Goal: Task Accomplishment & Management: Use online tool/utility

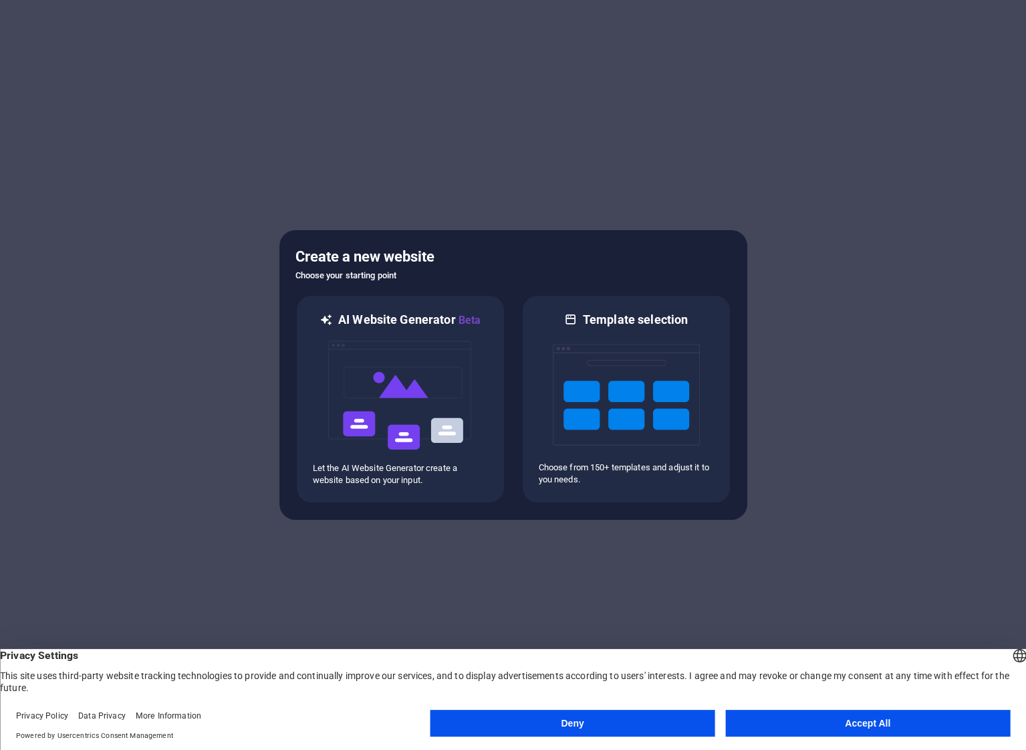
click at [837, 724] on button "Accept All" at bounding box center [867, 722] width 285 height 27
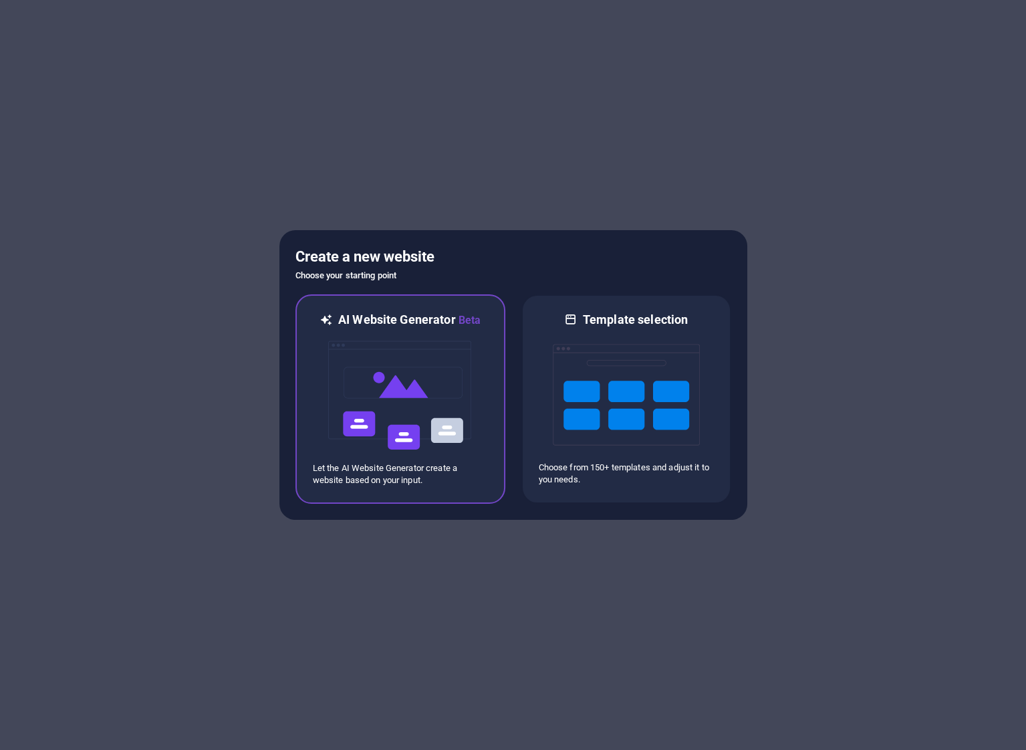
click at [461, 426] on img at bounding box center [400, 395] width 147 height 134
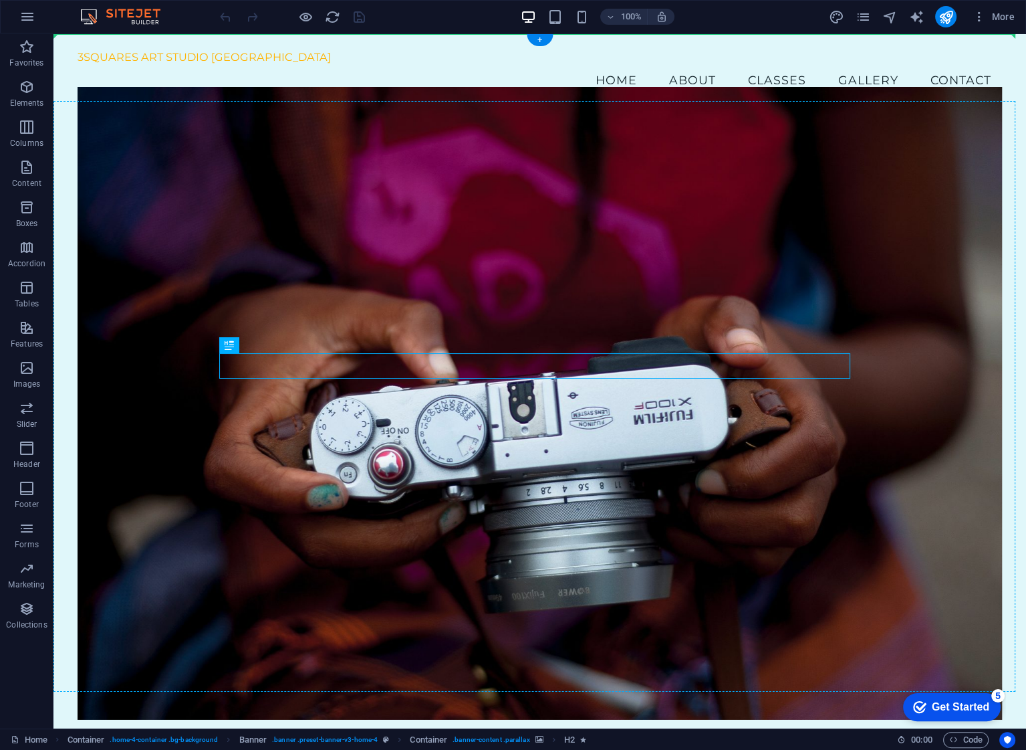
drag, startPoint x: 285, startPoint y: 381, endPoint x: 245, endPoint y: 252, distance: 135.1
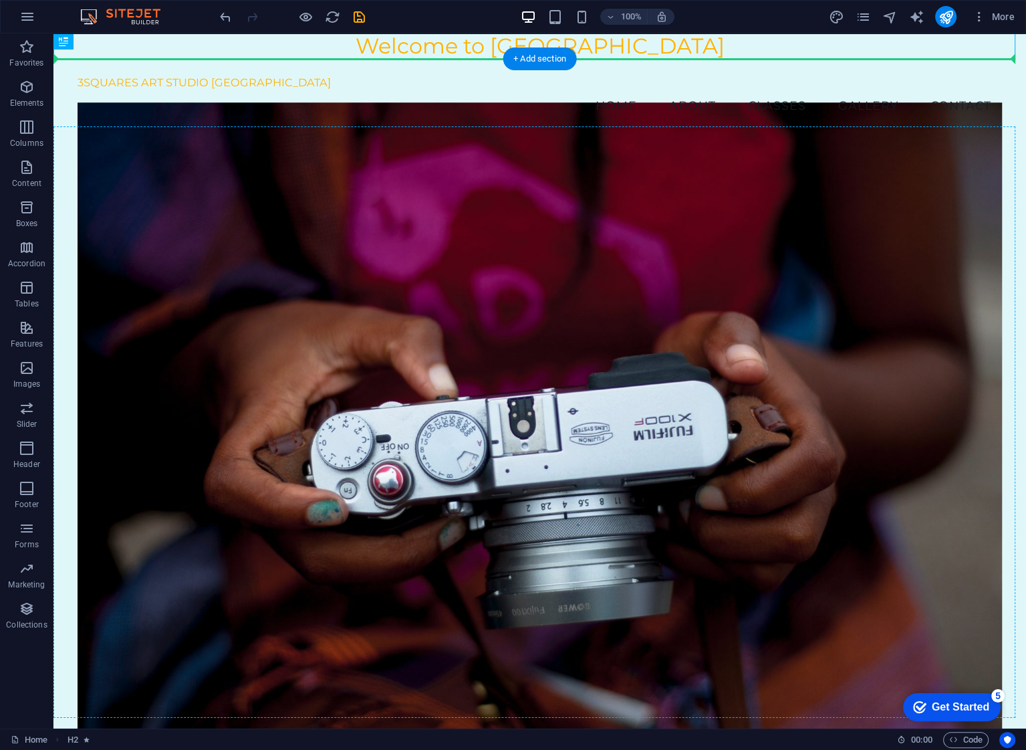
drag, startPoint x: 476, startPoint y: 44, endPoint x: 475, endPoint y: 281, distance: 236.7
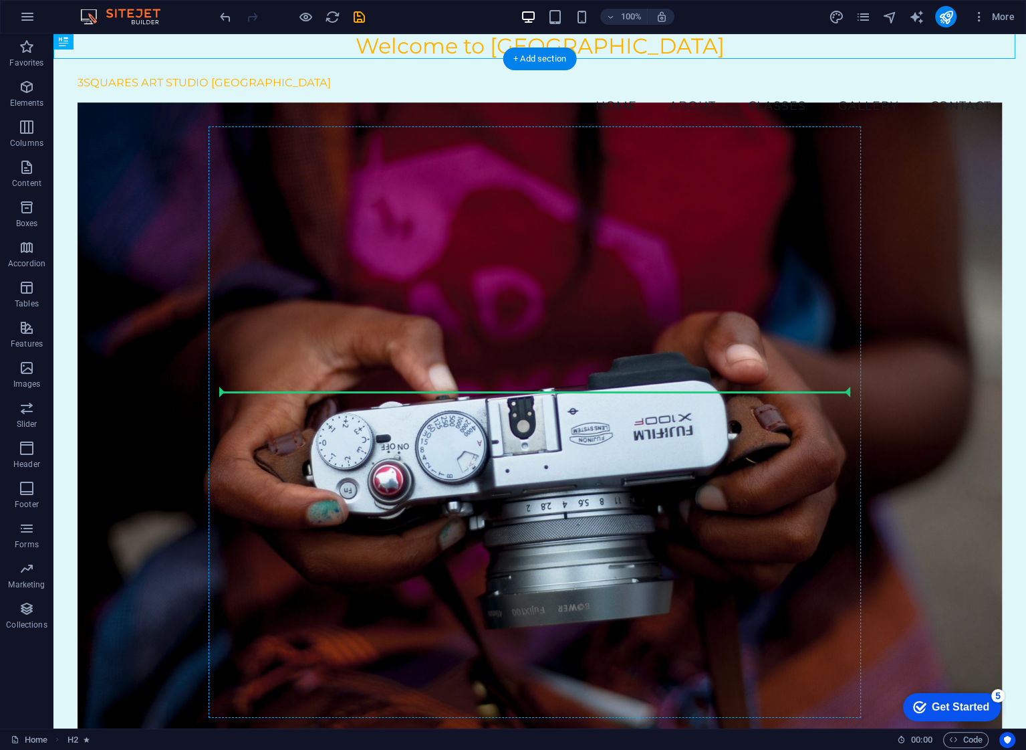
drag, startPoint x: 119, startPoint y: 72, endPoint x: 343, endPoint y: 396, distance: 393.6
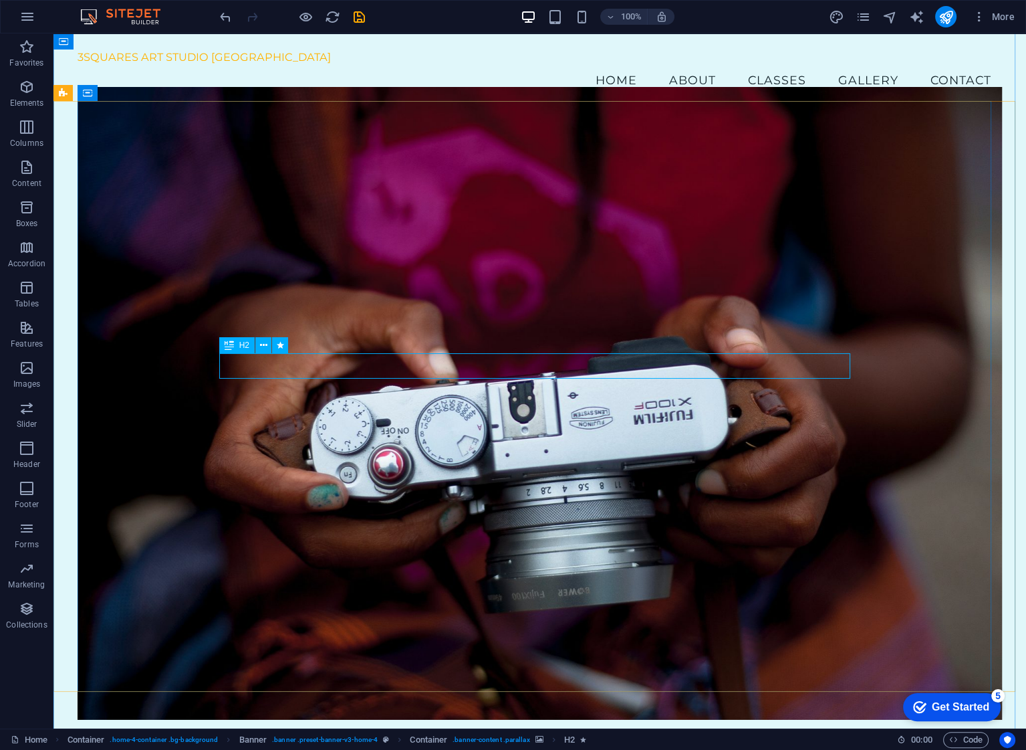
click at [235, 344] on div "H2" at bounding box center [236, 345] width 35 height 16
click at [247, 344] on span "H2" at bounding box center [244, 345] width 10 height 8
click at [261, 344] on icon at bounding box center [262, 345] width 7 height 14
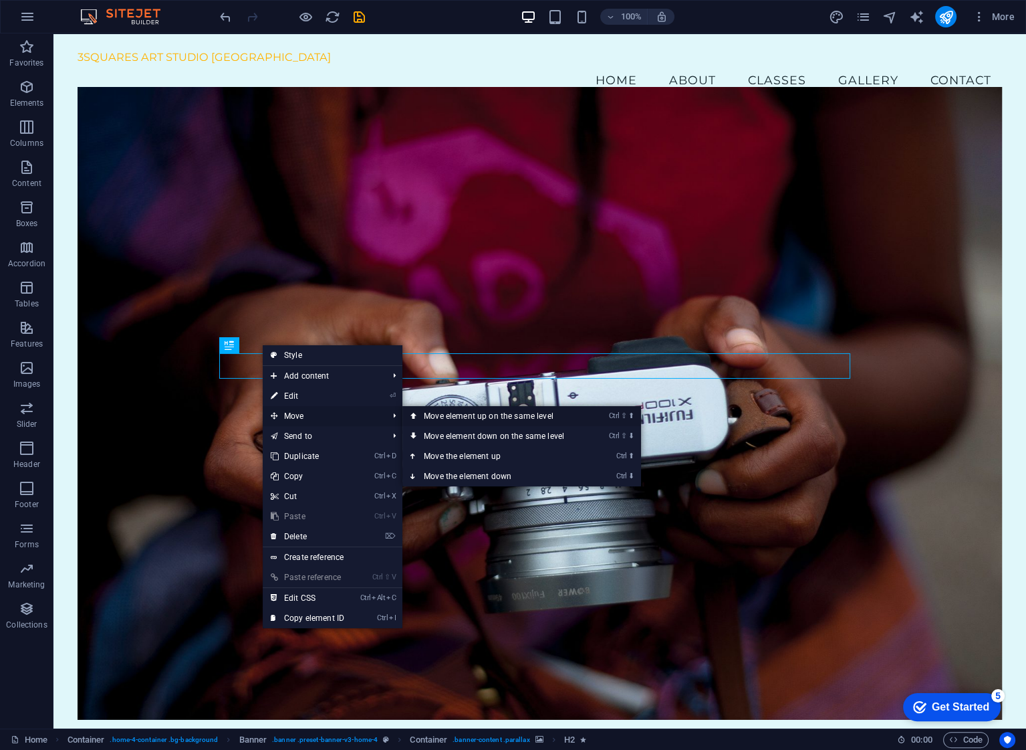
click at [491, 417] on link "Ctrl ⇧ ⬆ Move element up on the same level" at bounding box center [497, 416] width 189 height 20
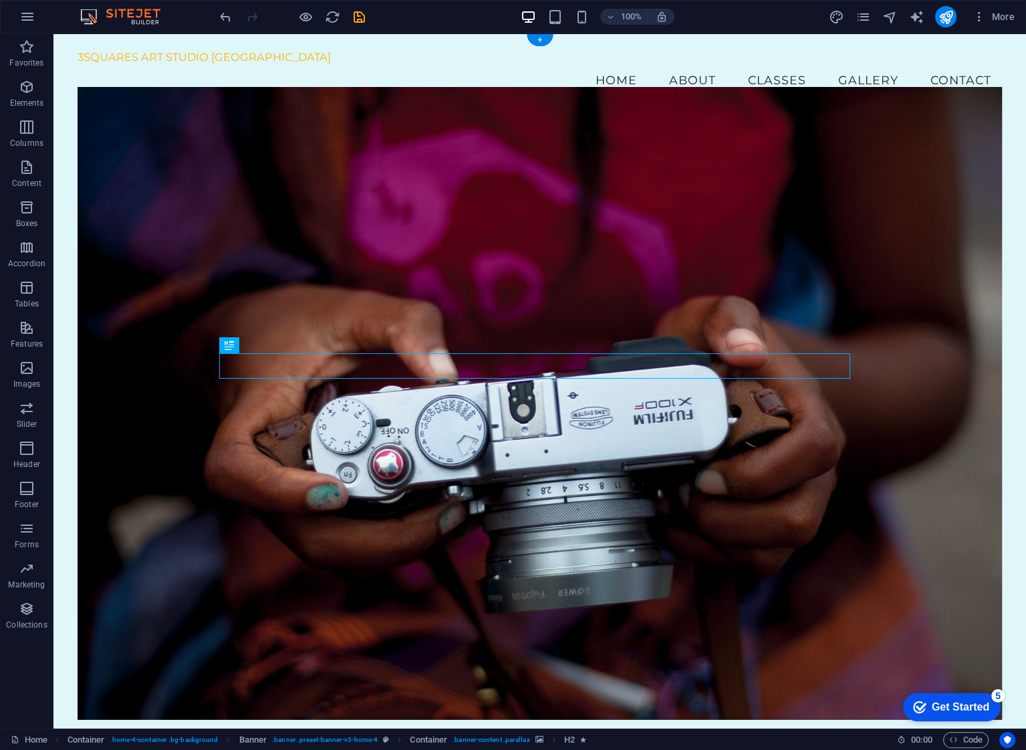
click at [485, 498] on figure at bounding box center [540, 403] width 924 height 633
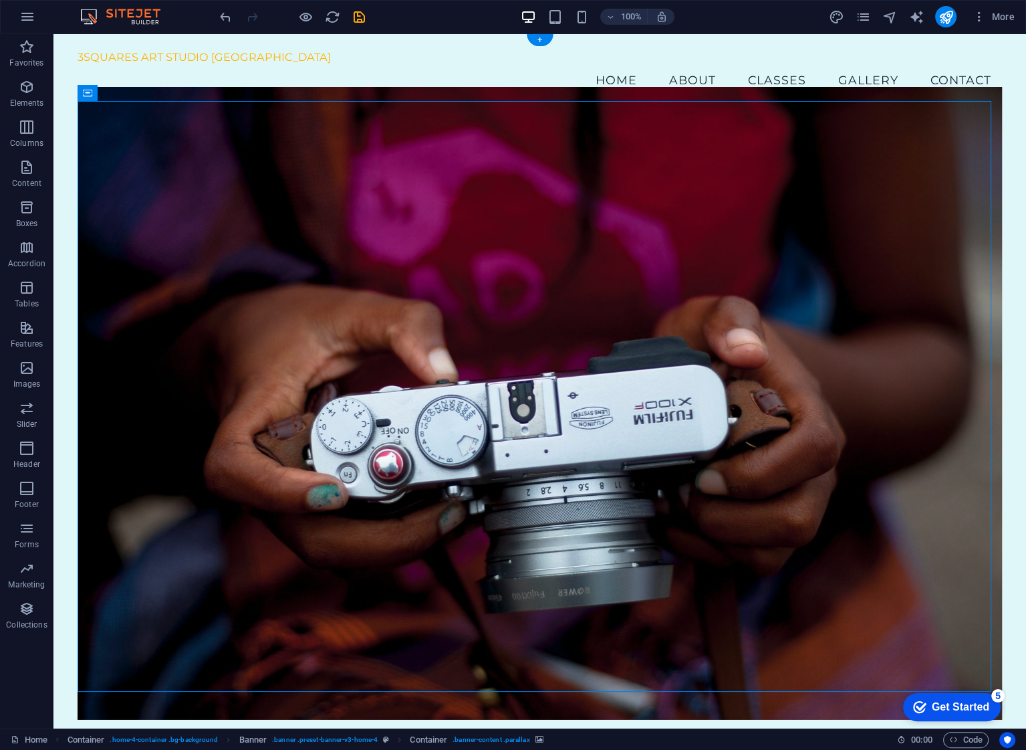
click at [410, 253] on figure at bounding box center [540, 403] width 924 height 633
click at [585, 191] on figure at bounding box center [540, 403] width 924 height 633
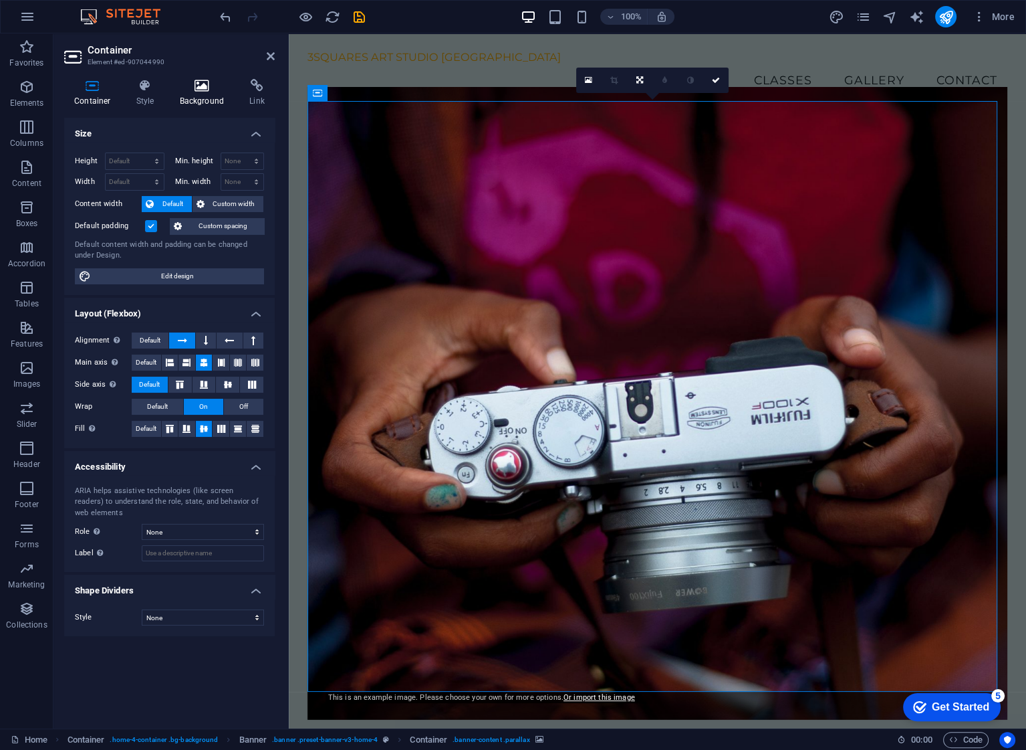
click at [207, 87] on icon at bounding box center [202, 85] width 65 height 13
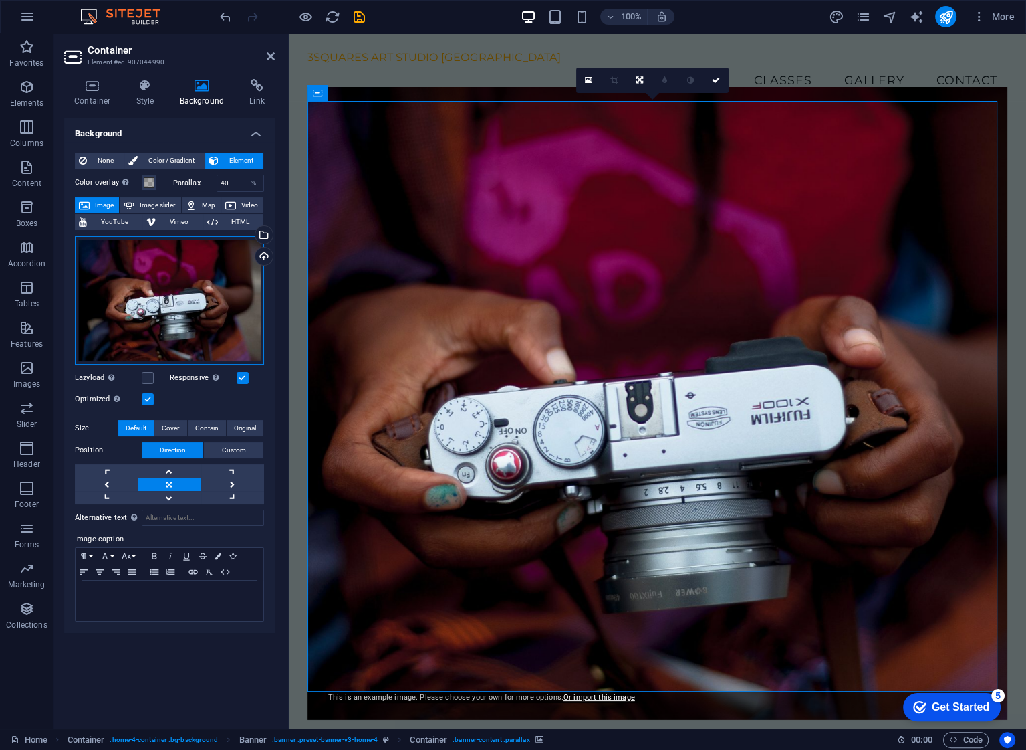
click at [180, 287] on div "Drag files here, click to choose files or select files from Files or our free s…" at bounding box center [169, 300] width 189 height 128
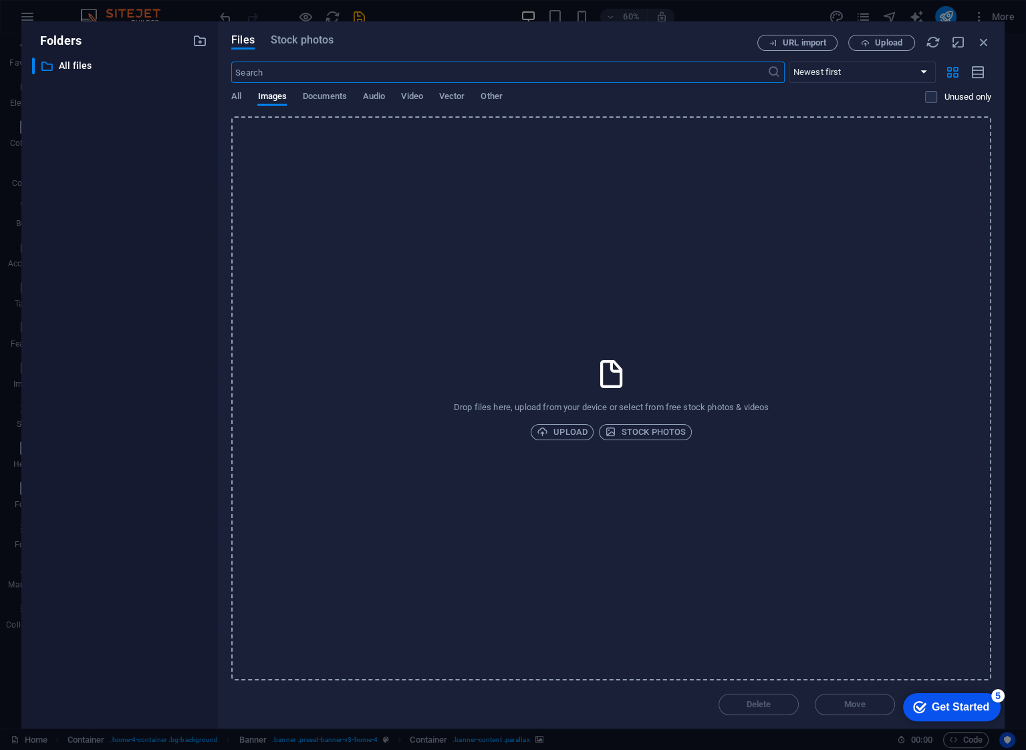
click at [602, 381] on icon at bounding box center [611, 373] width 33 height 33
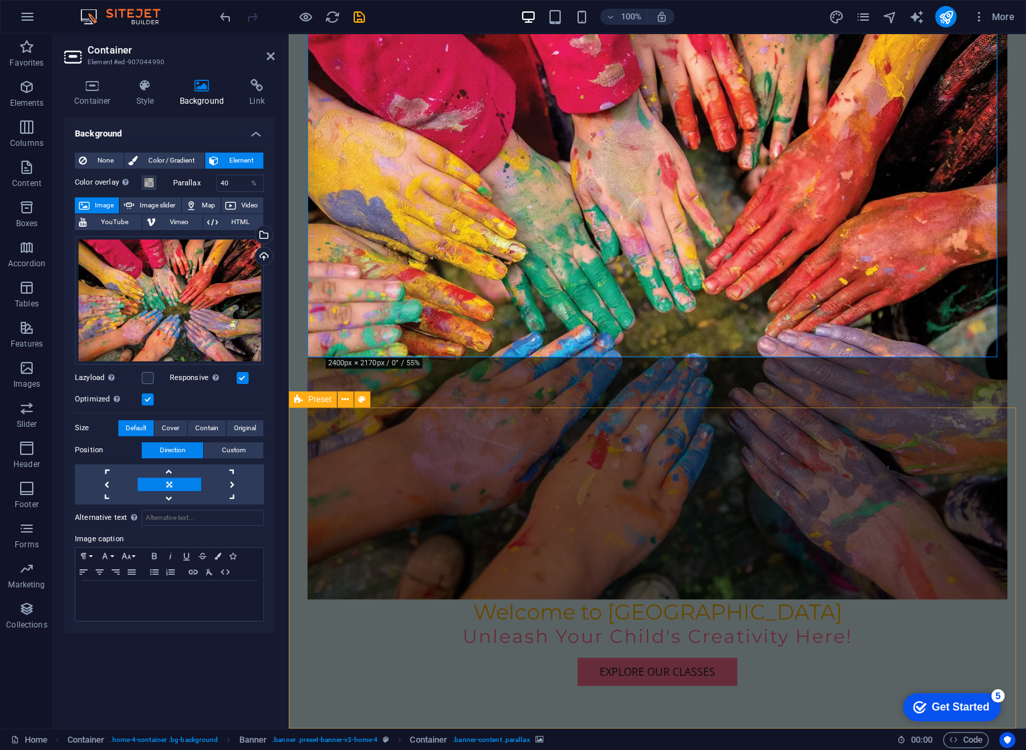
scroll to position [334, 0]
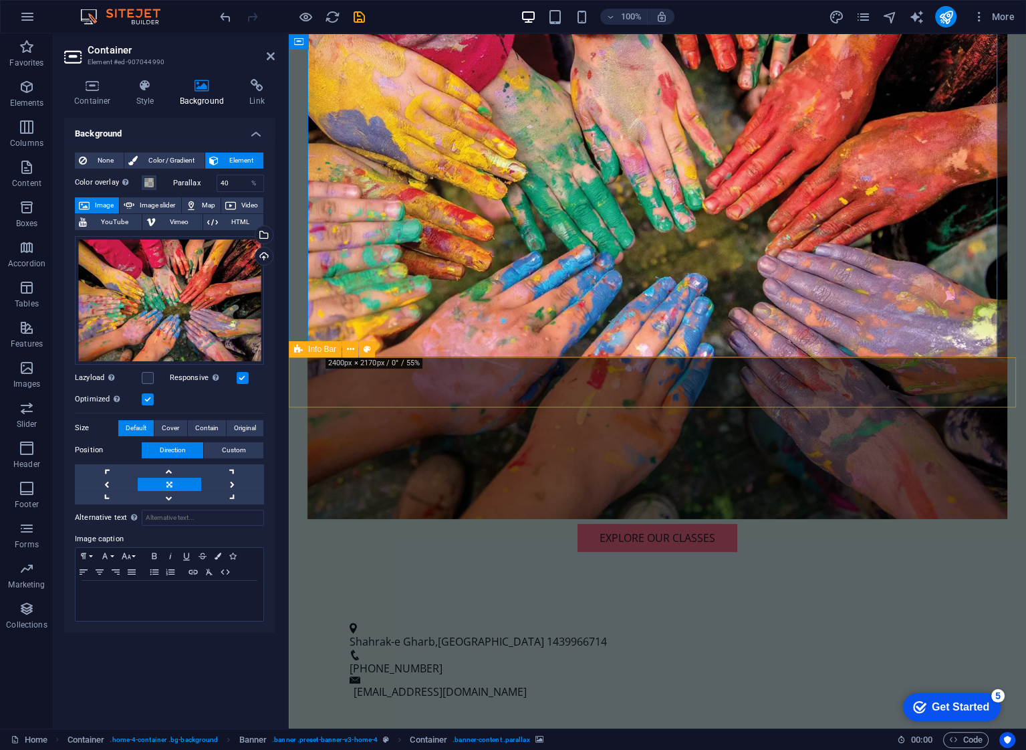
click at [535, 605] on div "[GEOGRAPHIC_DATA] [PHONE_NUMBER] [EMAIL_ADDRESS][DOMAIN_NAME]" at bounding box center [657, 660] width 737 height 111
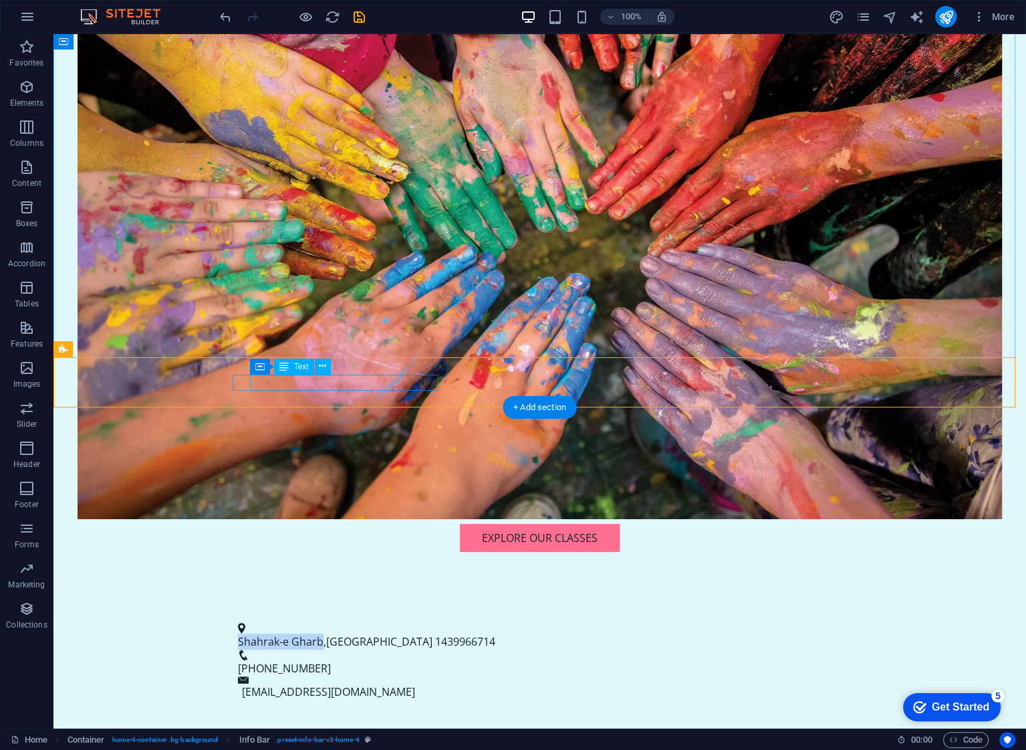
drag, startPoint x: 251, startPoint y: 383, endPoint x: 332, endPoint y: 385, distance: 80.9
click at [324, 634] on span "Shahrak-e Gharb" at bounding box center [281, 641] width 86 height 15
click at [306, 634] on span "Shahrak-e Gharb" at bounding box center [281, 641] width 86 height 15
click at [304, 634] on span "Shahrak-e Gharb" at bounding box center [281, 641] width 86 height 15
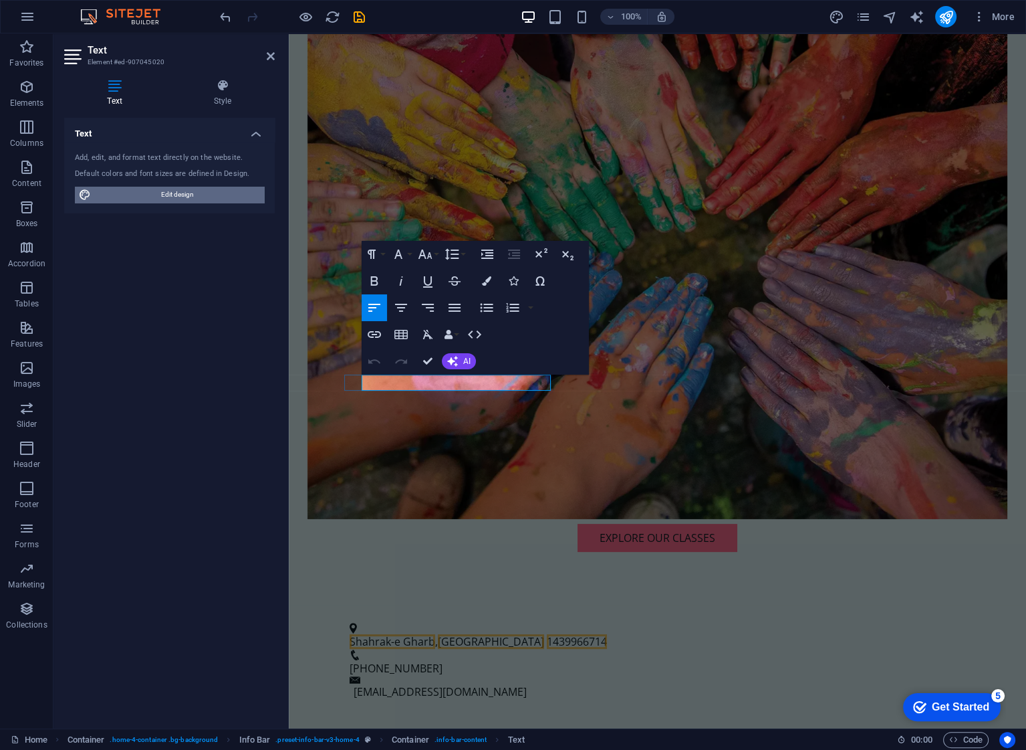
click at [136, 197] on span "Edit design" at bounding box center [177, 195] width 165 height 16
select select "rem"
select select "200"
select select "px"
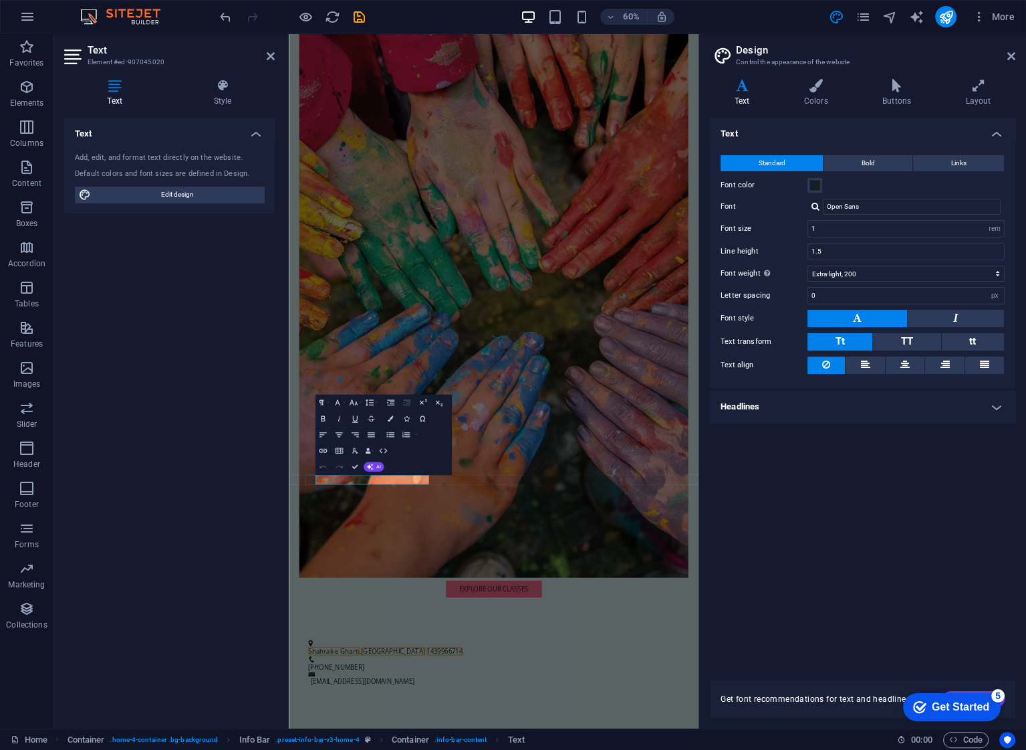
click at [158, 316] on div "Text Add, edit, and format text directly on the website. Default colors and fon…" at bounding box center [169, 418] width 211 height 600
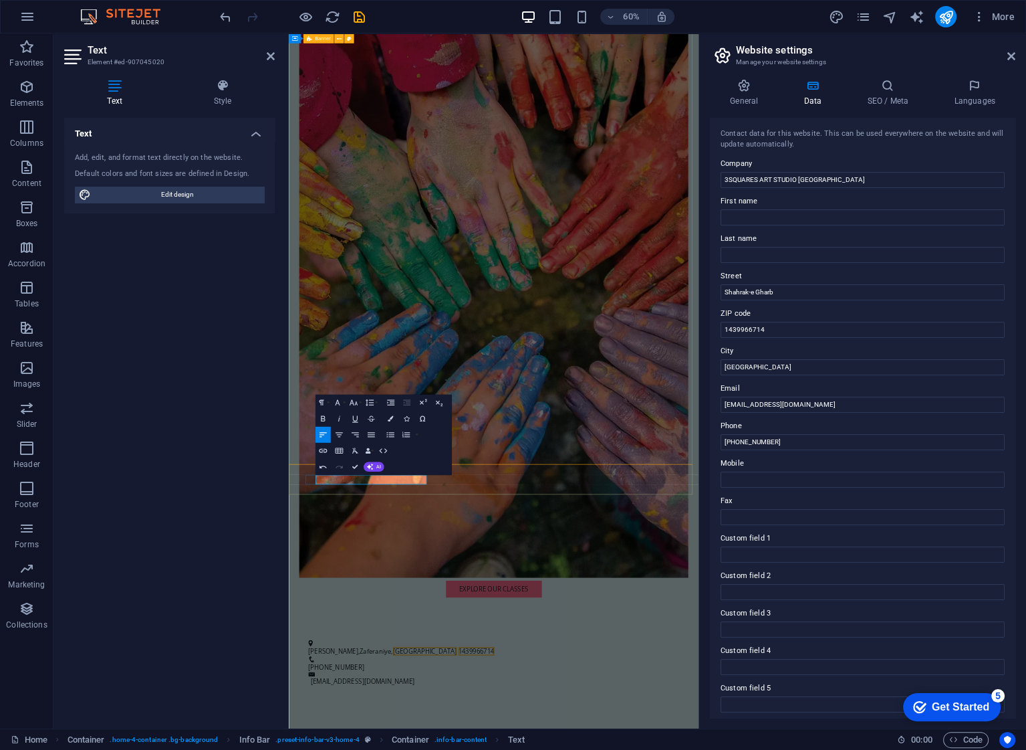
click at [1008, 52] on icon at bounding box center [1012, 56] width 8 height 11
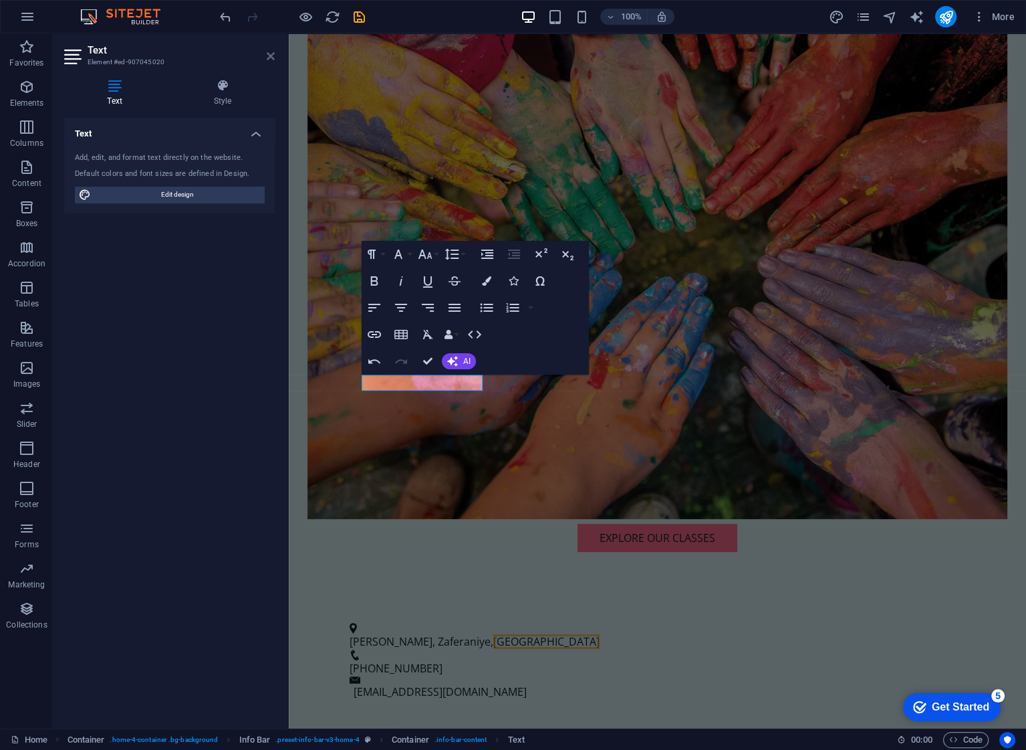
click at [273, 53] on icon at bounding box center [271, 56] width 8 height 11
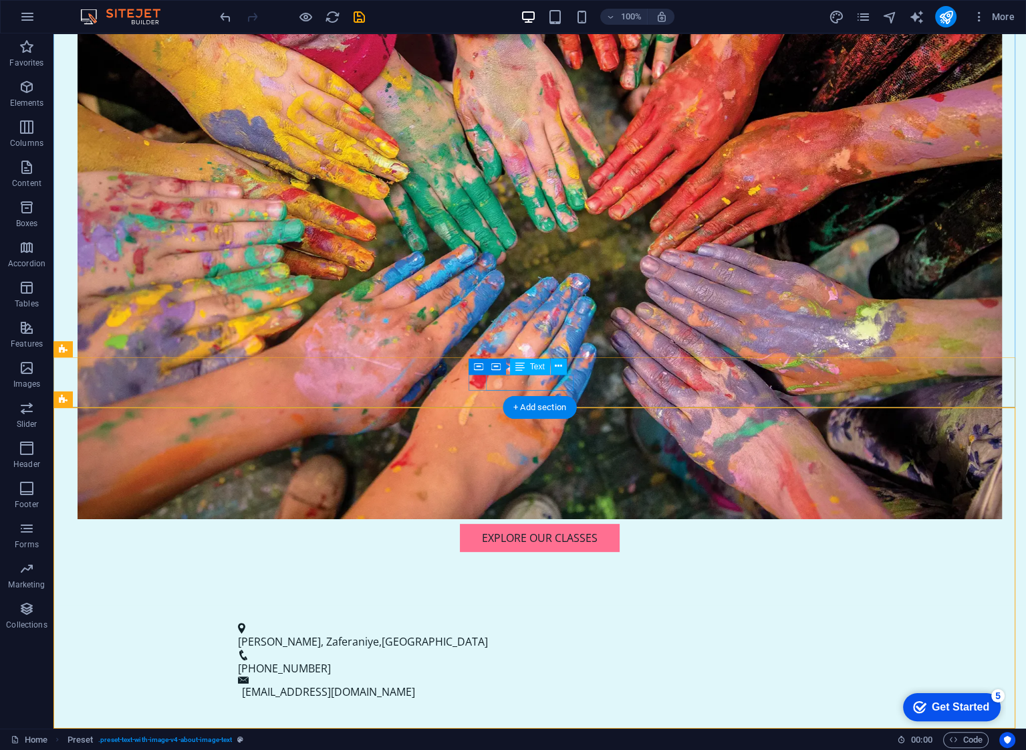
click at [331, 661] on span "[PHONE_NUMBER]" at bounding box center [284, 668] width 93 height 15
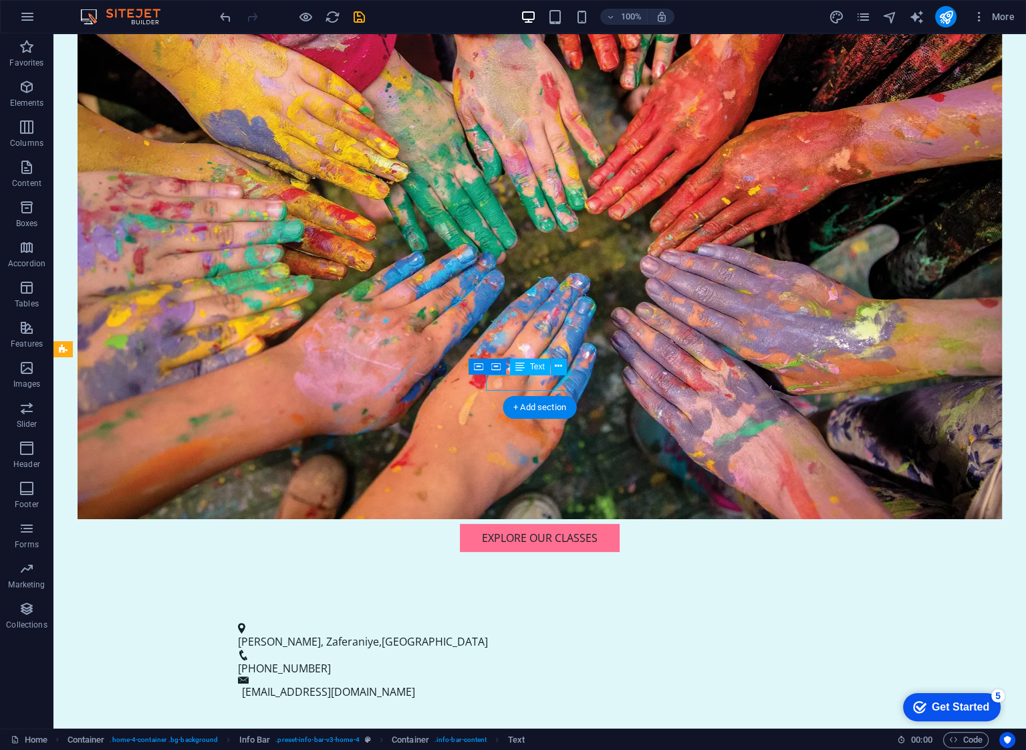
click at [331, 661] on span "[PHONE_NUMBER]" at bounding box center [284, 668] width 93 height 15
drag, startPoint x: 511, startPoint y: 380, endPoint x: 572, endPoint y: 376, distance: 61.0
click at [331, 661] on span "[PHONE_NUMBER]" at bounding box center [284, 668] width 93 height 15
drag, startPoint x: 524, startPoint y: 380, endPoint x: 576, endPoint y: 380, distance: 52.8
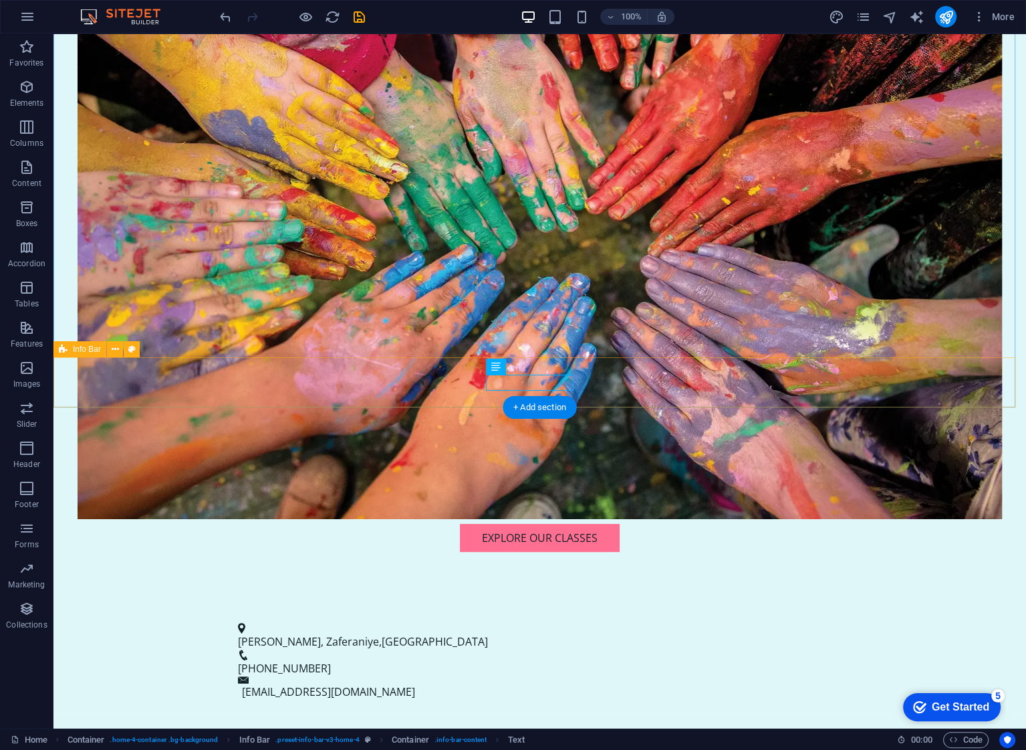
click at [576, 605] on div "[PERSON_NAME], [GEOGRAPHIC_DATA] [PHONE_NUMBER] [EMAIL_ADDRESS][DOMAIN_NAME]" at bounding box center [539, 660] width 973 height 111
click at [331, 661] on span "[PHONE_NUMBER]" at bounding box center [284, 668] width 93 height 15
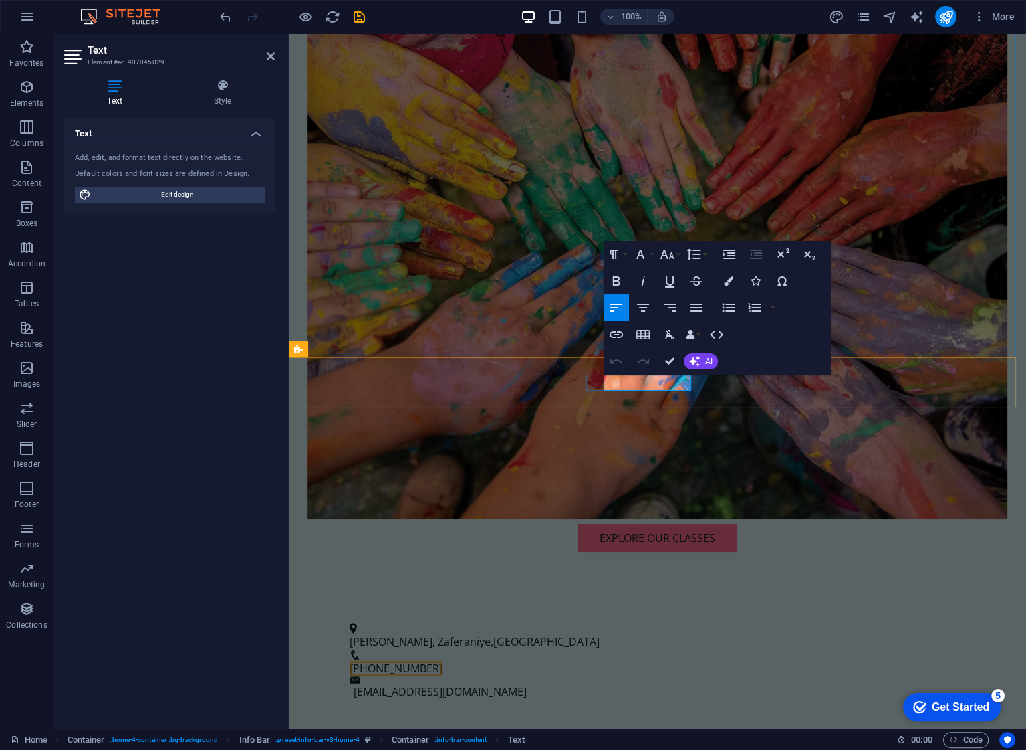
click at [443, 661] on span "[PHONE_NUMBER]" at bounding box center [396, 668] width 93 height 15
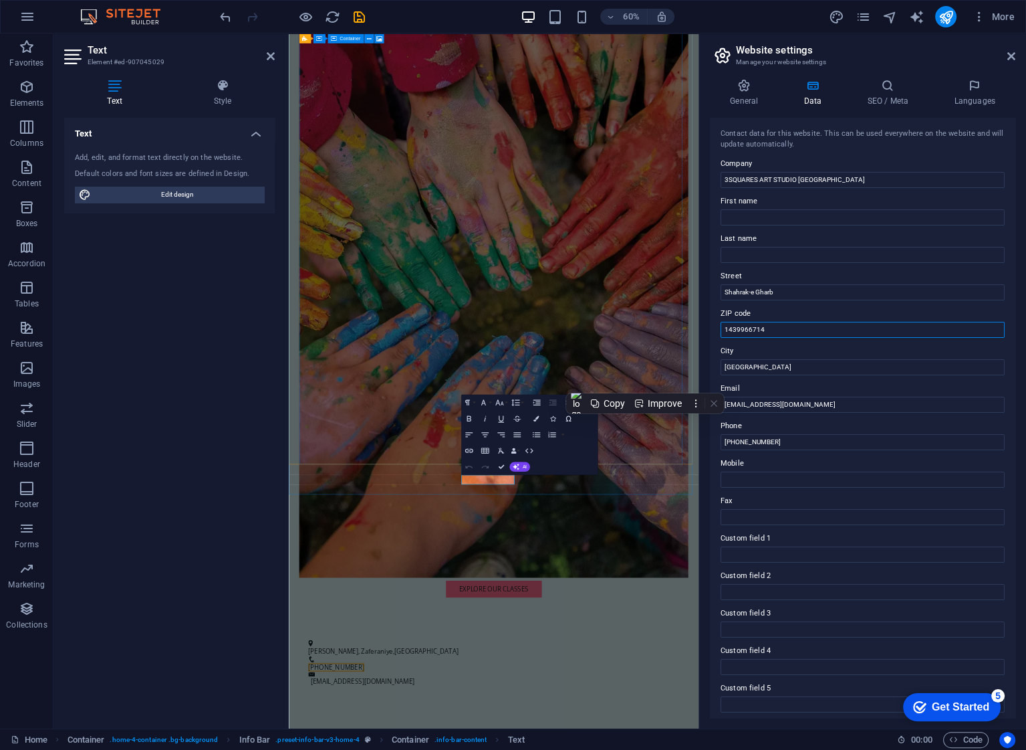
drag, startPoint x: 1074, startPoint y: 364, endPoint x: 915, endPoint y: 532, distance: 231.3
click at [770, 335] on input "1439966714" at bounding box center [863, 330] width 284 height 16
click at [781, 292] on input "Shahrak-e Gharb" at bounding box center [863, 292] width 284 height 16
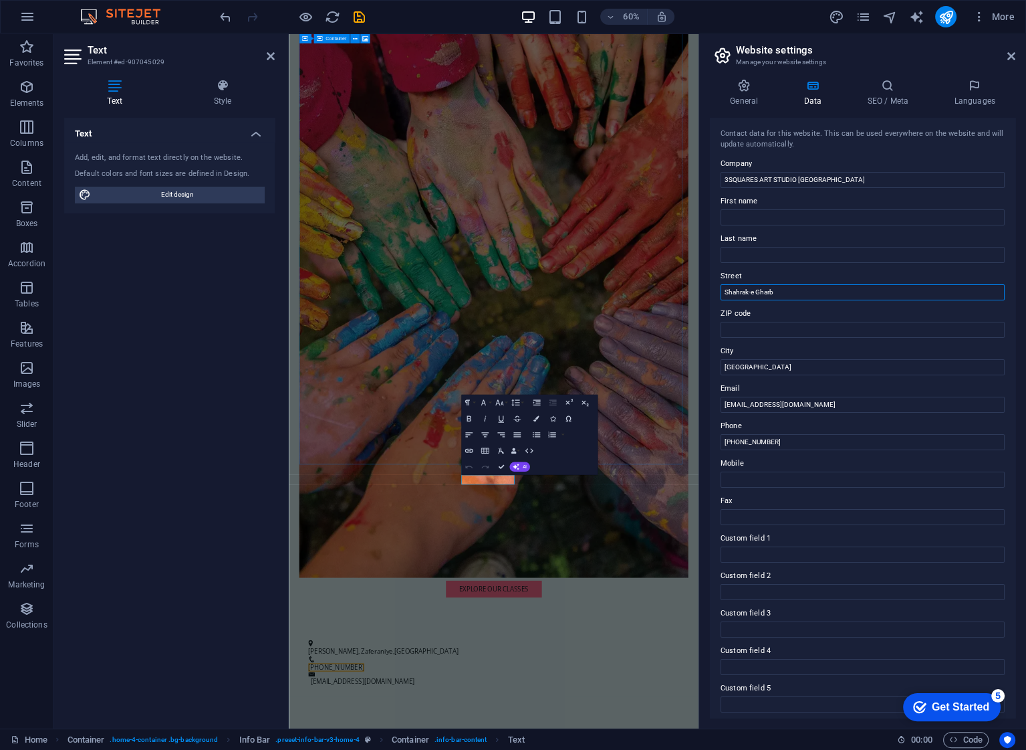
click at [781, 292] on input "Shahrak-e Gharb" at bounding box center [863, 292] width 284 height 16
type input "E"
type input "Zaferaniye"
drag, startPoint x: 751, startPoint y: 439, endPoint x: 812, endPoint y: 437, distance: 61.5
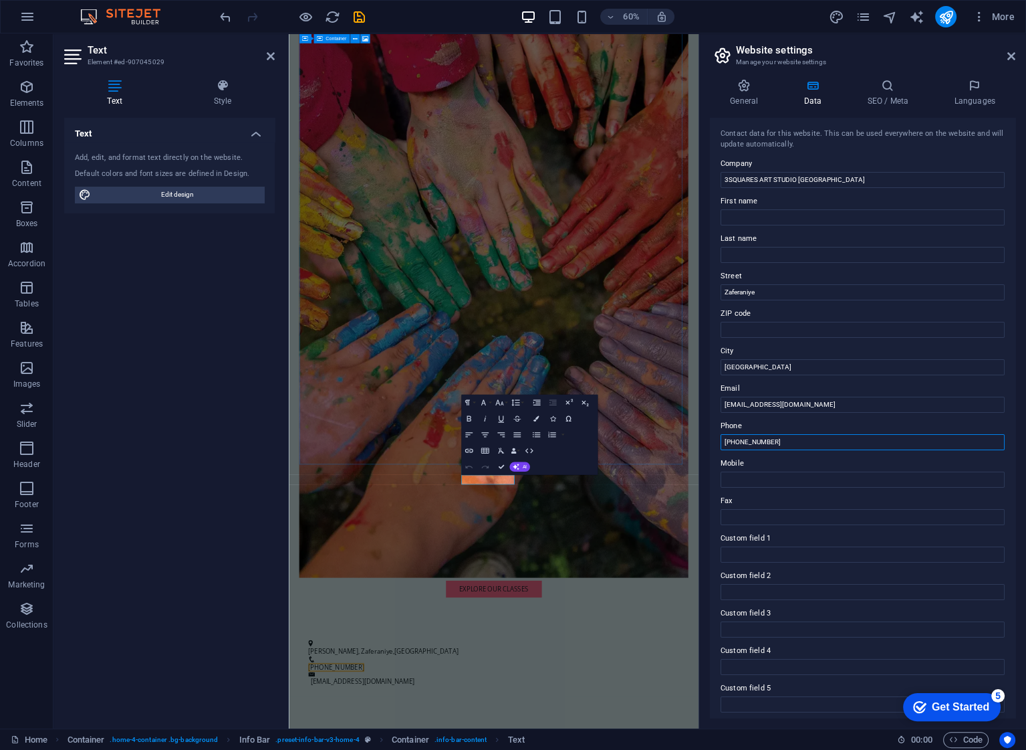
click at [812, 437] on input "[PHONE_NUMBER]" at bounding box center [863, 442] width 284 height 16
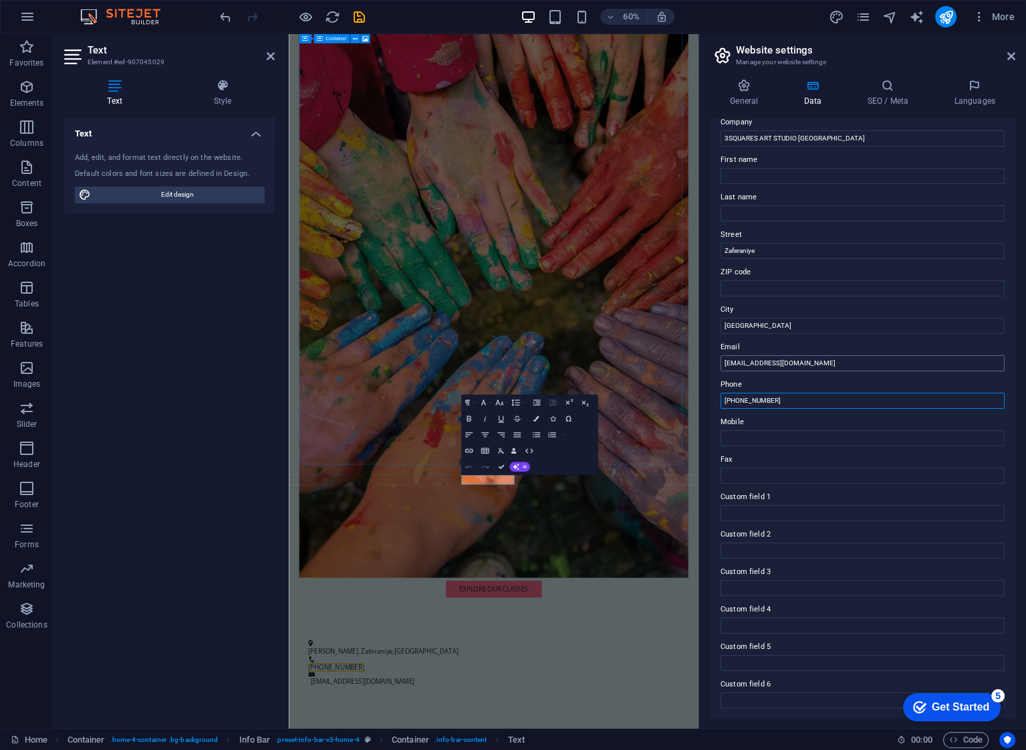
scroll to position [0, 0]
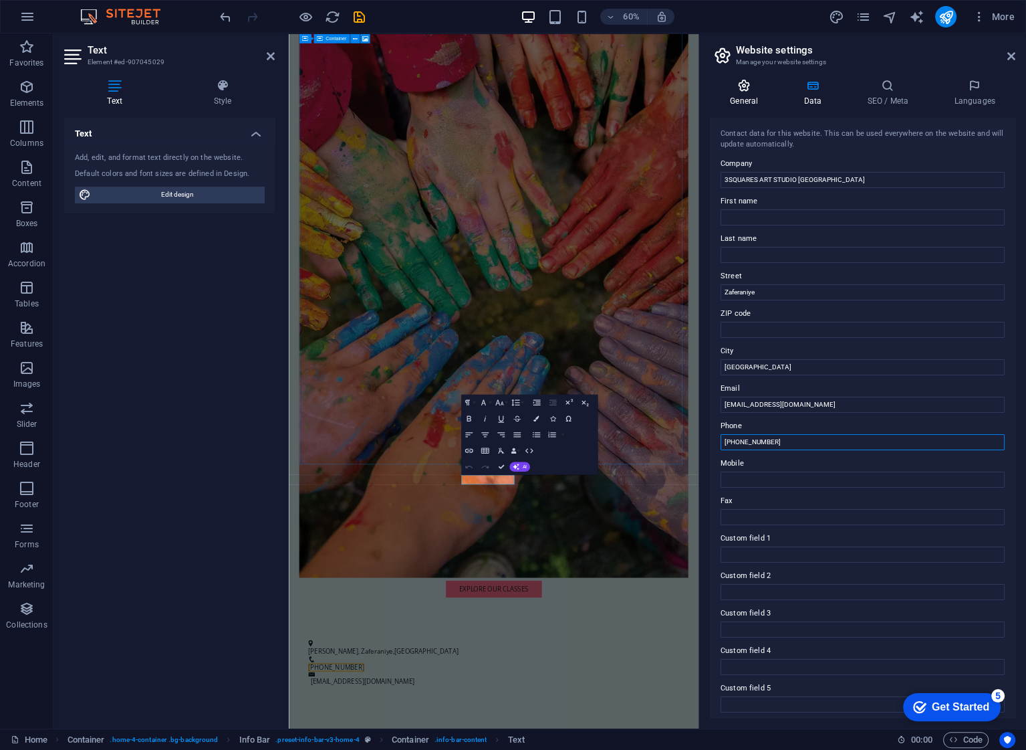
type input "[PHONE_NUMBER]"
click at [731, 80] on icon at bounding box center [744, 85] width 68 height 13
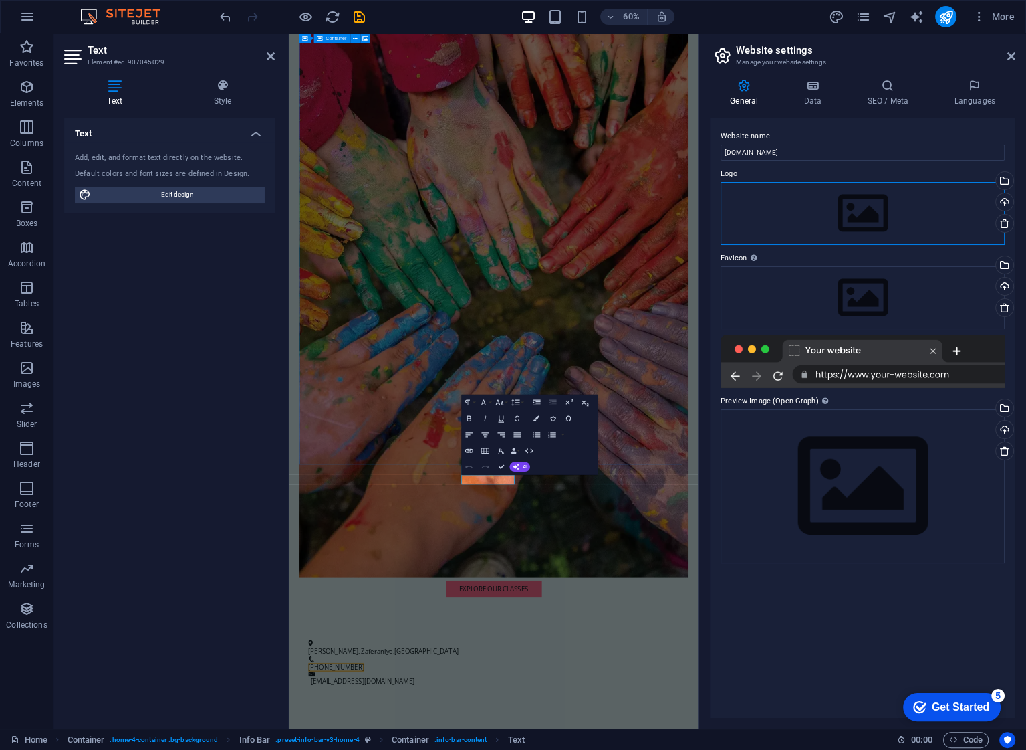
click at [887, 214] on div "Drag files here, click to choose files or select files from Files or our free s…" at bounding box center [863, 213] width 284 height 63
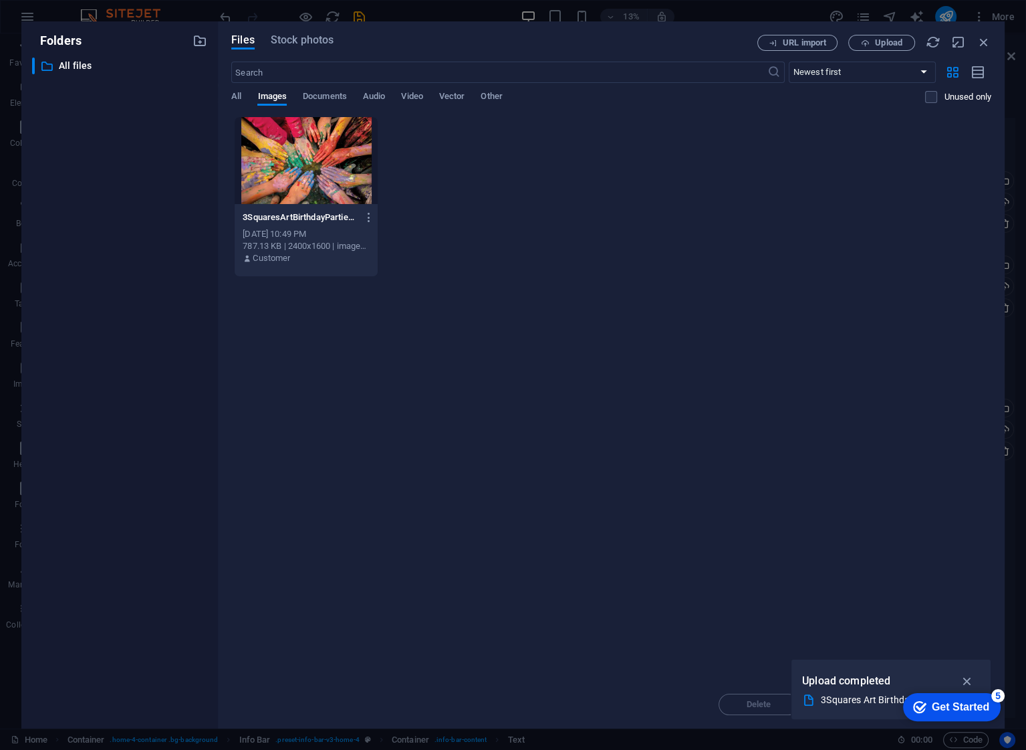
click at [546, 195] on div "3SquaresArtBirthdayParties-8RW7RRVCgAJ7mjOGxgj7wg.webp 3SquaresArtBirthdayParti…" at bounding box center [611, 196] width 760 height 160
click at [552, 175] on div "3SquaresArtBirthdayParties-8RW7RRVCgAJ7mjOGxgj7wg.webp 3SquaresArtBirthdayParti…" at bounding box center [611, 196] width 760 height 160
click at [893, 46] on span "Upload" at bounding box center [888, 43] width 27 height 8
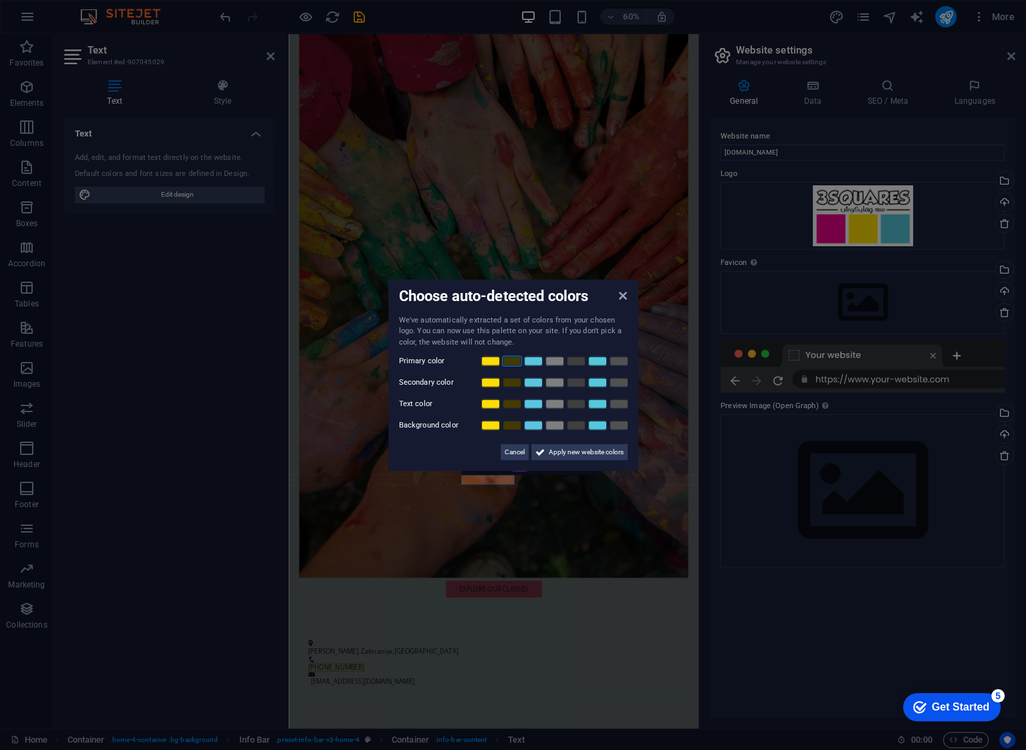
click at [514, 362] on link at bounding box center [512, 361] width 20 height 11
click at [514, 361] on link at bounding box center [512, 361] width 20 height 11
click at [496, 382] on link at bounding box center [491, 382] width 20 height 11
click at [495, 382] on link at bounding box center [491, 382] width 20 height 11
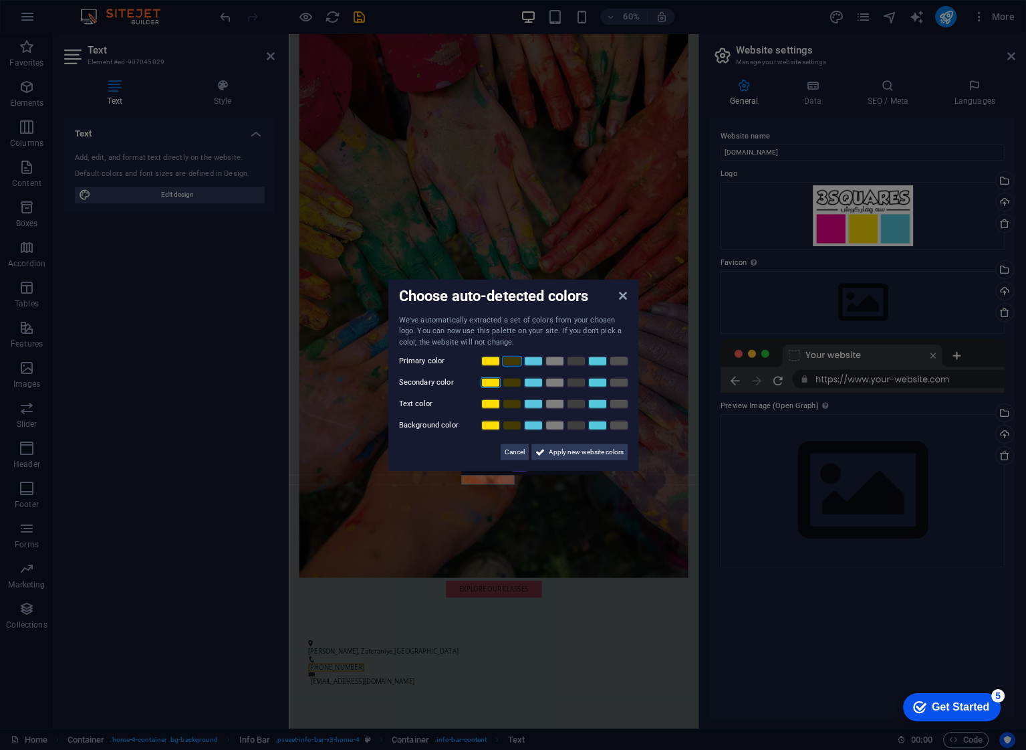
click at [495, 382] on link at bounding box center [491, 382] width 20 height 11
click at [622, 364] on link at bounding box center [619, 361] width 20 height 11
click at [504, 364] on link at bounding box center [512, 361] width 20 height 11
click at [493, 362] on link at bounding box center [491, 361] width 20 height 11
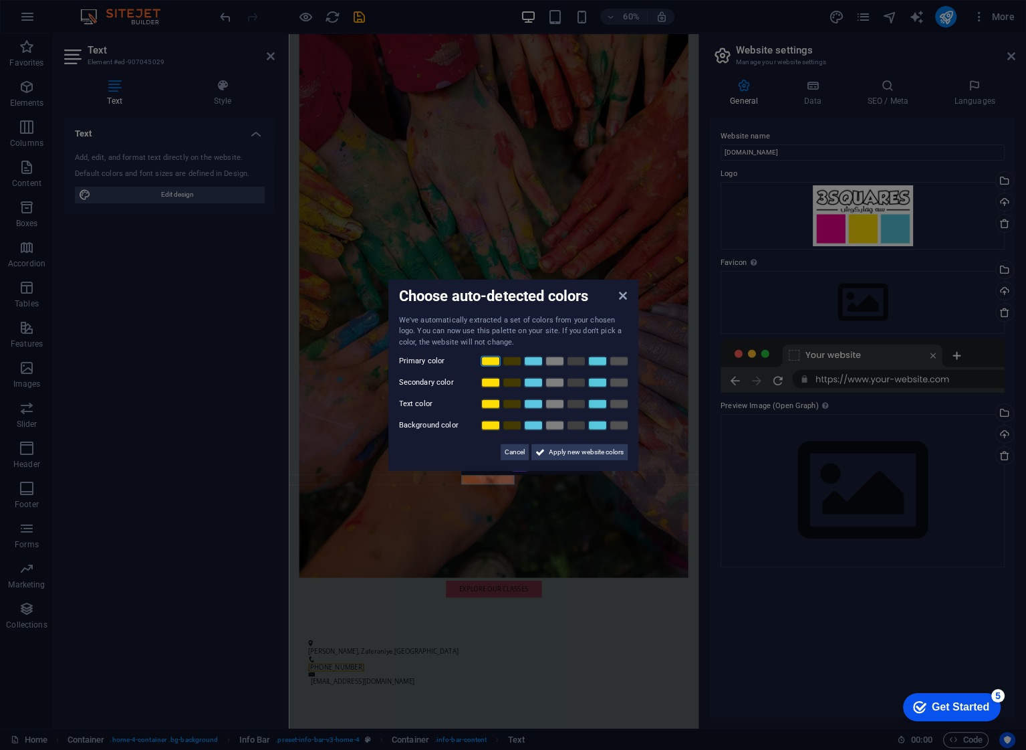
click at [486, 360] on link at bounding box center [491, 361] width 20 height 11
drag, startPoint x: 486, startPoint y: 360, endPoint x: 465, endPoint y: 355, distance: 21.9
click at [465, 355] on label "Primary color" at bounding box center [439, 361] width 80 height 16
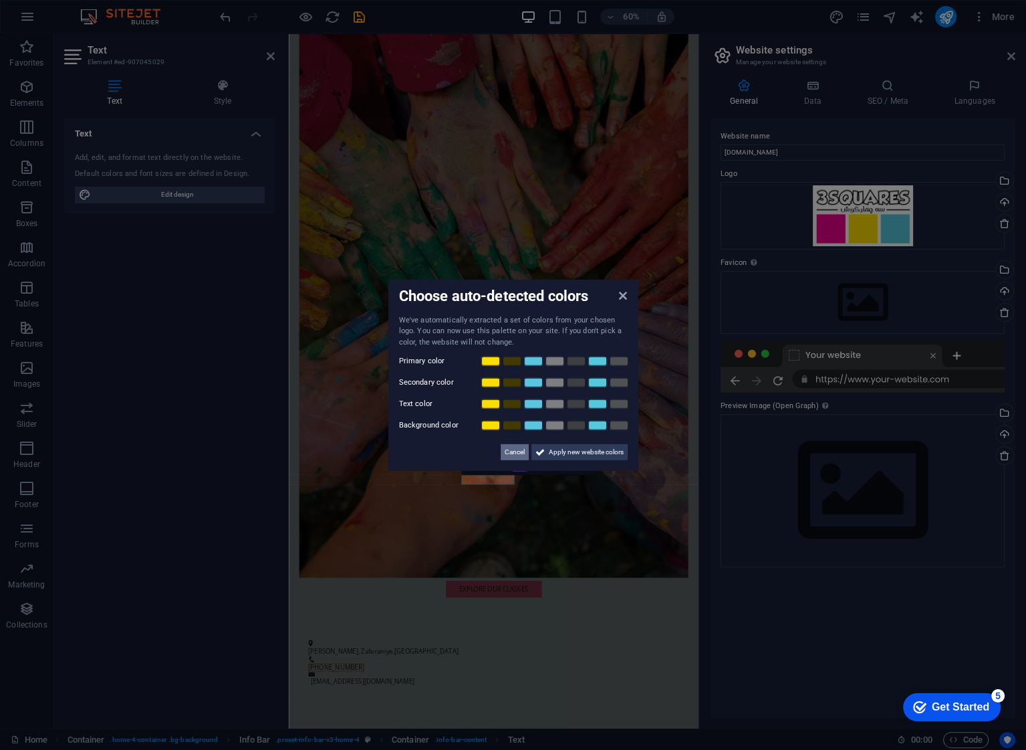
click at [506, 453] on span "Cancel" at bounding box center [515, 452] width 20 height 16
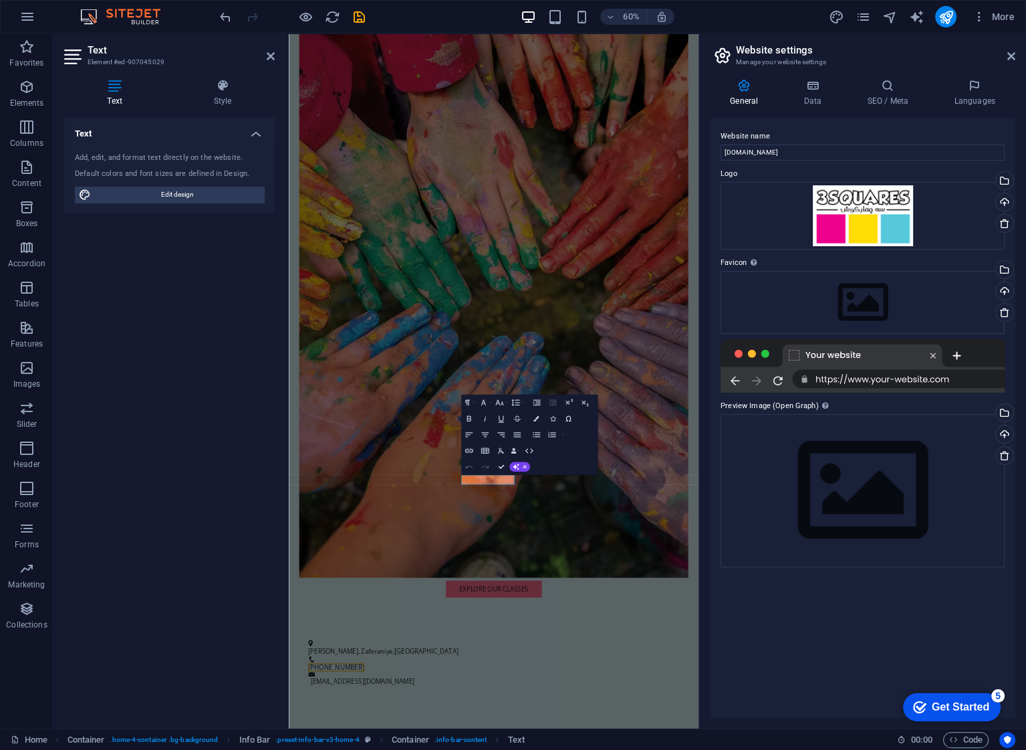
click at [774, 598] on div "Website name [DOMAIN_NAME] Logo Drag files here, click to choose files or selec…" at bounding box center [863, 418] width 306 height 600
click at [1003, 290] on div "Upload" at bounding box center [1004, 292] width 20 height 20
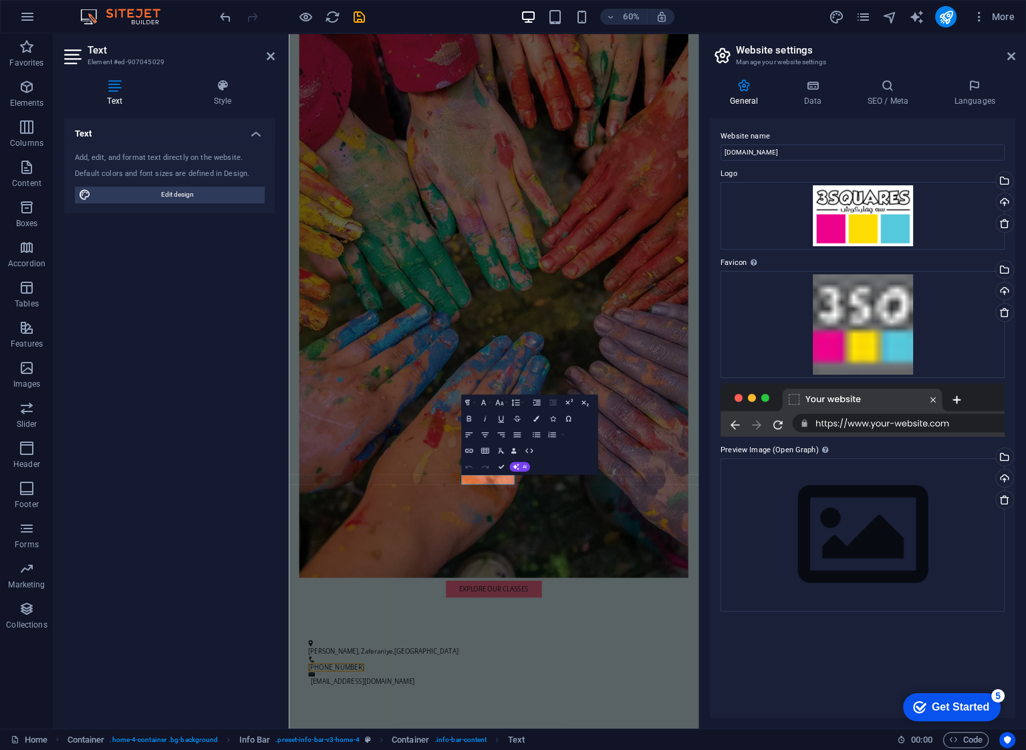
click at [814, 649] on div "Website name [DOMAIN_NAME] Logo Drag files here, click to choose files or selec…" at bounding box center [863, 418] width 306 height 600
click at [796, 80] on icon at bounding box center [813, 85] width 58 height 13
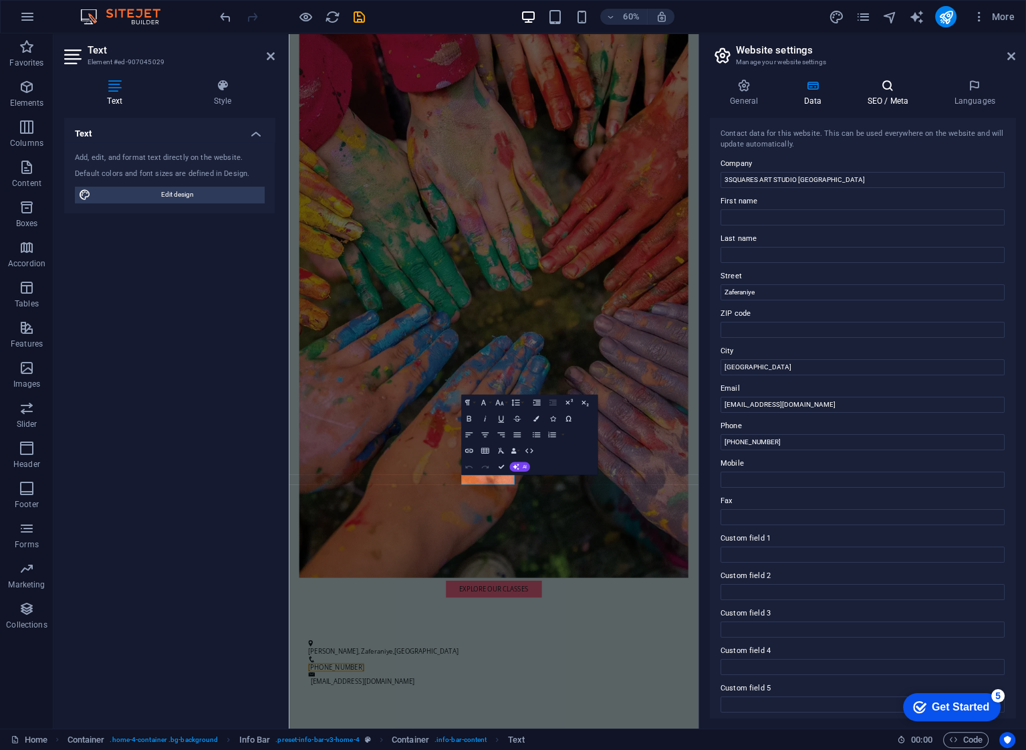
click at [893, 84] on icon at bounding box center [888, 85] width 82 height 13
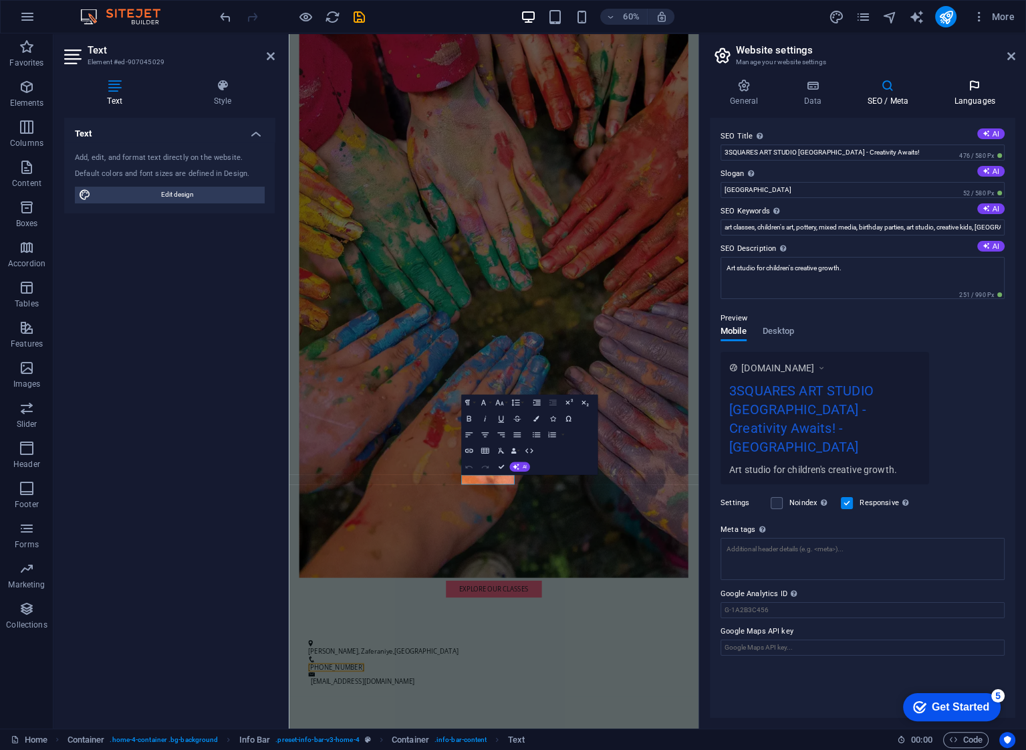
click at [952, 88] on icon at bounding box center [975, 85] width 82 height 13
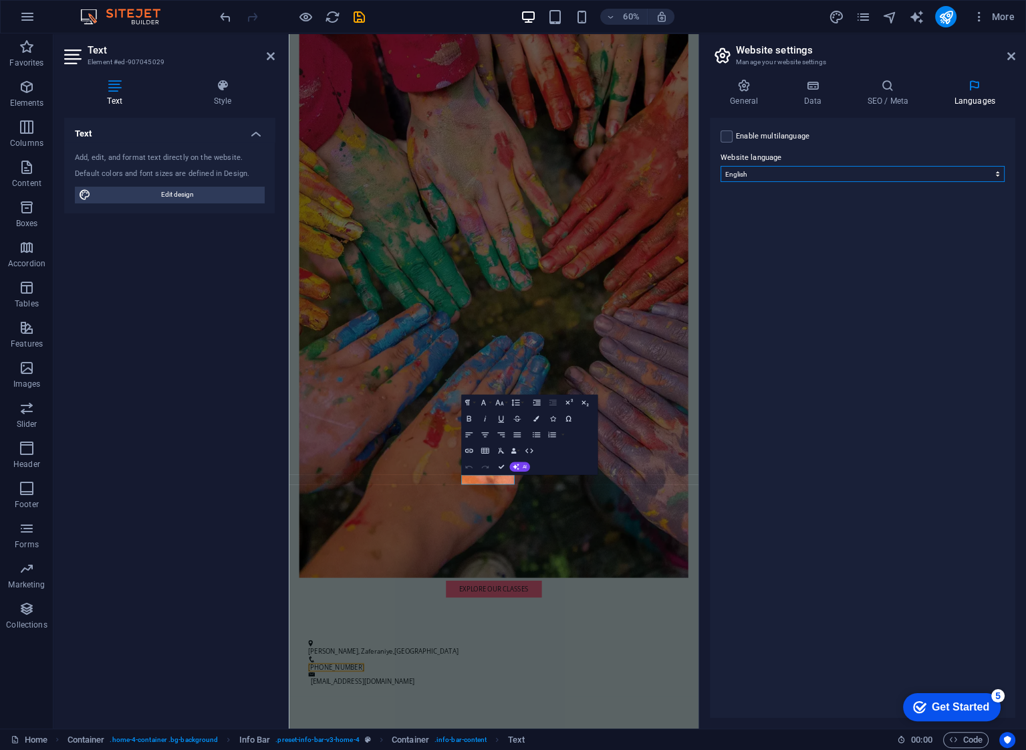
click at [915, 176] on select "Abkhazian Afar Afrikaans Akan Albanian Amharic Arabic Aragonese Armenian Assame…" at bounding box center [863, 174] width 284 height 16
click at [937, 151] on label "Website language" at bounding box center [863, 158] width 284 height 16
click at [937, 166] on select "Abkhazian Afar Afrikaans Akan Albanian Amharic Arabic Aragonese Armenian Assame…" at bounding box center [863, 174] width 284 height 16
click at [1008, 60] on icon at bounding box center [1012, 56] width 8 height 11
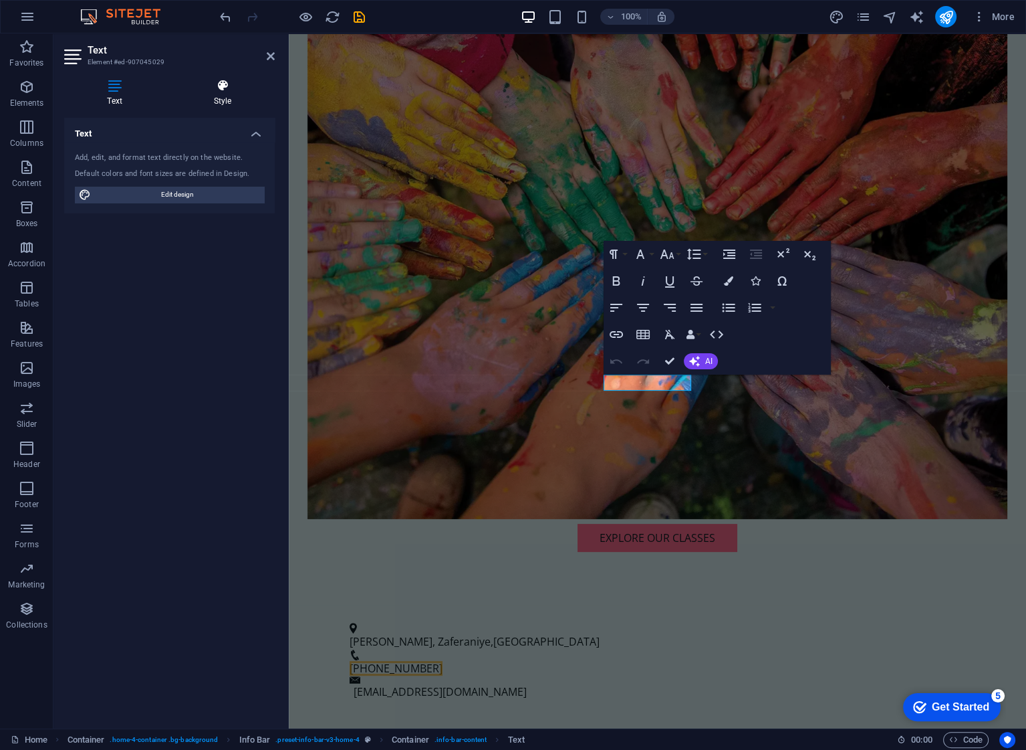
click at [228, 88] on icon at bounding box center [222, 85] width 104 height 13
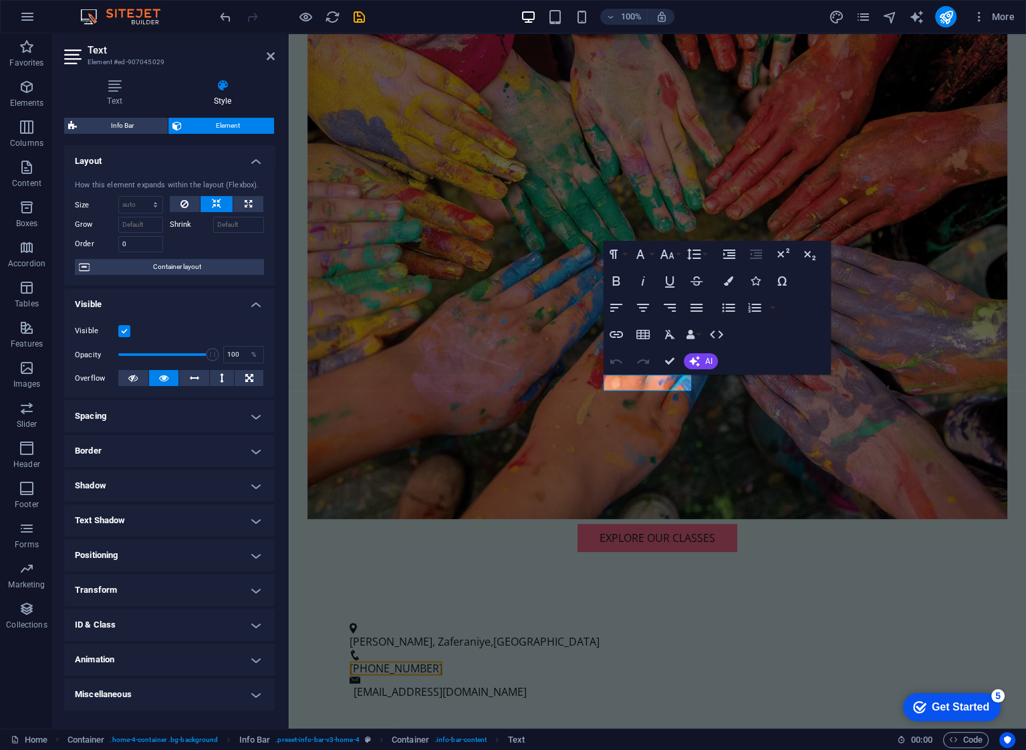
click at [274, 48] on h2 "Text" at bounding box center [181, 50] width 187 height 12
click at [270, 52] on icon at bounding box center [271, 56] width 8 height 11
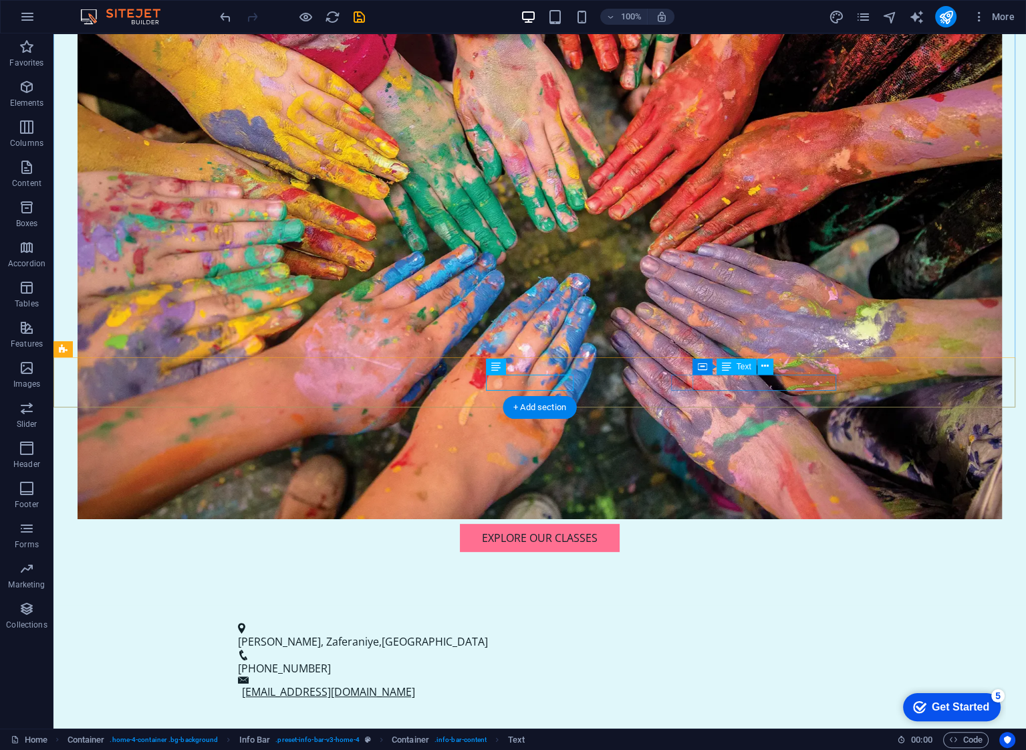
click at [415, 684] on link "[EMAIL_ADDRESS][DOMAIN_NAME]" at bounding box center [328, 691] width 173 height 15
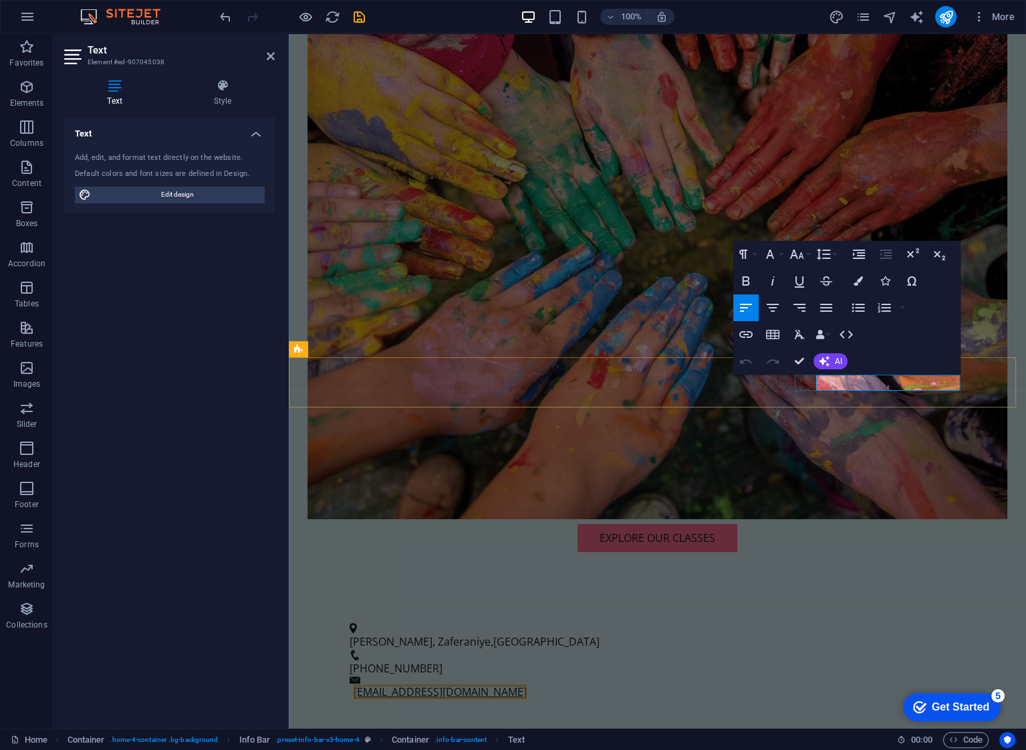
click at [527, 684] on link "[EMAIL_ADDRESS][DOMAIN_NAME]" at bounding box center [440, 691] width 173 height 15
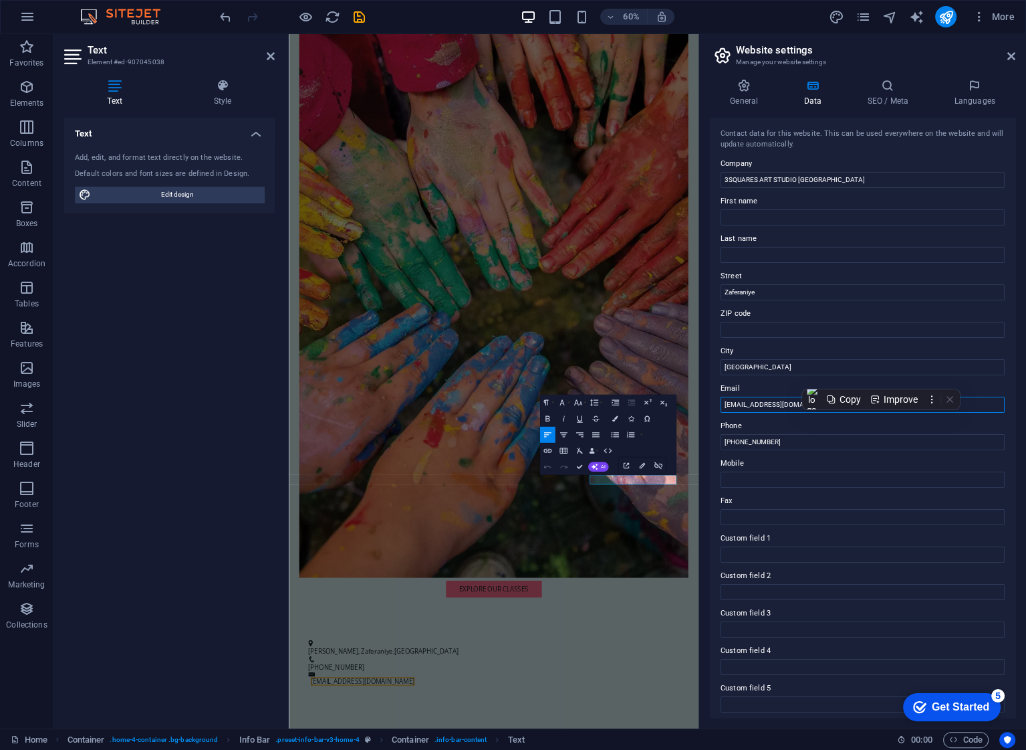
click at [775, 409] on input "[EMAIL_ADDRESS][DOMAIN_NAME]" at bounding box center [863, 404] width 284 height 16
drag, startPoint x: 795, startPoint y: 404, endPoint x: 778, endPoint y: 404, distance: 16.7
click at [778, 404] on input "[EMAIL_ADDRESS][DOMAIN_NAME]" at bounding box center [863, 404] width 284 height 16
type input "[EMAIL_ADDRESS][DOMAIN_NAME]"
click at [843, 215] on input "First name" at bounding box center [863, 217] width 284 height 16
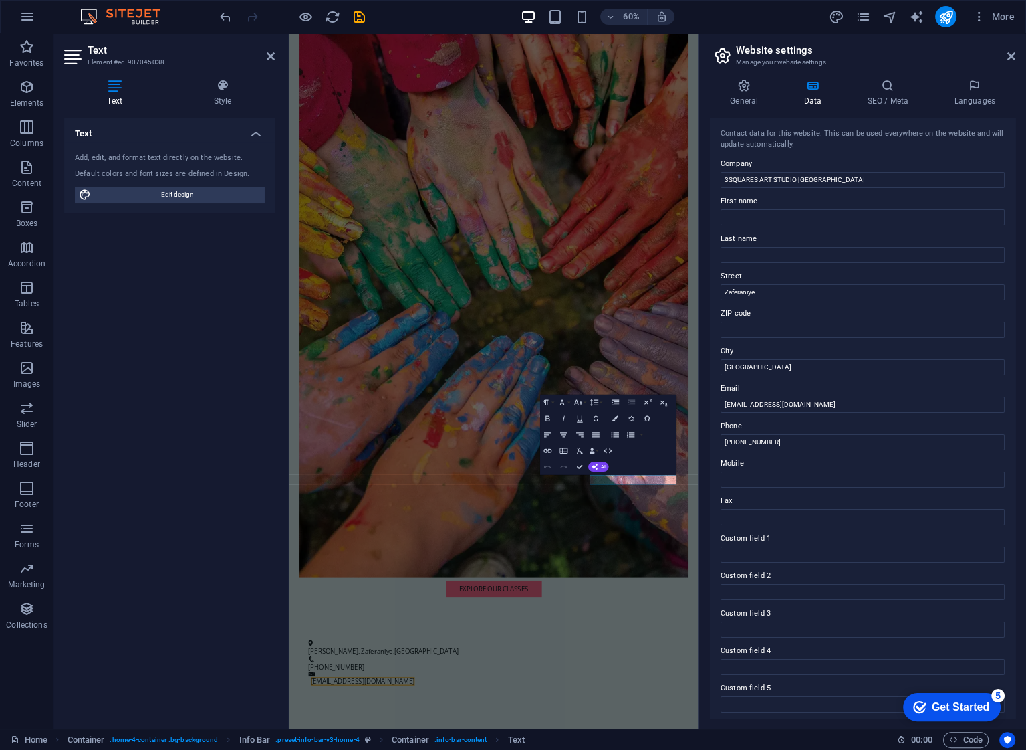
click at [276, 57] on aside "Text Element #ed-907045038 Text Style Text Add, edit, and format text directly …" at bounding box center [170, 380] width 235 height 695
click at [269, 56] on icon at bounding box center [271, 56] width 8 height 11
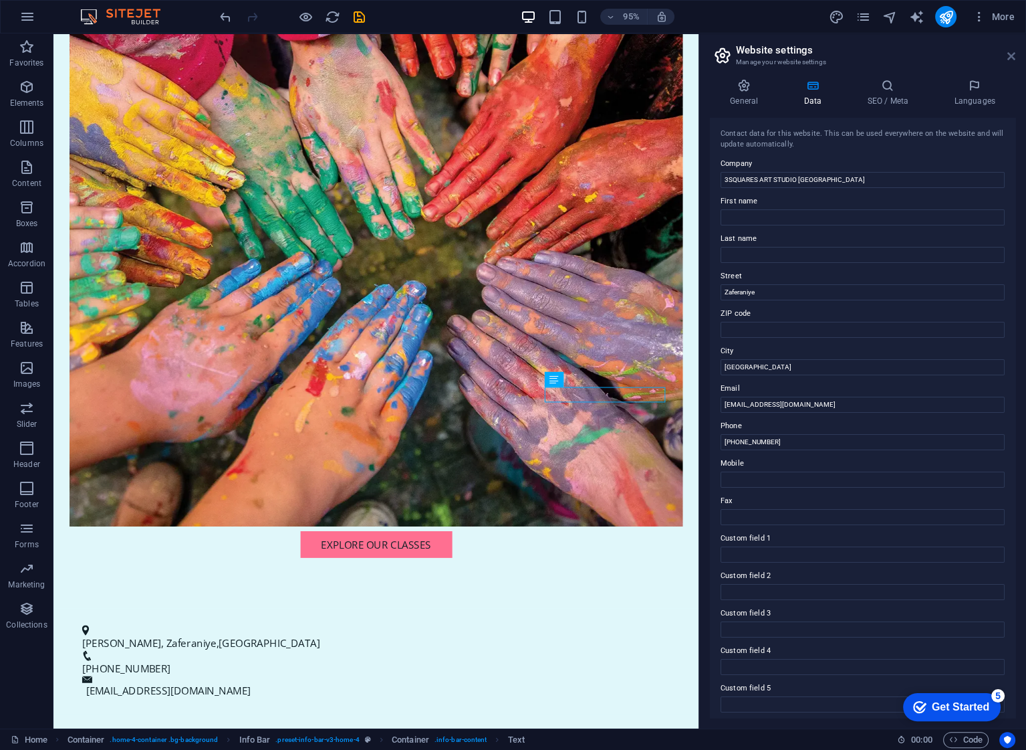
click at [1008, 54] on icon at bounding box center [1012, 56] width 8 height 11
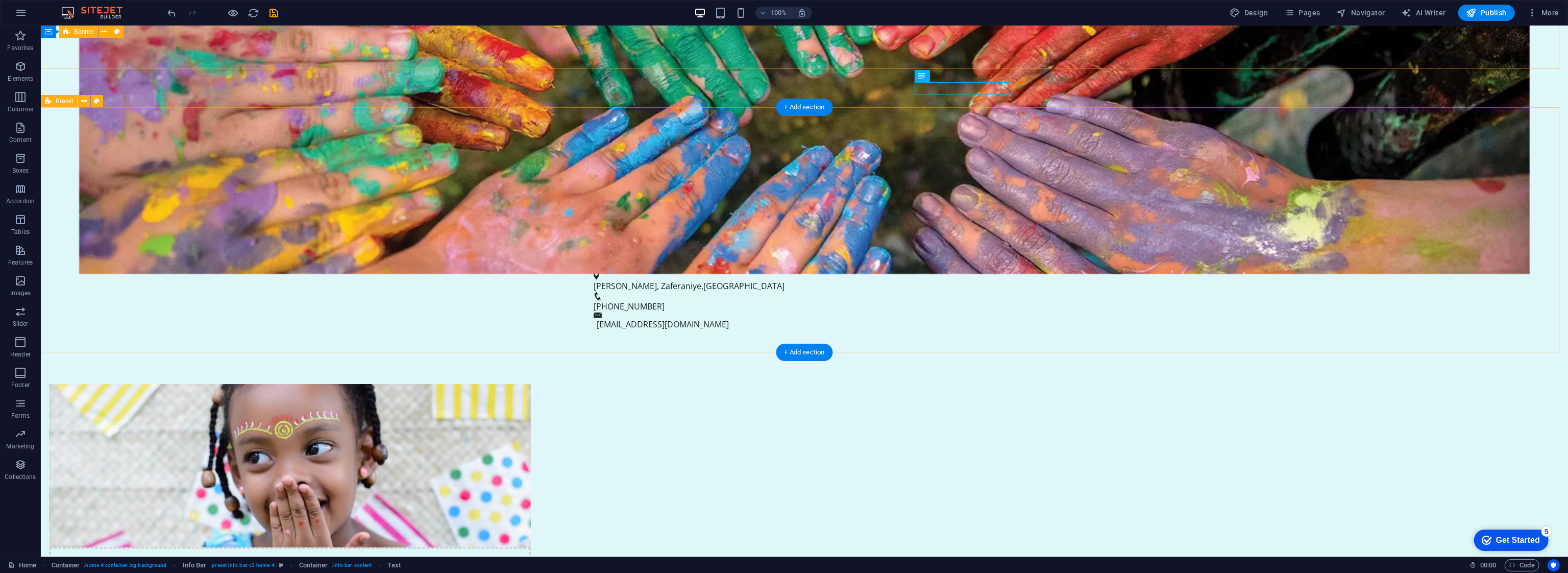
scroll to position [358, 0]
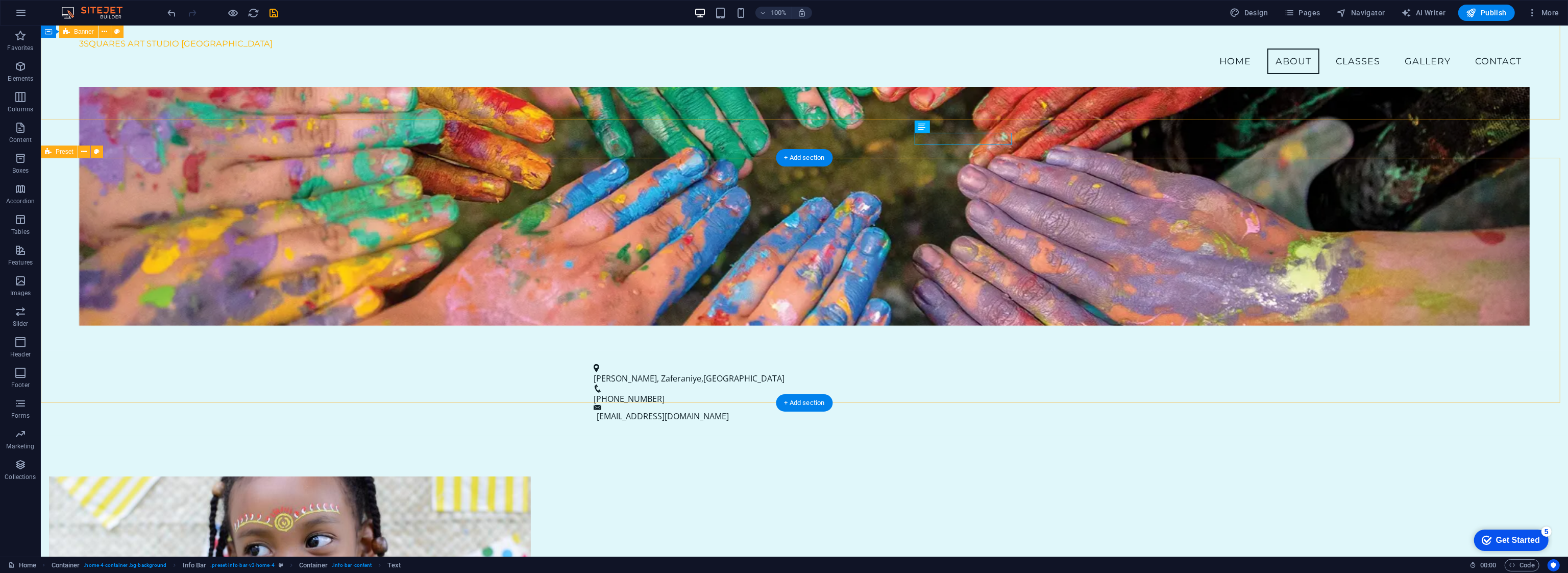
click at [531, 477] on figure at bounding box center [289, 558] width 482 height 163
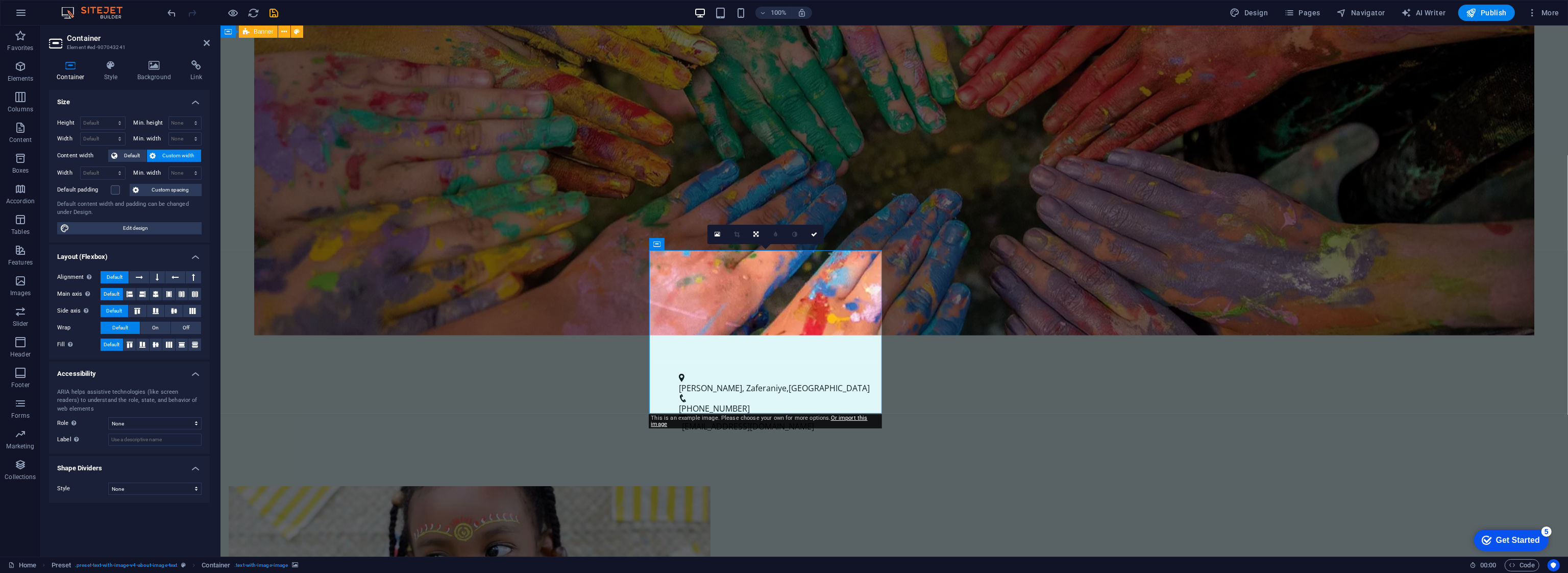
click at [705, 487] on figure at bounding box center [469, 568] width 482 height 163
click at [153, 67] on icon at bounding box center [154, 65] width 50 height 10
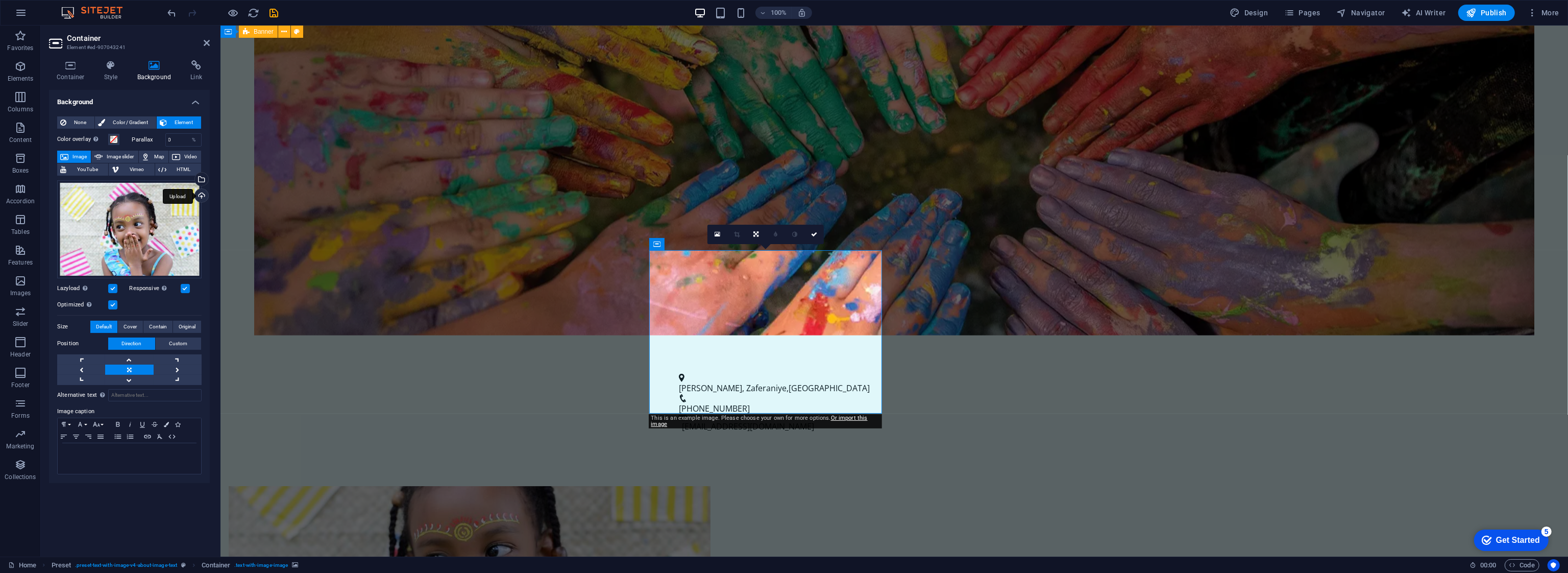
click at [202, 195] on div "Upload" at bounding box center [201, 196] width 15 height 15
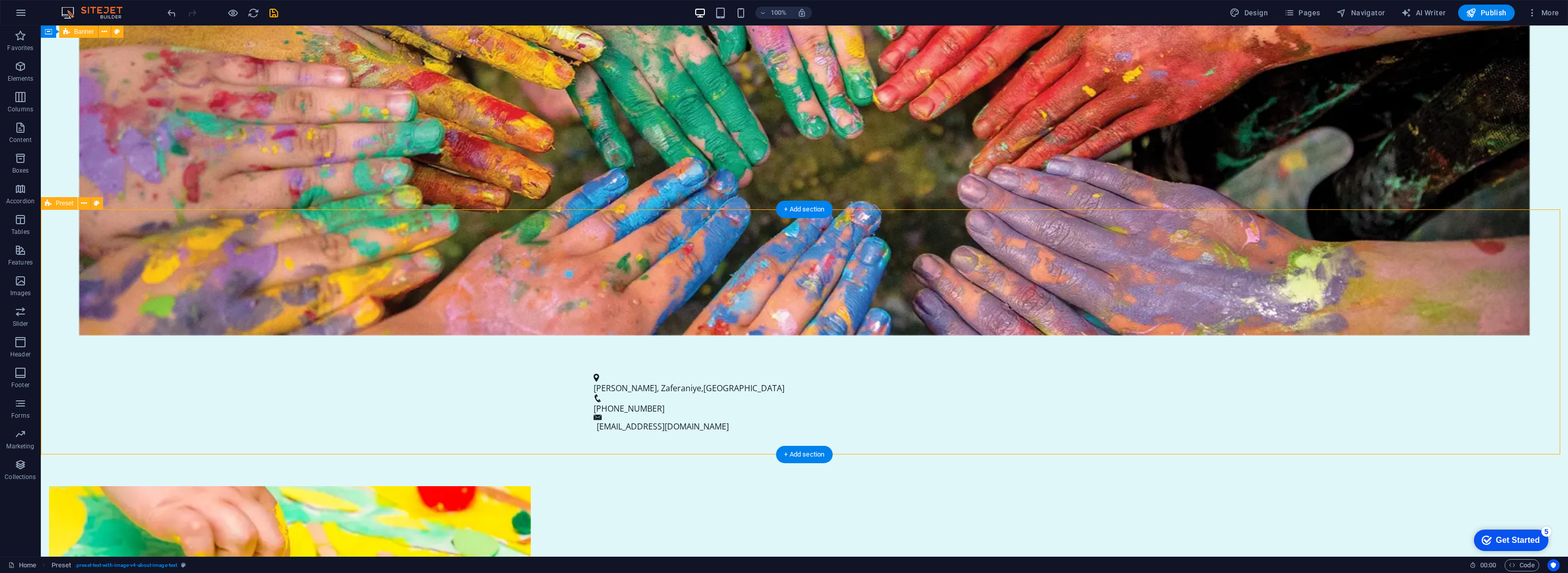
click at [531, 487] on figure at bounding box center [289, 568] width 482 height 163
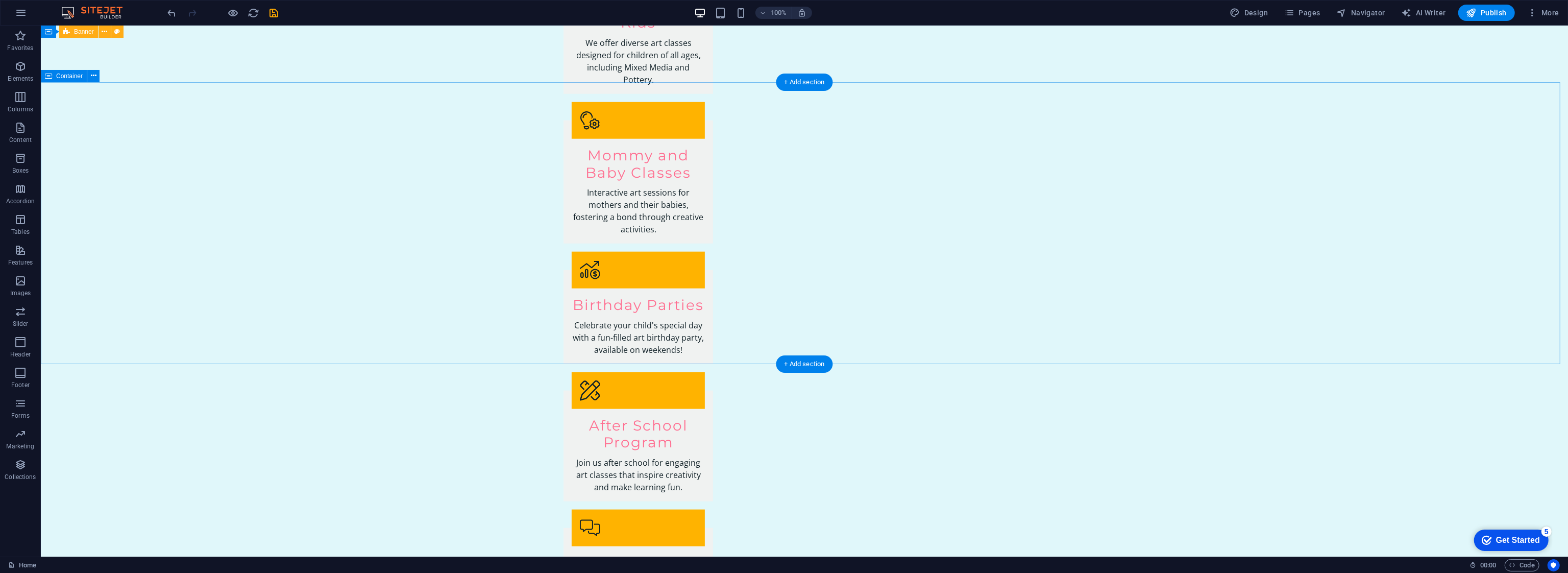
scroll to position [1434, 0]
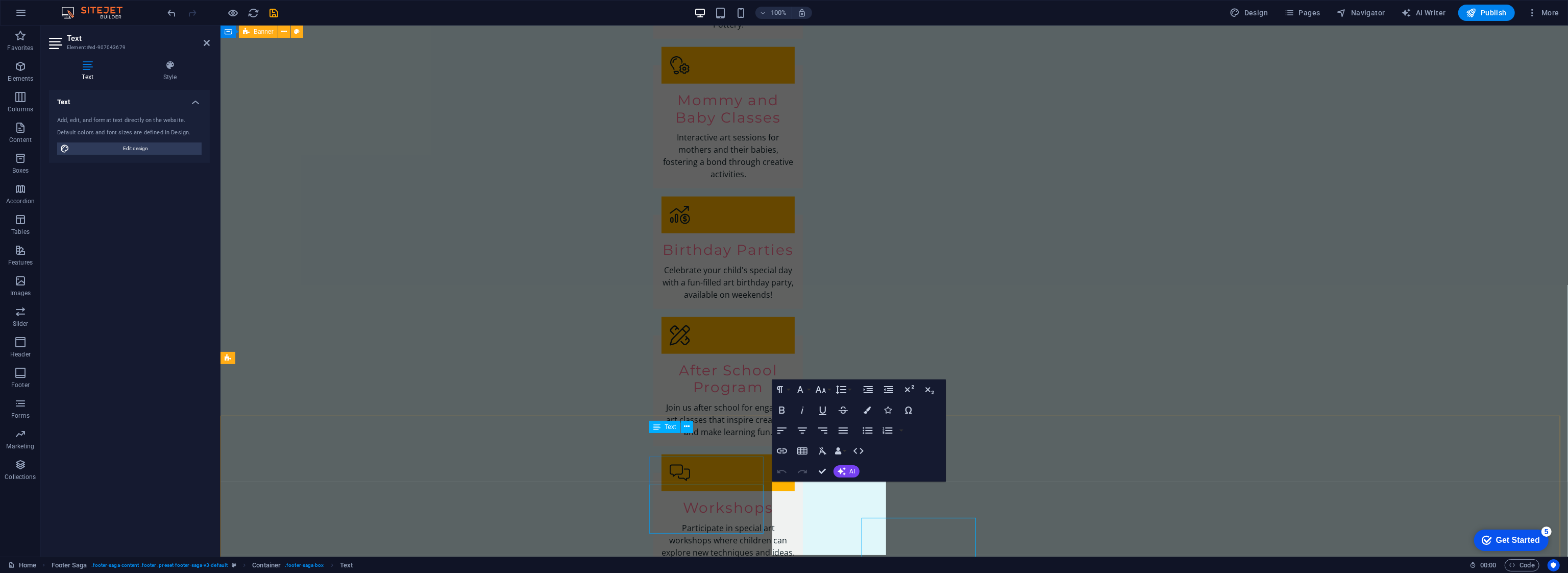
drag, startPoint x: 873, startPoint y: 475, endPoint x: 694, endPoint y: 475, distance: 179.0
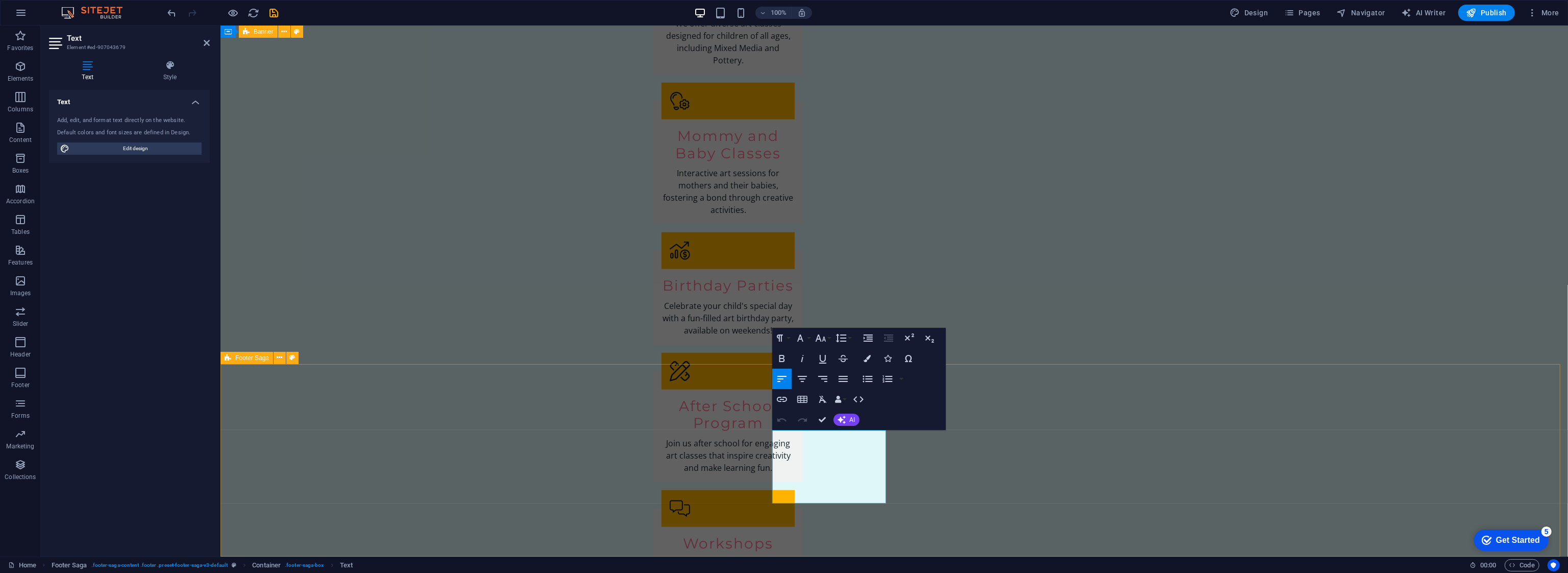
drag, startPoint x: 805, startPoint y: 472, endPoint x: 769, endPoint y: 471, distance: 36.0
drag, startPoint x: 815, startPoint y: 472, endPoint x: 767, endPoint y: 474, distance: 48.0
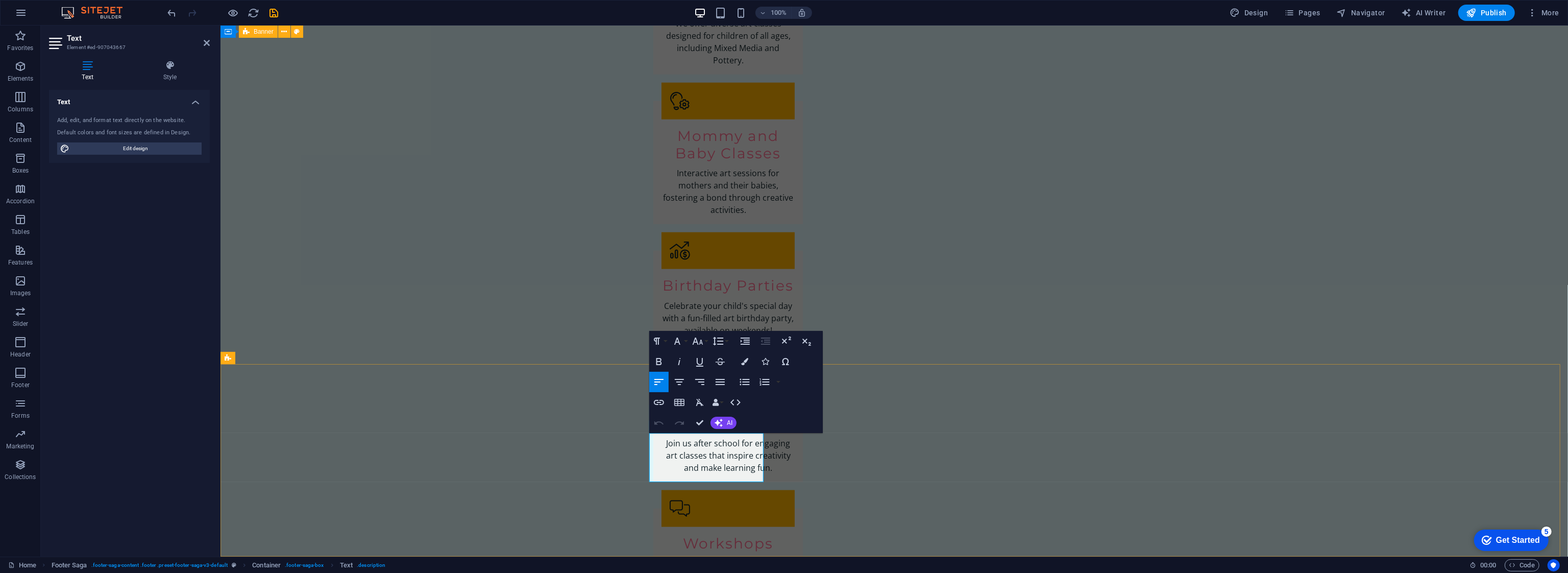
drag, startPoint x: 650, startPoint y: 449, endPoint x: 643, endPoint y: 438, distance: 13.0
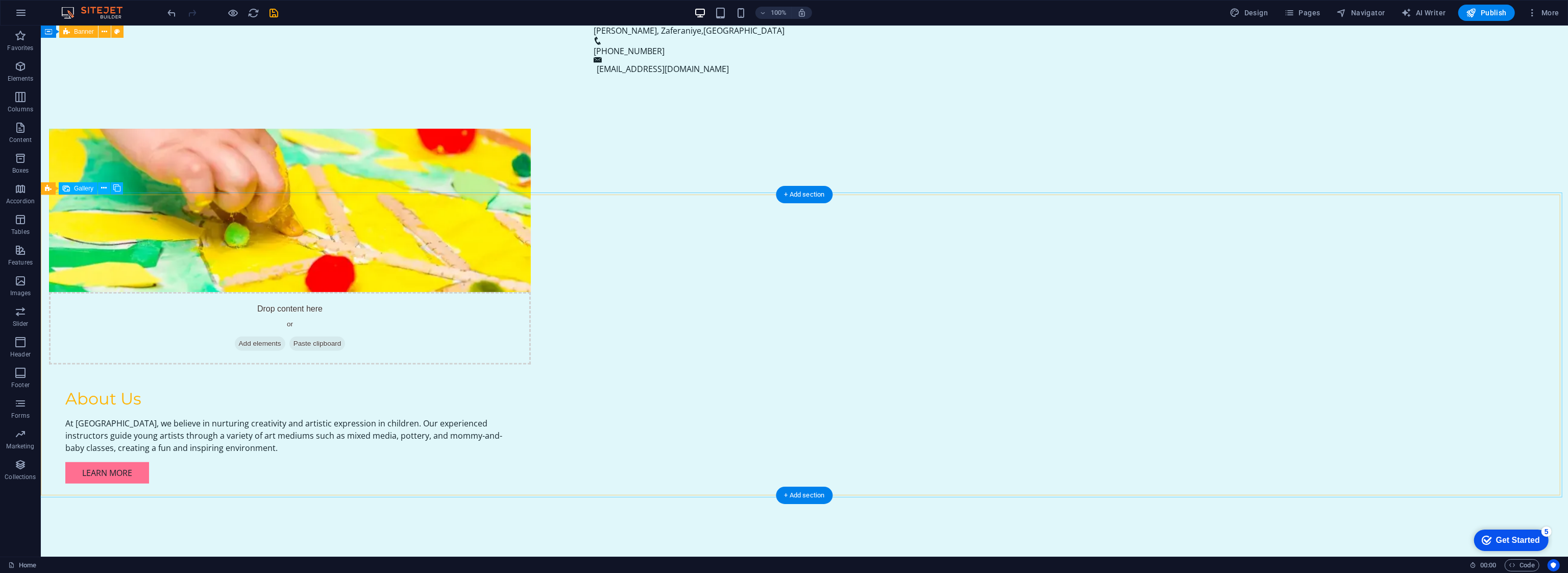
scroll to position [1073, 0]
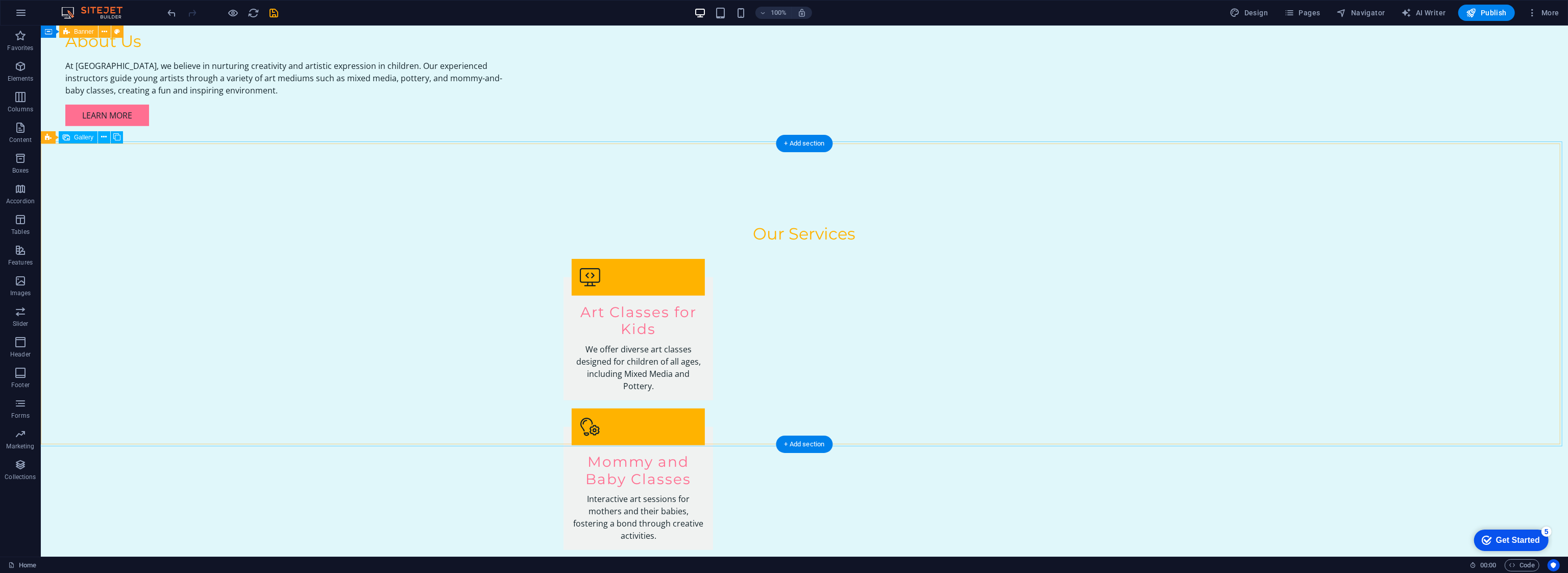
click at [81, 136] on span "Gallery" at bounding box center [83, 138] width 19 height 6
click at [82, 138] on span "Gallery" at bounding box center [83, 138] width 19 height 6
select select "px"
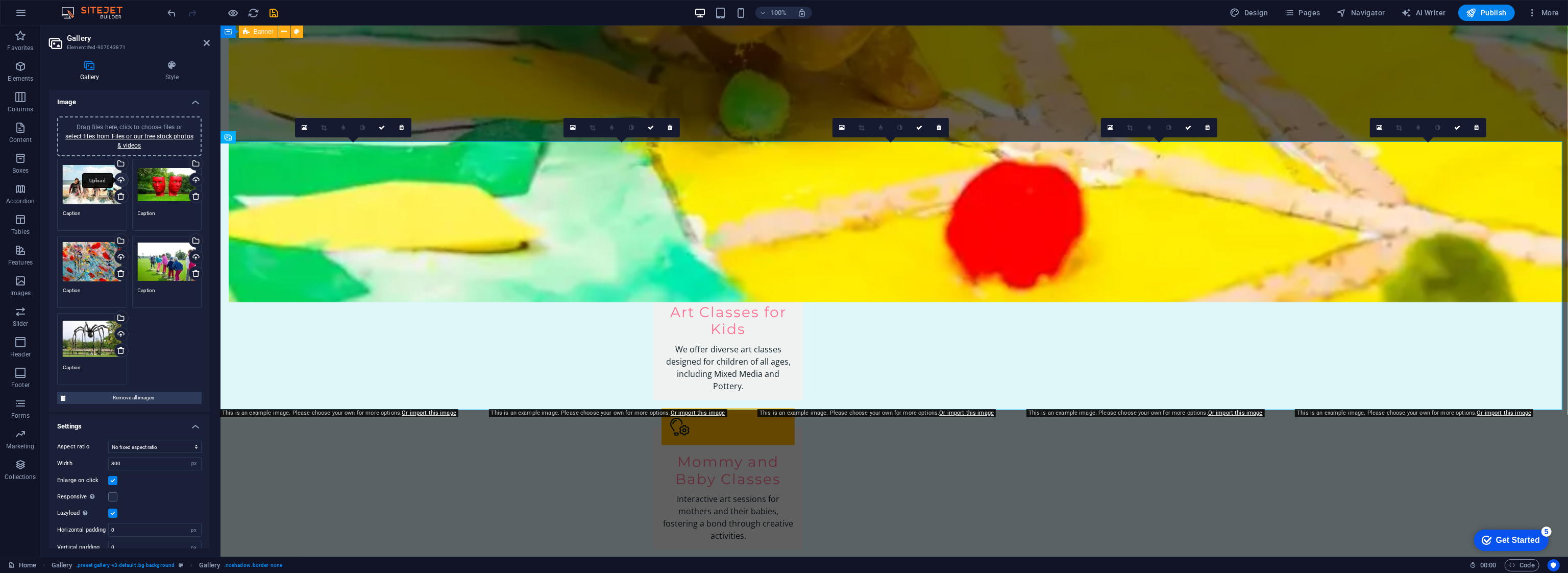
click at [116, 177] on div "Upload" at bounding box center [121, 181] width 15 height 15
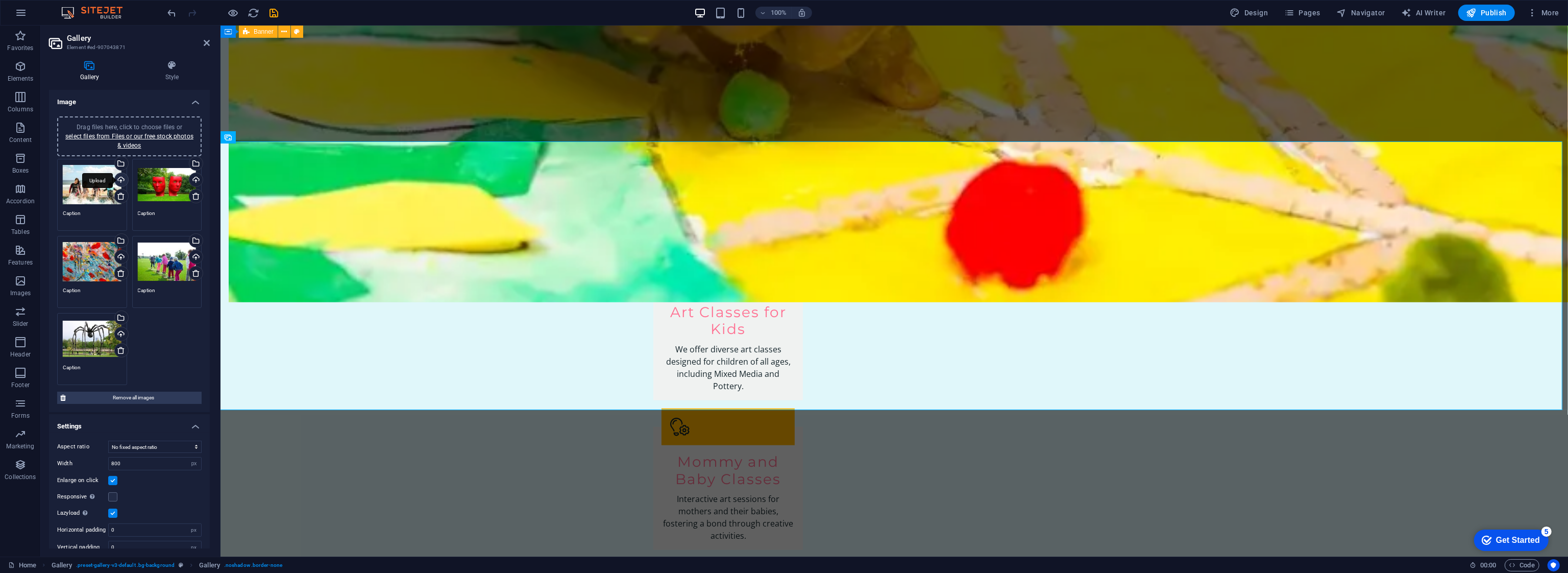
click at [121, 178] on div "Upload" at bounding box center [121, 181] width 15 height 15
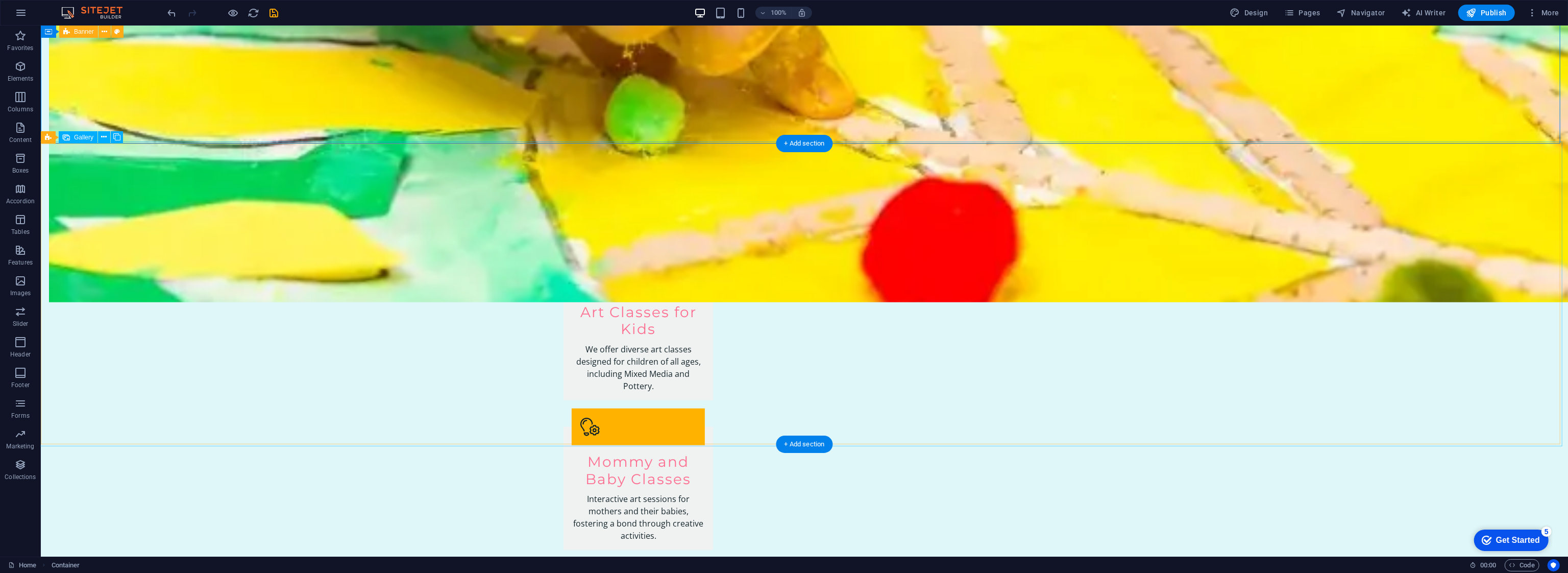
select select "px"
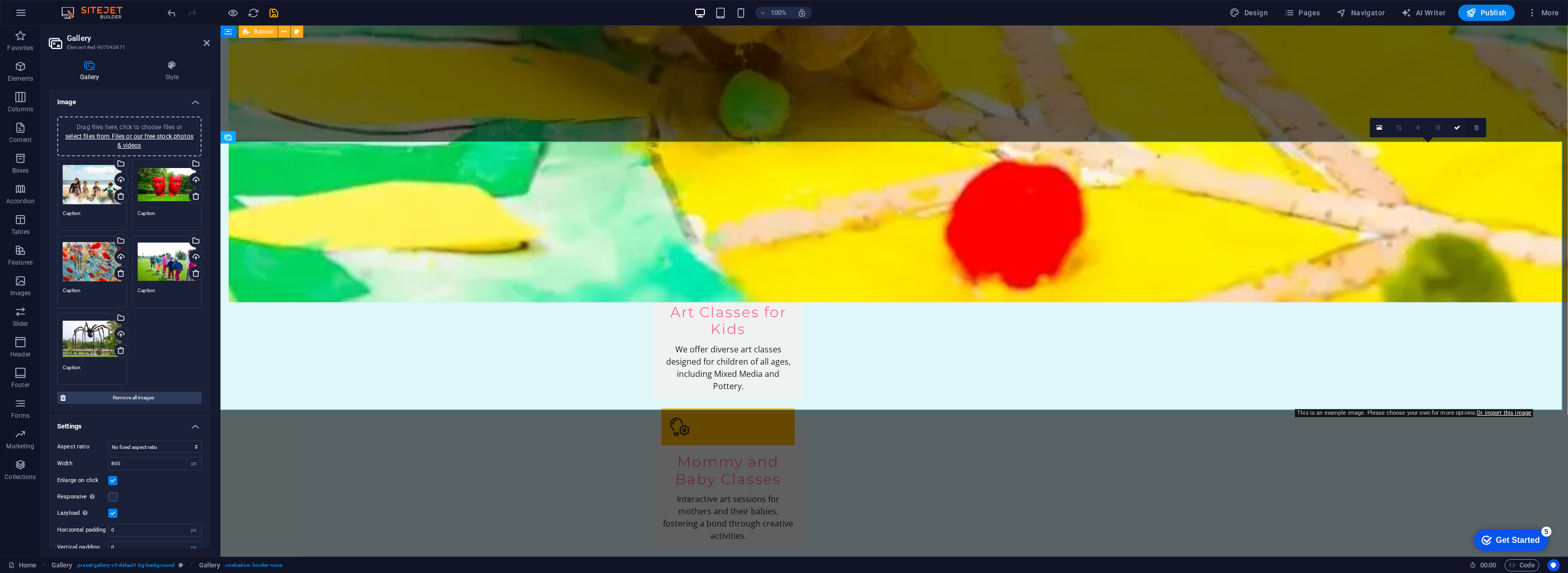
click at [783, 127] on link at bounding box center [1476, 127] width 19 height 19
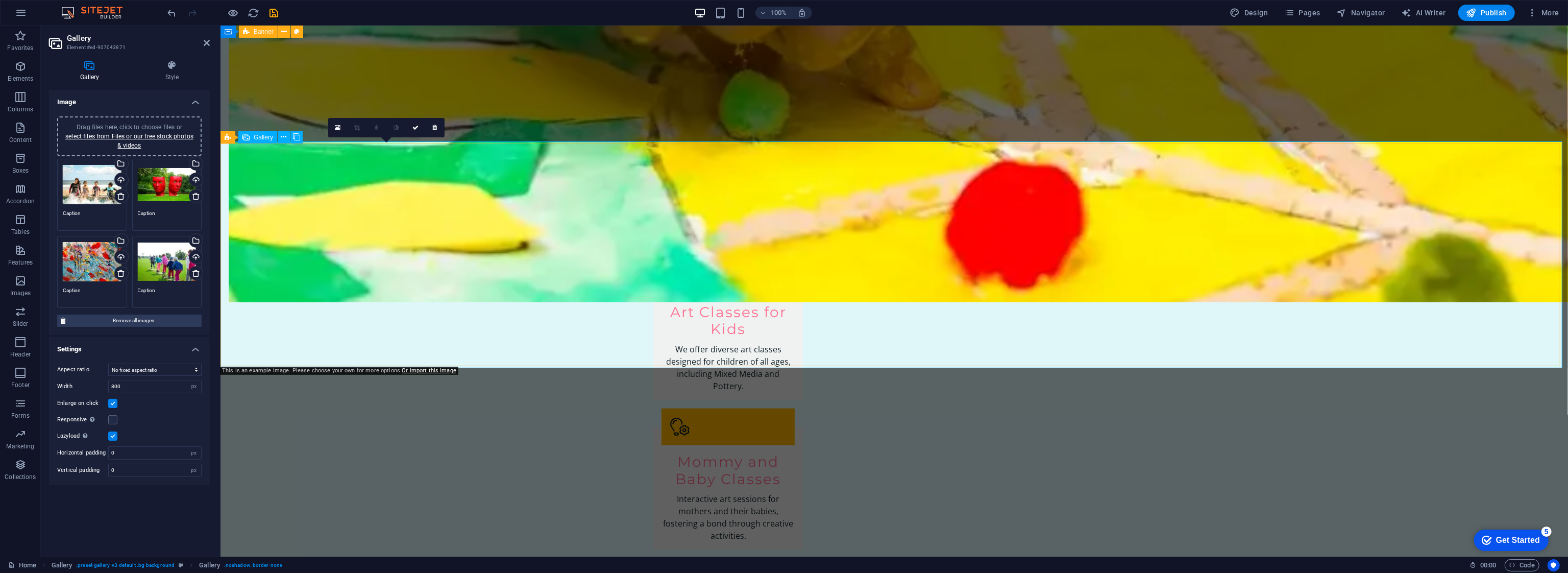
click at [121, 180] on div "Upload" at bounding box center [121, 181] width 15 height 15
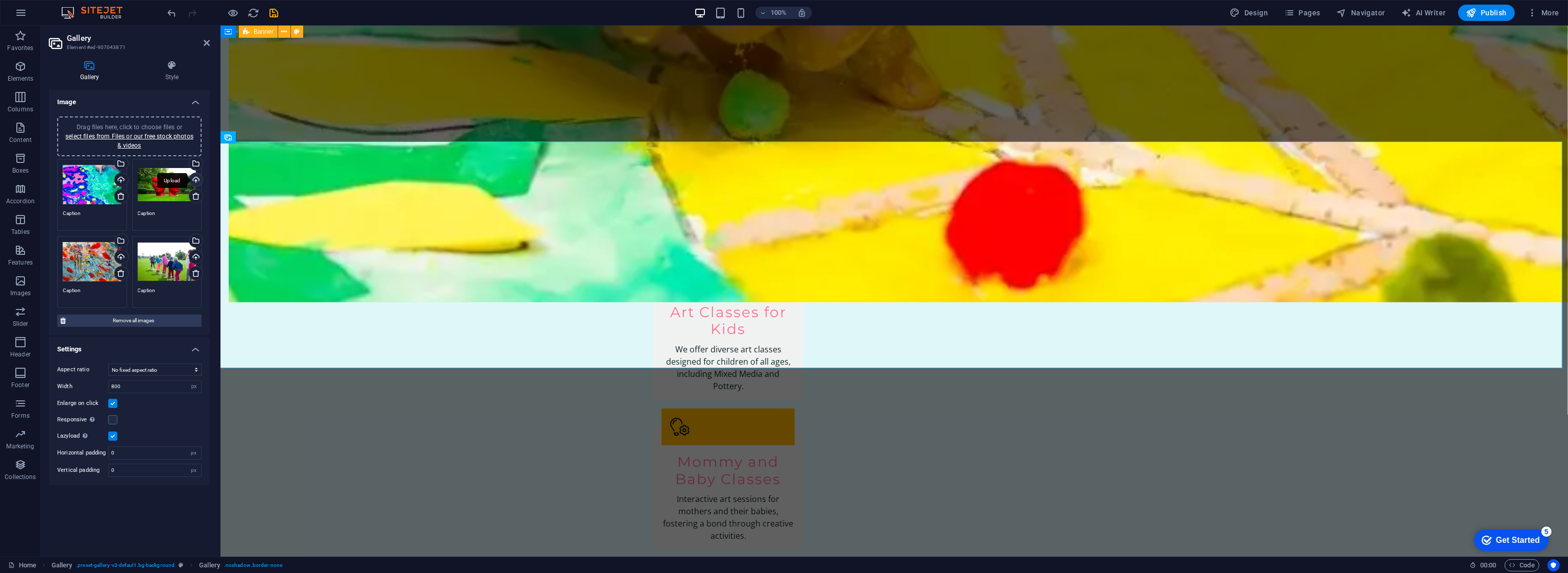
click at [196, 180] on div "Upload" at bounding box center [195, 181] width 15 height 15
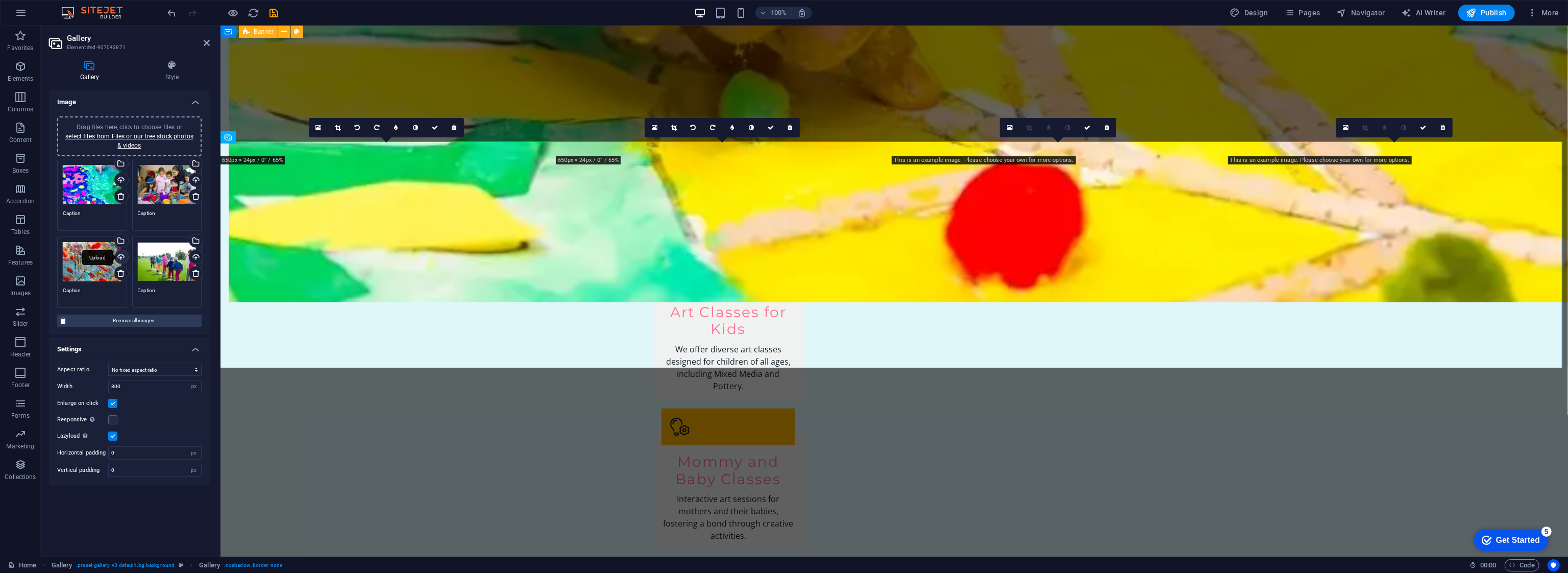
click at [119, 255] on div "Upload" at bounding box center [121, 258] width 15 height 15
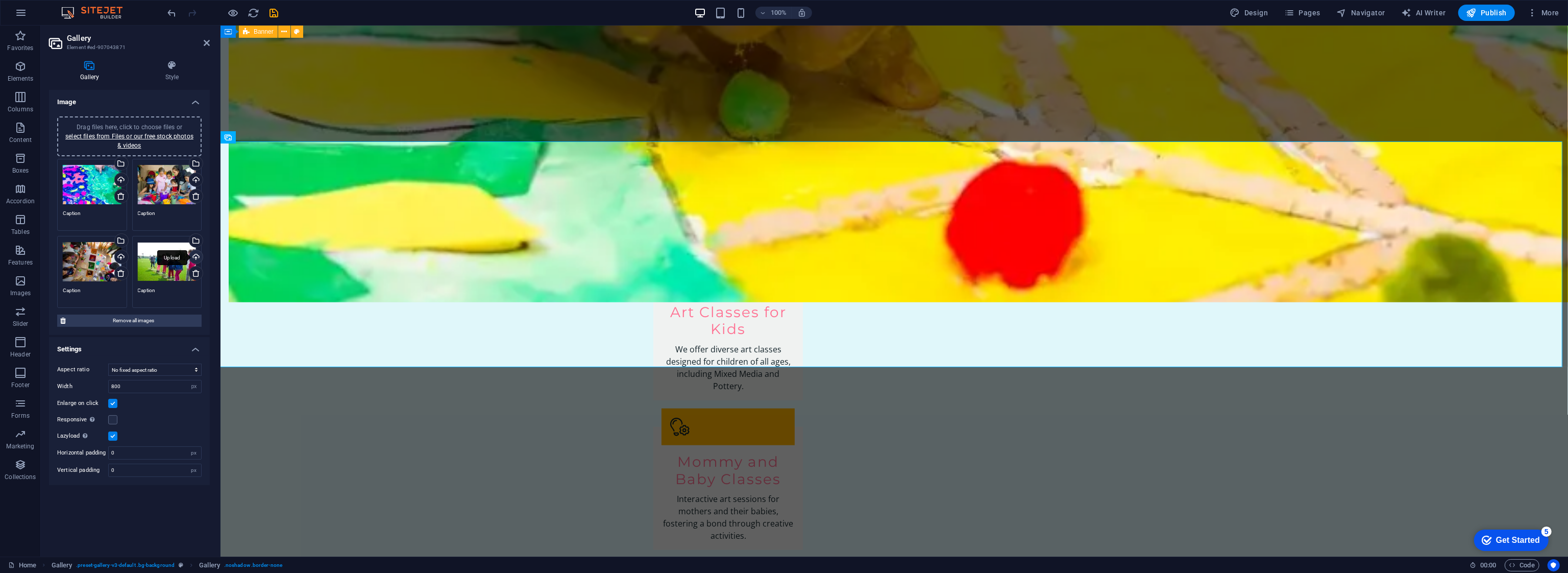
click at [194, 254] on div "Upload" at bounding box center [195, 258] width 15 height 15
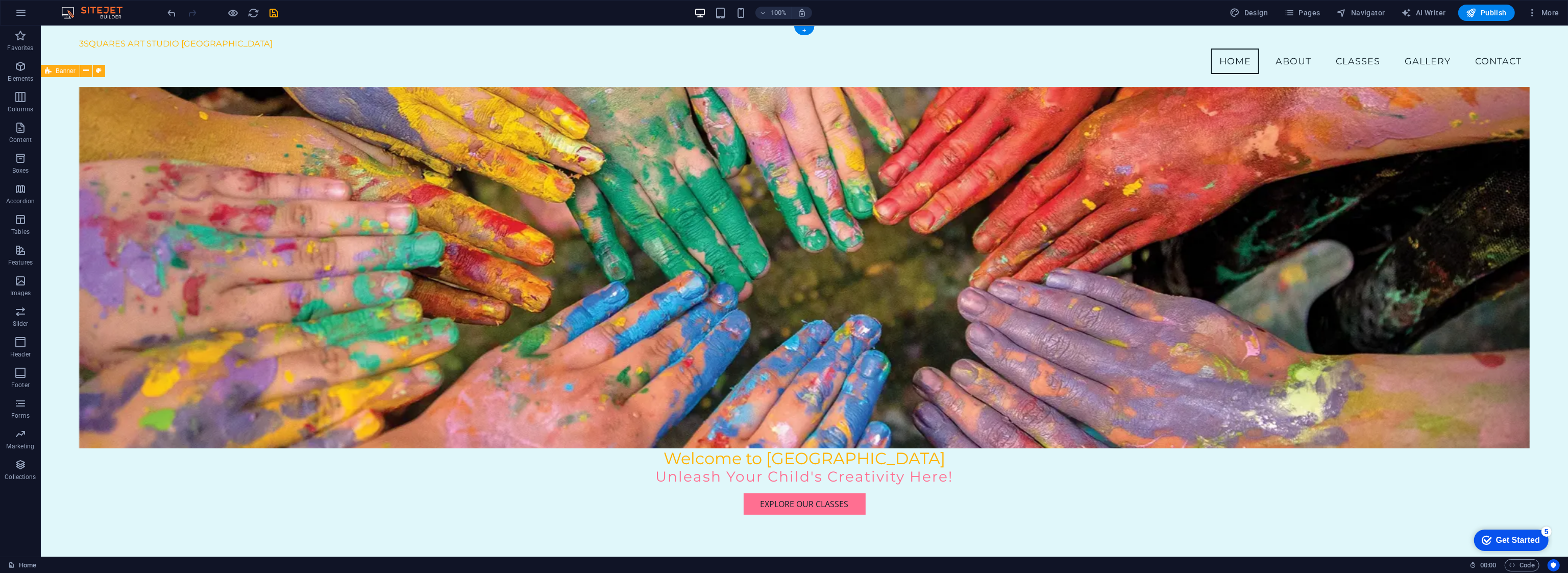
scroll to position [0, 0]
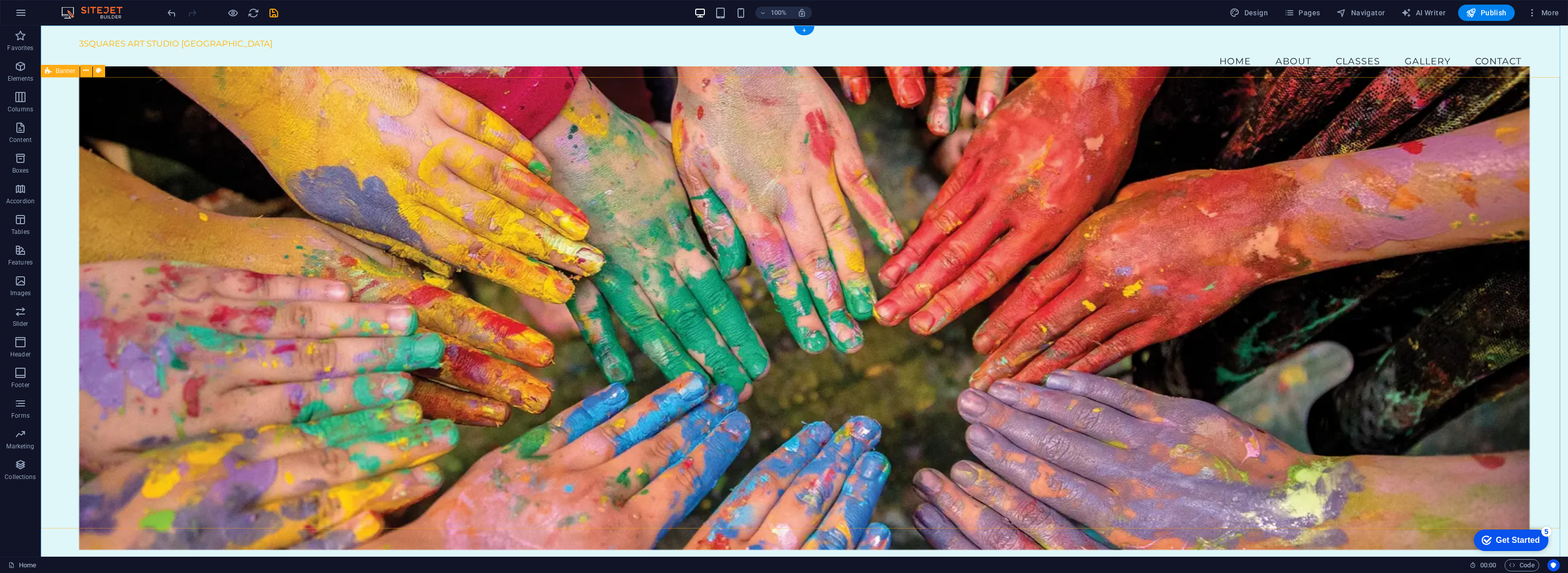
click at [64, 73] on span "Banner" at bounding box center [66, 71] width 20 height 6
click at [82, 72] on button at bounding box center [86, 71] width 12 height 12
click at [60, 90] on div "Welcome to 3SQUARES ART STUDIO Unleash Your Child's Creativity Here! Explore Ou…" at bounding box center [804, 403] width 1528 height 631
click at [98, 70] on icon at bounding box center [98, 71] width 5 height 11
select select "preset-banner-v3-home-4"
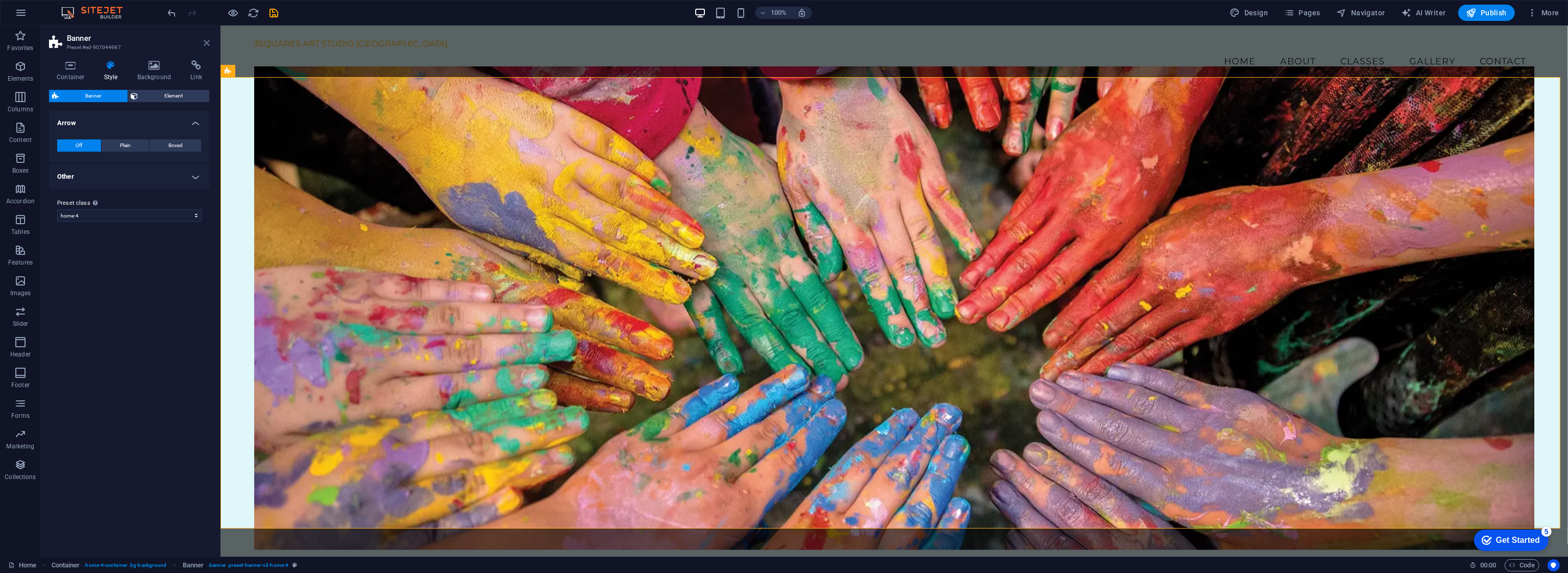
click at [204, 39] on icon at bounding box center [207, 43] width 6 height 8
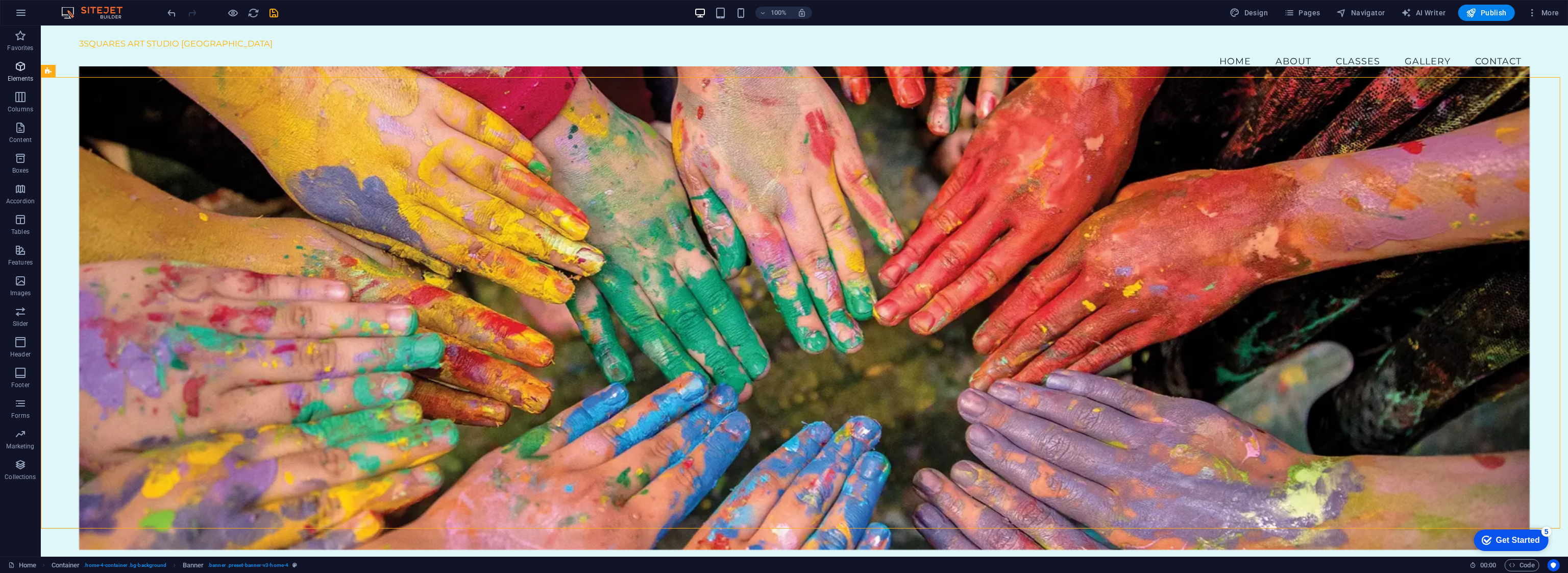
click at [18, 70] on icon "button" at bounding box center [21, 66] width 12 height 12
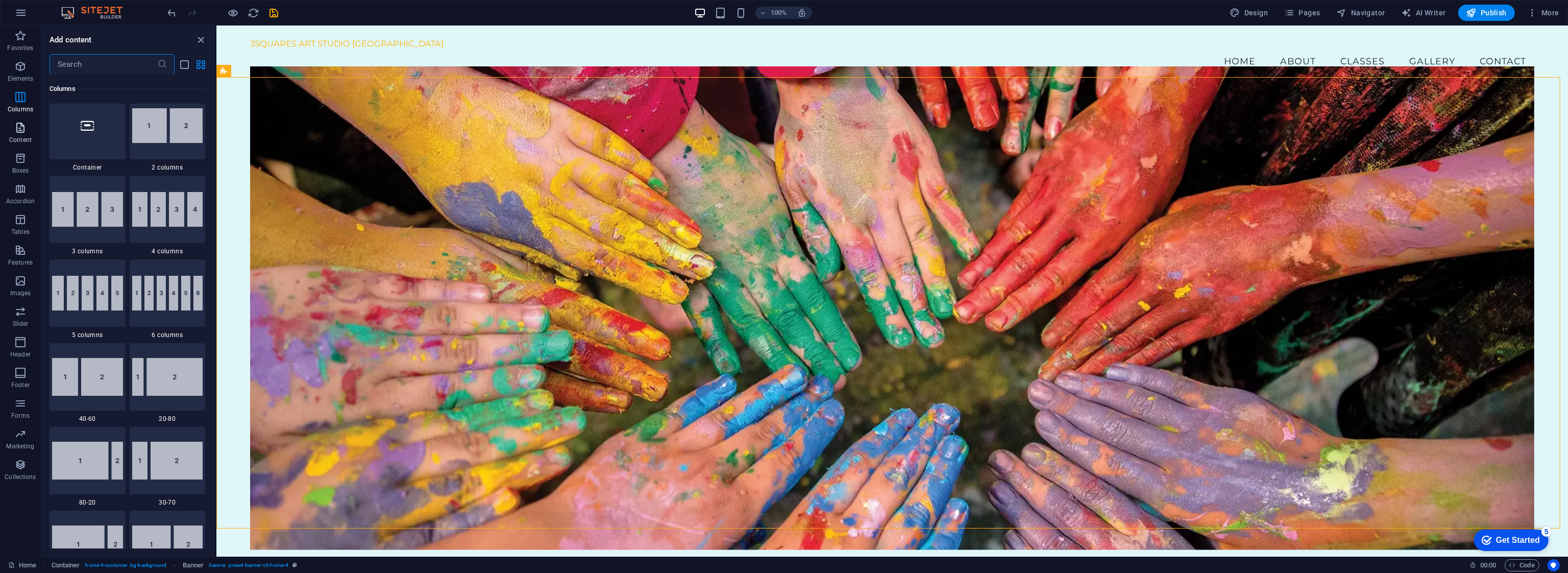
scroll to position [620, 0]
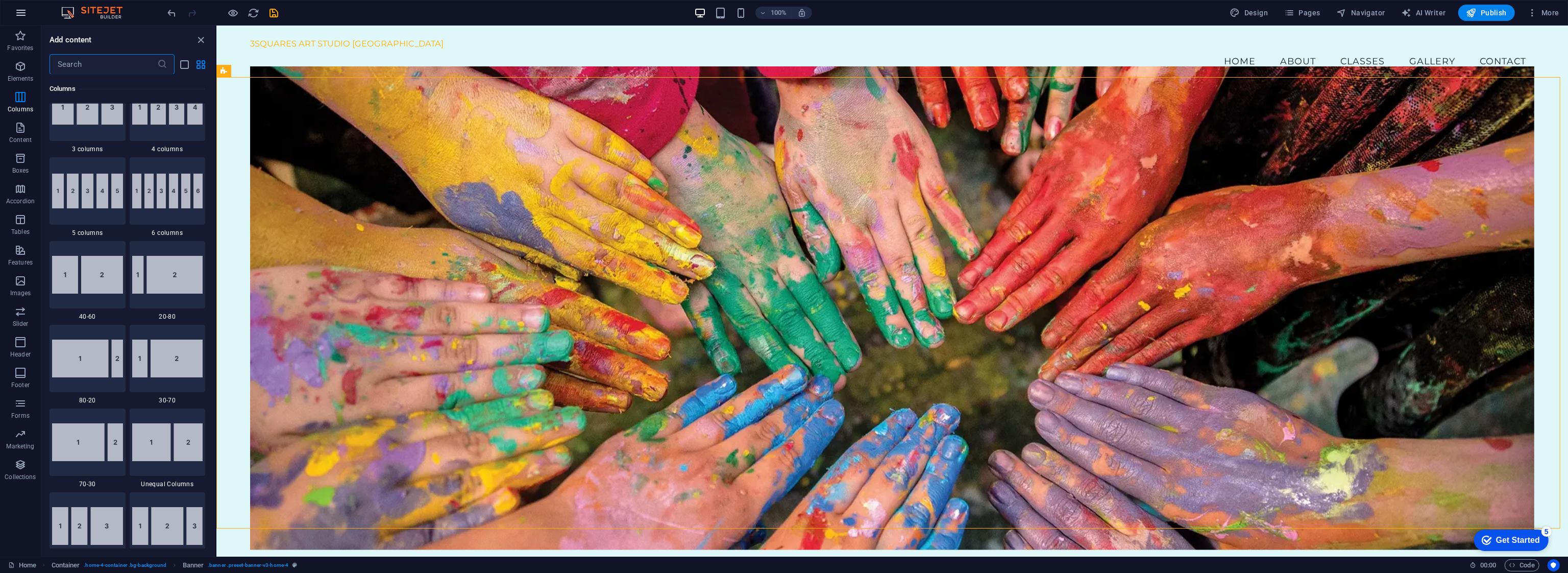
click at [20, 11] on icon "button" at bounding box center [21, 13] width 12 height 12
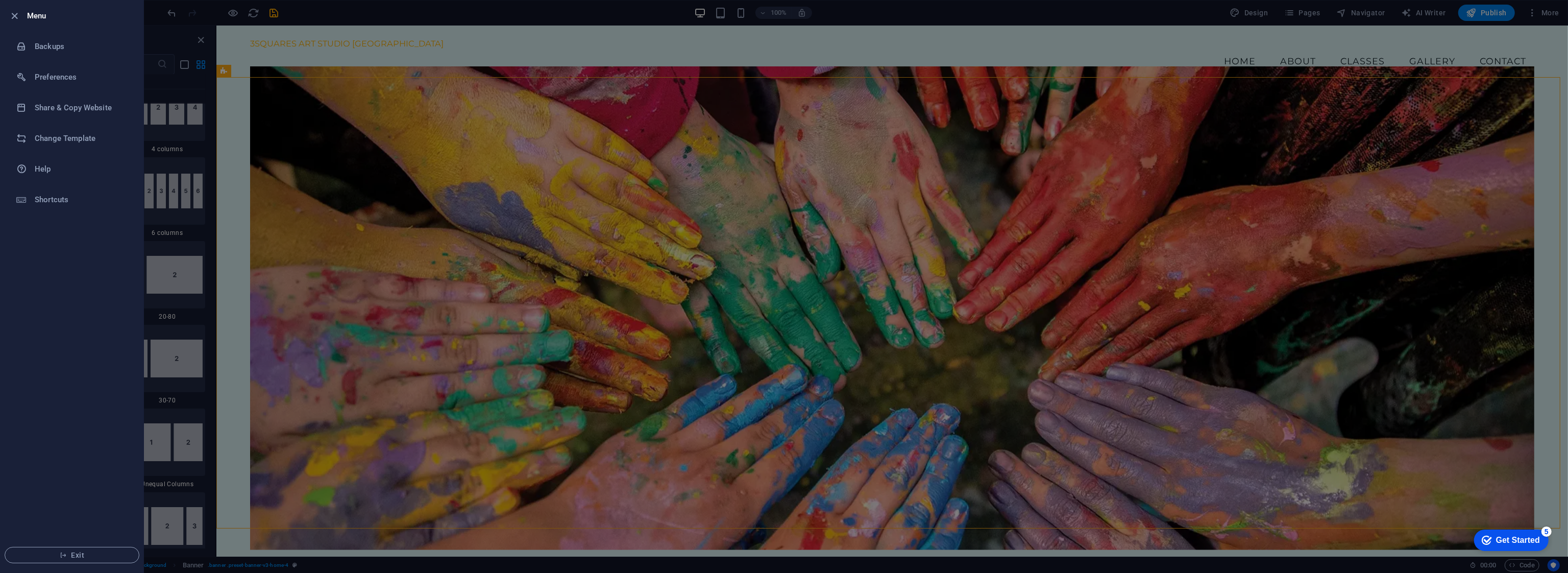
click at [153, 219] on div at bounding box center [784, 286] width 1568 height 573
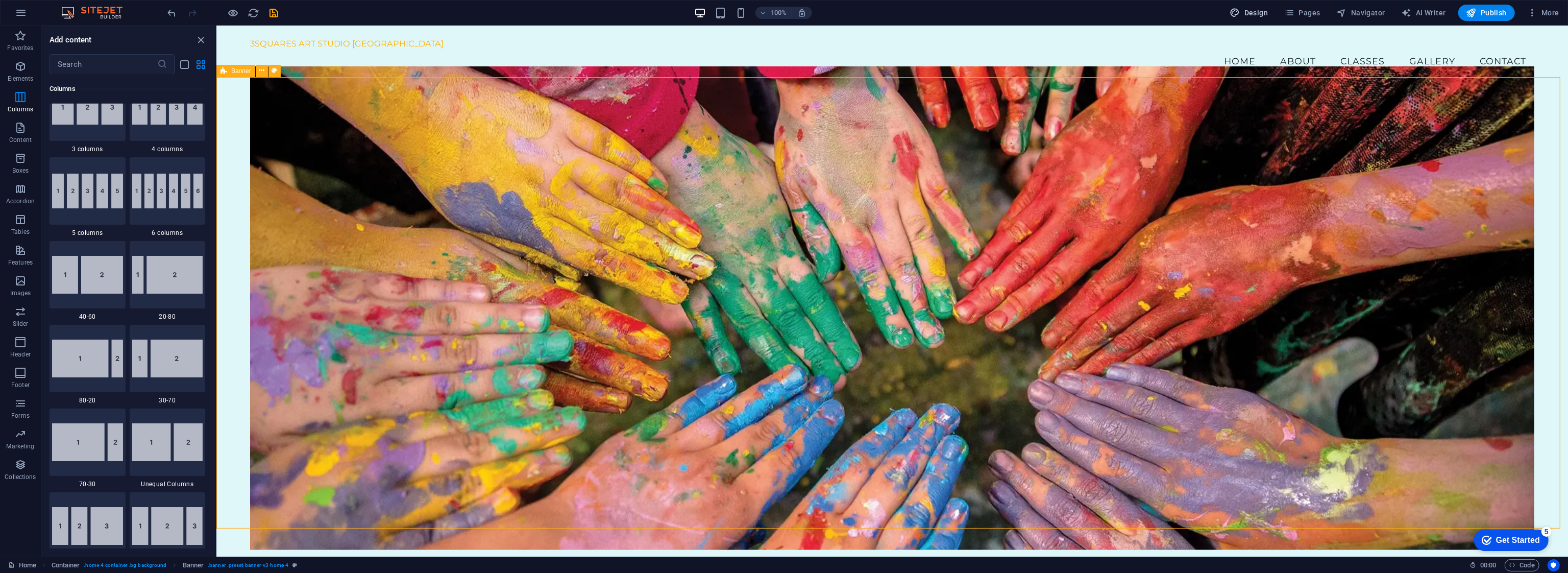
click at [783, 13] on icon "button" at bounding box center [1234, 12] width 10 height 10
select select "rem"
select select "200"
select select "px"
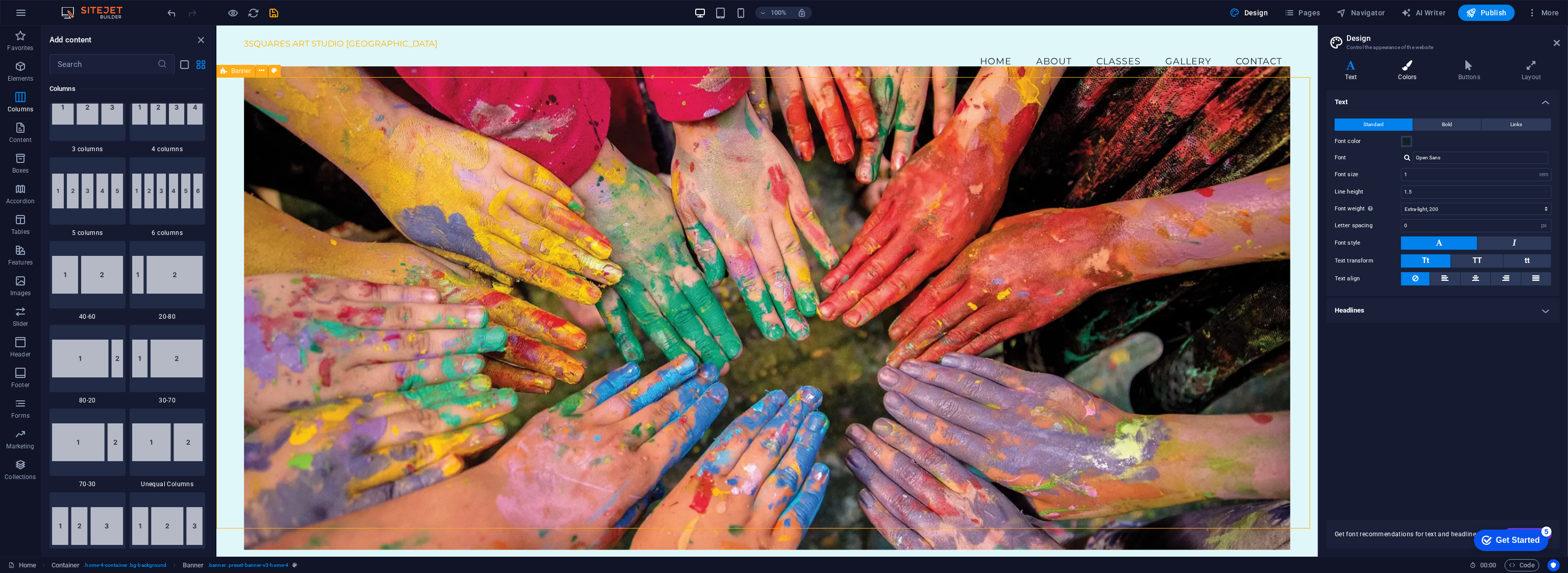
click at [783, 72] on h4 "Colors" at bounding box center [1409, 71] width 60 height 21
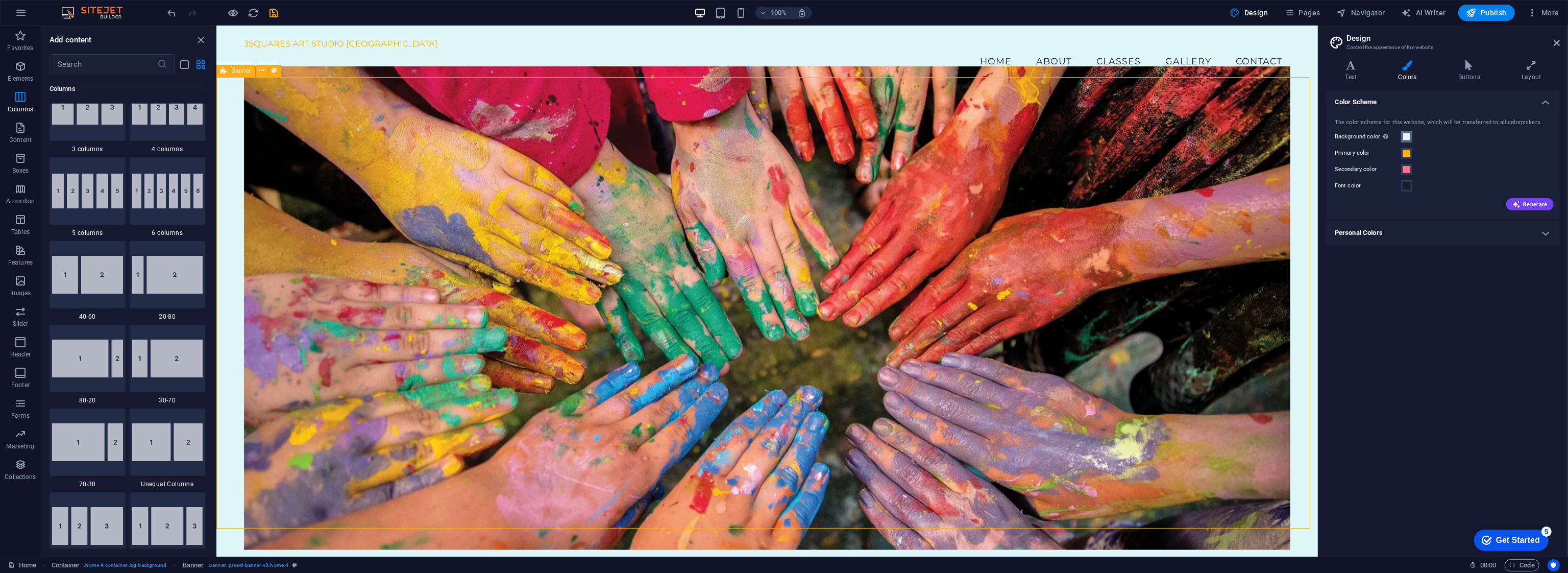
click at [783, 138] on span at bounding box center [1406, 137] width 8 height 8
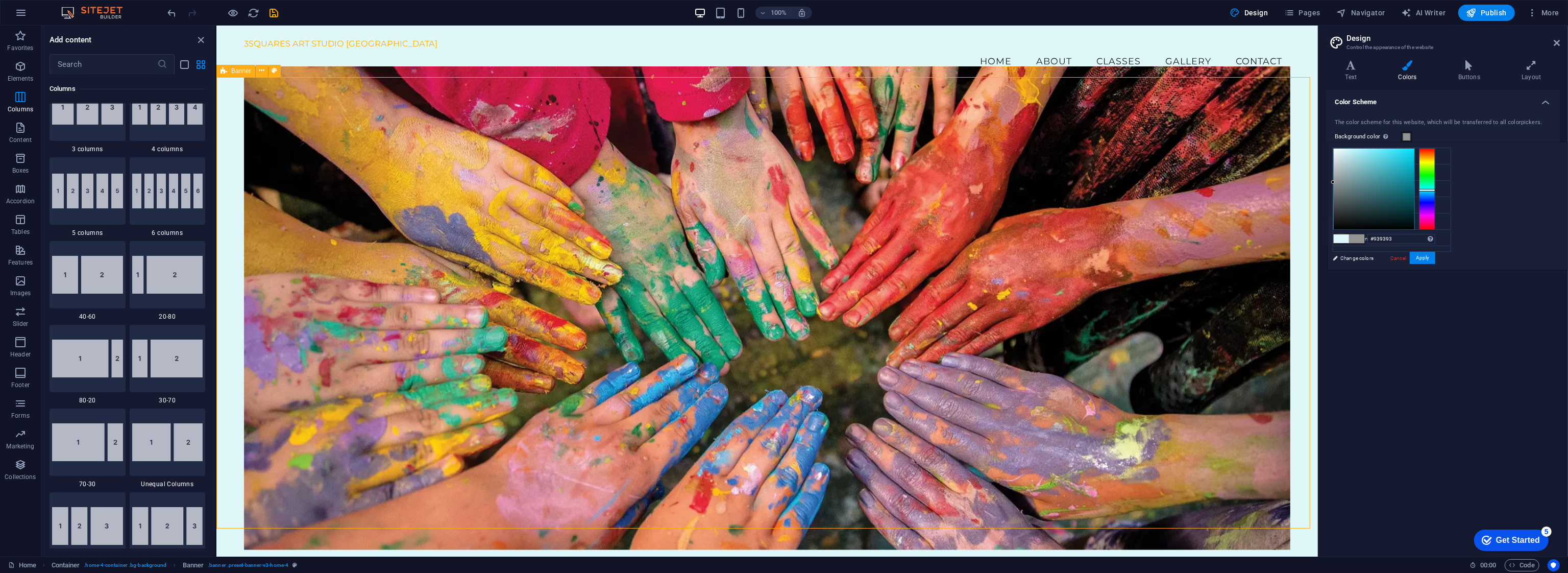
type input "#919191"
drag, startPoint x: 1470, startPoint y: 168, endPoint x: 1455, endPoint y: 183, distance: 21.2
click at [783, 183] on div "#919191 Supported formats #0852ed rgb(8, 82, 237) rgba(8, 82, 237, 90%) hsv(221…" at bounding box center [1384, 280] width 113 height 275
click at [783, 138] on div "Background color Only visible if it is not covered by other backgrounds." at bounding box center [1443, 137] width 217 height 12
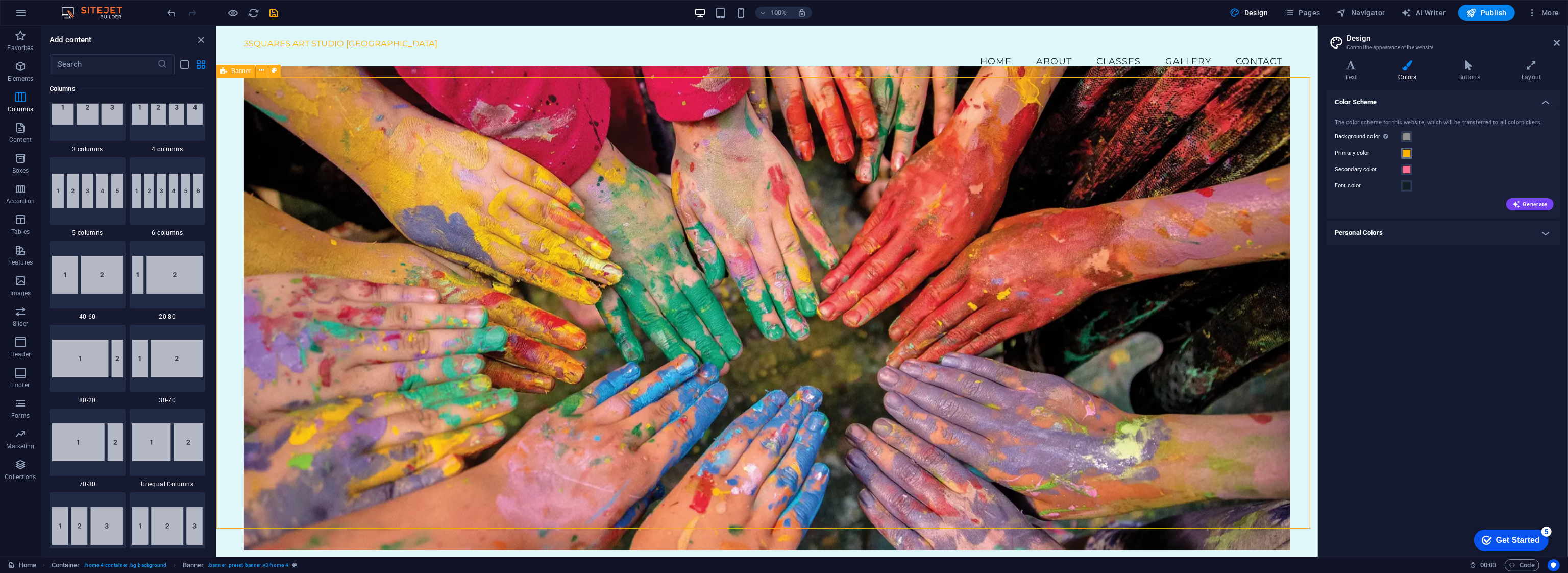
click at [783, 151] on span at bounding box center [1406, 153] width 8 height 8
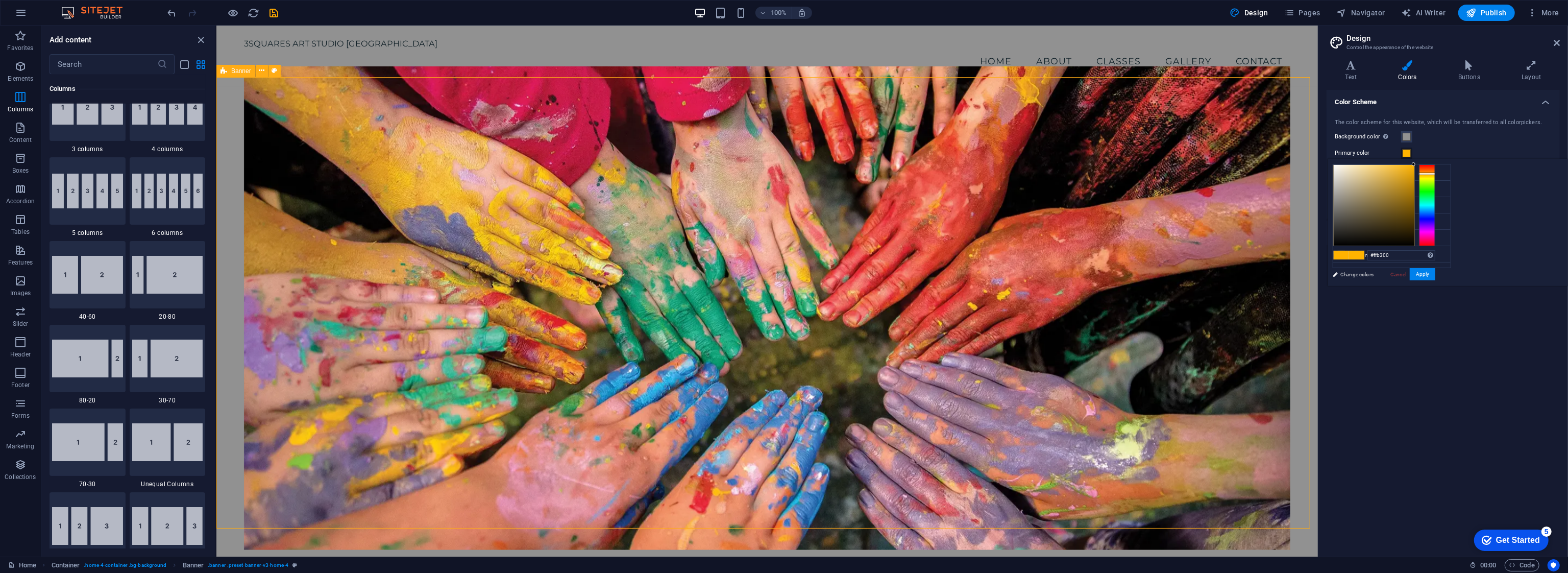
click at [783, 254] on span at bounding box center [1357, 254] width 15 height 8
click at [783, 235] on div at bounding box center [1427, 205] width 16 height 82
type input "#c30095"
drag, startPoint x: 1540, startPoint y: 178, endPoint x: 1544, endPoint y: 183, distance: 6.4
click at [783, 183] on div at bounding box center [1384, 205] width 102 height 82
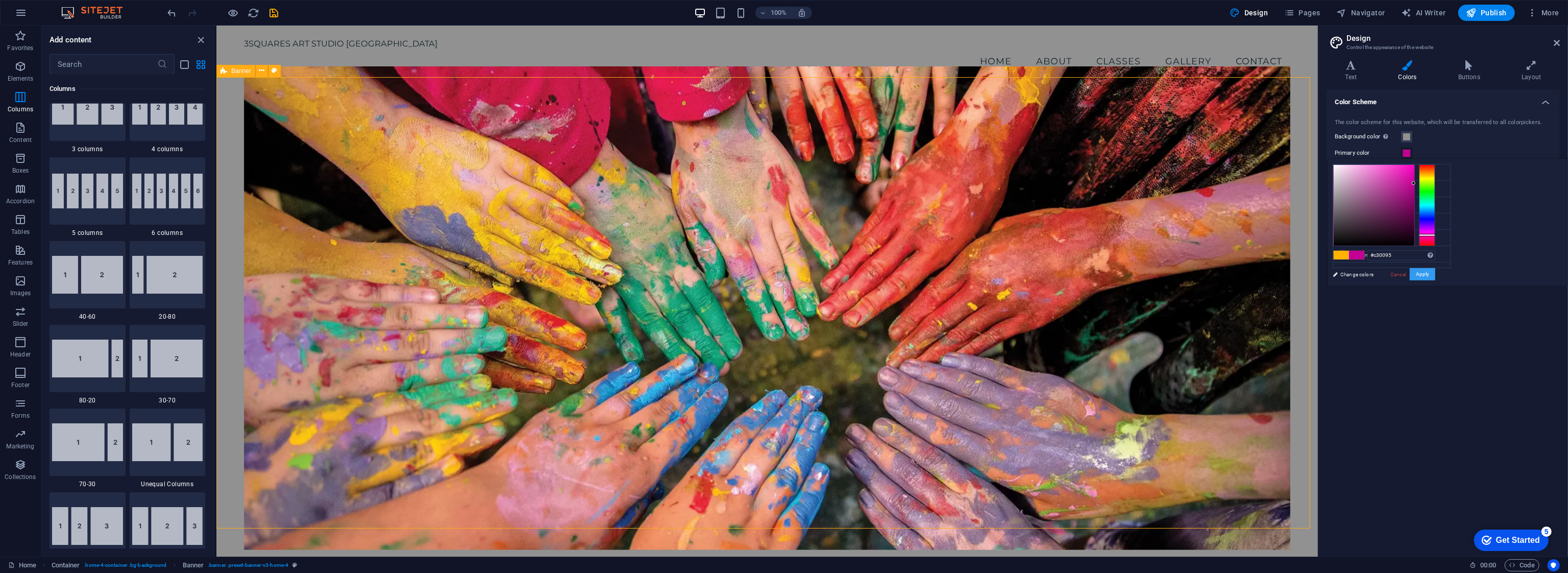
click at [783, 275] on button "Apply" at bounding box center [1422, 274] width 25 height 12
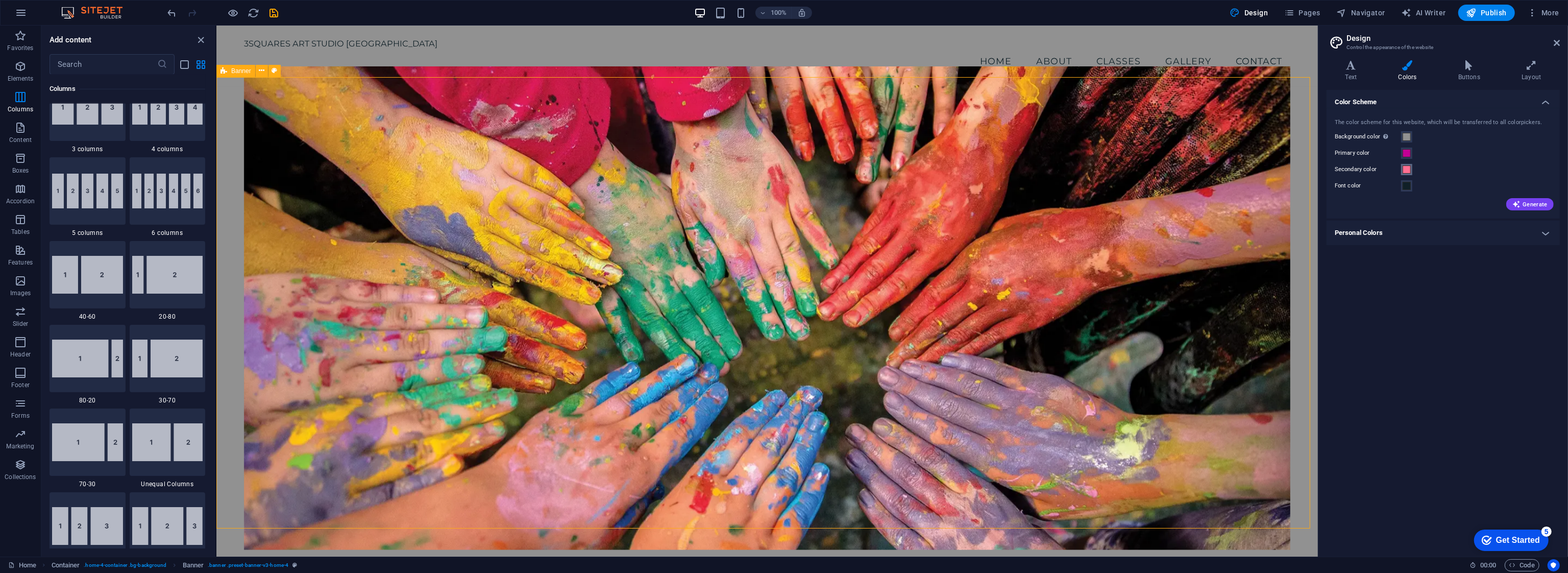
click at [783, 167] on span at bounding box center [1406, 170] width 8 height 8
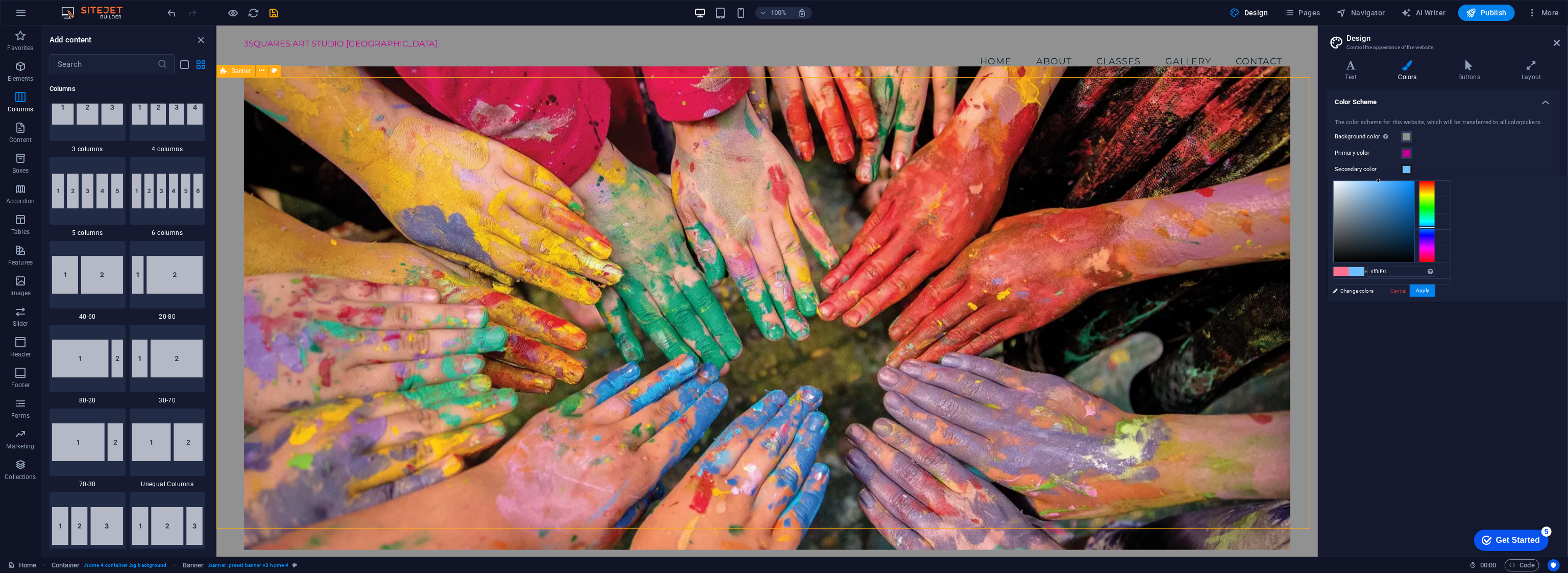
click at [783, 227] on div at bounding box center [1427, 222] width 16 height 82
type input "#008cff"
drag, startPoint x: 1535, startPoint y: 188, endPoint x: 1544, endPoint y: 169, distance: 21.0
click at [783, 169] on body "3SQUARES ART STUDIO [GEOGRAPHIC_DATA] Home Favorites Elements Columns Content B…" at bounding box center [784, 286] width 1568 height 573
click at [783, 286] on button "Apply" at bounding box center [1422, 290] width 25 height 12
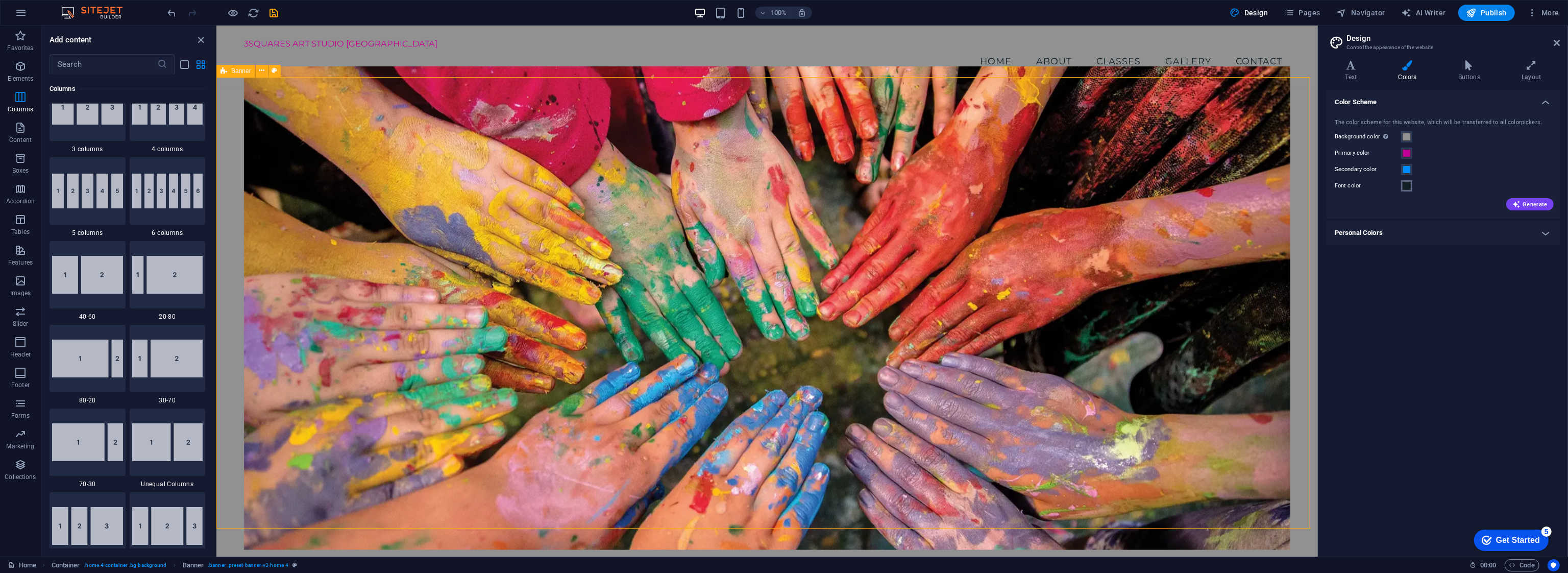
click at [783, 187] on span at bounding box center [1406, 186] width 8 height 8
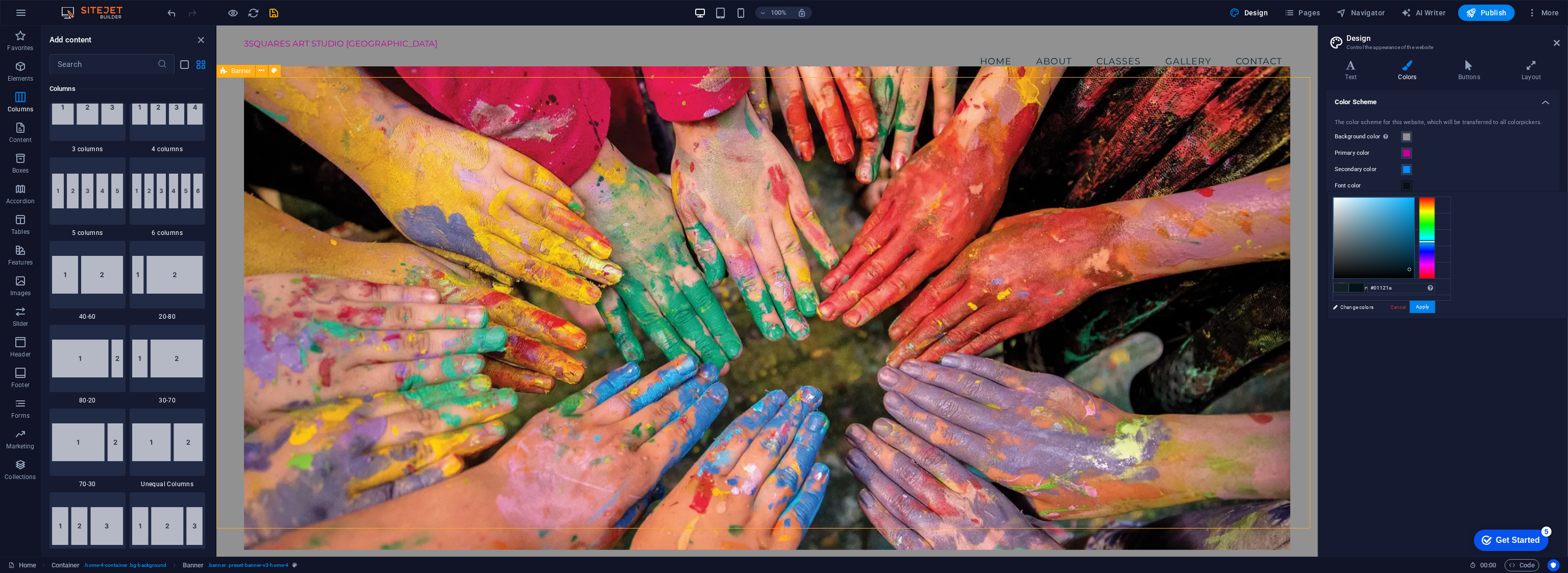
drag, startPoint x: 1527, startPoint y: 261, endPoint x: 1537, endPoint y: 269, distance: 12.8
click at [783, 269] on div at bounding box center [1374, 238] width 81 height 81
click at [783, 244] on div at bounding box center [1427, 244] width 16 height 2
type input "#000000"
drag, startPoint x: 1535, startPoint y: 269, endPoint x: 1557, endPoint y: 290, distance: 30.4
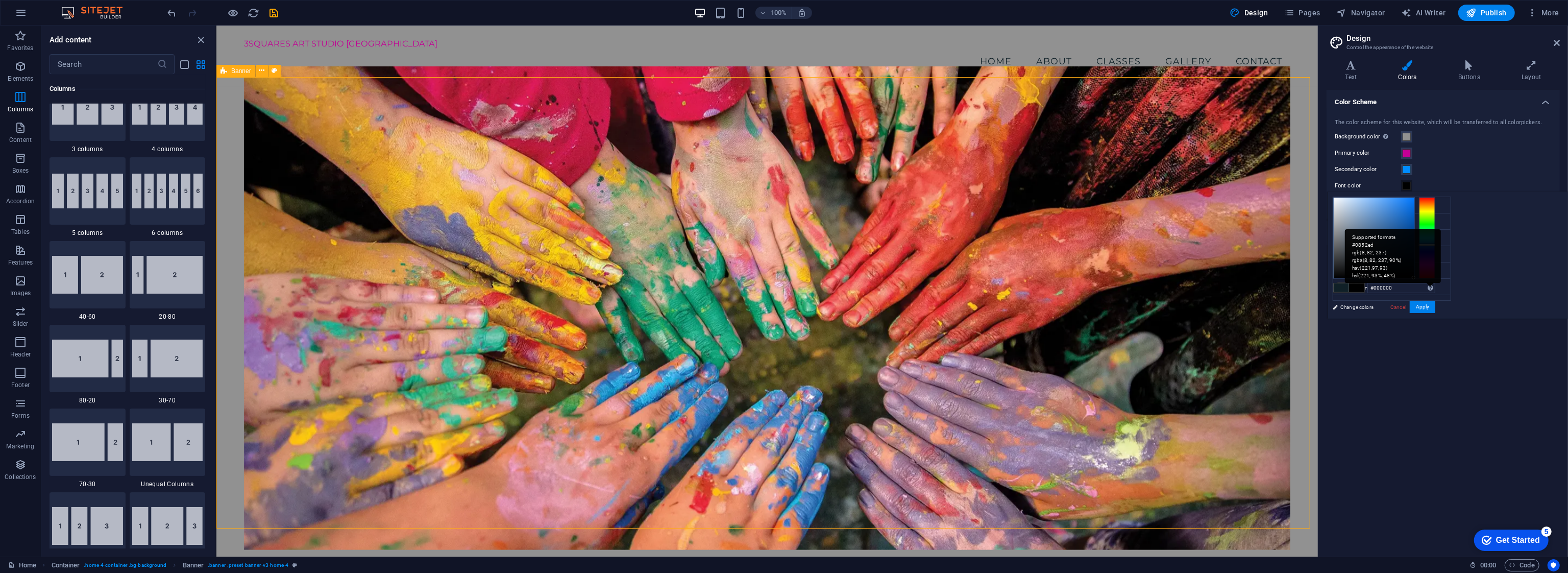
click at [783, 284] on div "#000000 Supported formats #0852ed rgb(8, 82, 237) rgba(8, 82, 237, 90%) hsv(221…" at bounding box center [1384, 329] width 113 height 275
click at [783, 309] on button "Apply" at bounding box center [1422, 307] width 25 height 12
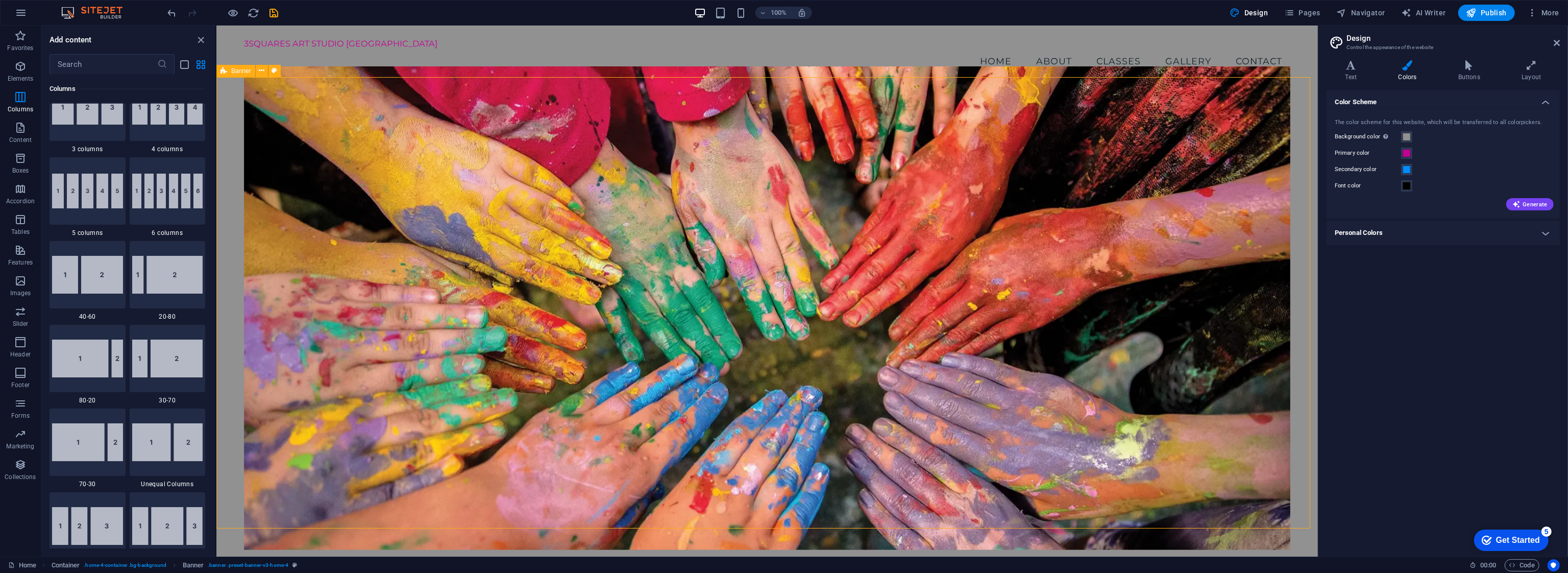
click at [783, 225] on h4 "Personal Colors" at bounding box center [1444, 233] width 234 height 24
click at [783, 225] on h4 "Personal Colors" at bounding box center [1444, 230] width 234 height 18
click at [783, 137] on span at bounding box center [1406, 137] width 8 height 8
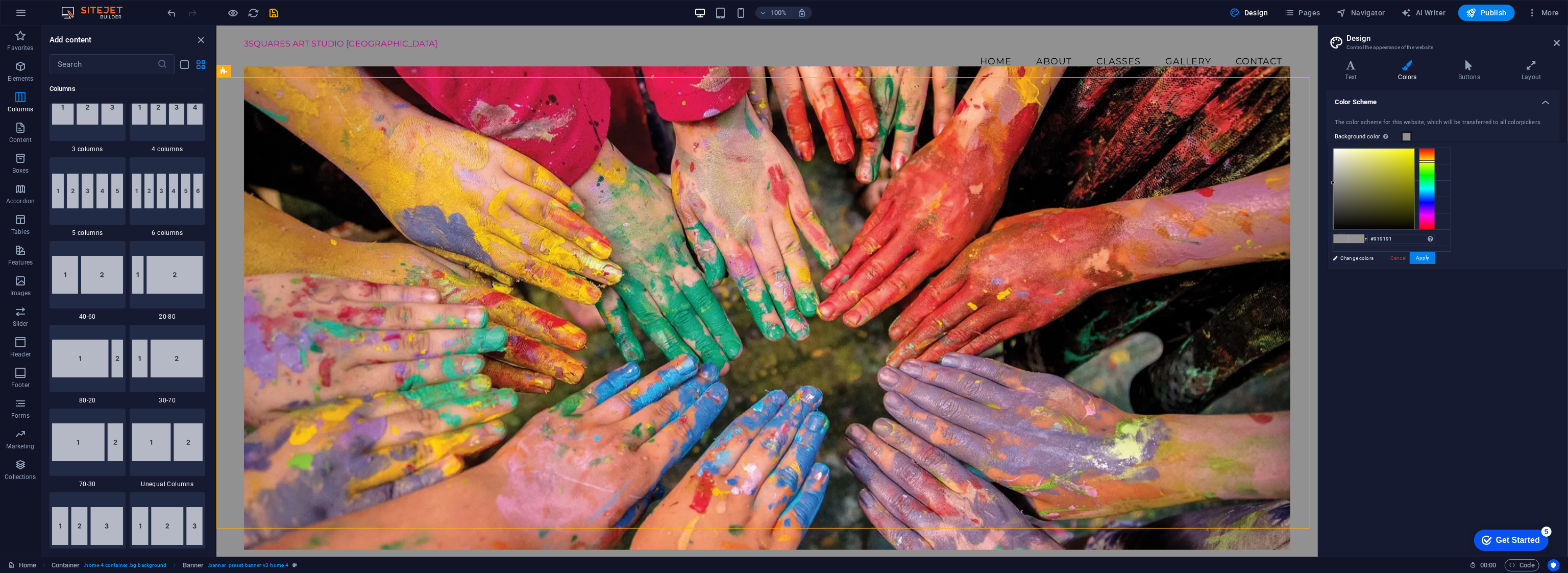
drag, startPoint x: 1557, startPoint y: 166, endPoint x: 1555, endPoint y: 161, distance: 5.4
click at [783, 161] on div at bounding box center [1427, 189] width 16 height 82
drag, startPoint x: 1537, startPoint y: 157, endPoint x: 1555, endPoint y: 154, distance: 18.2
click at [783, 154] on div at bounding box center [1384, 189] width 102 height 82
type input "#eacc00"
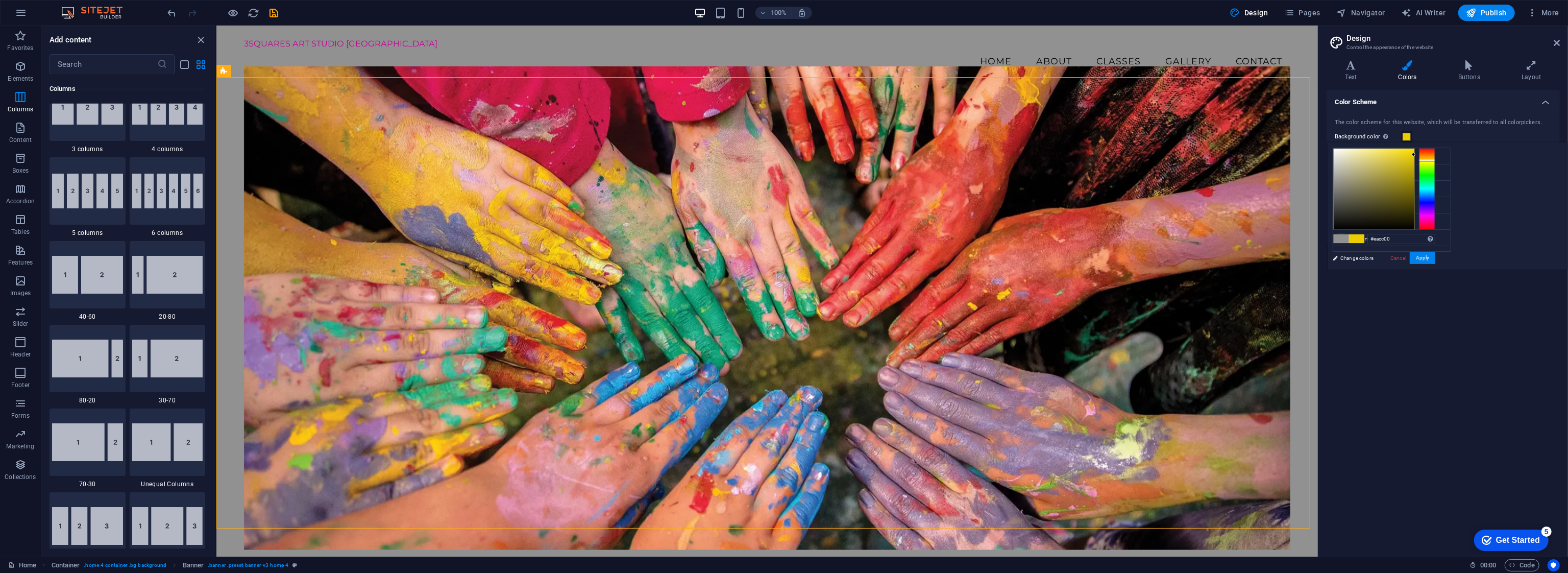
click at [783, 160] on div at bounding box center [1427, 160] width 16 height 2
click at [783, 261] on button "Apply" at bounding box center [1422, 258] width 25 height 12
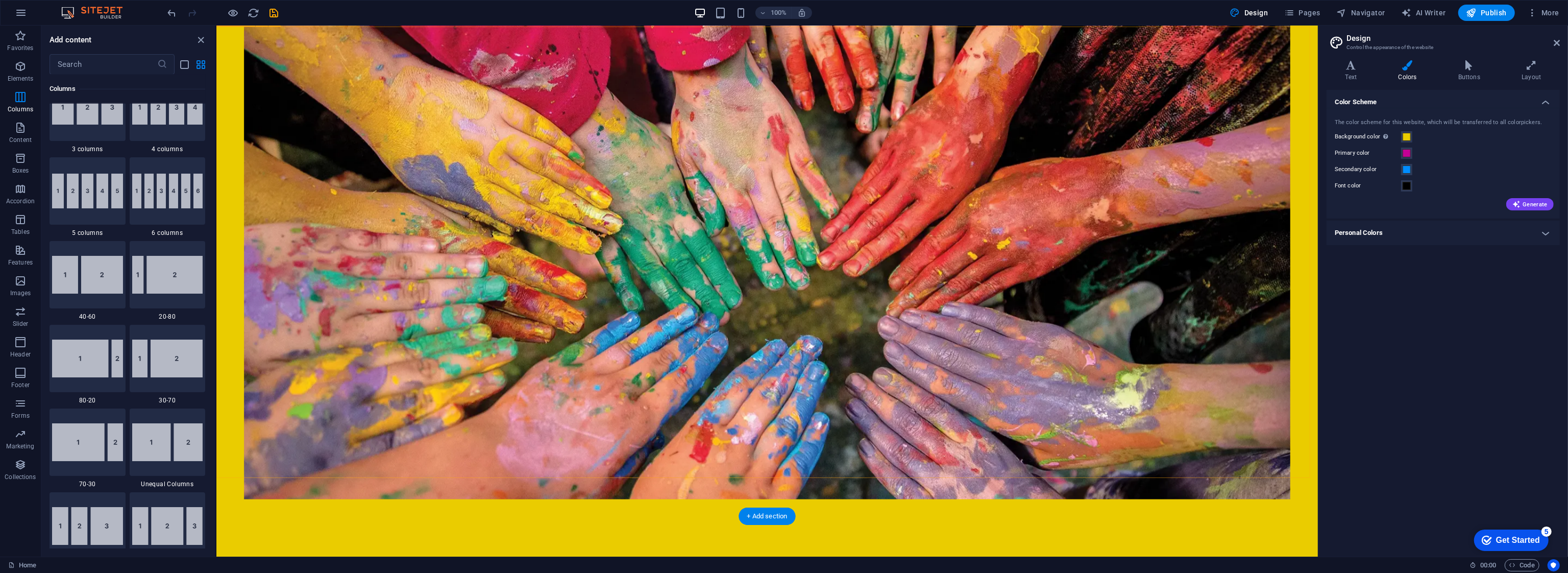
scroll to position [0, 0]
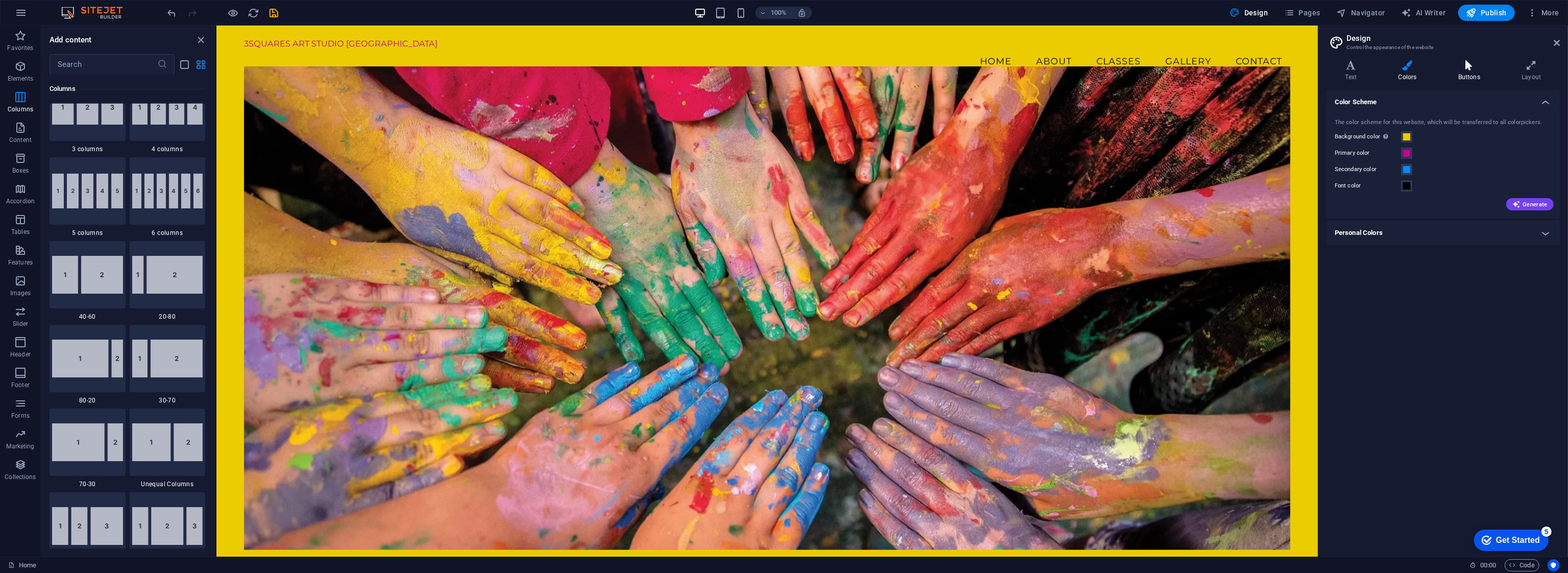
click at [783, 73] on h4 "Buttons" at bounding box center [1471, 71] width 63 height 21
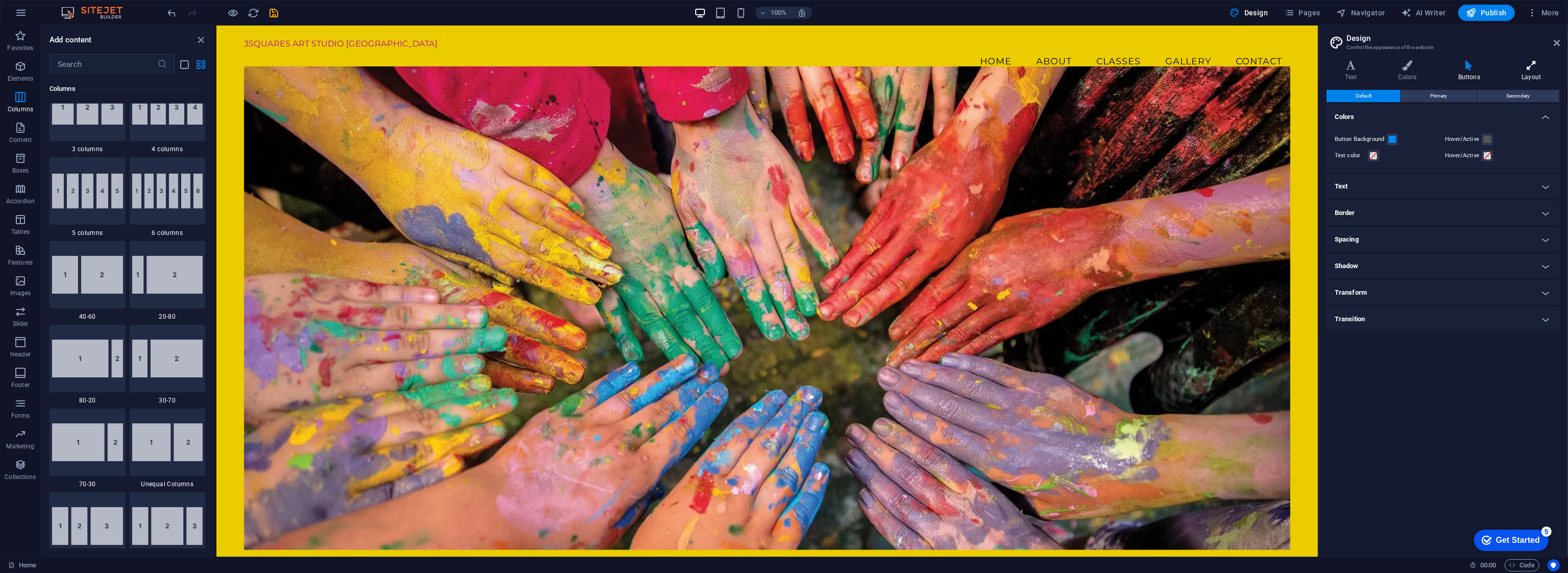
click at [783, 78] on h4 "Layout" at bounding box center [1531, 71] width 56 height 21
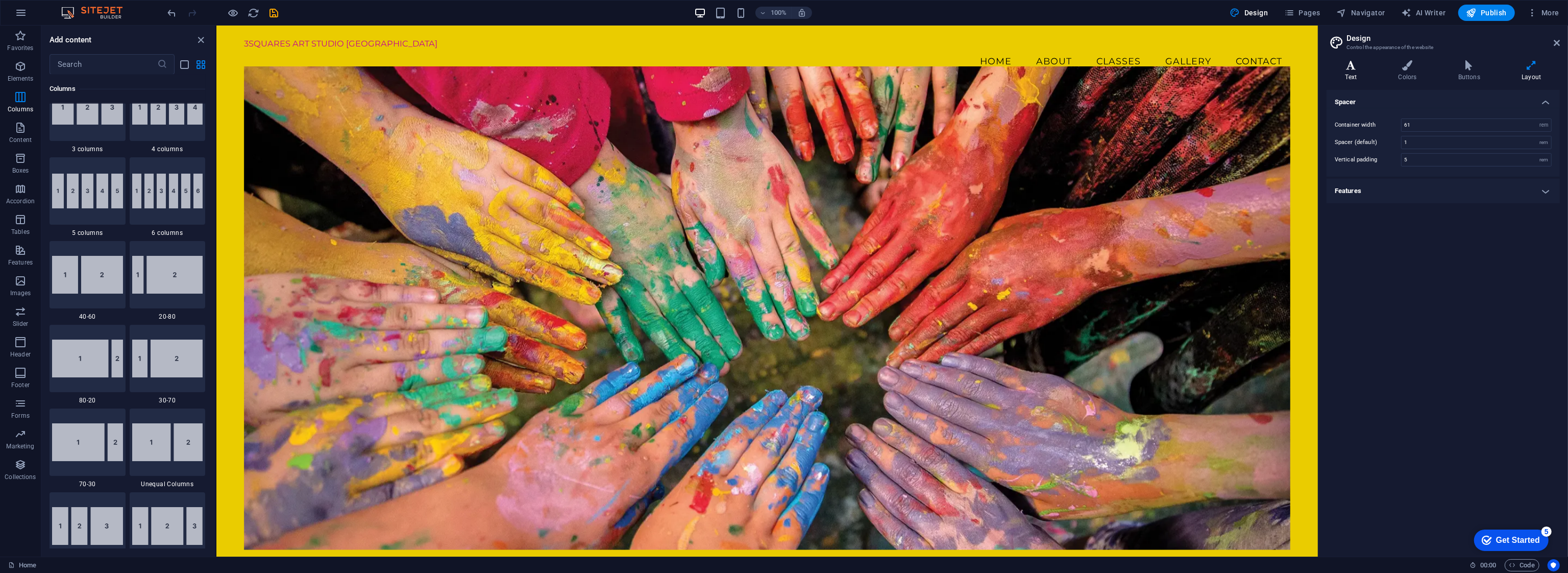
click at [783, 72] on h4 "Text" at bounding box center [1353, 71] width 53 height 21
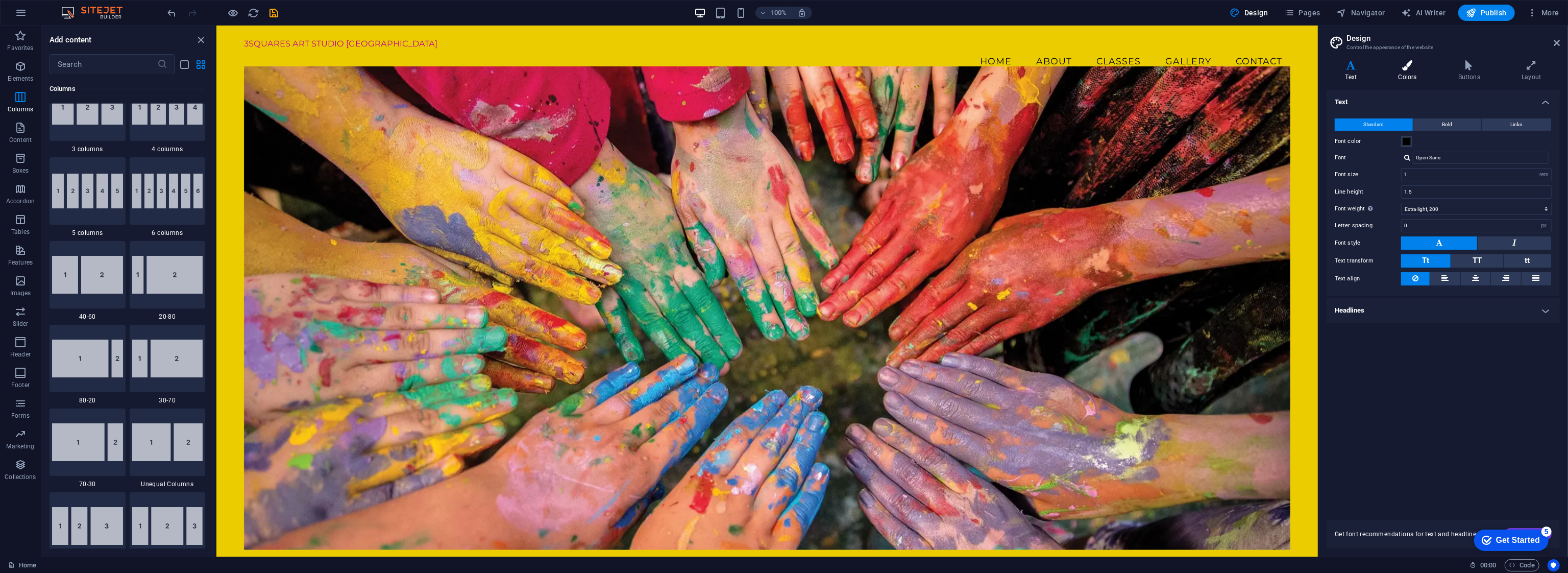
click at [783, 77] on h4 "Colors" at bounding box center [1409, 71] width 60 height 21
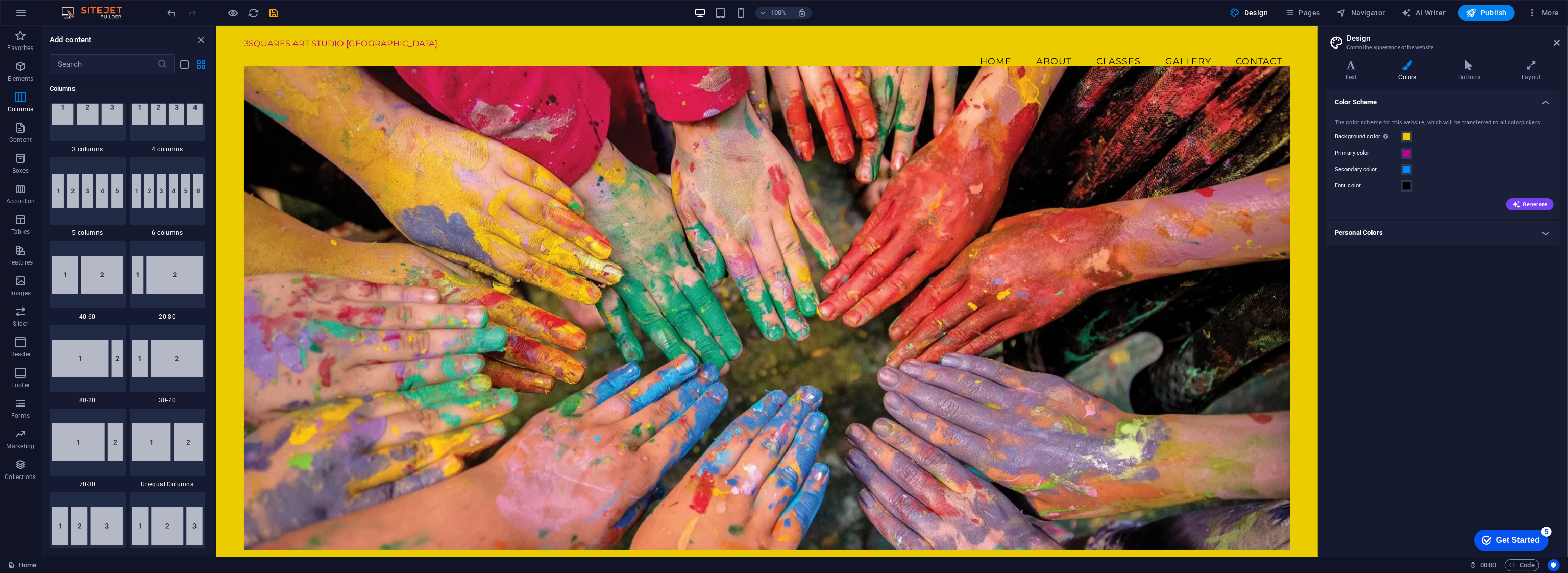
click at [783, 325] on div "Color Scheme The color scheme for this website, which will be transferred to al…" at bounding box center [1444, 319] width 234 height 458
click at [783, 320] on div "Color Scheme The color scheme for this website, which will be transferred to al…" at bounding box center [1444, 319] width 234 height 458
click at [783, 41] on icon at bounding box center [1557, 43] width 6 height 8
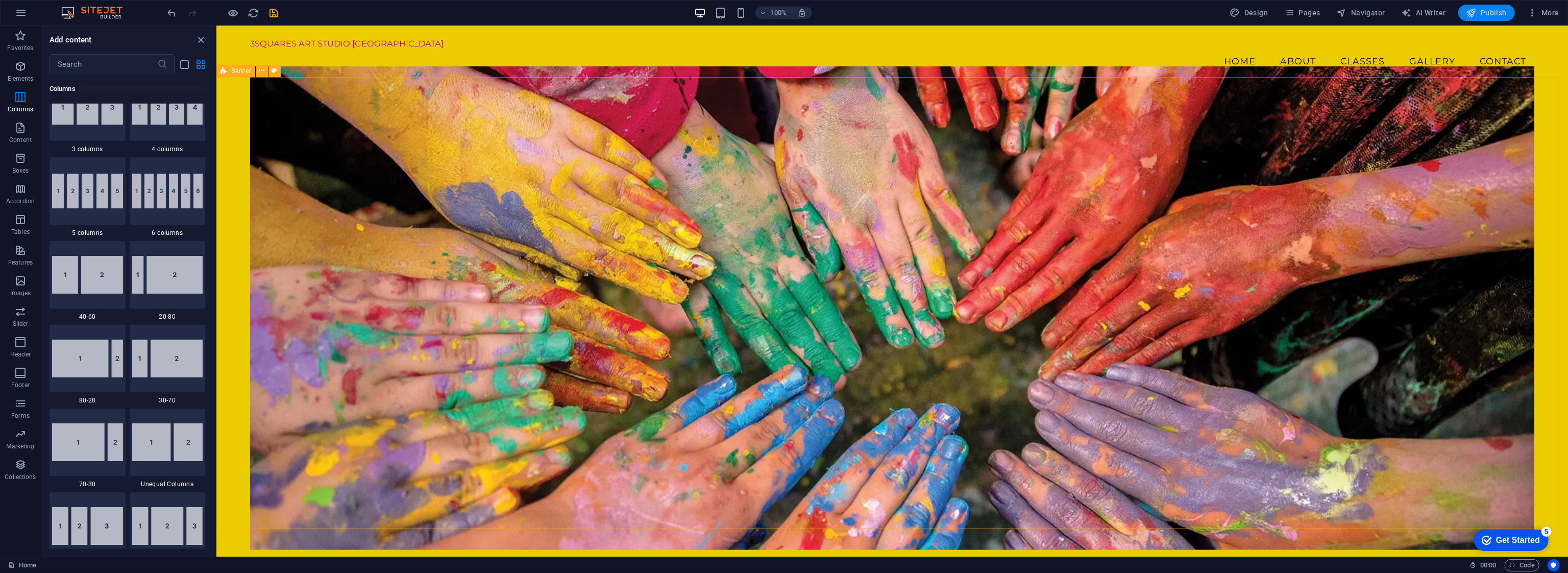
click at [783, 10] on span "Publish" at bounding box center [1486, 12] width 40 height 10
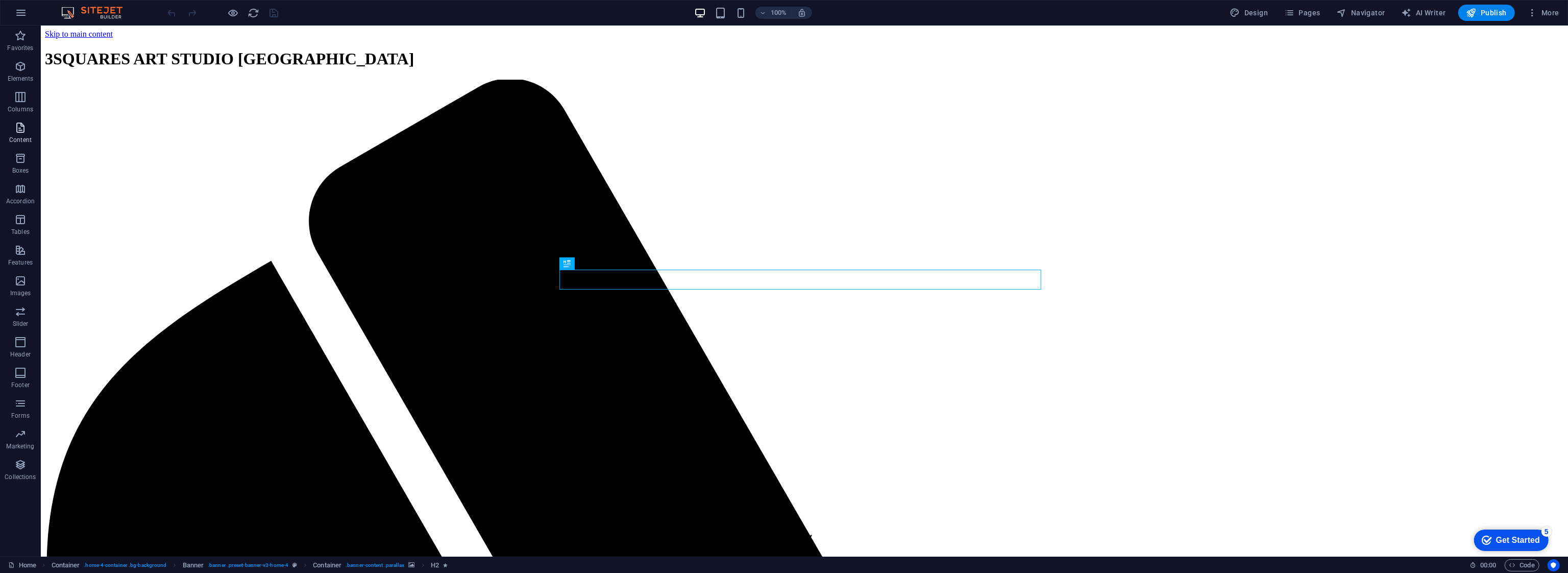
click at [21, 134] on span "Content" at bounding box center [20, 134] width 40 height 24
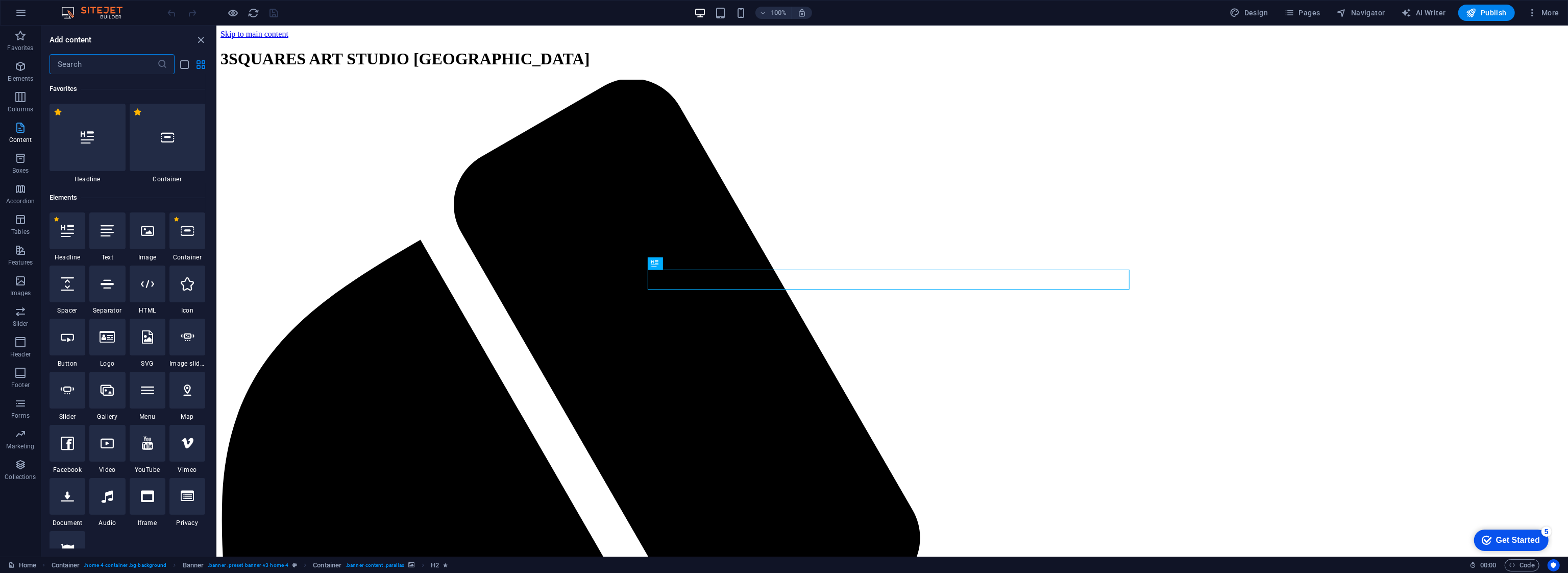
scroll to position [1787, 0]
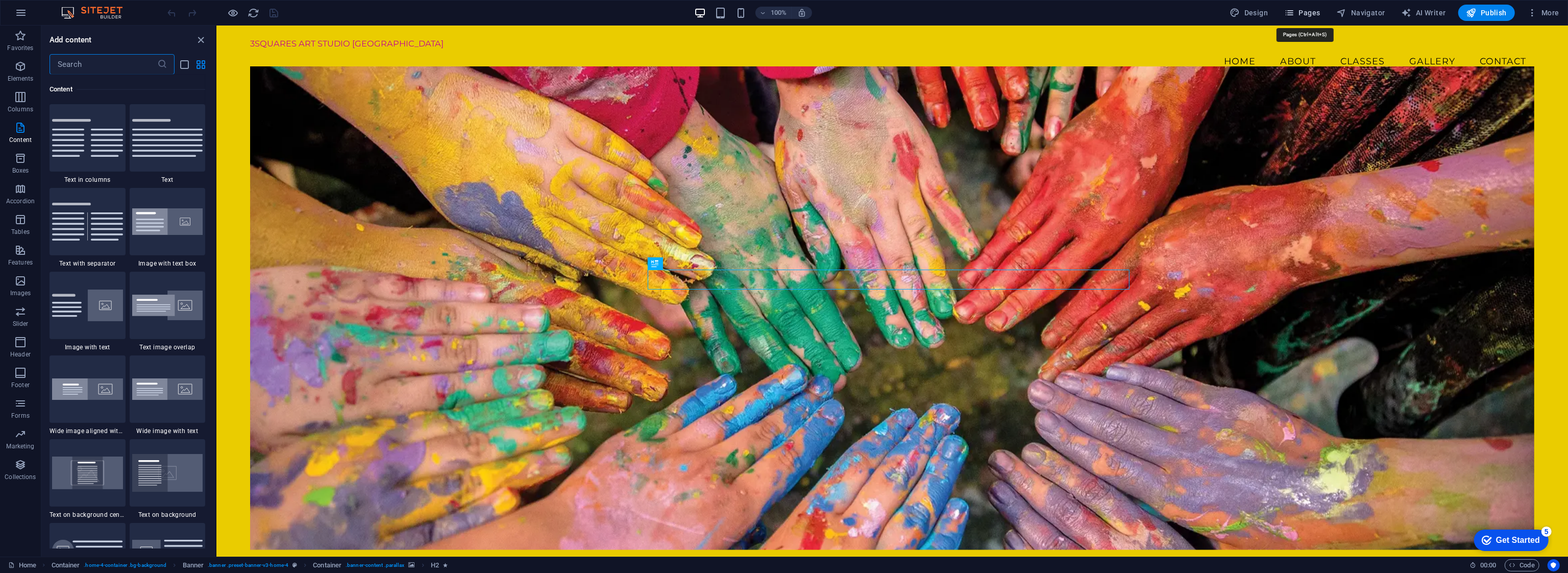
click at [1307, 13] on span "Pages" at bounding box center [1302, 12] width 36 height 10
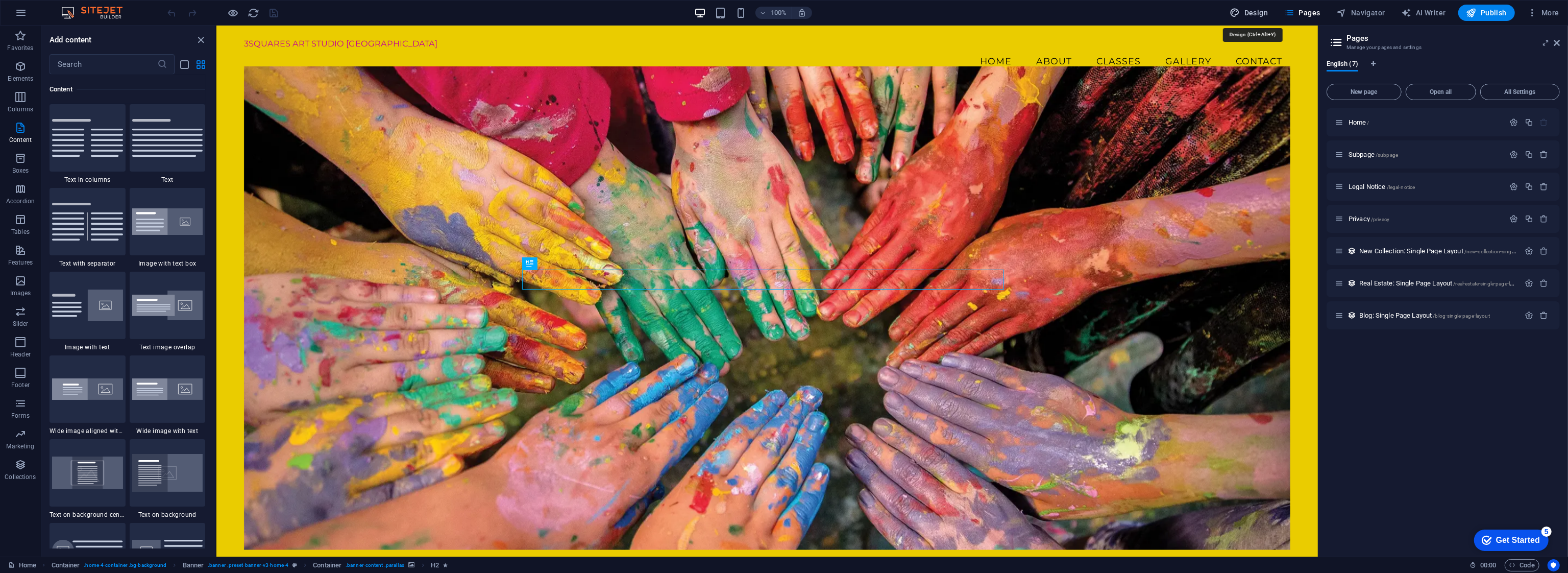
click at [1260, 16] on span "Design" at bounding box center [1249, 12] width 38 height 10
select select "rem"
select select "200"
select select "px"
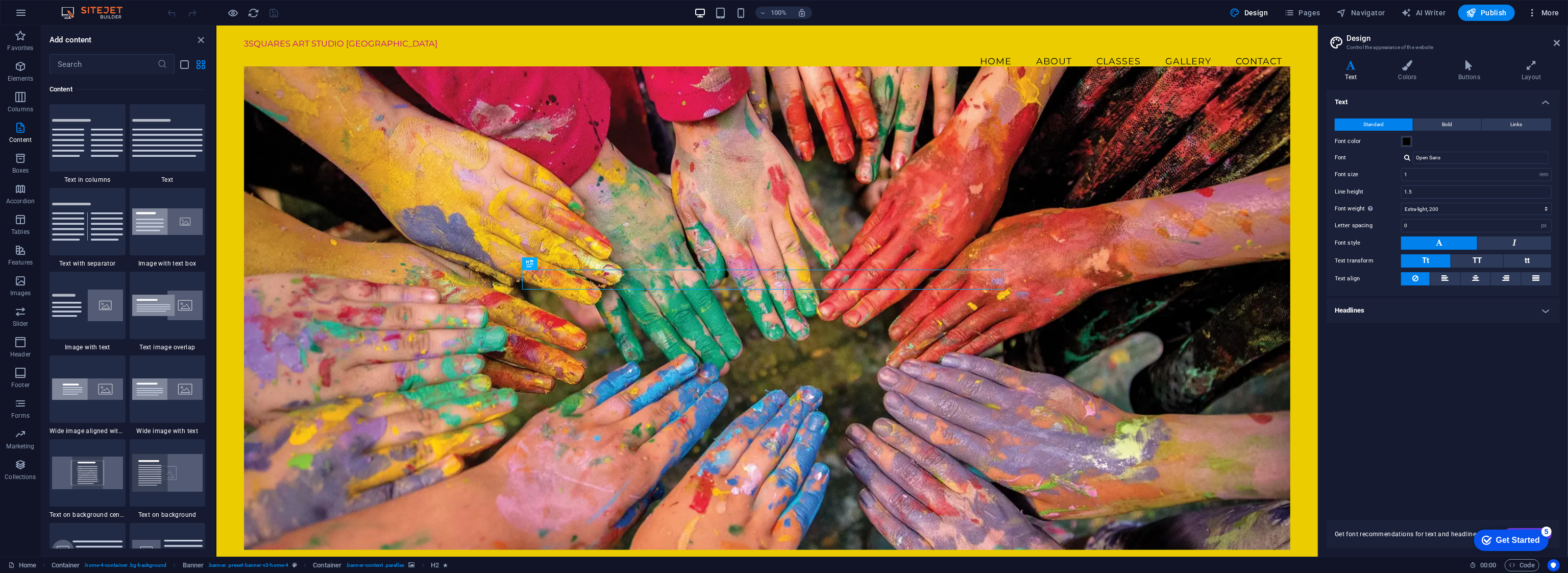
click at [1532, 16] on icon "button" at bounding box center [1532, 12] width 10 height 10
click at [1531, 40] on h6 "Website Settings" at bounding box center [1522, 39] width 61 height 12
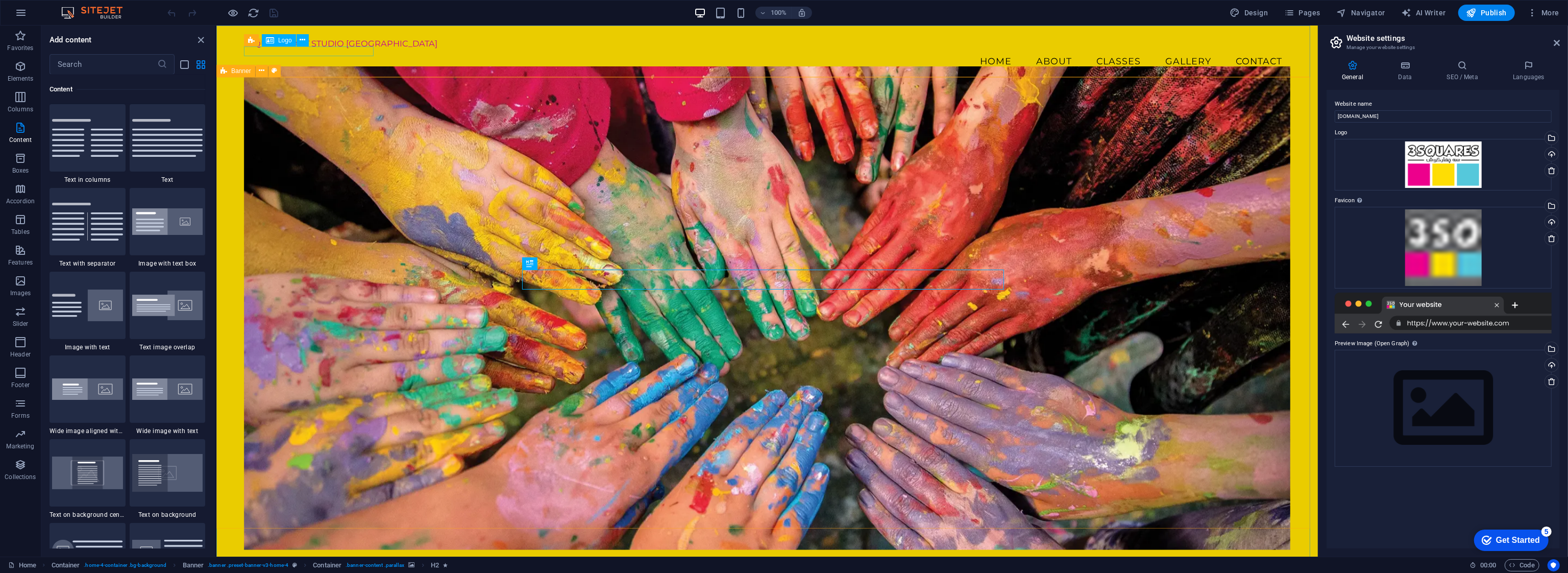
click at [273, 42] on icon at bounding box center [269, 40] width 8 height 12
click at [286, 40] on span "Logo" at bounding box center [285, 40] width 14 height 6
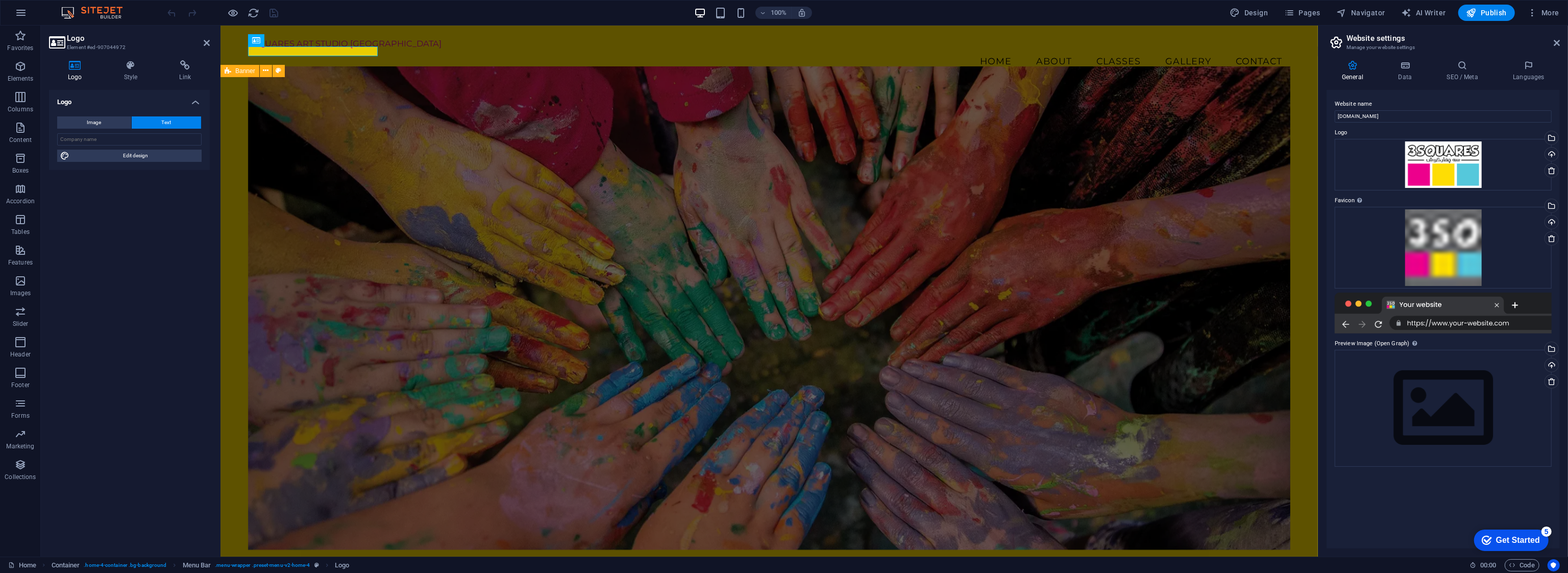
click at [85, 65] on icon at bounding box center [75, 65] width 52 height 10
click at [104, 121] on button "Image" at bounding box center [94, 122] width 74 height 12
select select "DISABLED_OPTION_VALUE"
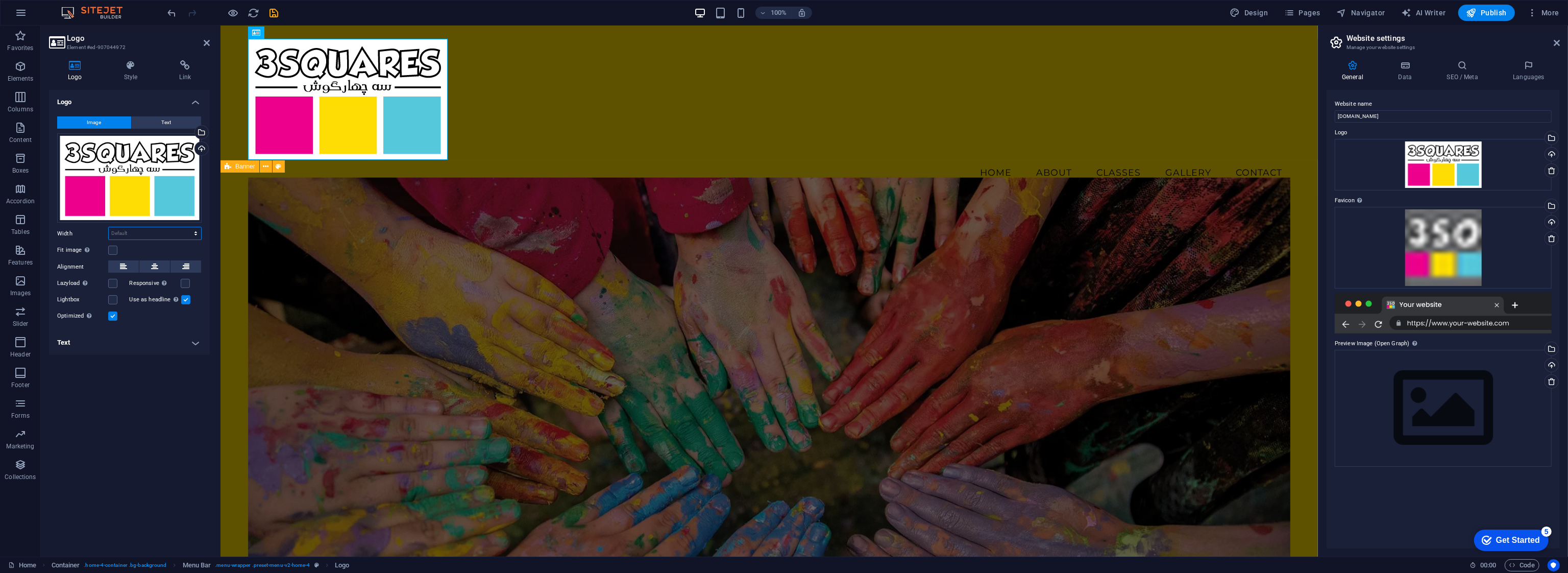
click at [140, 235] on select "Default auto px rem % em vh vw" at bounding box center [154, 234] width 92 height 12
click at [140, 233] on select "Default auto px rem % em vh vw" at bounding box center [154, 234] width 92 height 12
click at [138, 66] on icon at bounding box center [131, 65] width 52 height 10
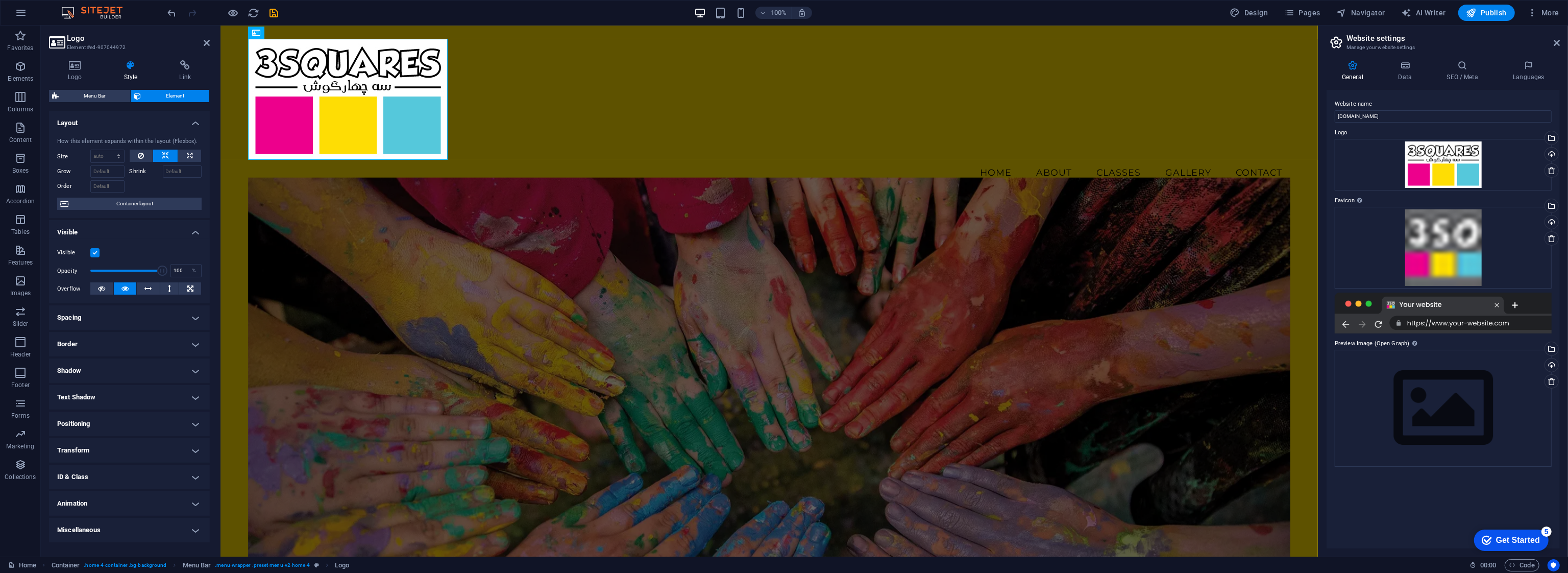
click at [184, 449] on h4 "Transform" at bounding box center [129, 451] width 161 height 24
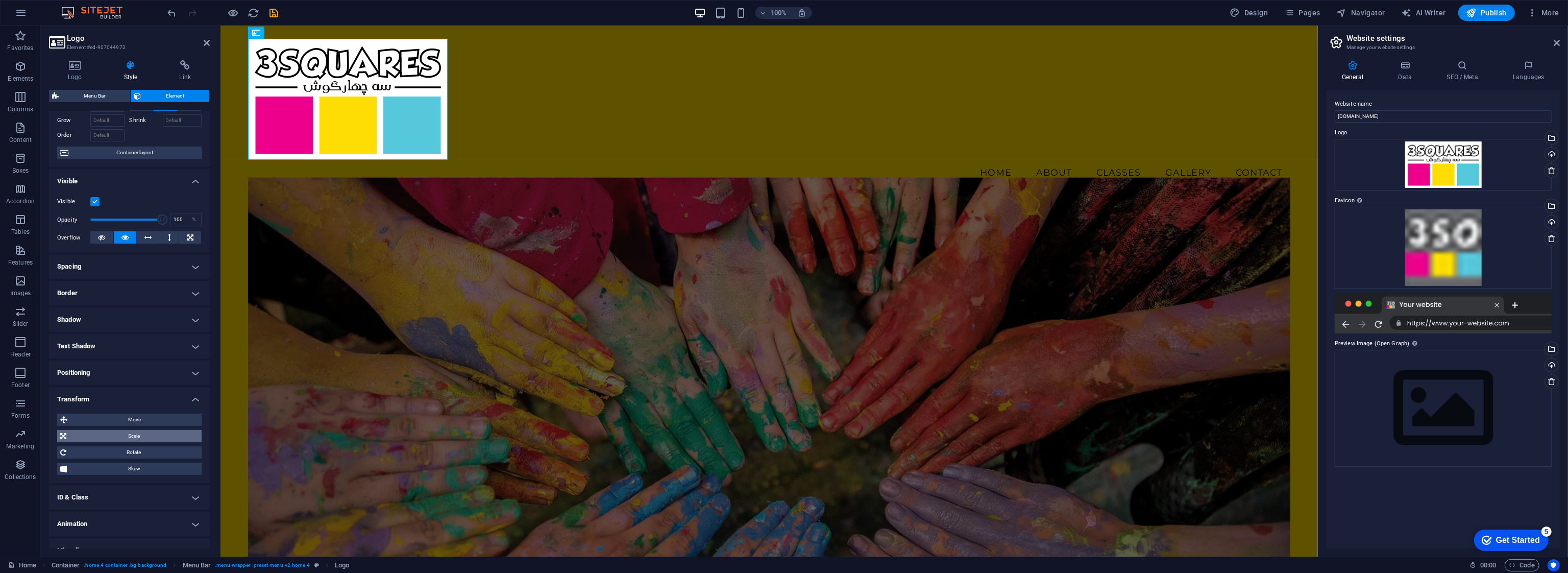
click at [140, 435] on span "Scale" at bounding box center [134, 436] width 129 height 12
drag, startPoint x: 151, startPoint y: 455, endPoint x: 134, endPoint y: 454, distance: 17.0
click at [134, 454] on input "100" at bounding box center [147, 455] width 106 height 12
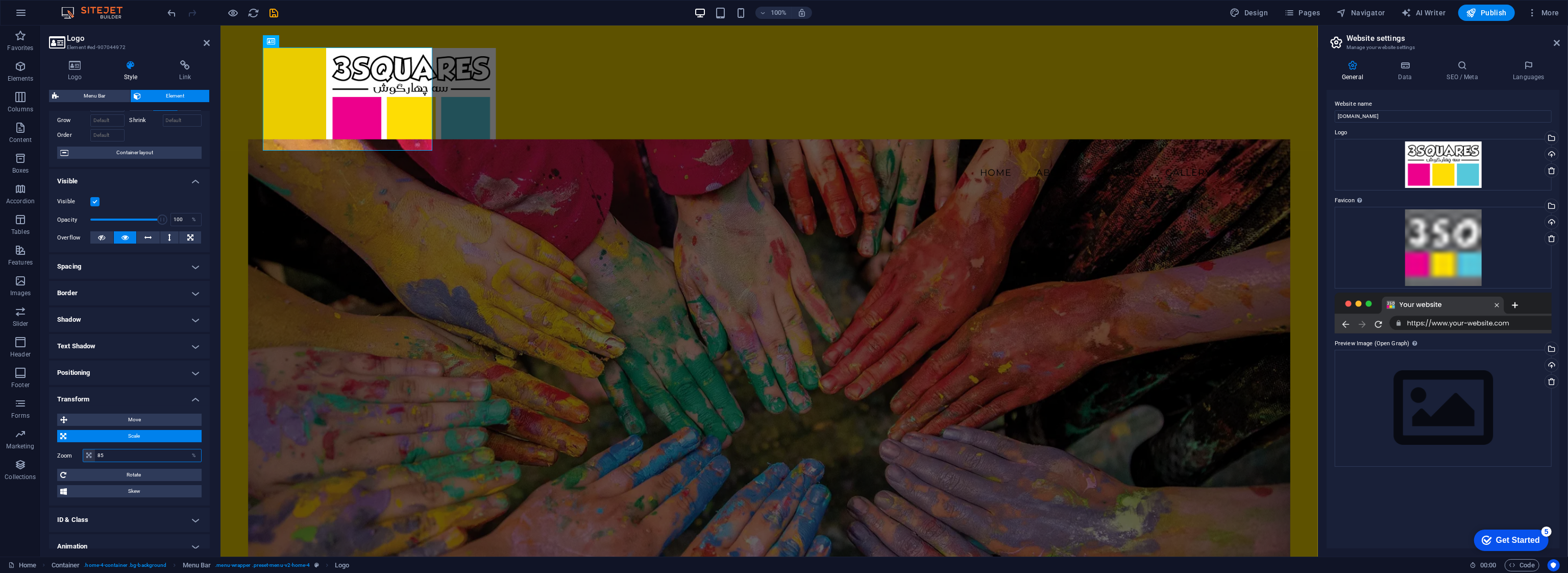
click at [135, 459] on input "85" at bounding box center [147, 455] width 106 height 12
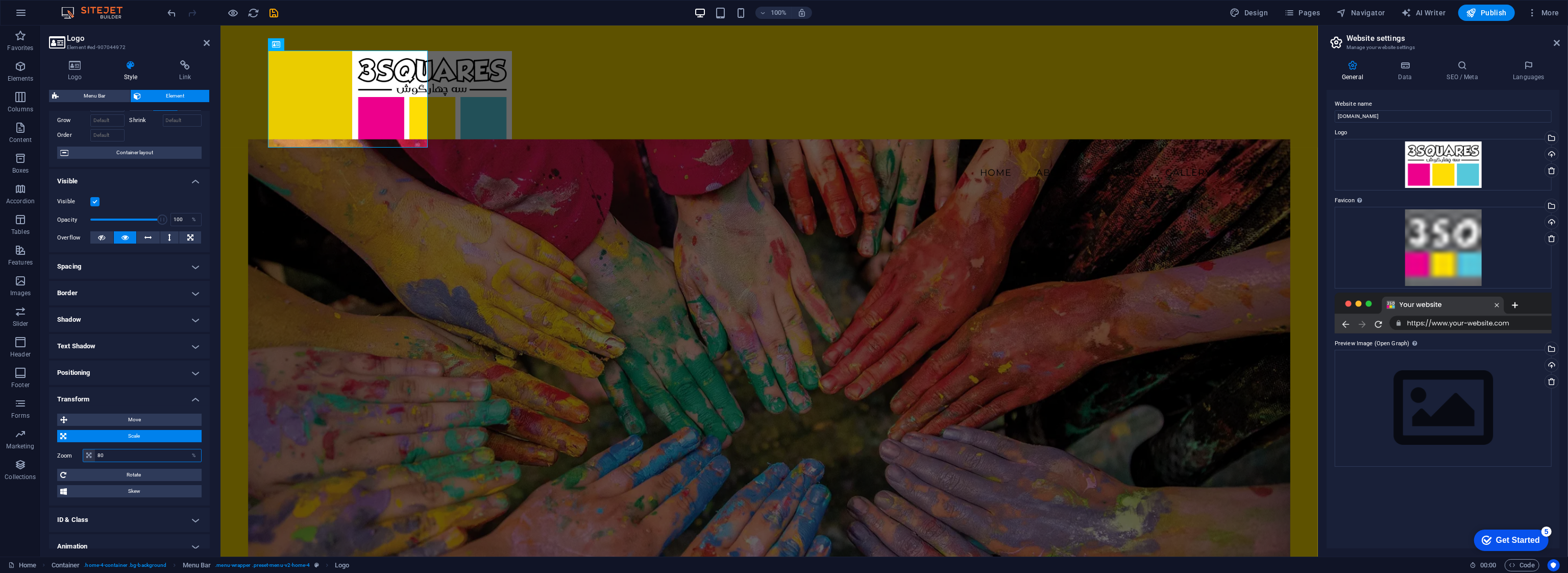
scroll to position [0, 0]
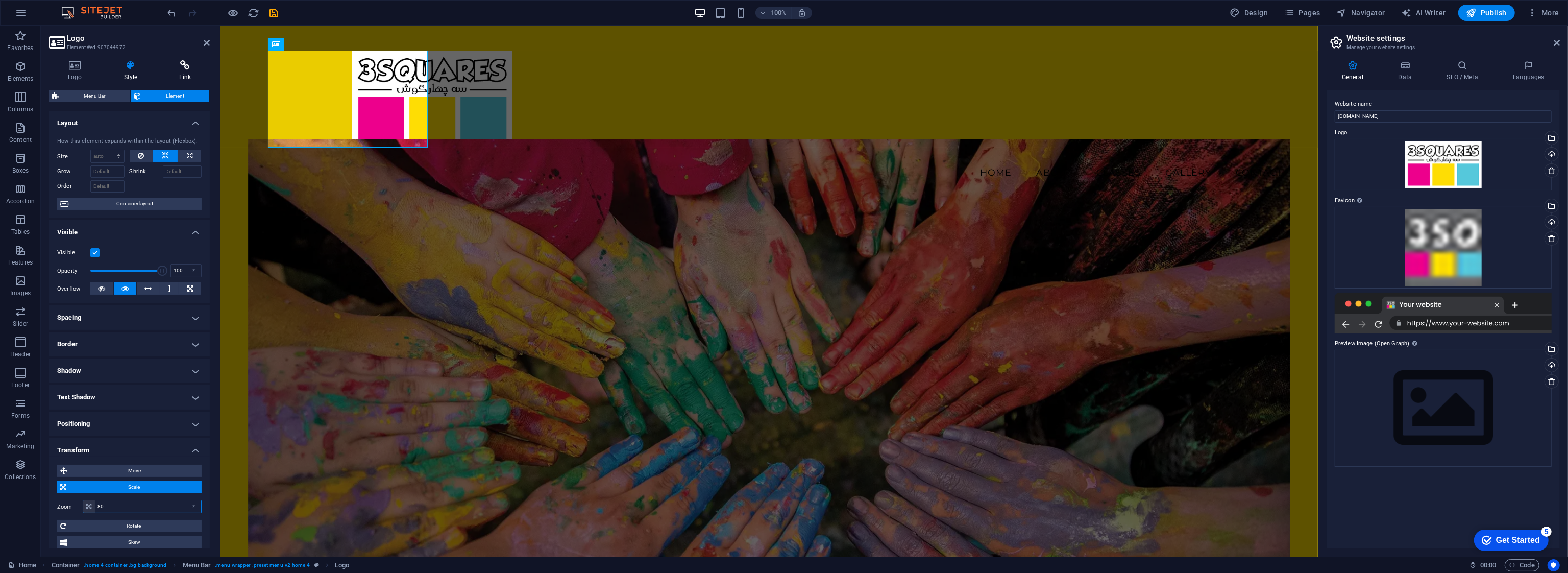
type input "80"
click at [170, 74] on h4 "Link" at bounding box center [185, 71] width 50 height 21
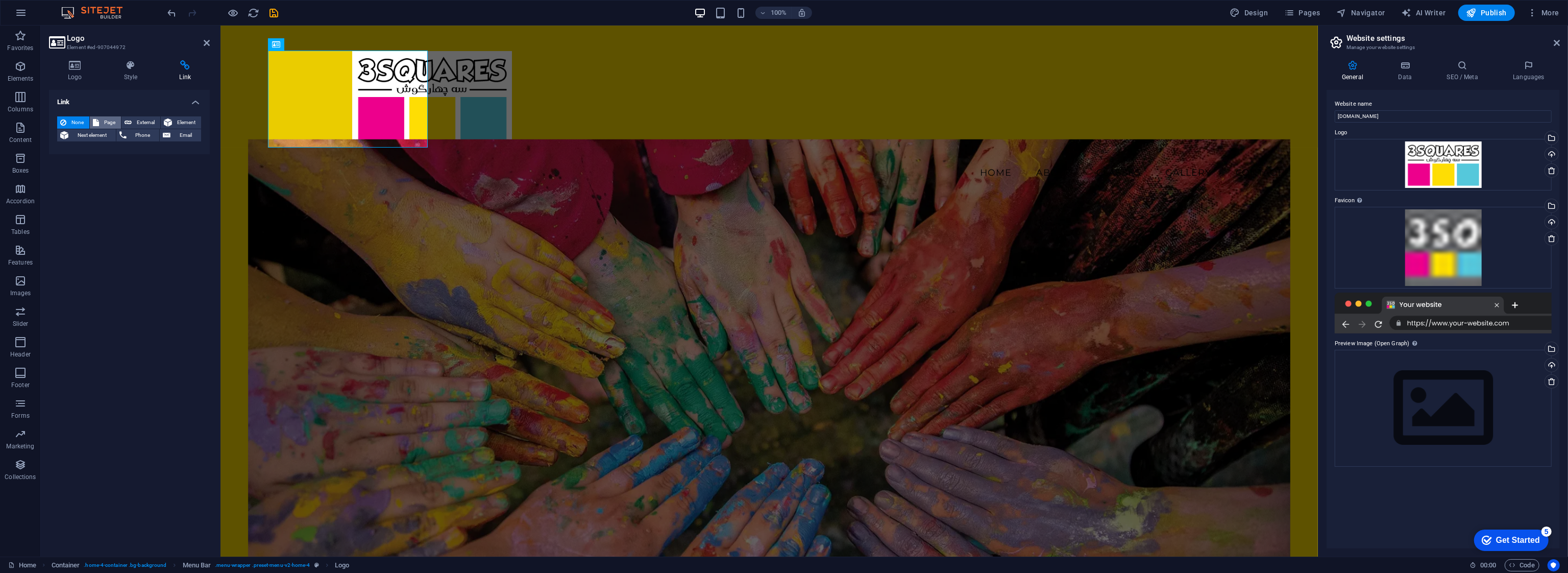
click at [108, 125] on span "Page" at bounding box center [110, 122] width 16 height 12
select select
click at [76, 121] on span "None" at bounding box center [78, 122] width 17 height 12
click at [115, 186] on div "Link None Page External Element Next element Phone Email Page Home Subpage Lega…" at bounding box center [129, 319] width 161 height 458
click at [276, 10] on icon "save" at bounding box center [274, 12] width 11 height 11
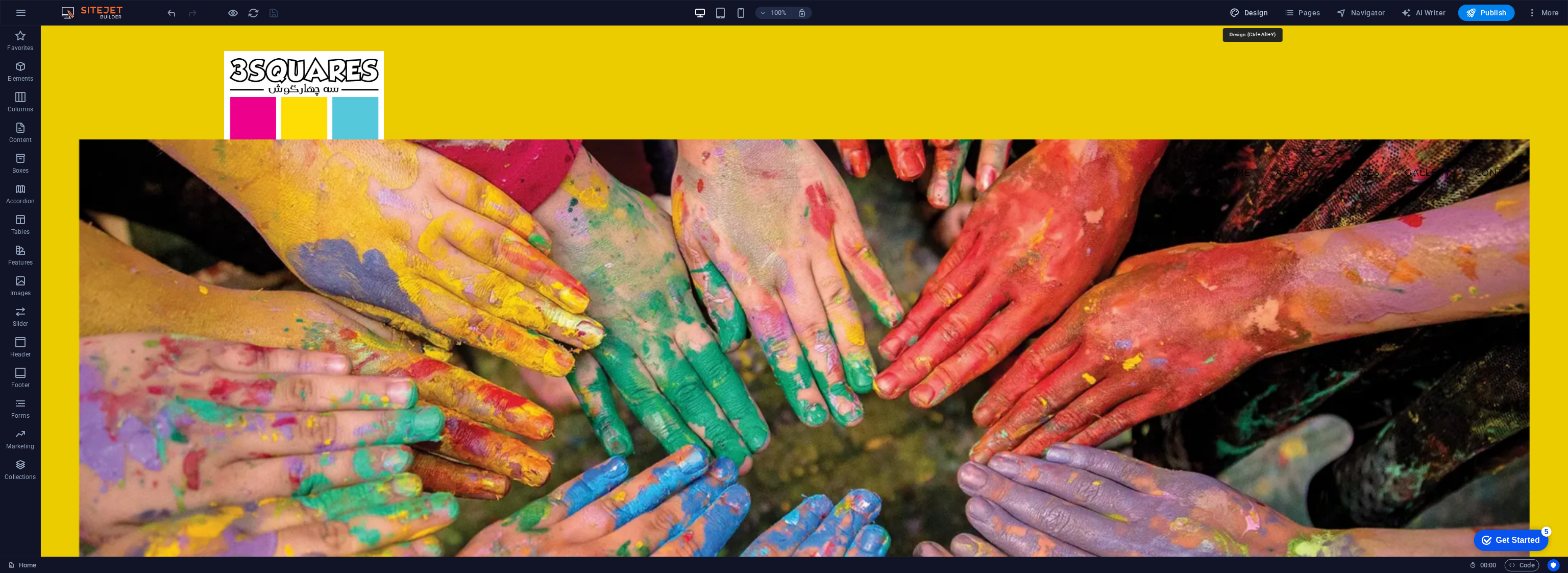
click at [1256, 15] on span "Design" at bounding box center [1249, 12] width 38 height 10
select select "rem"
select select "200"
select select "px"
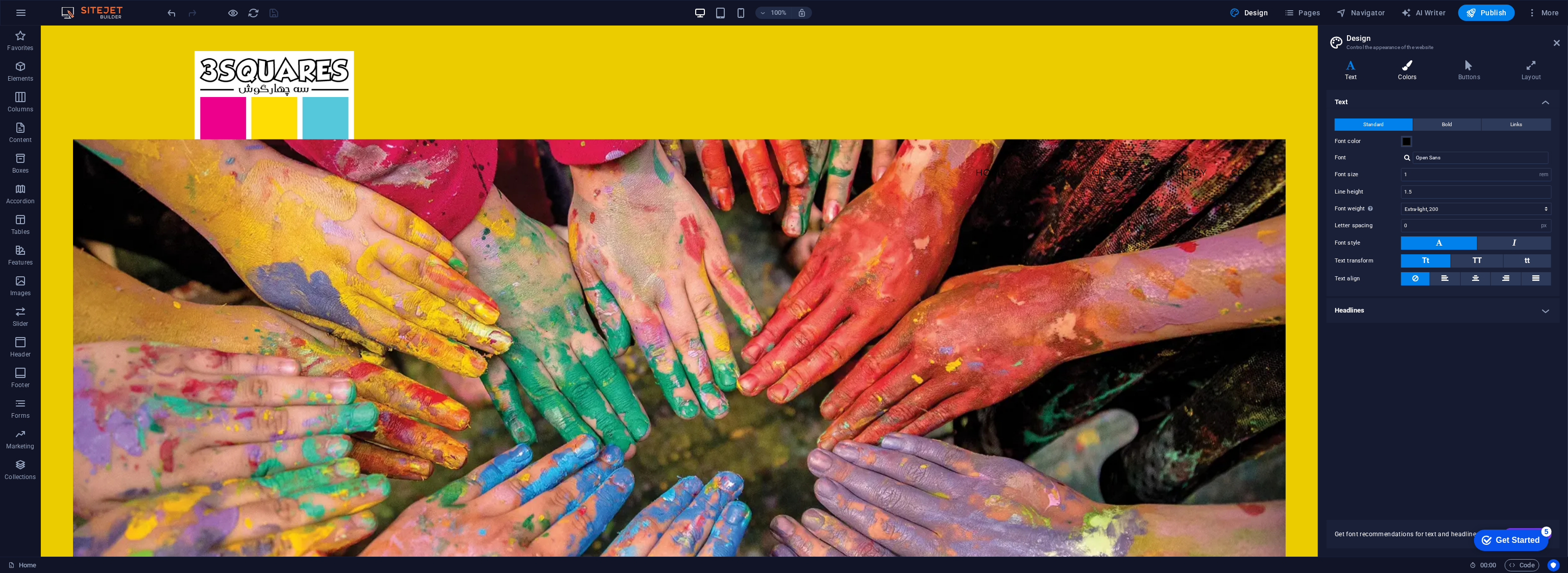
click at [1396, 70] on icon at bounding box center [1407, 65] width 56 height 10
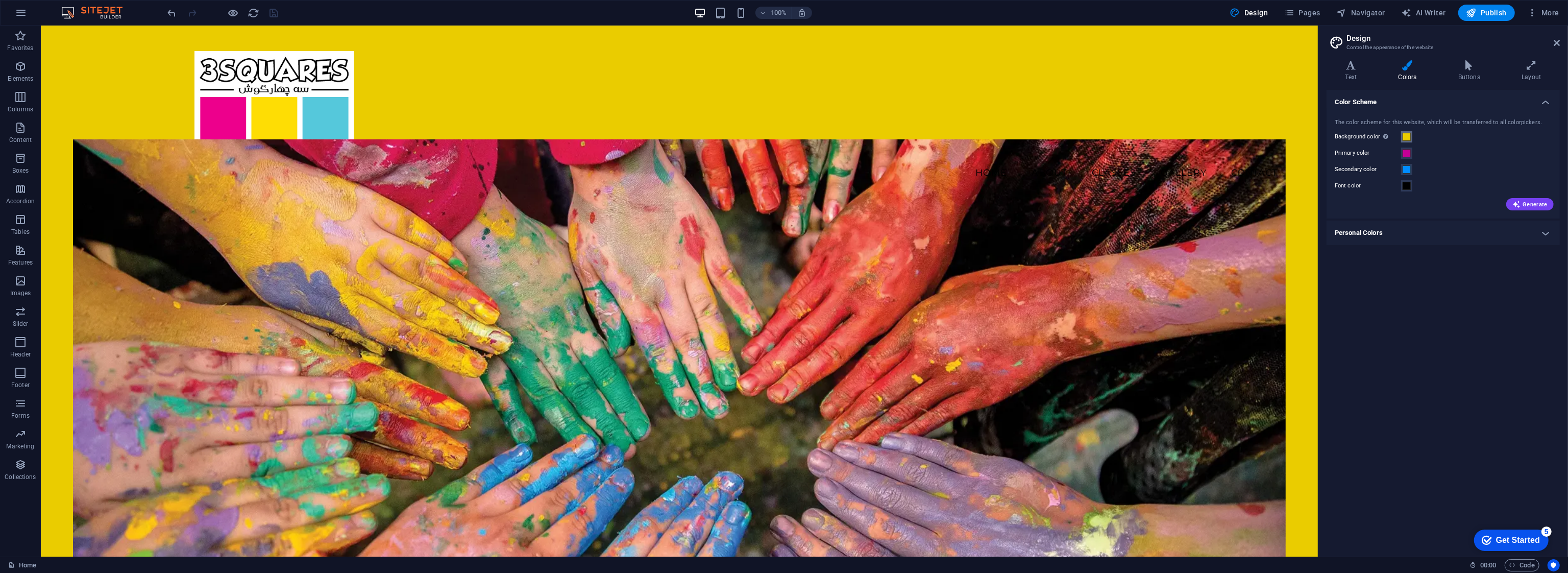
click at [1409, 135] on span at bounding box center [1406, 137] width 8 height 8
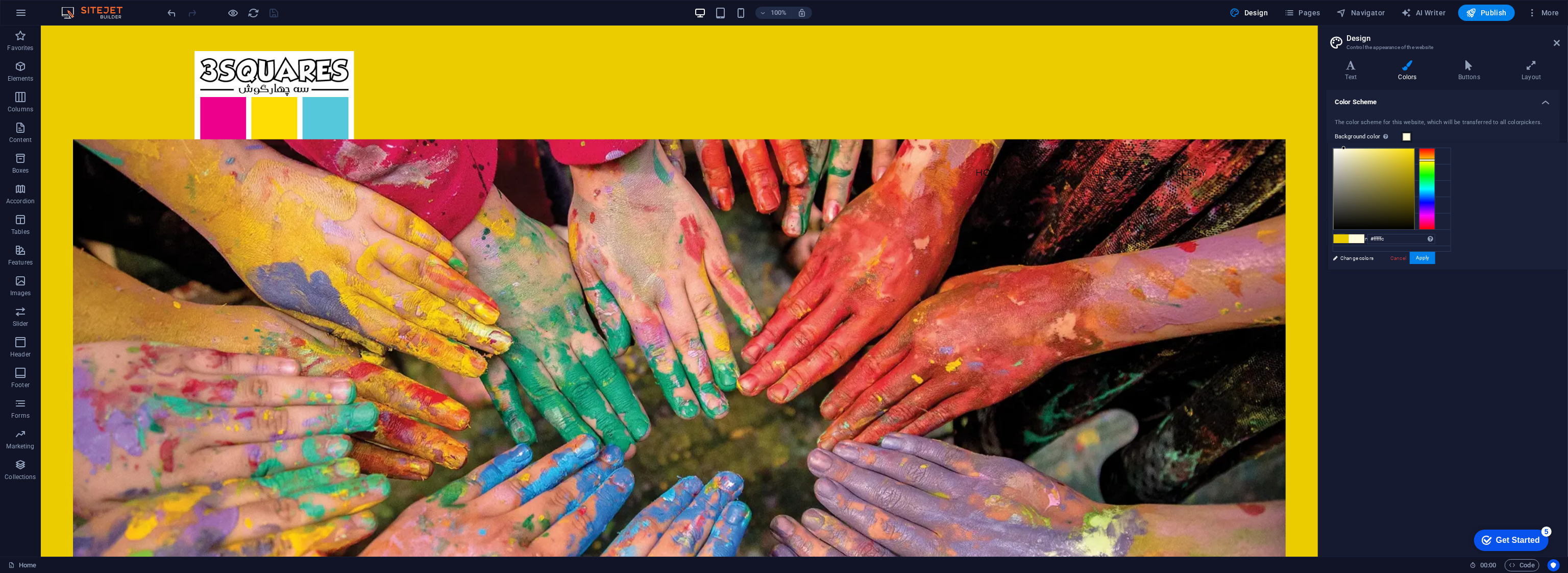
type input "#ffffff"
drag, startPoint x: 1505, startPoint y: 156, endPoint x: 1438, endPoint y: 138, distance: 69.4
click at [1440, 138] on body "3SQUARES ART STUDIO Tehran Home Favorites Elements Columns Content Boxes Accord…" at bounding box center [784, 286] width 1568 height 573
click at [1435, 258] on button "Apply" at bounding box center [1422, 258] width 25 height 12
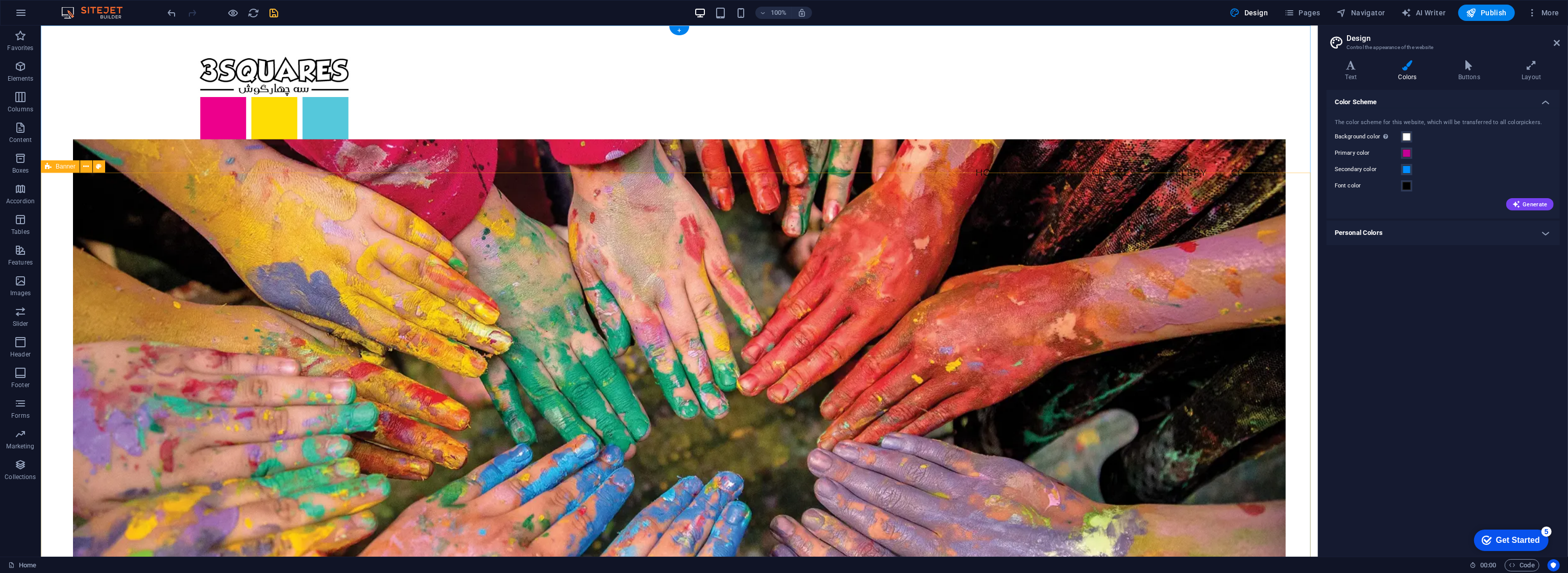
click at [1289, 293] on div "Welcome to 3SQUARES ART STUDIO Unleash Your Child's Creativity Here! Explore Ou…" at bounding box center [679, 513] width 1277 height 631
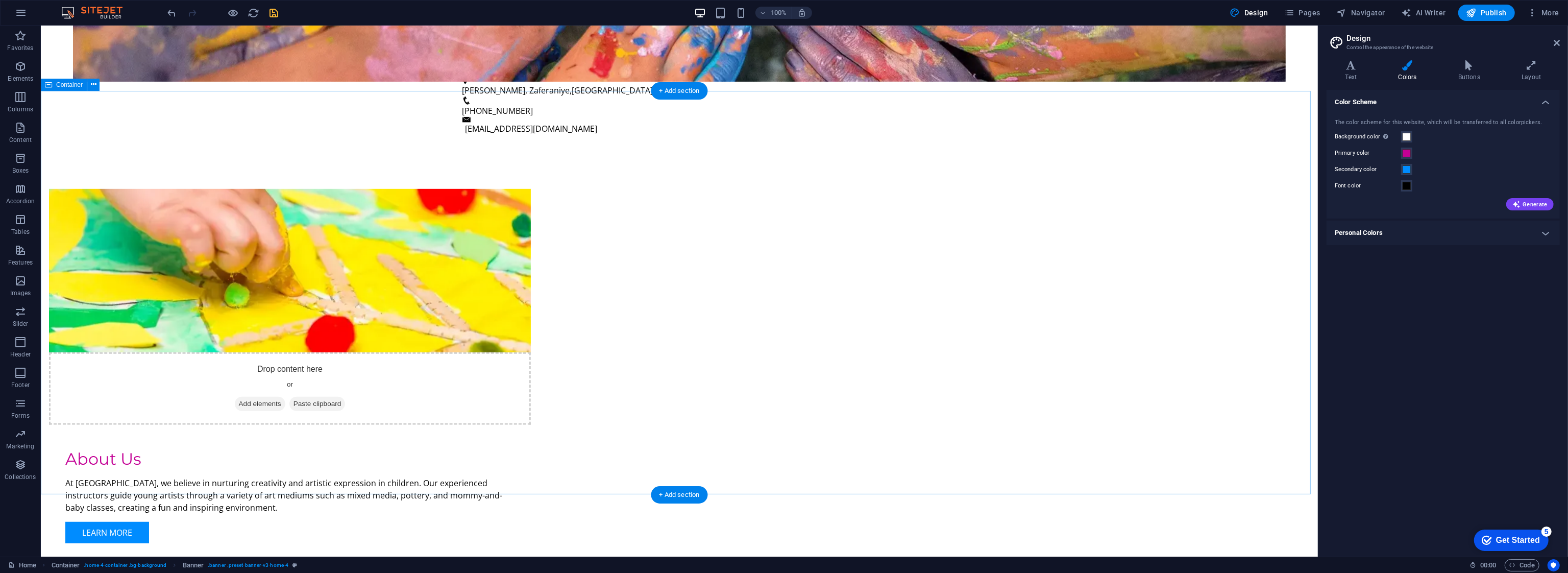
scroll to position [817, 0]
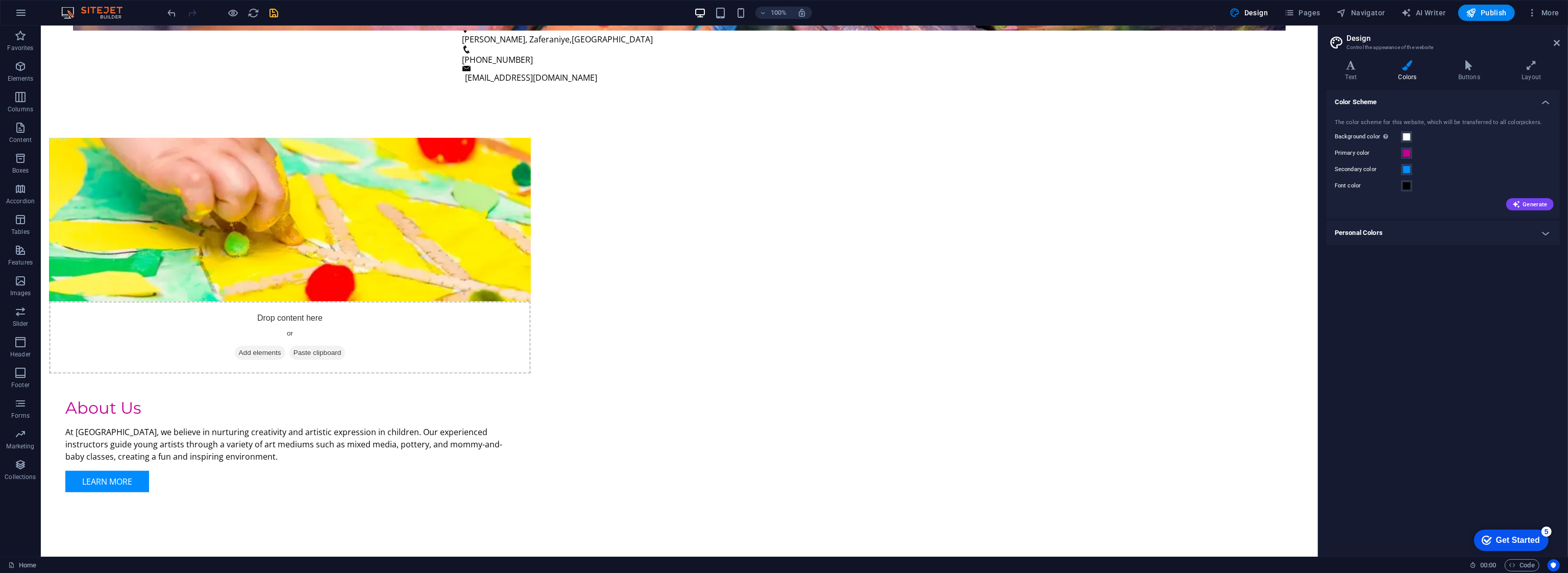
click at [1389, 240] on h4 "Personal Colors" at bounding box center [1444, 233] width 234 height 24
click at [1402, 254] on span at bounding box center [1406, 255] width 8 height 8
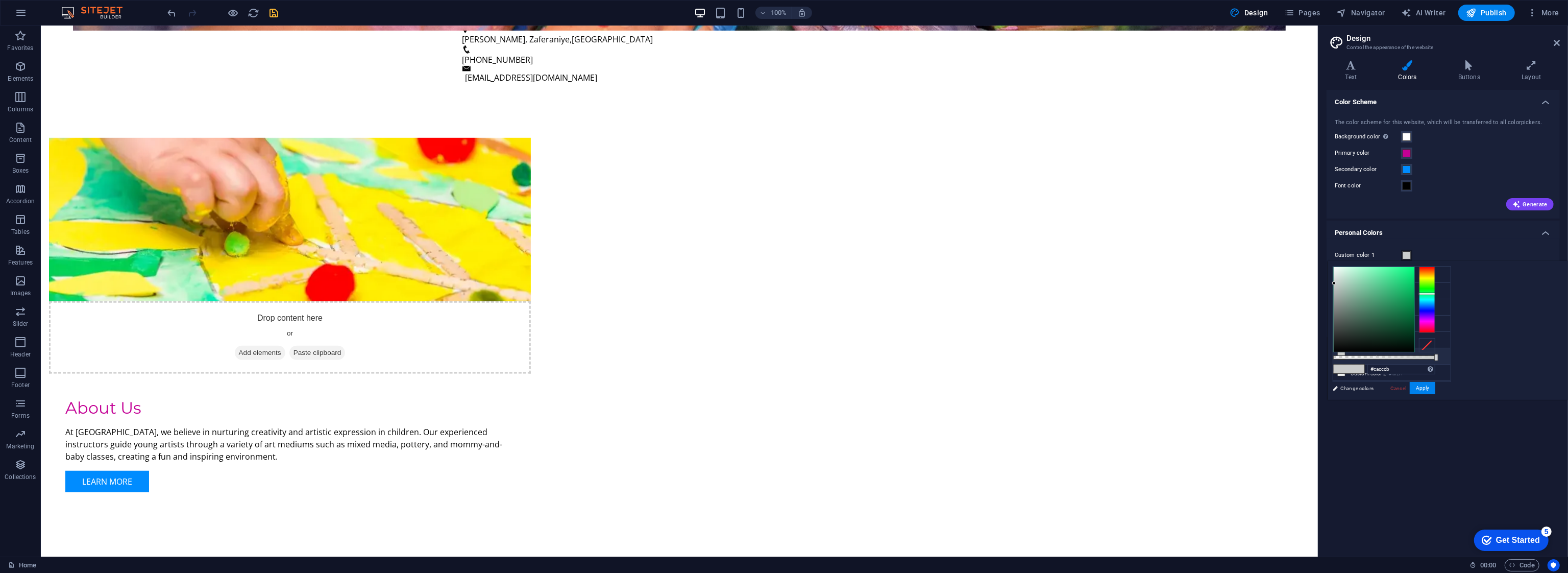
click at [1382, 354] on li "Custom color 1 #cacccb" at bounding box center [1392, 356] width 118 height 16
drag, startPoint x: 1552, startPoint y: 293, endPoint x: 1552, endPoint y: 277, distance: 16.0
click at [1435, 277] on div at bounding box center [1427, 277] width 16 height 2
drag, startPoint x: 1537, startPoint y: 278, endPoint x: 1547, endPoint y: 258, distance: 22.4
click at [1546, 258] on body "3SQUARES ART STUDIO Tehran Home Favorites Elements Columns Content Boxes Accord…" at bounding box center [784, 286] width 1568 height 573
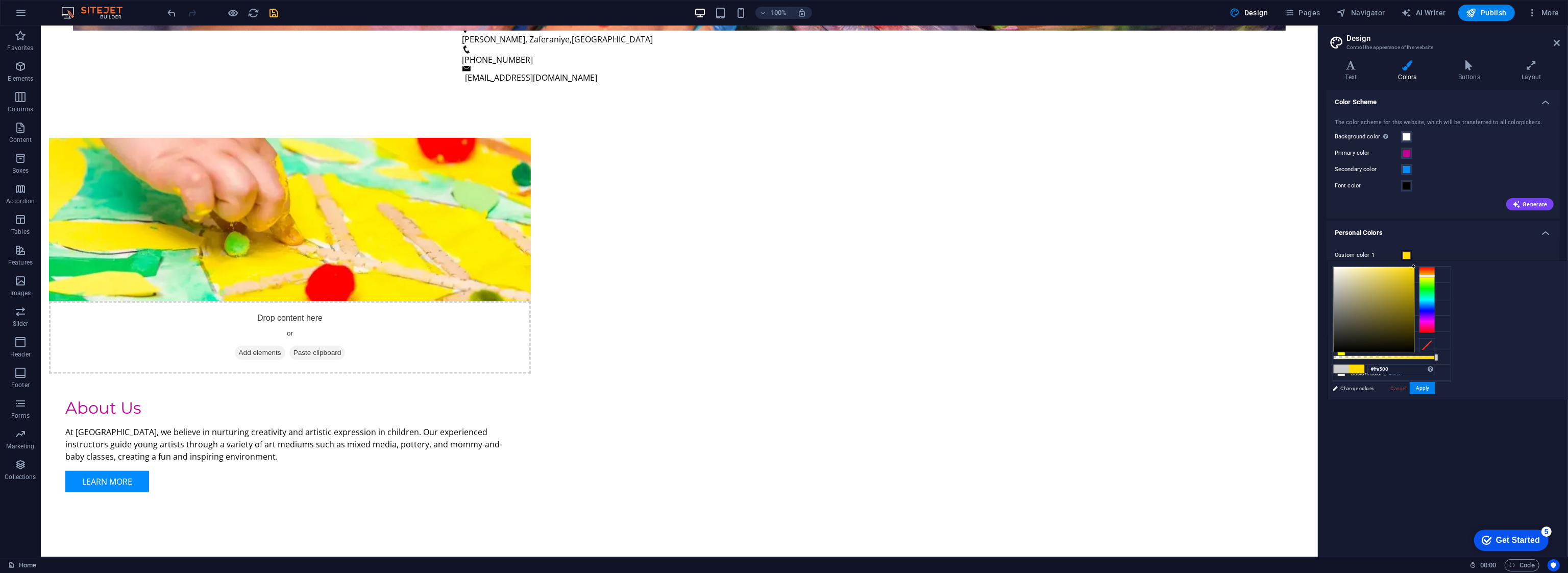
click at [1435, 276] on div at bounding box center [1427, 276] width 16 height 2
drag, startPoint x: 1505, startPoint y: 270, endPoint x: 1501, endPoint y: 267, distance: 5.0
click at [1415, 267] on div at bounding box center [1374, 309] width 81 height 85
type input "#fdf07f"
click at [1435, 390] on button "Apply" at bounding box center [1422, 388] width 25 height 12
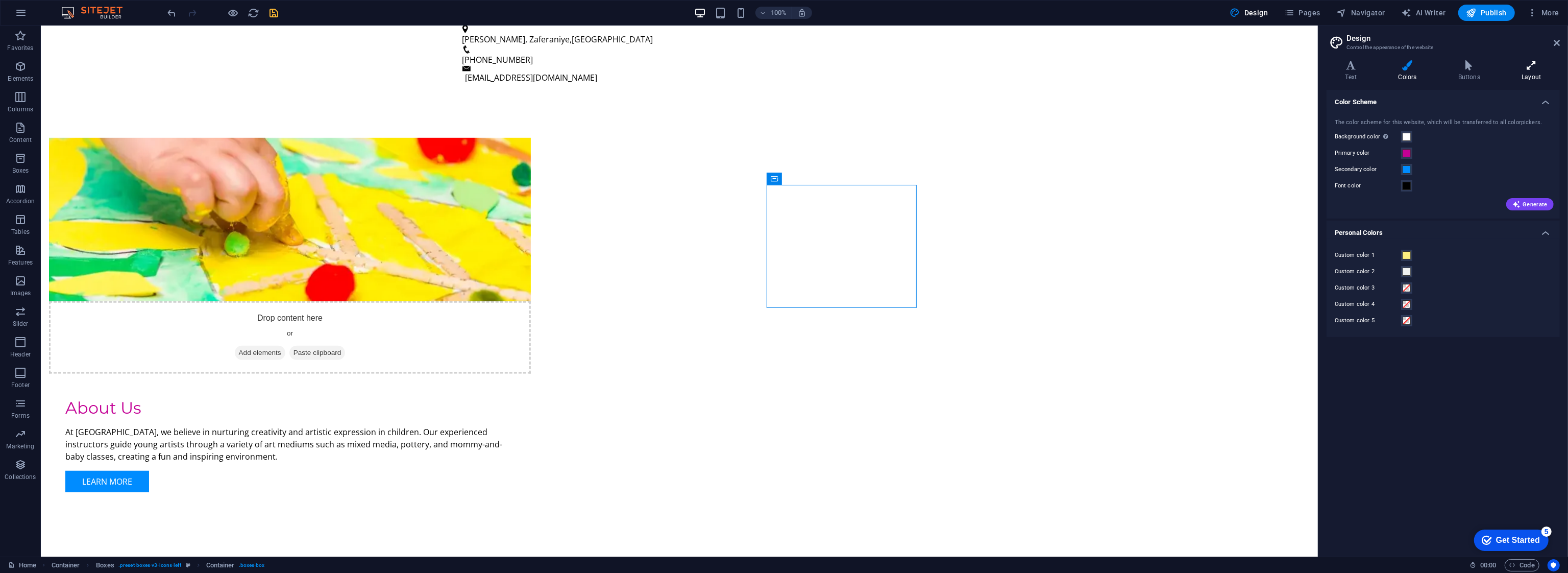
click at [1522, 73] on h4 "Layout" at bounding box center [1531, 71] width 56 height 21
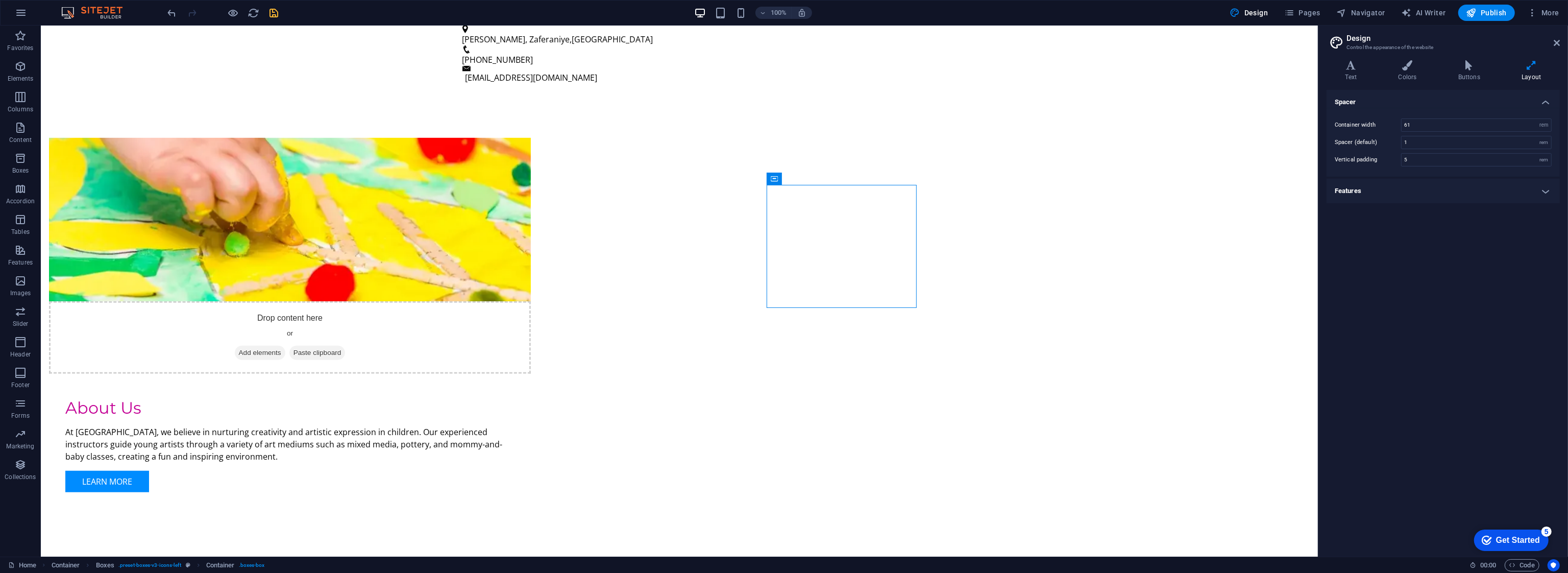
click at [1418, 185] on h4 "Features" at bounding box center [1444, 191] width 234 height 24
click at [1418, 186] on h4 "Features" at bounding box center [1444, 188] width 234 height 18
click at [1466, 73] on h4 "Buttons" at bounding box center [1471, 71] width 63 height 21
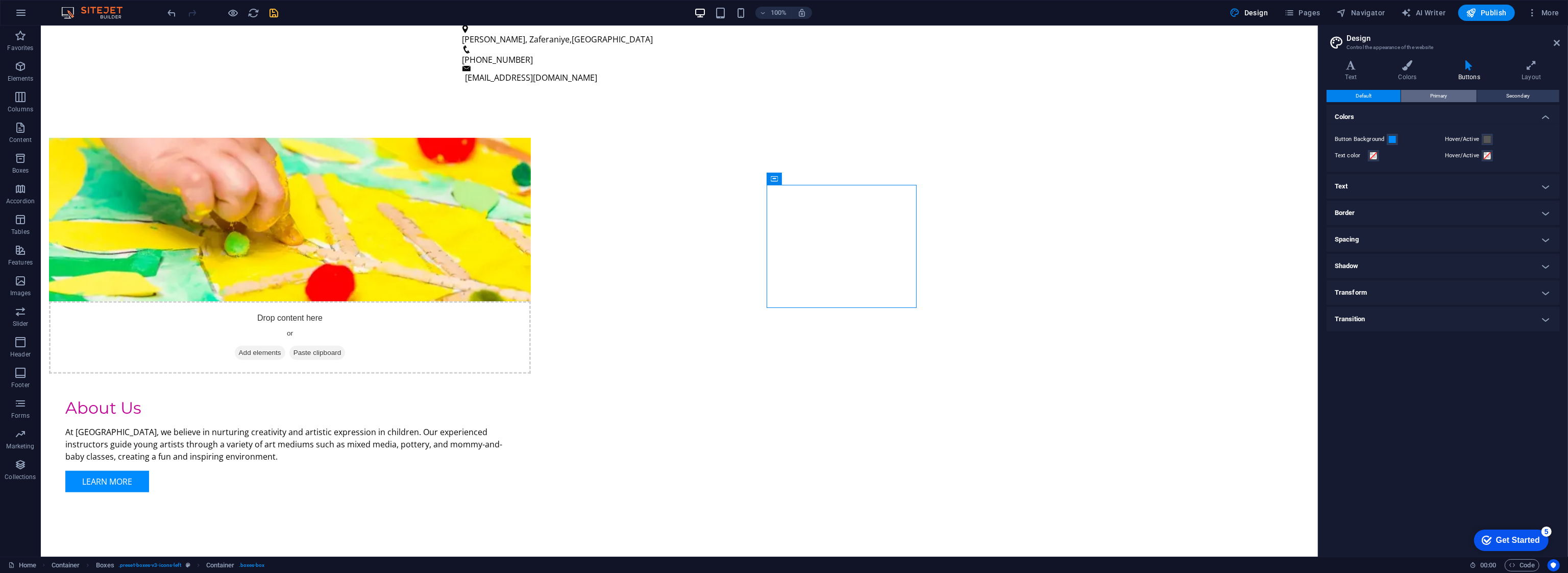
click at [1441, 98] on span "Primary" at bounding box center [1438, 96] width 17 height 12
click at [1516, 97] on span "Secondary" at bounding box center [1518, 96] width 24 height 12
click at [1370, 96] on span "Default" at bounding box center [1363, 96] width 16 height 12
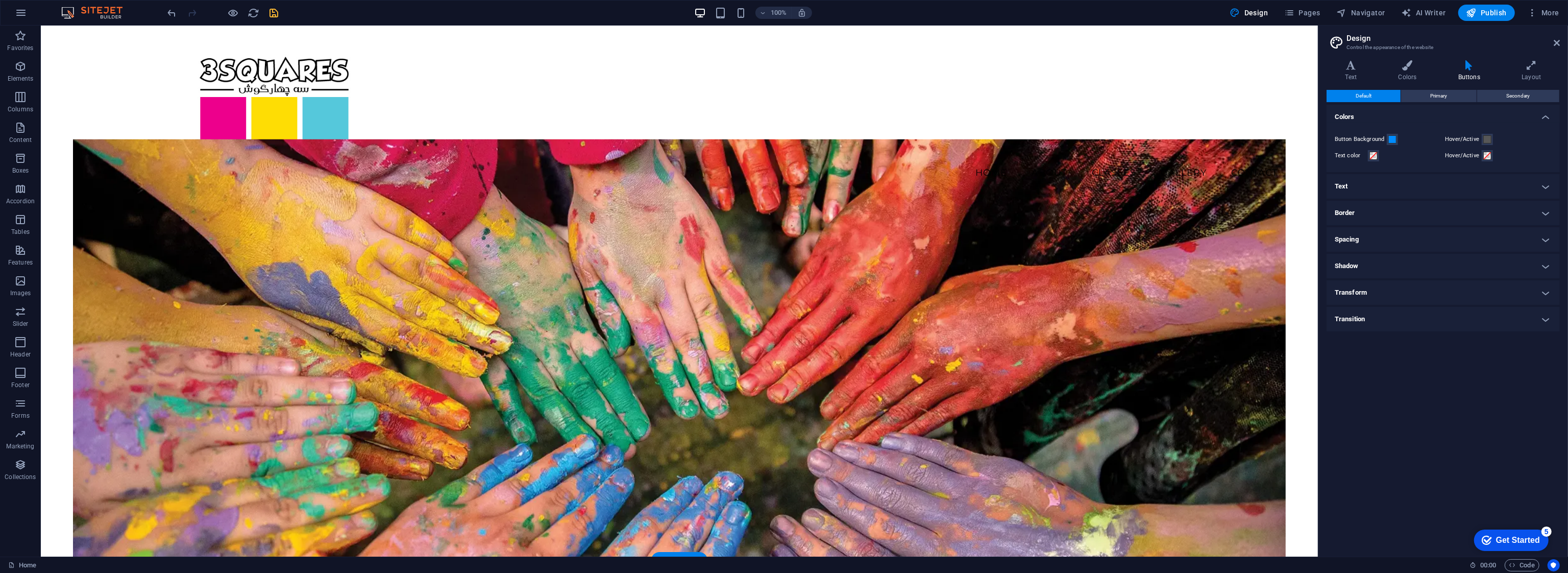
scroll to position [154, 0]
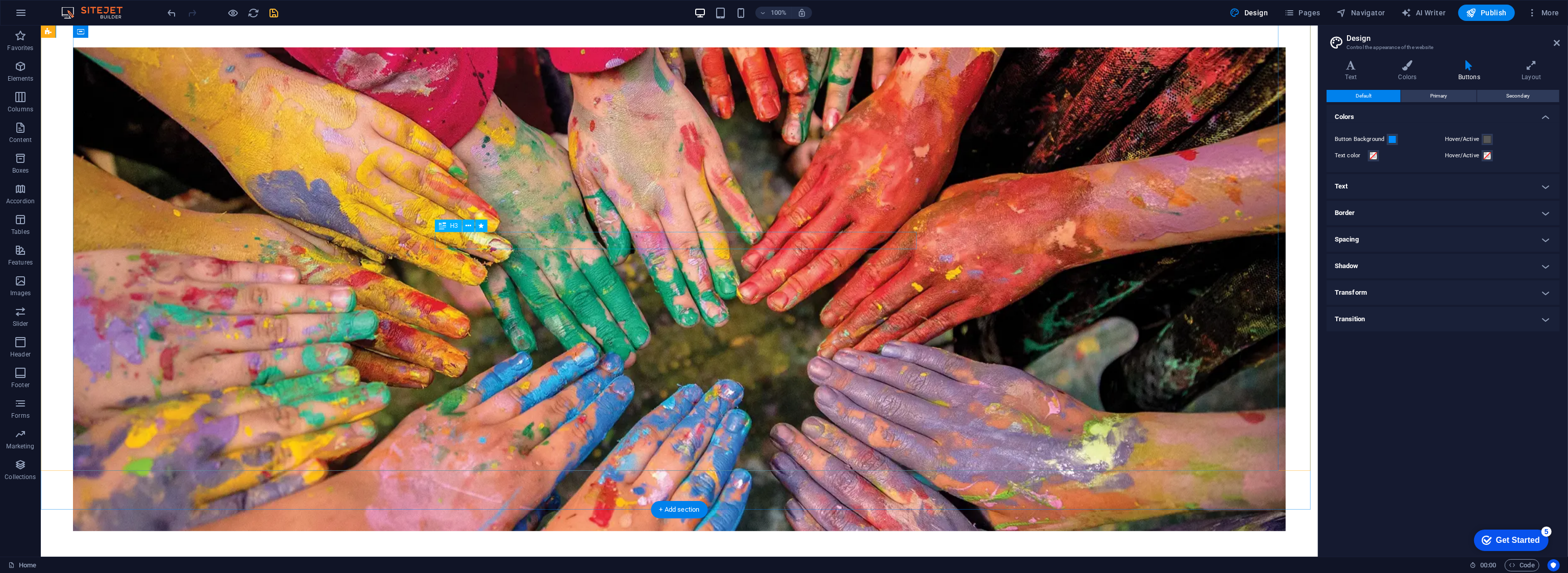
click at [466, 228] on icon at bounding box center [468, 226] width 5 height 11
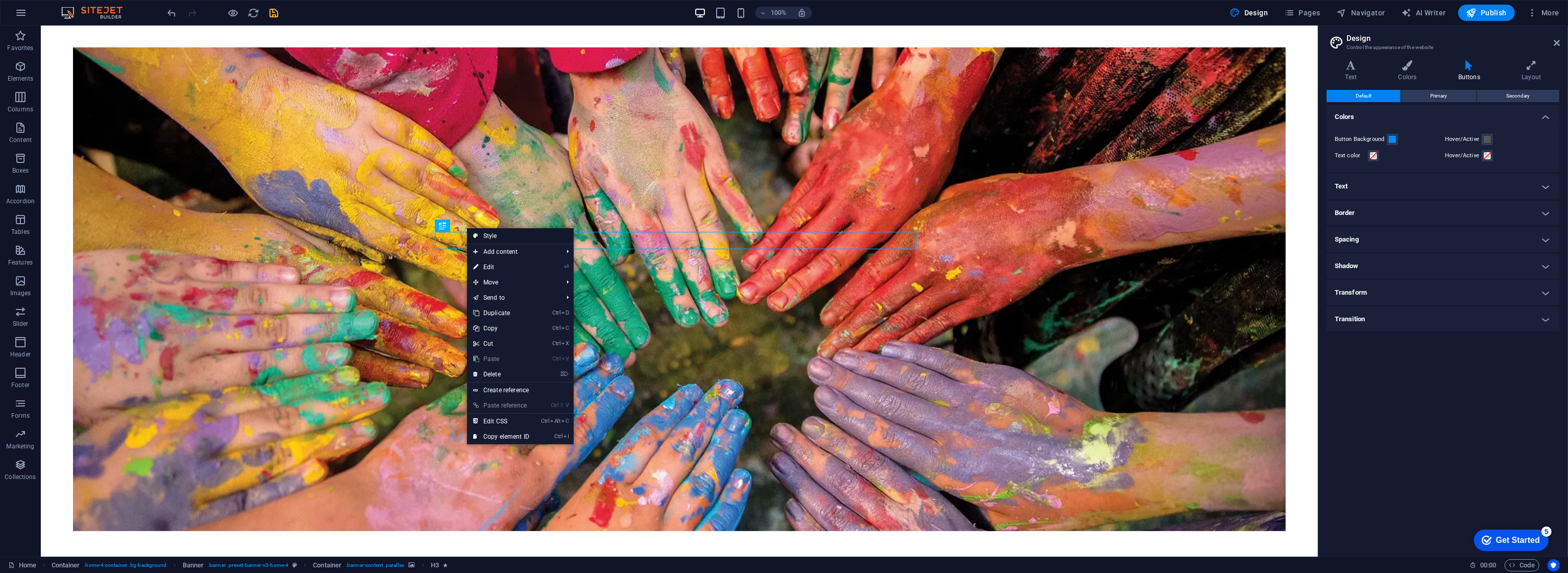
click at [518, 239] on link "Style" at bounding box center [521, 236] width 107 height 15
select select "preset-banner-v3-home-4"
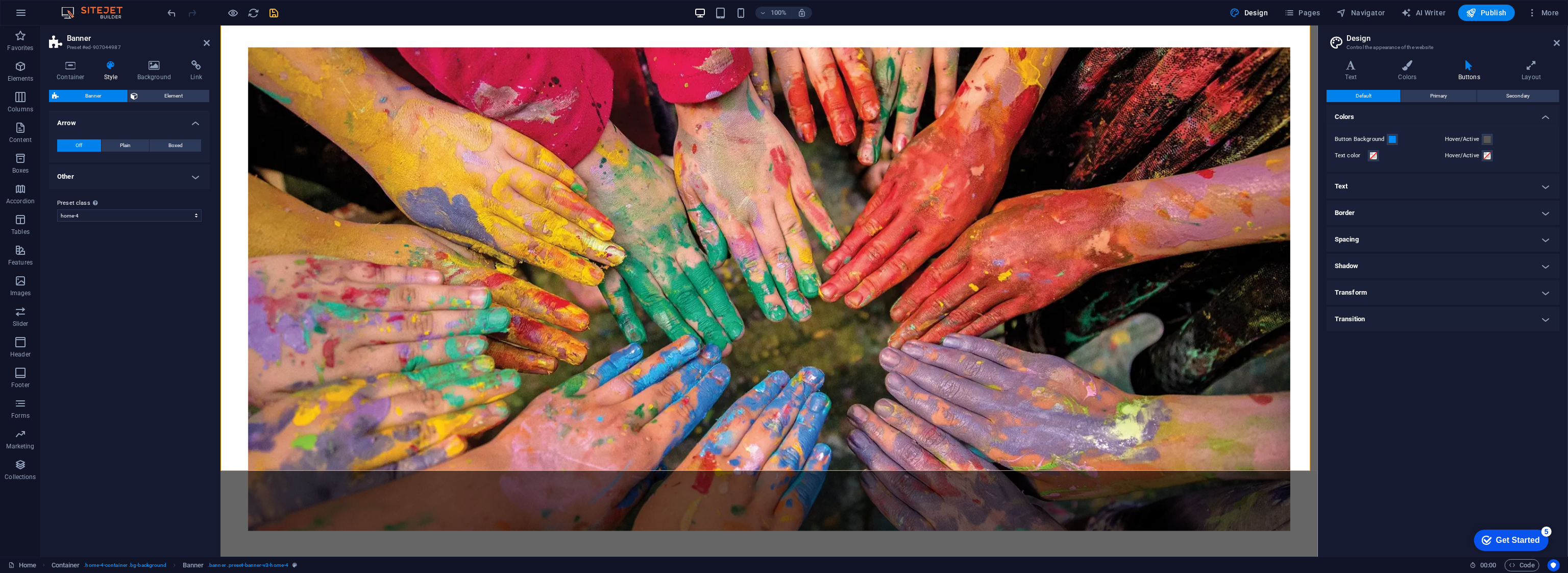
click at [115, 67] on icon at bounding box center [111, 65] width 29 height 10
click at [78, 66] on icon at bounding box center [70, 65] width 44 height 10
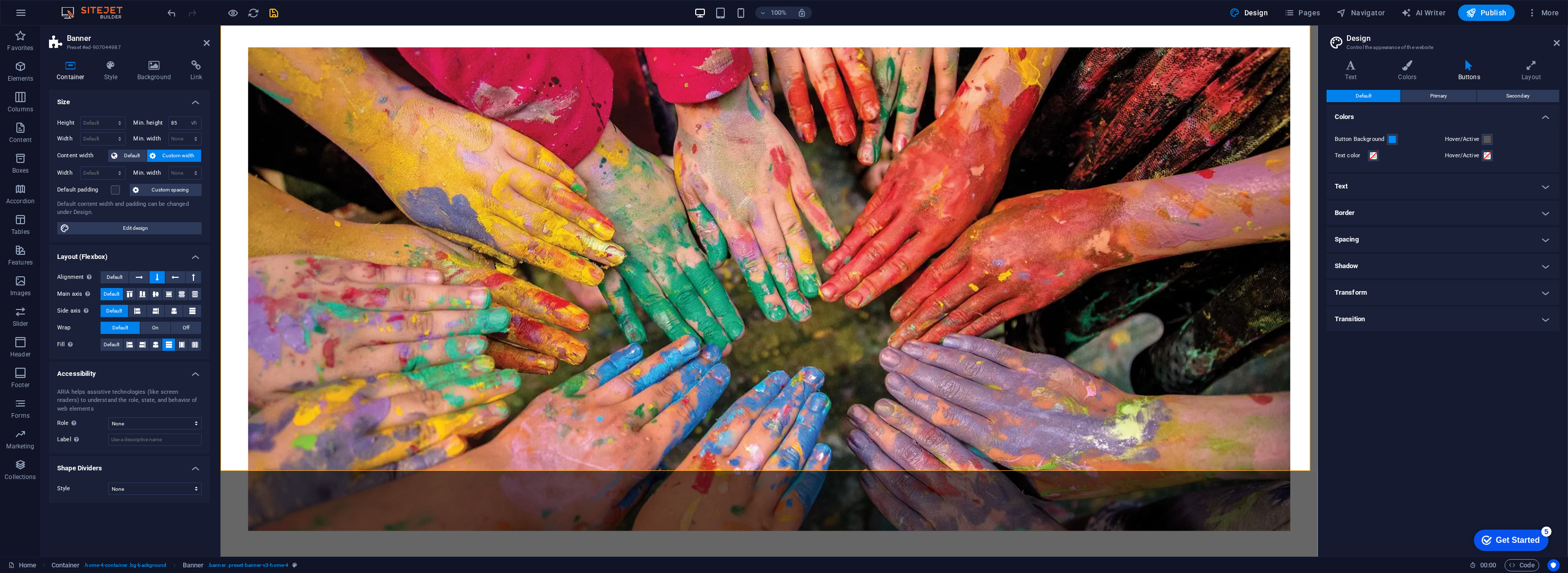
click at [95, 69] on h4 "Container" at bounding box center [73, 71] width 47 height 21
click at [102, 67] on icon at bounding box center [111, 65] width 29 height 10
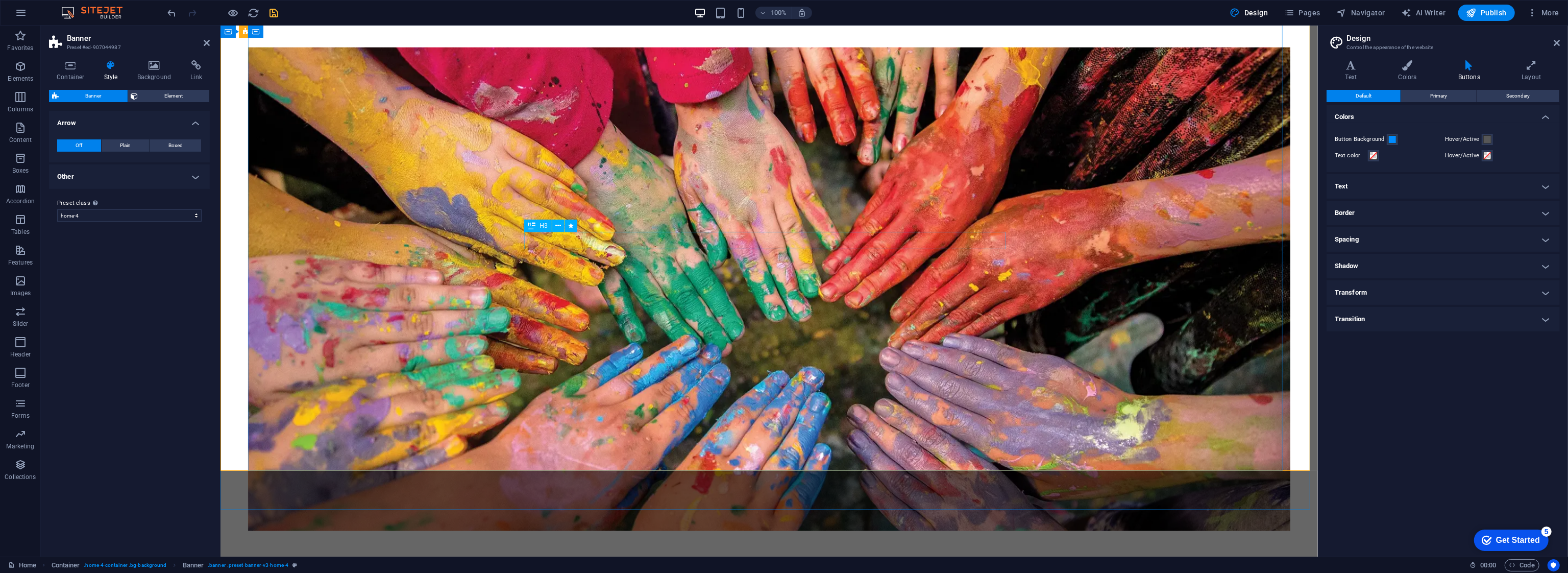
click at [536, 226] on div "H3" at bounding box center [537, 226] width 27 height 12
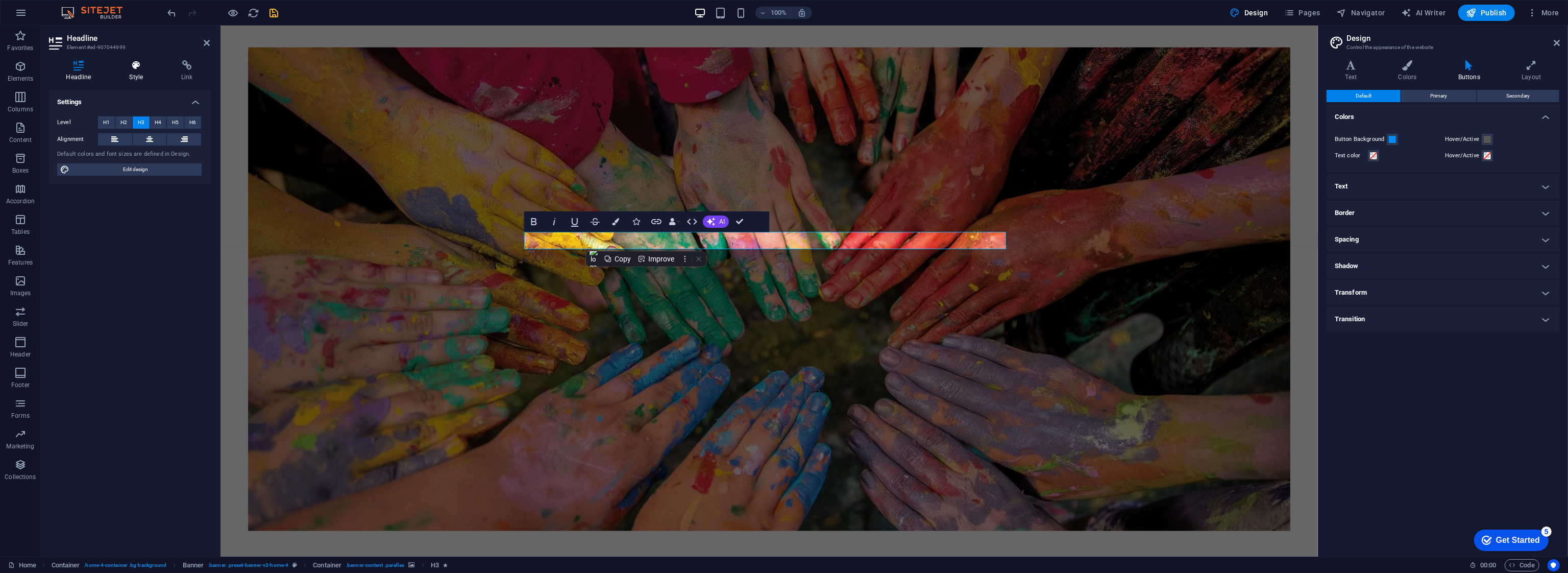
click at [140, 72] on h4 "Style" at bounding box center [138, 71] width 52 height 21
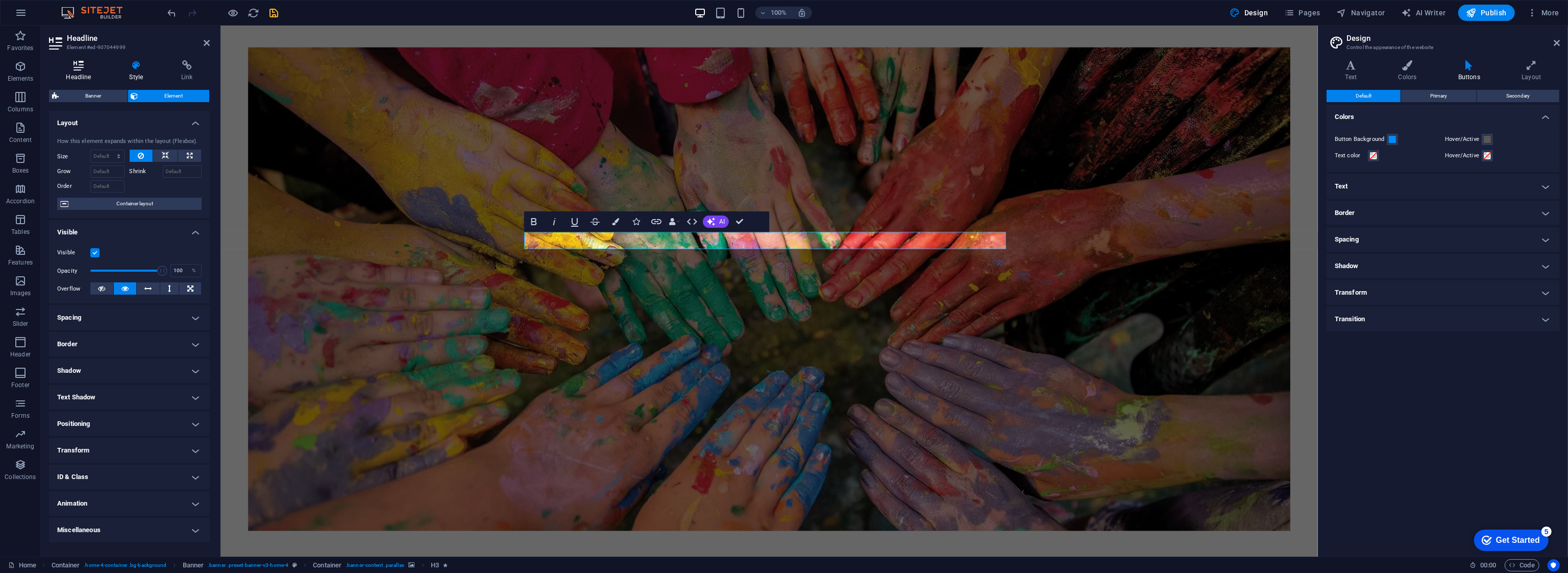
click at [73, 63] on icon at bounding box center [79, 65] width 60 height 10
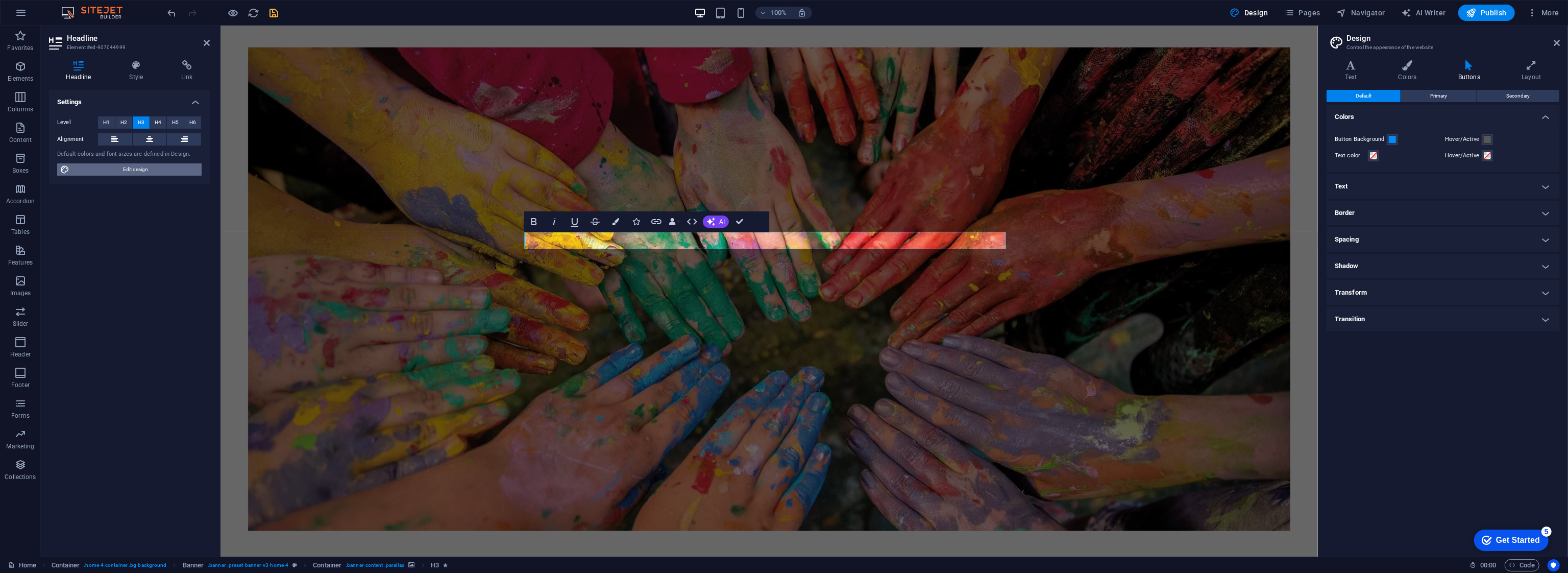
click at [139, 167] on span "Edit design" at bounding box center [135, 170] width 126 height 12
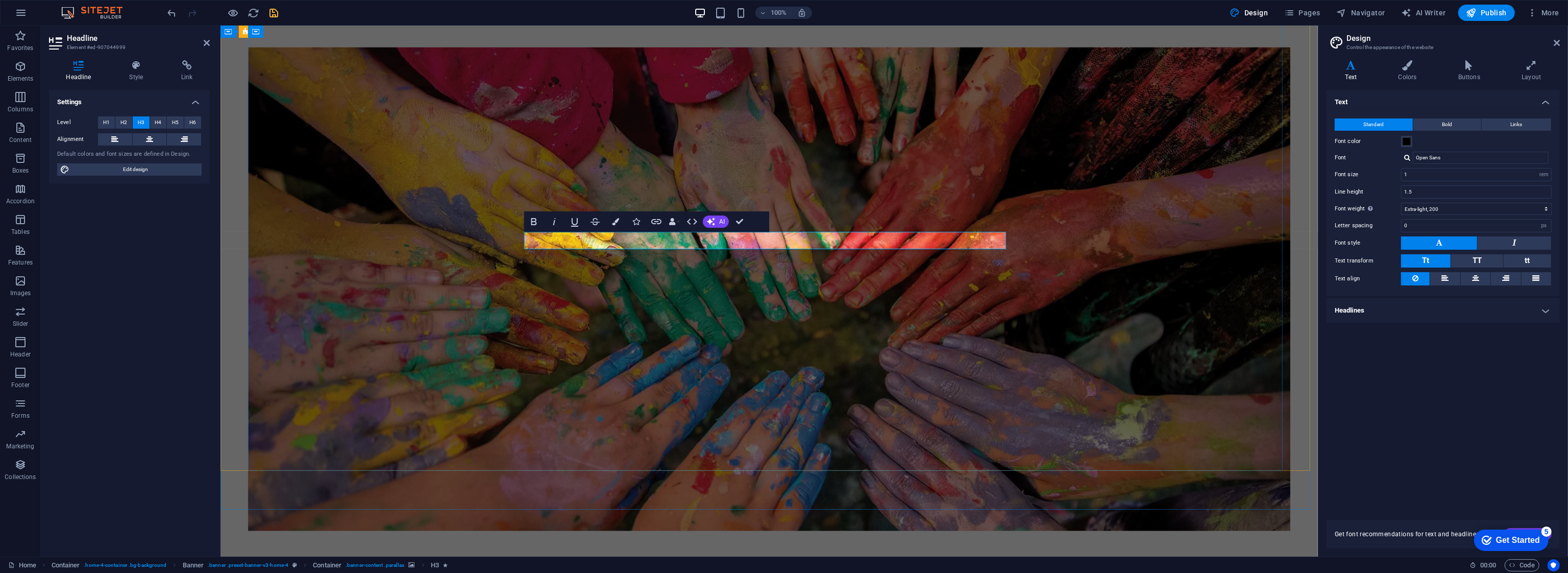
drag, startPoint x: 957, startPoint y: 240, endPoint x: 786, endPoint y: 274, distance: 174.3
click at [617, 225] on icon "button" at bounding box center [615, 222] width 7 height 7
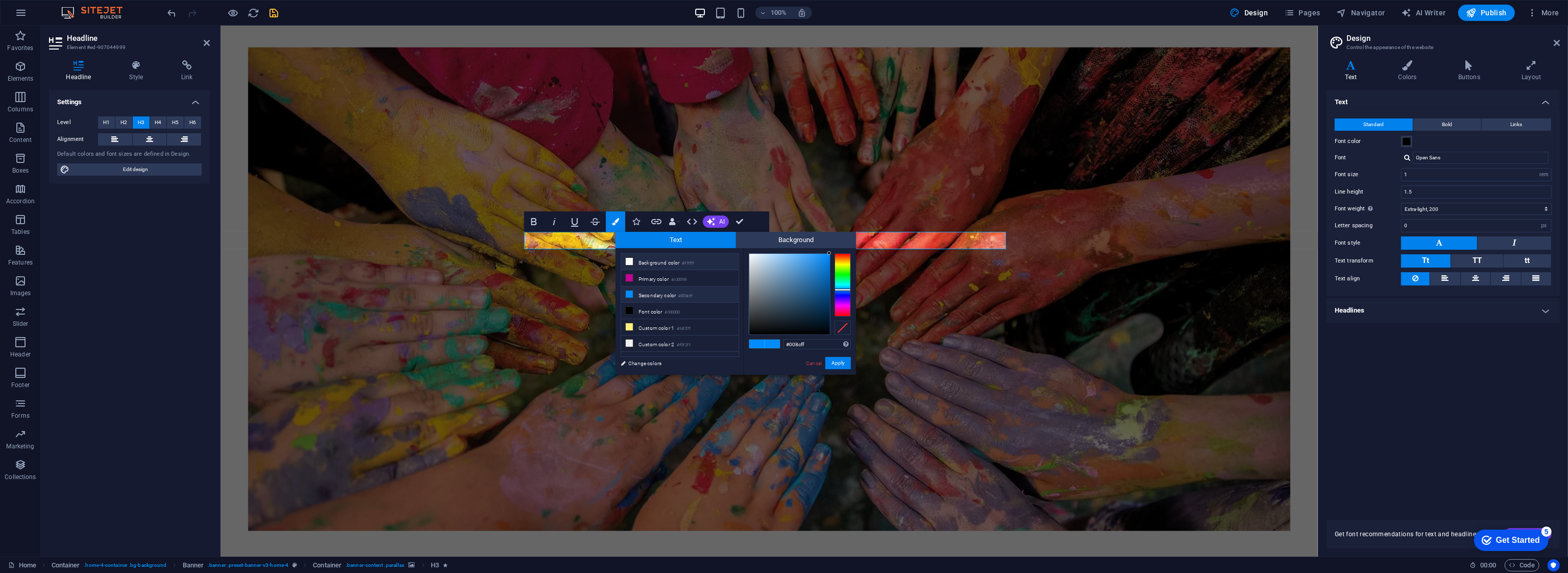
click at [647, 260] on li "Background color #ffffff" at bounding box center [680, 261] width 118 height 16
type input "#ffffff"
click at [980, 298] on figure at bounding box center [769, 289] width 1043 height 484
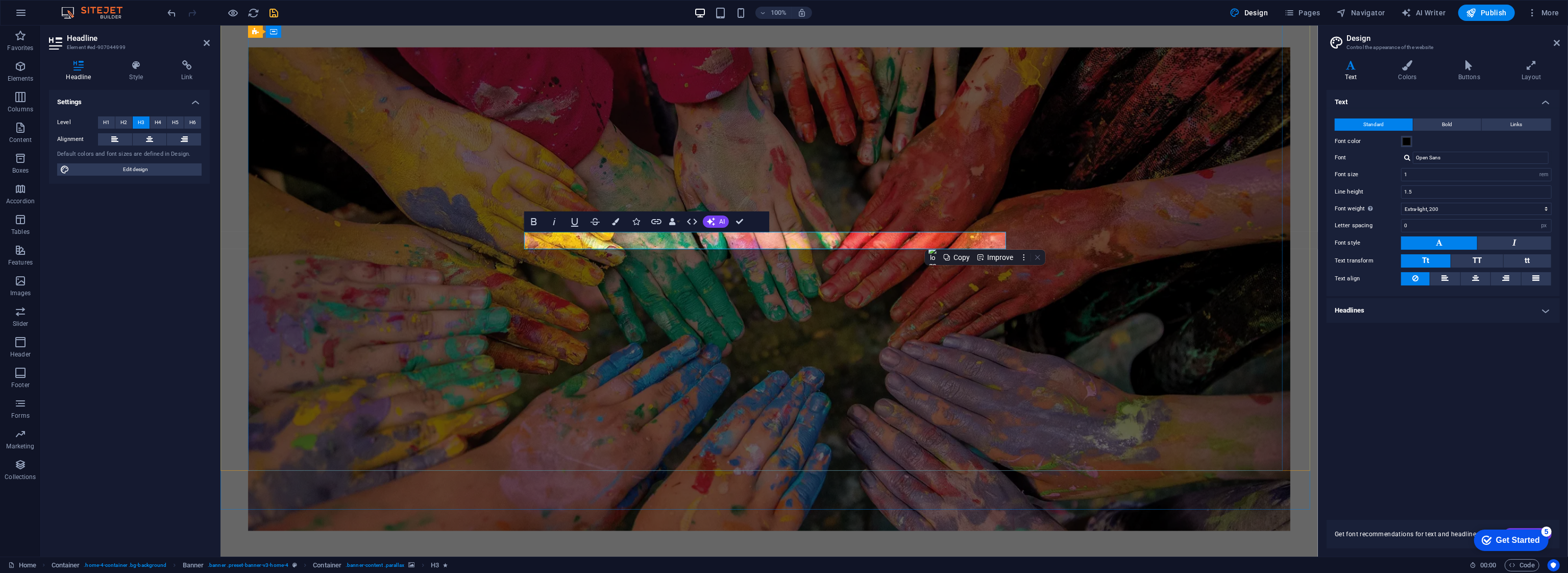
drag, startPoint x: 924, startPoint y: 240, endPoint x: 621, endPoint y: 246, distance: 303.1
click at [616, 225] on icon "button" at bounding box center [615, 222] width 7 height 7
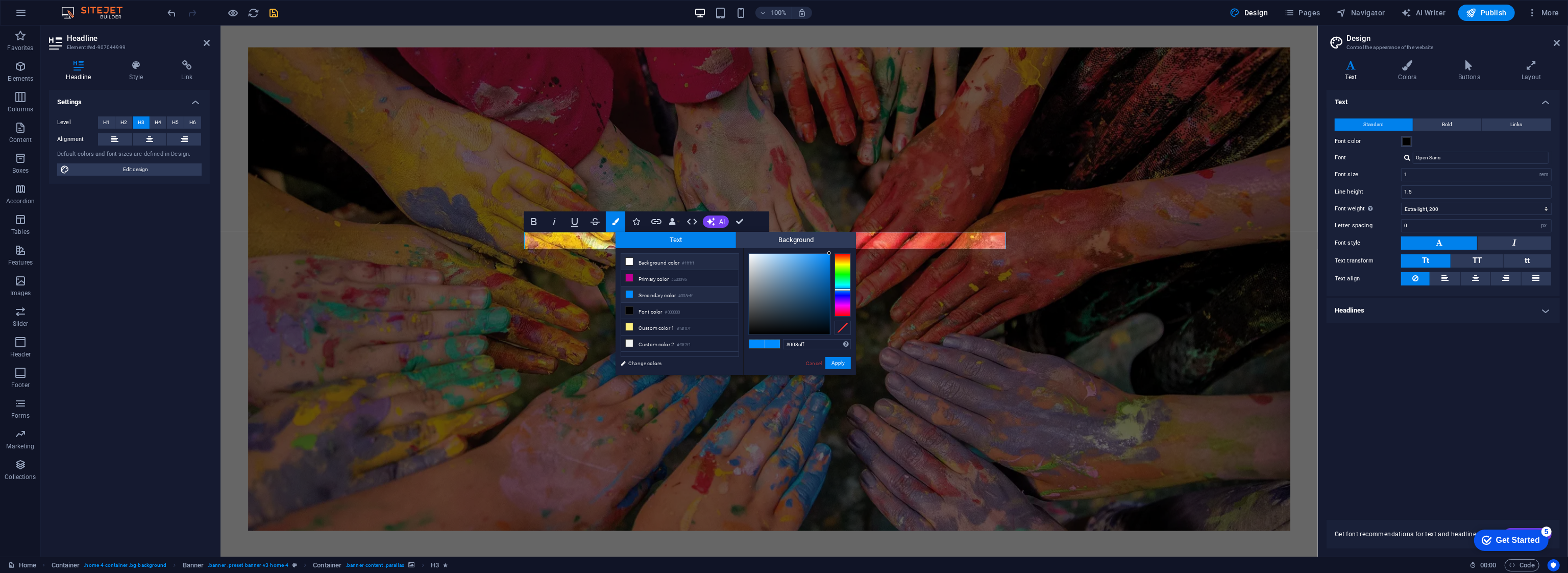
click at [728, 263] on li "Background color #ffffff" at bounding box center [680, 261] width 118 height 16
type input "#ffffff"
click at [841, 360] on button "Apply" at bounding box center [837, 363] width 25 height 12
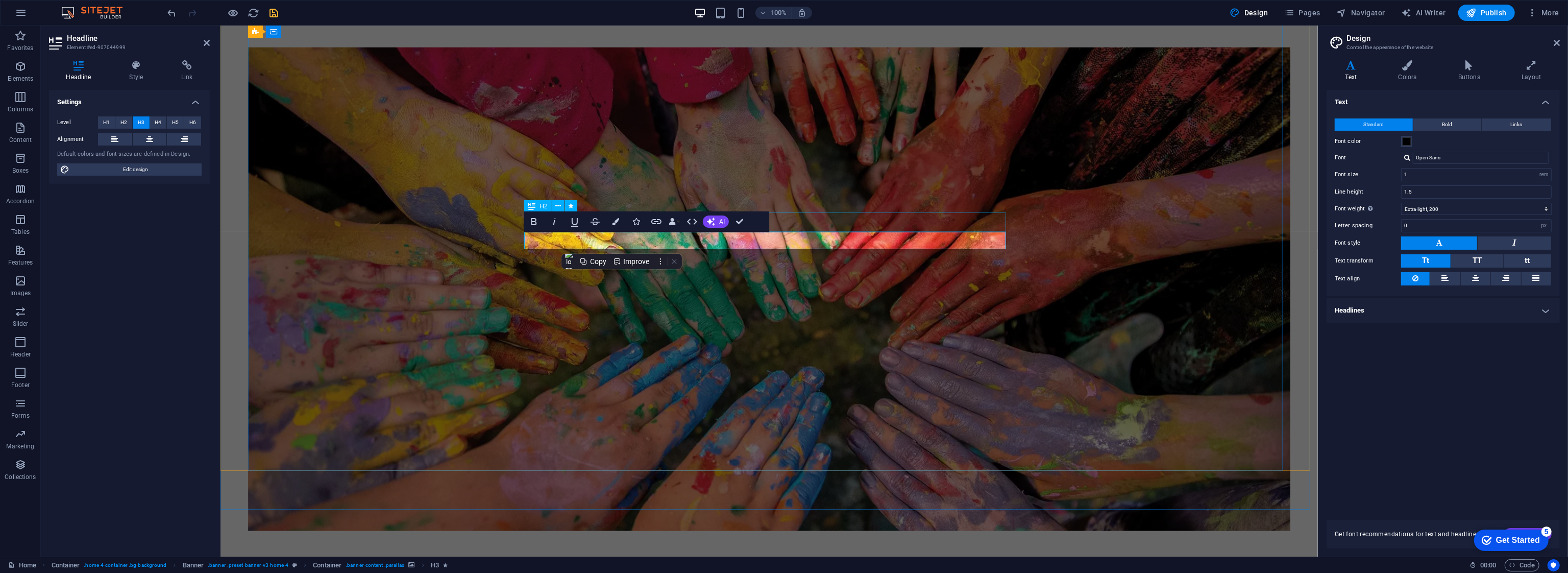
click at [886, 570] on div "Welcome to [GEOGRAPHIC_DATA]" at bounding box center [768, 579] width 482 height 19
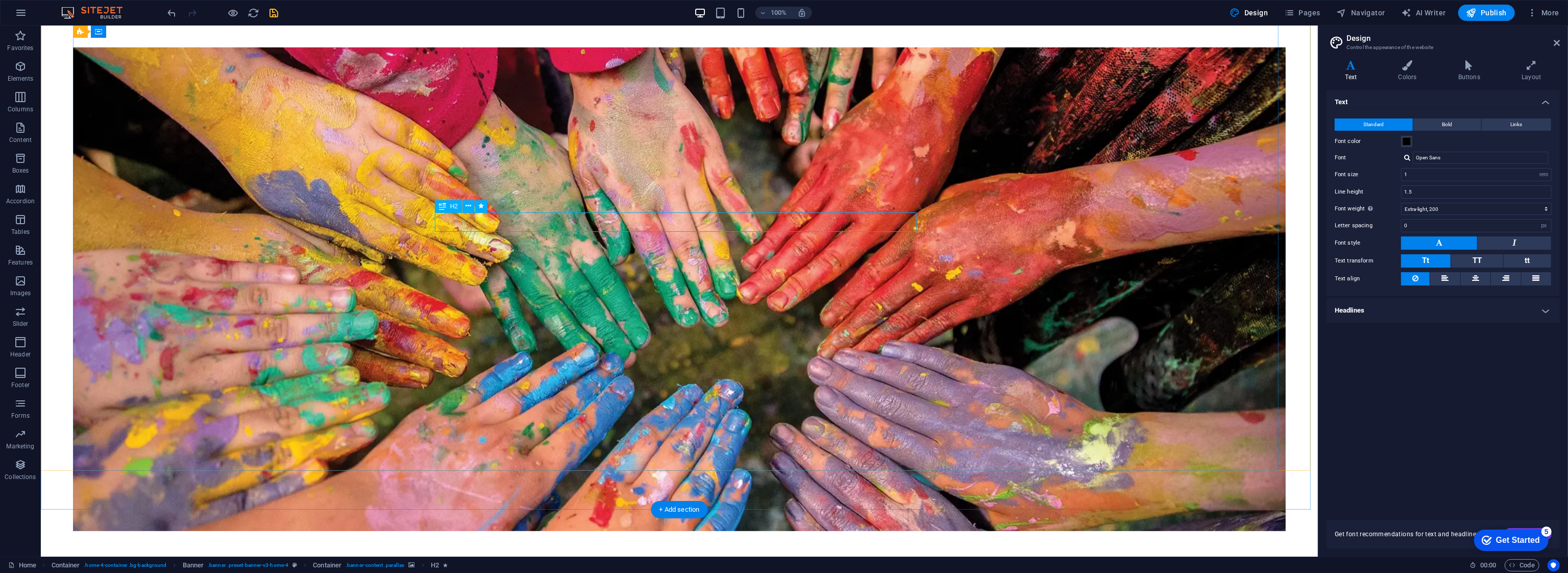
click at [500, 570] on div "Welcome to [GEOGRAPHIC_DATA]" at bounding box center [679, 579] width 482 height 19
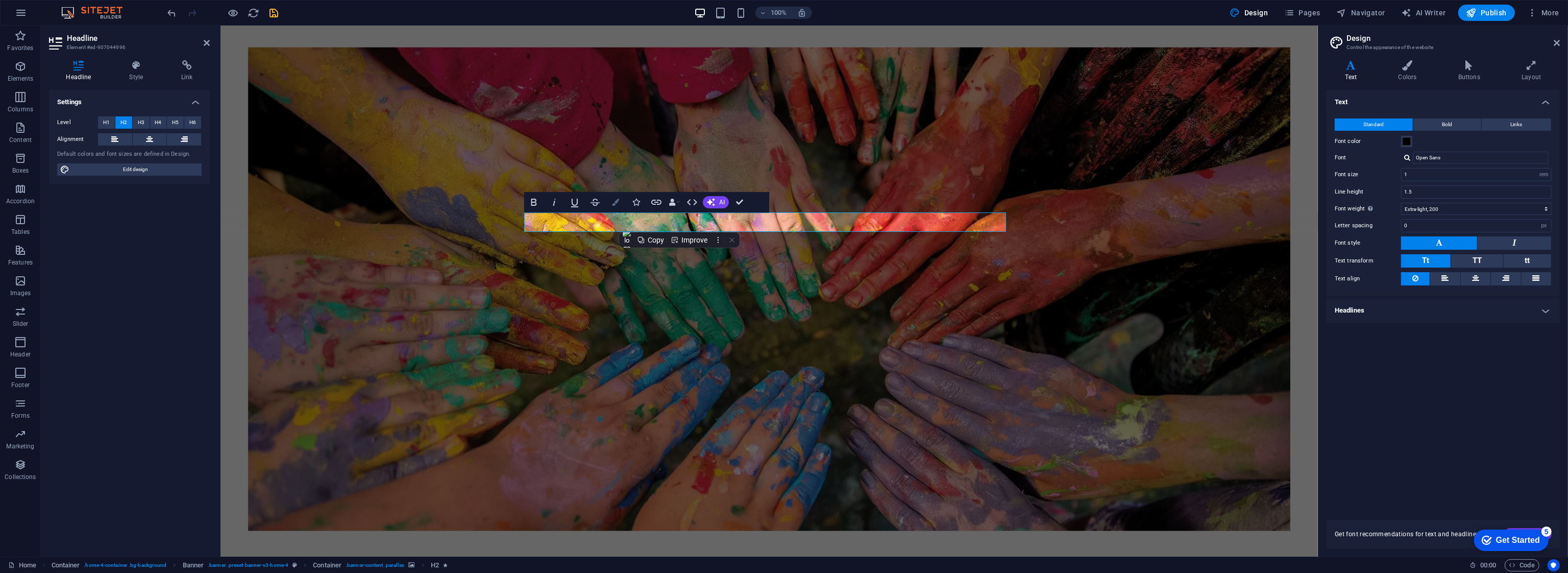
click at [614, 201] on icon "button" at bounding box center [615, 202] width 7 height 7
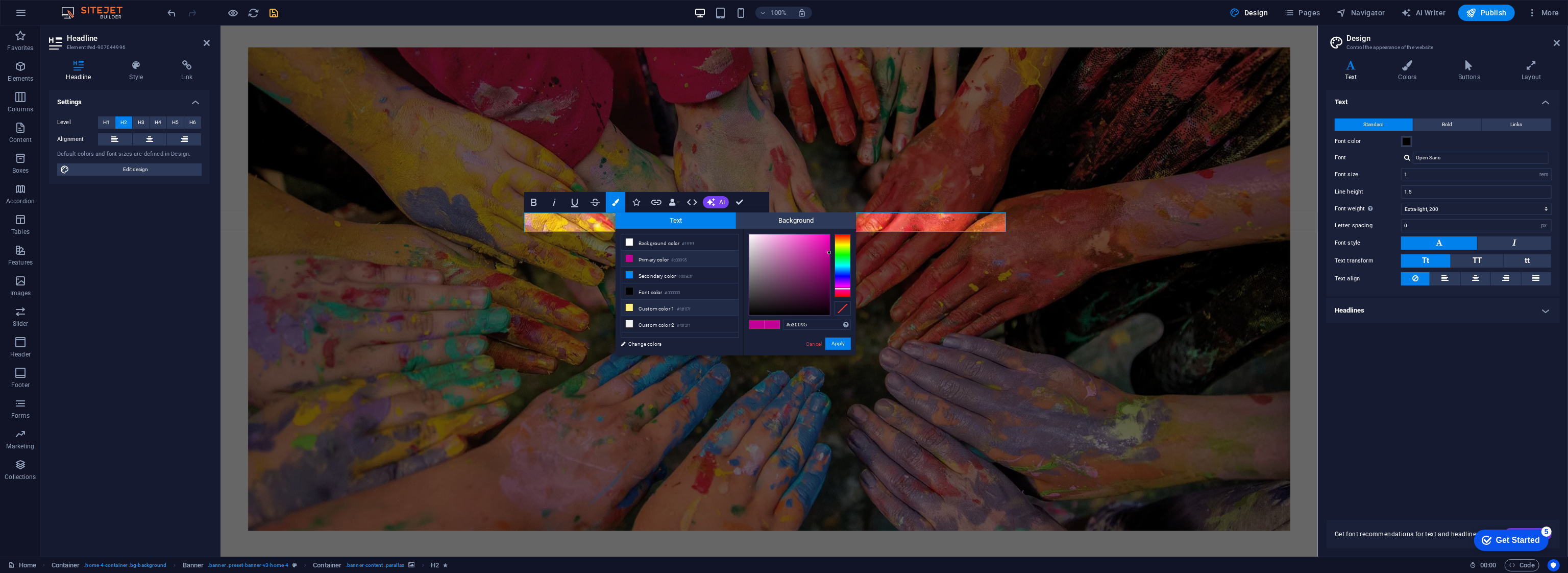
click at [724, 306] on li "Custom color 1 #fdf07f" at bounding box center [680, 307] width 118 height 16
click at [850, 242] on div at bounding box center [842, 265] width 16 height 63
drag, startPoint x: 805, startPoint y: 246, endPoint x: 856, endPoint y: 234, distance: 52.4
click at [838, 225] on div "Text Background less Background color #ffffff Primary color #c30095 Secondary c…" at bounding box center [735, 283] width 240 height 143
type input "#e3c000"
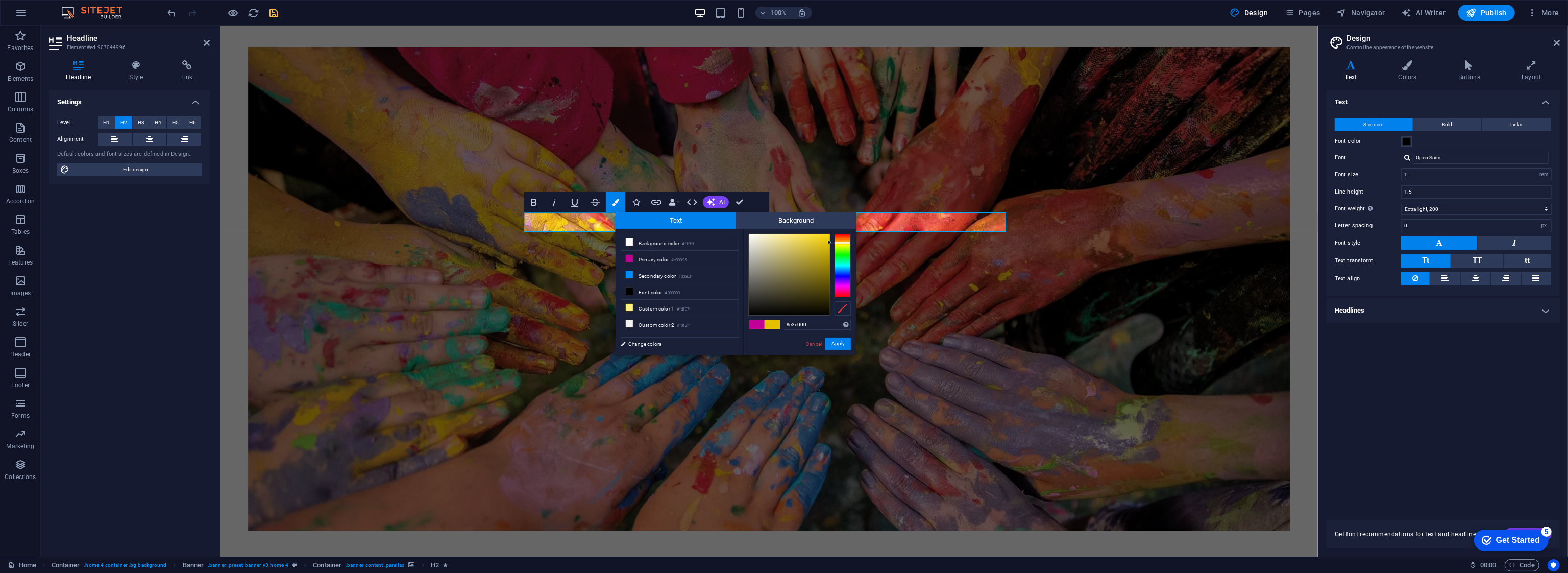
click at [849, 243] on div at bounding box center [842, 242] width 16 height 2
drag, startPoint x: 835, startPoint y: 347, endPoint x: 615, endPoint y: 320, distance: 221.7
click at [835, 347] on button "Apply" at bounding box center [837, 344] width 25 height 12
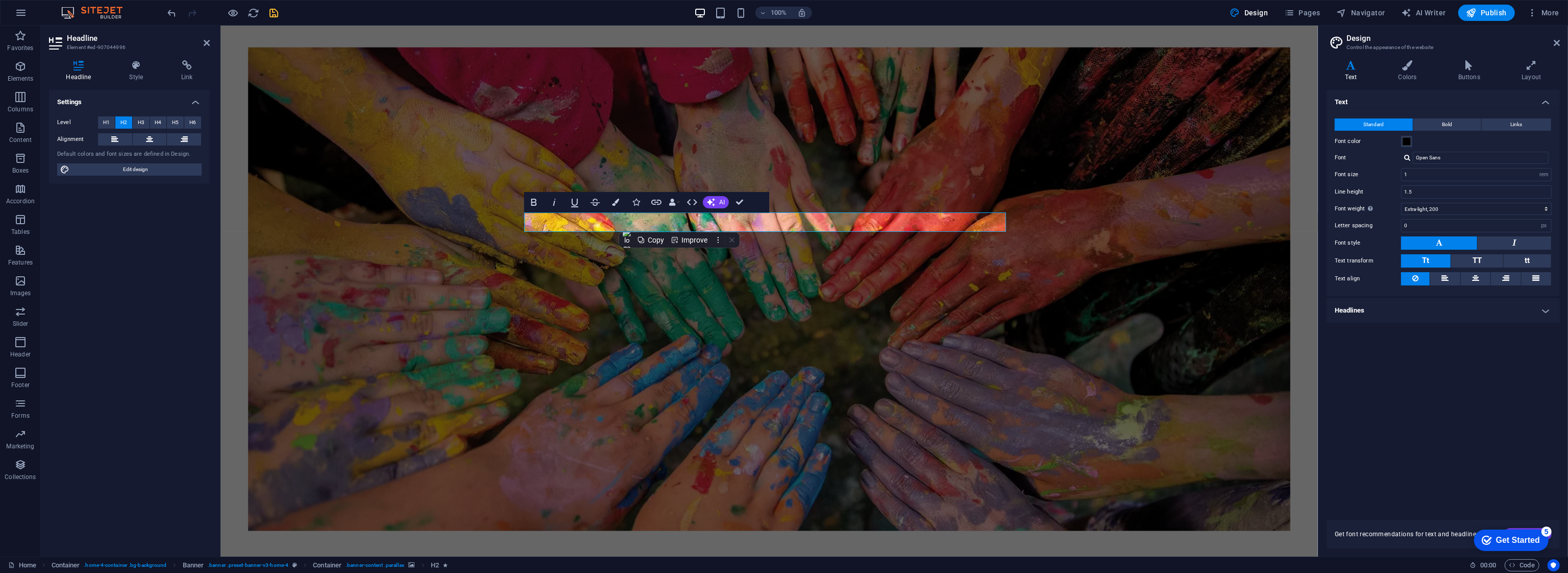
click at [824, 317] on figure at bounding box center [769, 289] width 1043 height 484
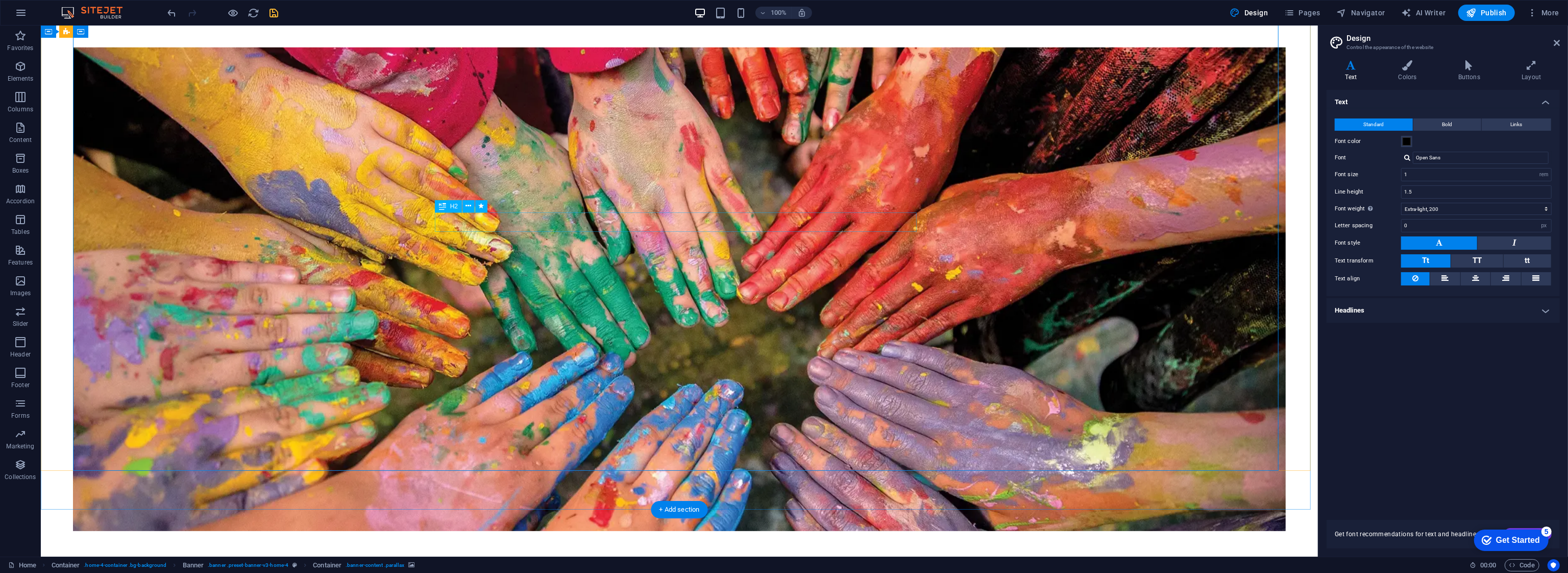
click at [759, 570] on div "Welcome to [GEOGRAPHIC_DATA]" at bounding box center [679, 579] width 482 height 19
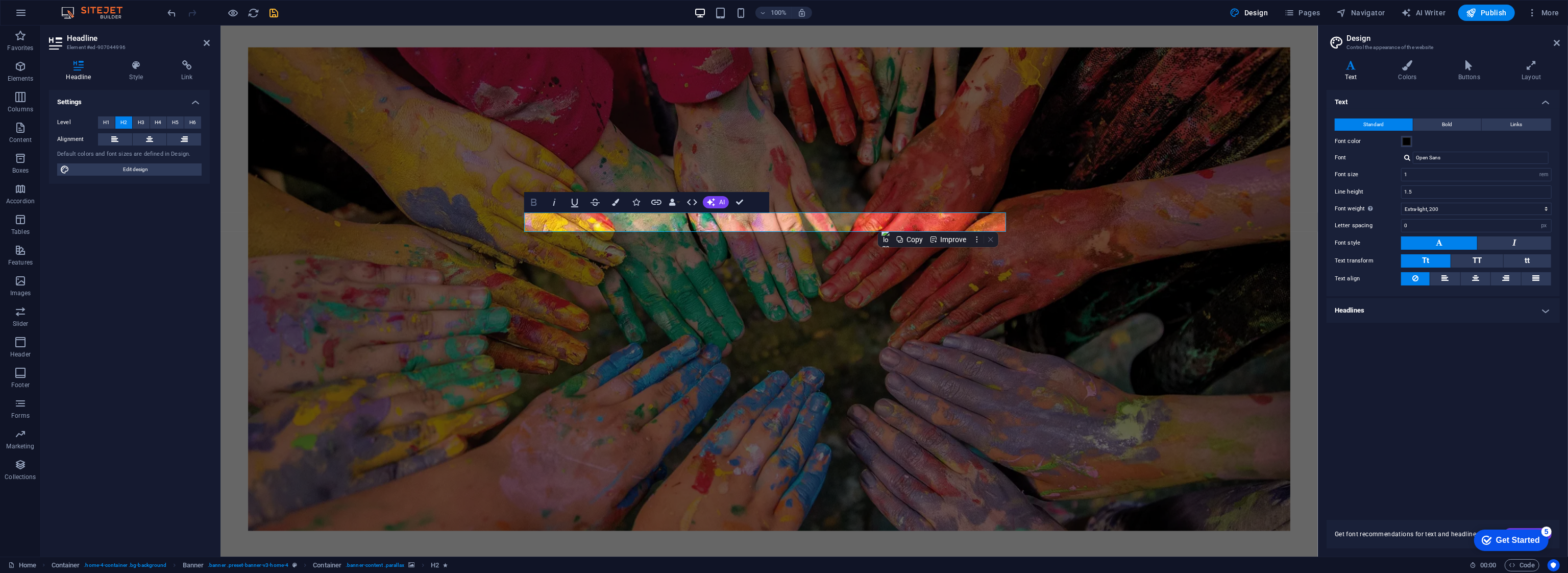
click at [535, 205] on icon "button" at bounding box center [534, 202] width 5 height 7
click at [535, 206] on icon "button" at bounding box center [534, 202] width 5 height 7
click at [610, 199] on button "Colors" at bounding box center [615, 202] width 19 height 21
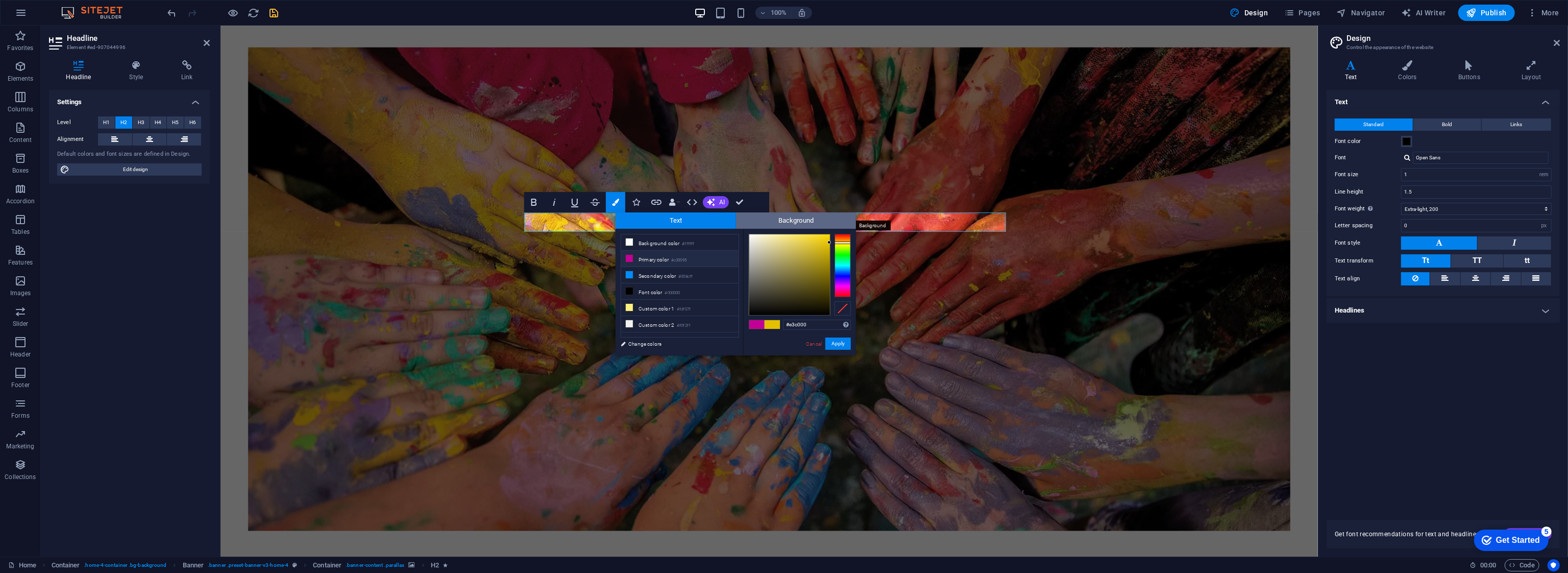
click at [786, 218] on span "Background" at bounding box center [796, 220] width 121 height 16
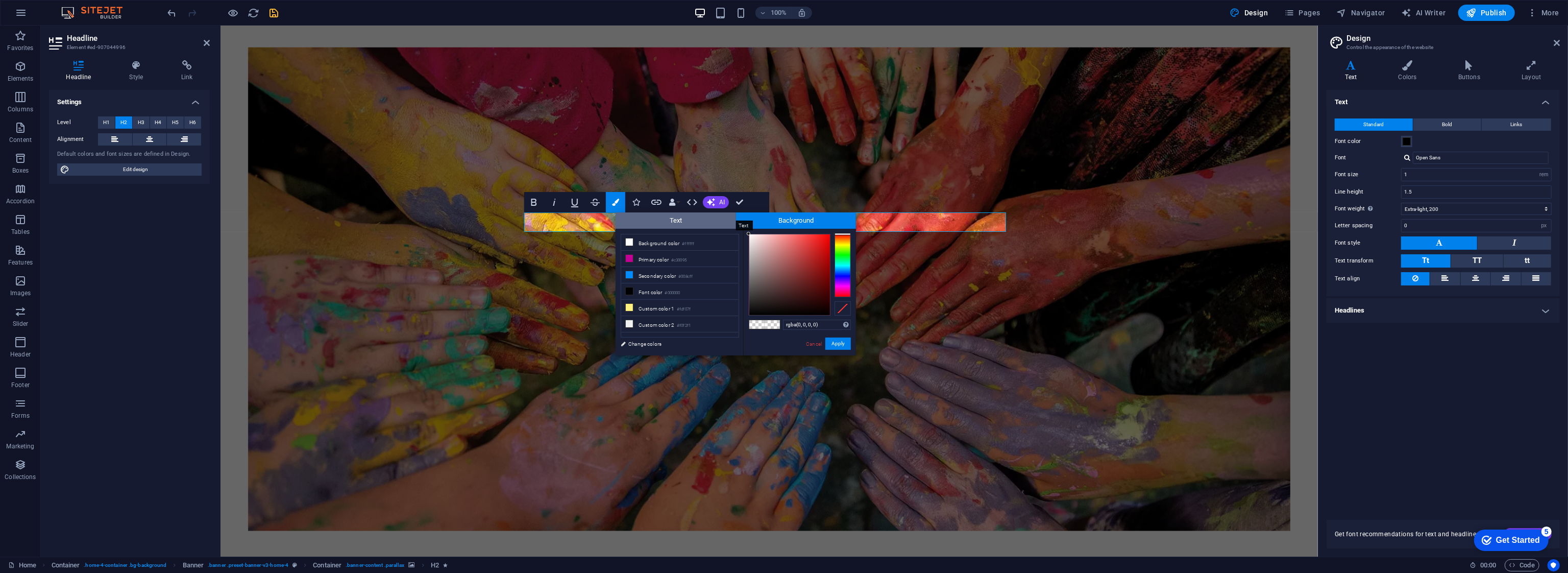
click at [702, 219] on span "Text" at bounding box center [676, 220] width 121 height 16
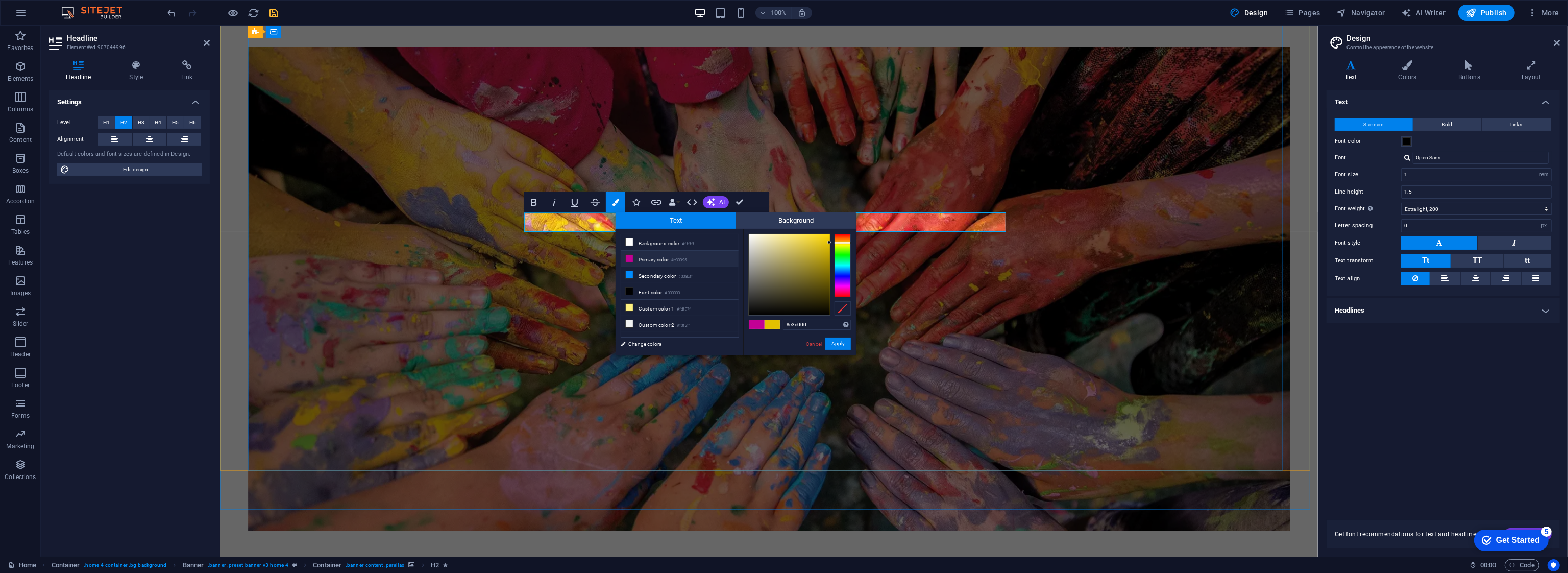
click at [596, 570] on h2 "Welcome to [GEOGRAPHIC_DATA]" at bounding box center [768, 579] width 482 height 19
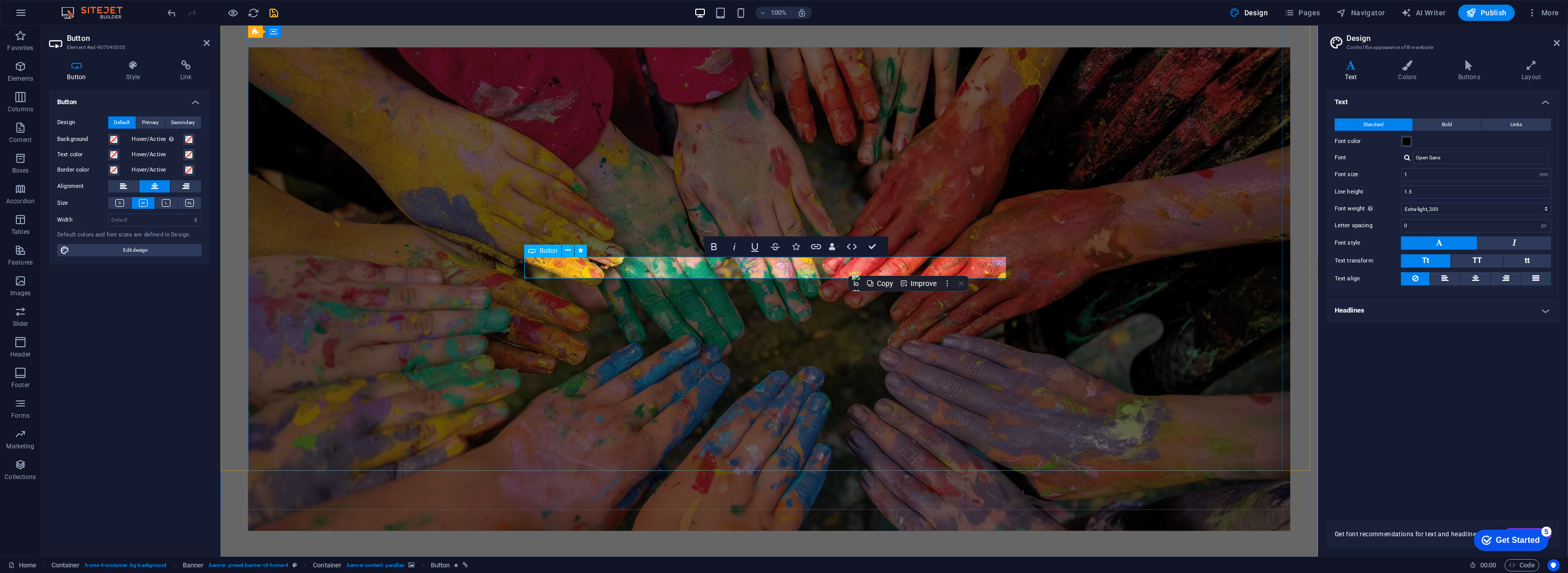
click at [118, 204] on icon at bounding box center [119, 203] width 8 height 8
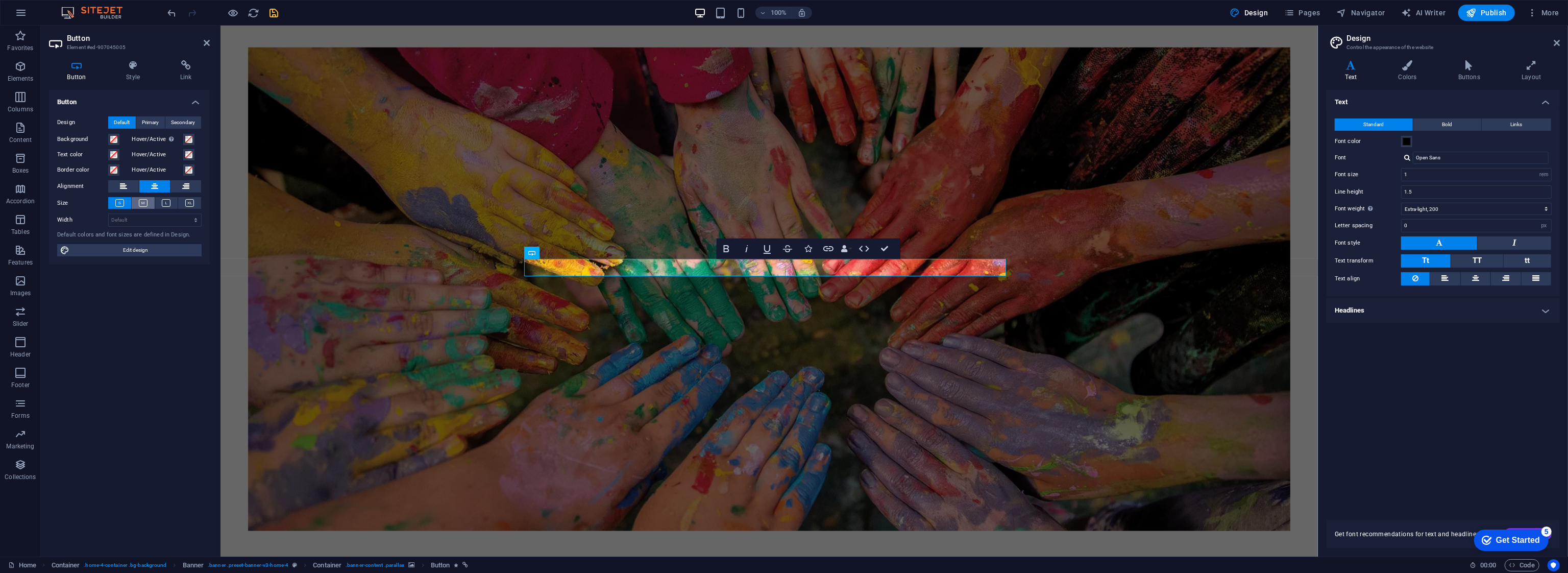
click at [146, 206] on icon at bounding box center [143, 203] width 8 height 8
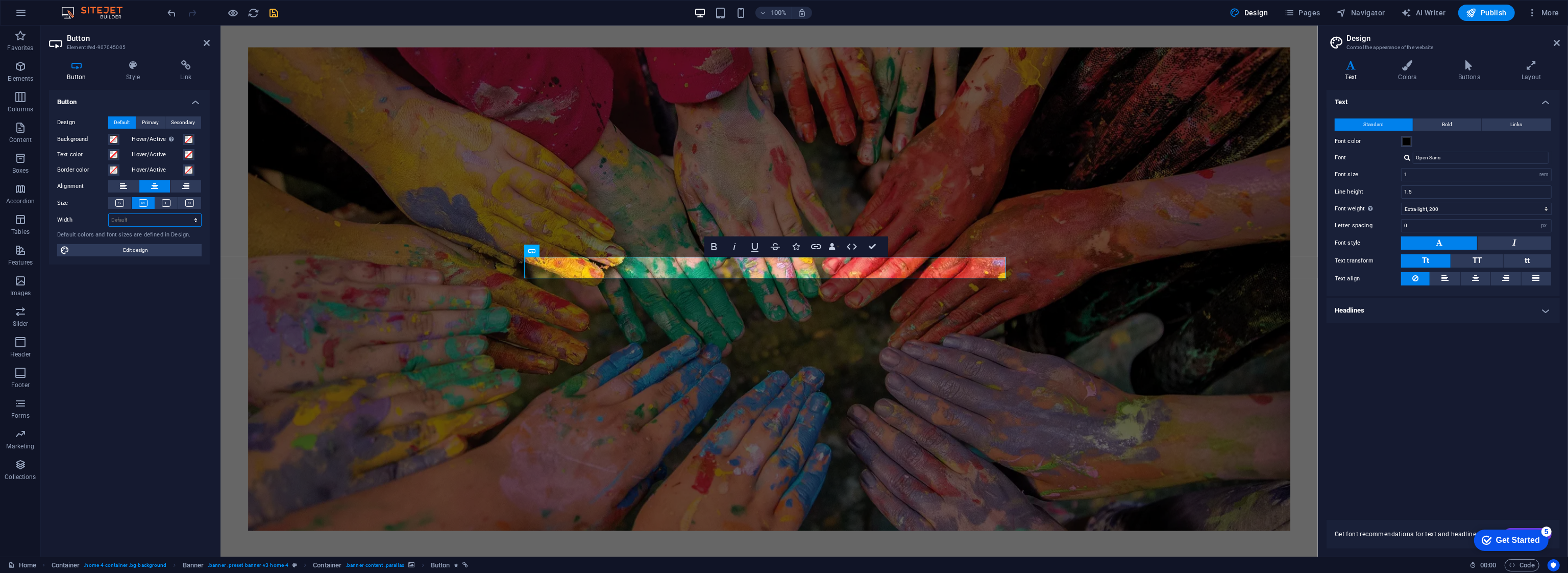
click at [147, 215] on select "Default px rem % em vh vw" at bounding box center [154, 220] width 92 height 12
click at [160, 123] on span "Primary" at bounding box center [151, 122] width 17 height 12
click at [187, 121] on span "Secondary" at bounding box center [183, 122] width 24 height 12
click at [125, 115] on div "Design Default Primary Secondary Background Hover/Active Switch to preview mode…" at bounding box center [129, 186] width 161 height 157
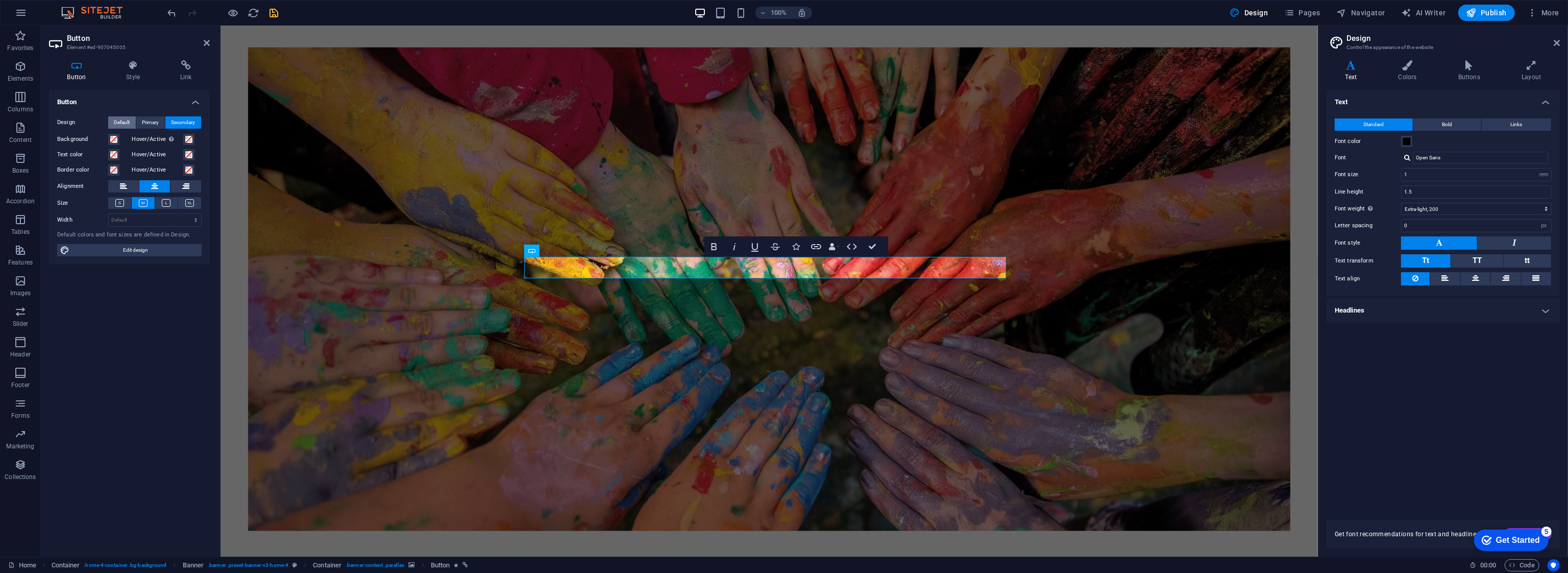
click at [124, 119] on span "Default" at bounding box center [122, 122] width 16 height 12
click at [124, 62] on icon at bounding box center [134, 65] width 50 height 10
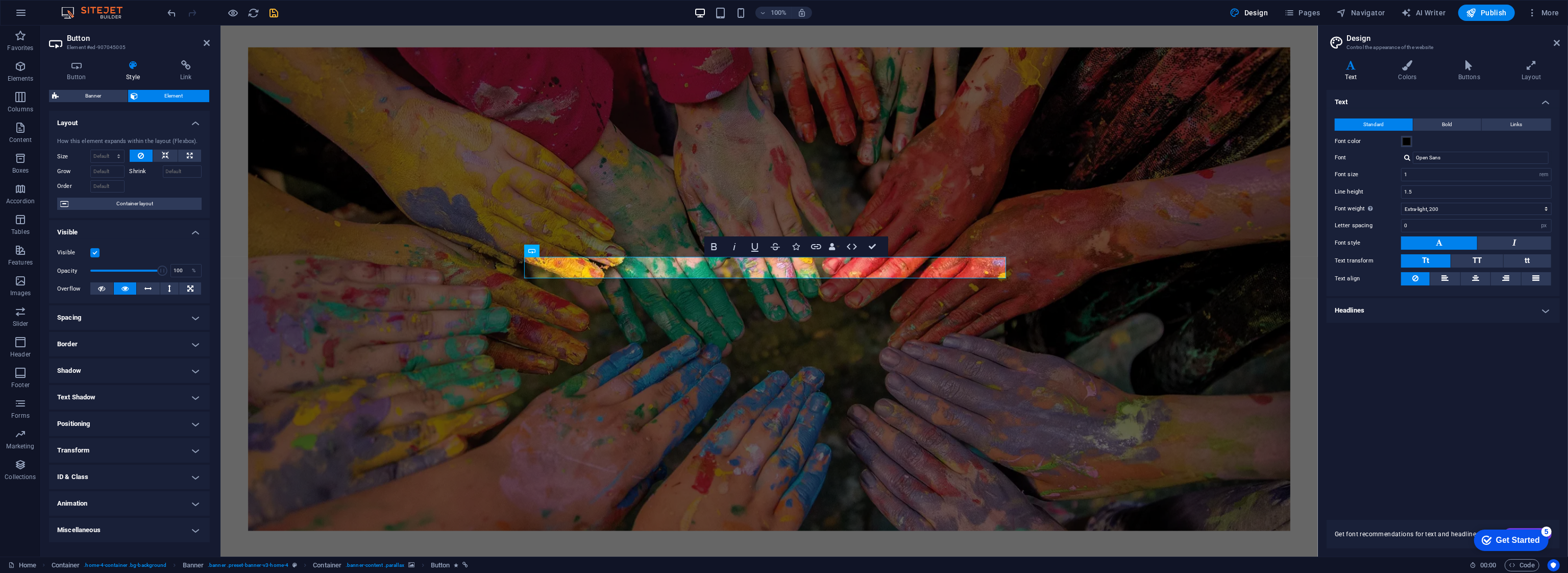
click at [140, 346] on h4 "Border" at bounding box center [129, 345] width 161 height 24
click at [153, 366] on span at bounding box center [153, 364] width 7 height 7
click at [109, 364] on icon at bounding box center [112, 364] width 6 height 12
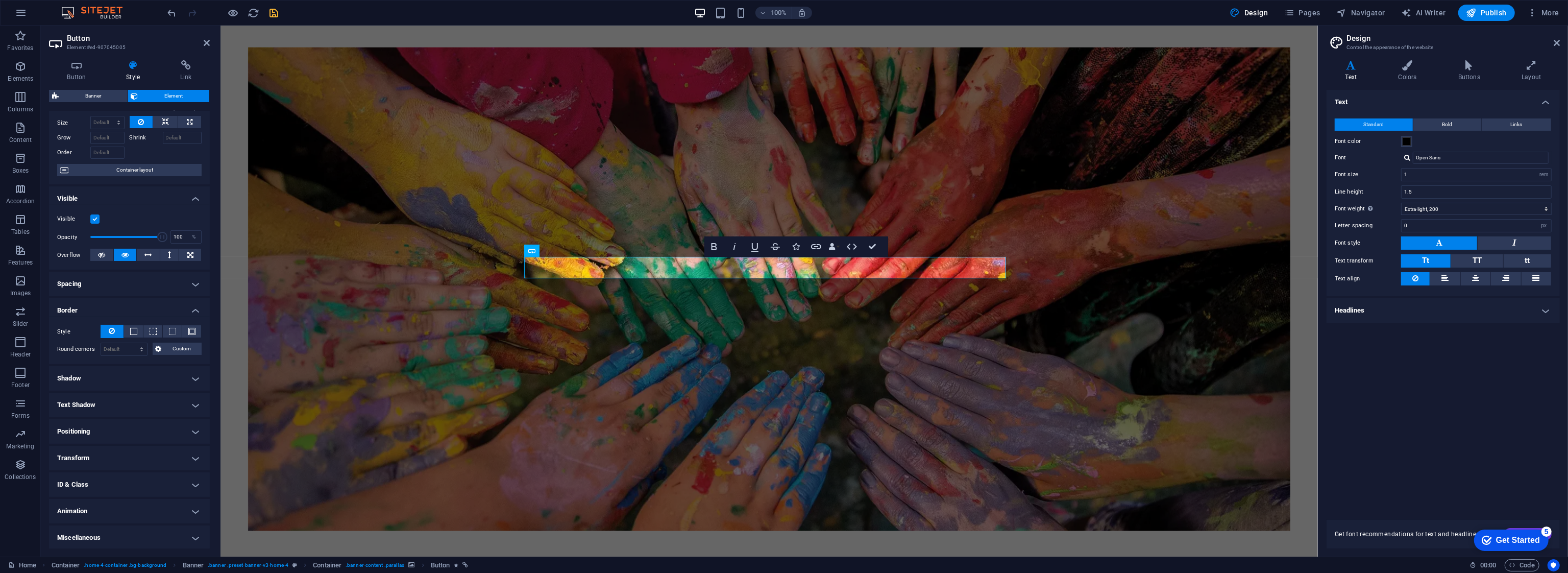
click at [153, 455] on h4 "Transform" at bounding box center [129, 458] width 161 height 24
click at [153, 455] on h4 "Transform" at bounding box center [129, 455] width 161 height 18
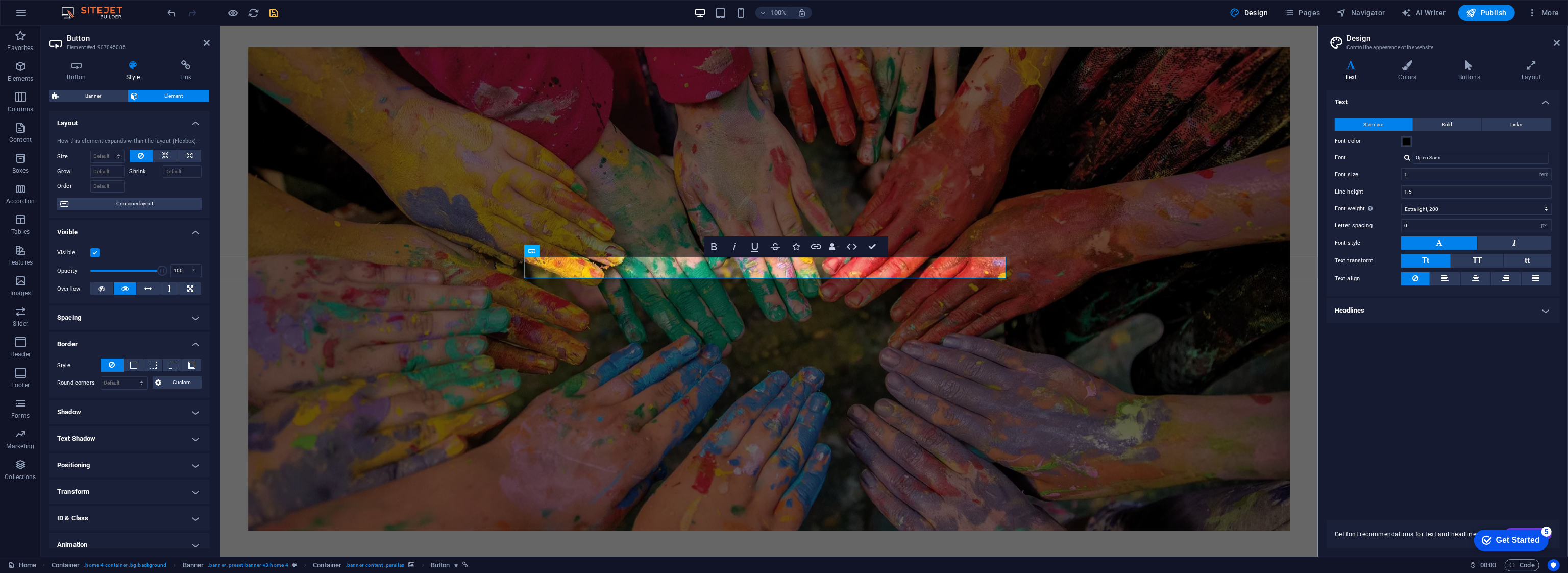
click at [153, 416] on h4 "Shadow" at bounding box center [129, 413] width 161 height 24
click at [153, 411] on h4 "Shadow" at bounding box center [129, 410] width 161 height 18
click at [153, 437] on h4 "Text Shadow" at bounding box center [129, 439] width 161 height 24
click at [153, 437] on h4 "Text Shadow" at bounding box center [129, 435] width 161 height 18
click at [155, 342] on h4 "Border" at bounding box center [129, 342] width 161 height 18
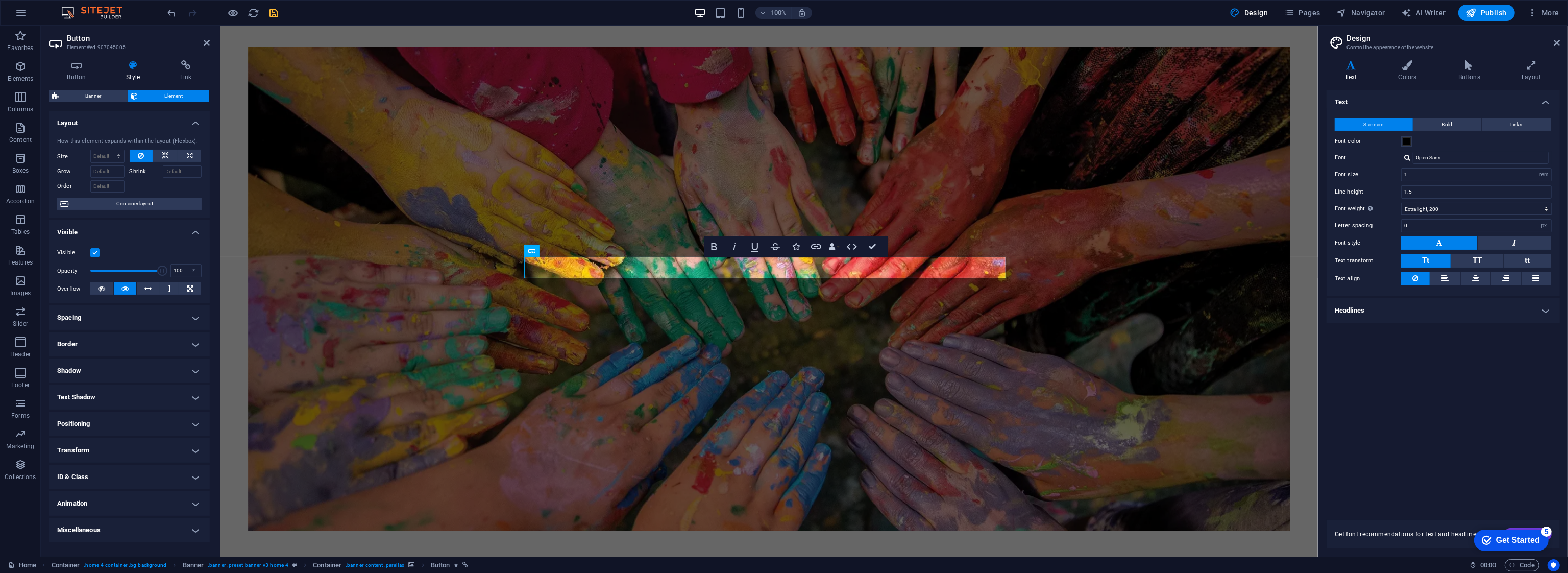
click at [170, 227] on h4 "Visible" at bounding box center [129, 229] width 161 height 18
click at [141, 204] on span "Container layout" at bounding box center [135, 204] width 127 height 12
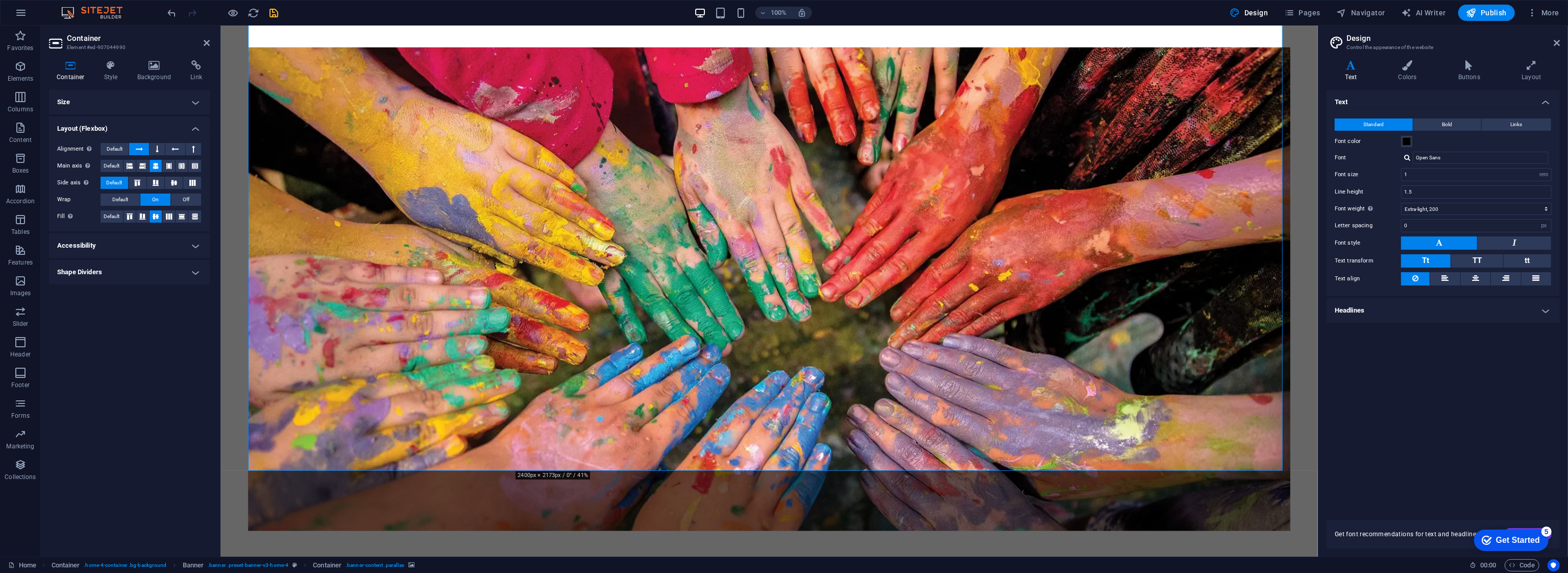
click at [144, 274] on h4 "Shape Dividers" at bounding box center [129, 272] width 161 height 24
click at [147, 290] on select "None Triangle Square Diagonal Polygon 1 Polygon 2 Zigzag Multiple Zigzags Waves…" at bounding box center [155, 293] width 93 height 12
drag, startPoint x: 147, startPoint y: 290, endPoint x: 147, endPoint y: 284, distance: 6.0
click at [147, 290] on select "None Triangle Square Diagonal Polygon 1 Polygon 2 Zigzag Multiple Zigzags Waves…" at bounding box center [155, 293] width 93 height 12
click at [123, 99] on h4 "Size" at bounding box center [129, 102] width 161 height 24
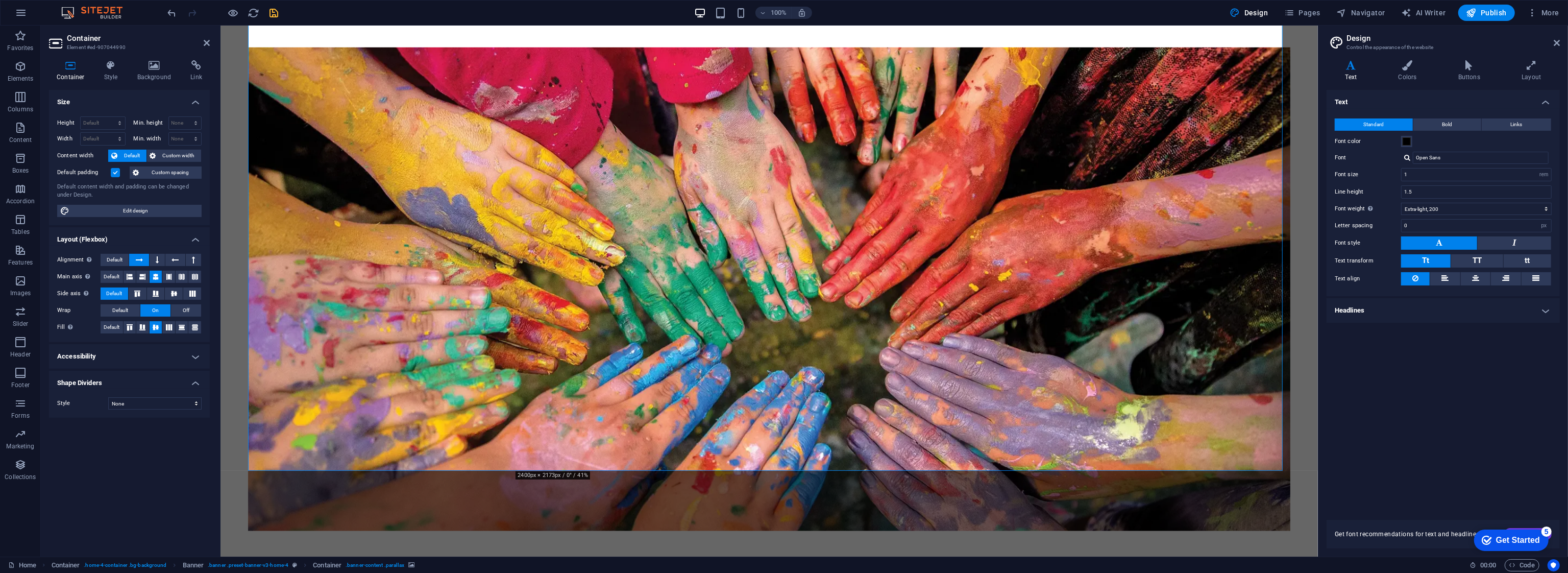
click at [123, 99] on h4 "Size" at bounding box center [129, 99] width 161 height 18
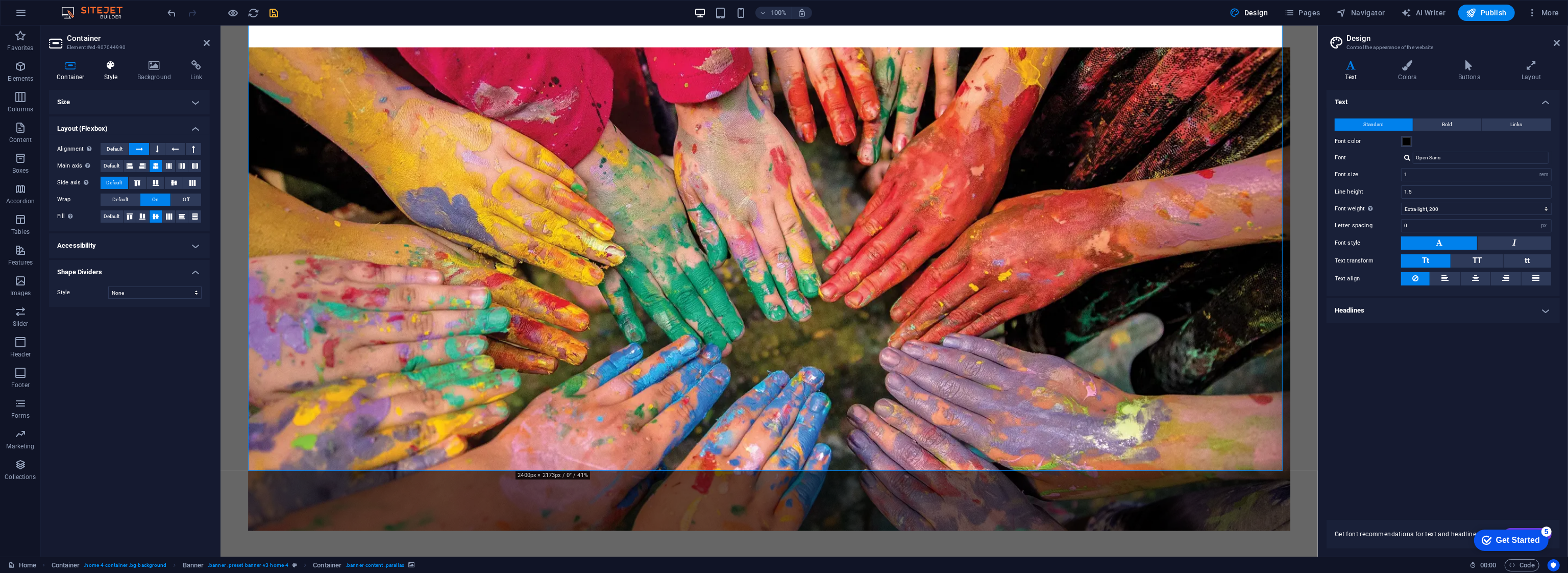
click at [114, 69] on icon at bounding box center [111, 65] width 29 height 10
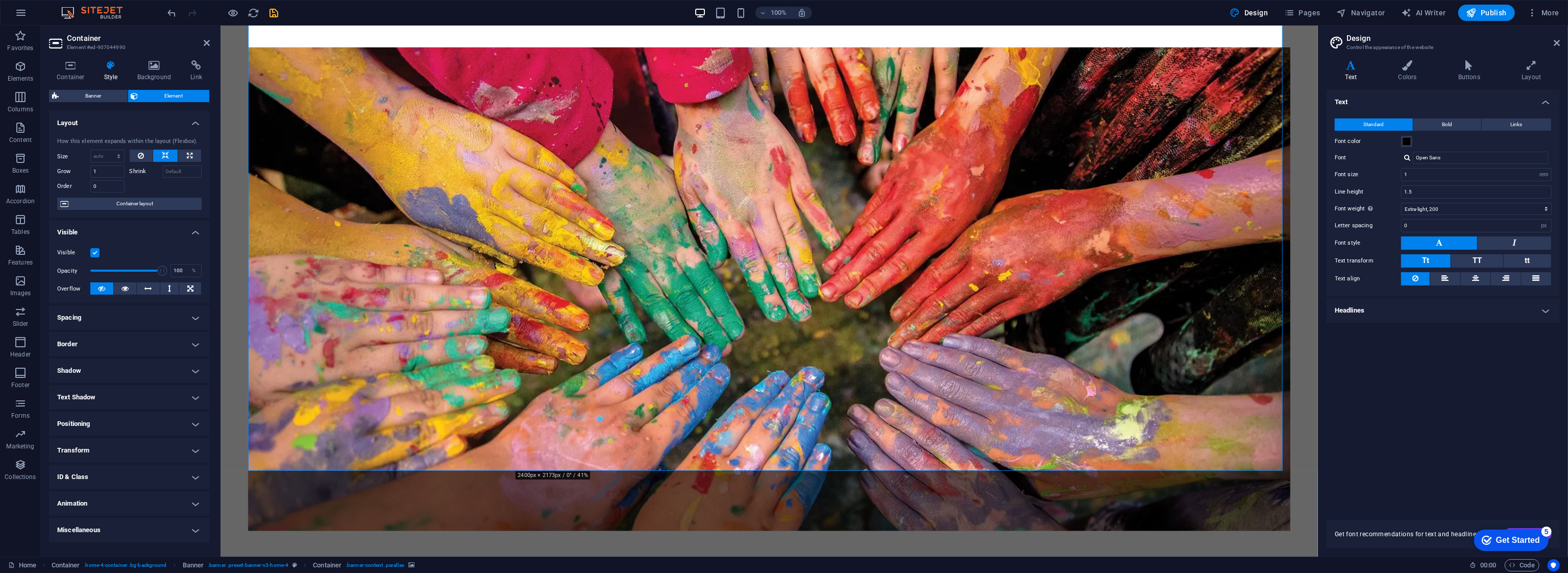
click at [171, 341] on h4 "Border" at bounding box center [129, 345] width 161 height 24
click at [144, 381] on select "Default px rem % vh vw Custom" at bounding box center [127, 383] width 44 height 12
click at [127, 380] on select "Default px rem % vh vw Custom" at bounding box center [127, 383] width 44 height 12
click at [167, 381] on span "Custom" at bounding box center [182, 383] width 31 height 12
click at [115, 397] on select "px rem % vh vw" at bounding box center [120, 400] width 15 height 12
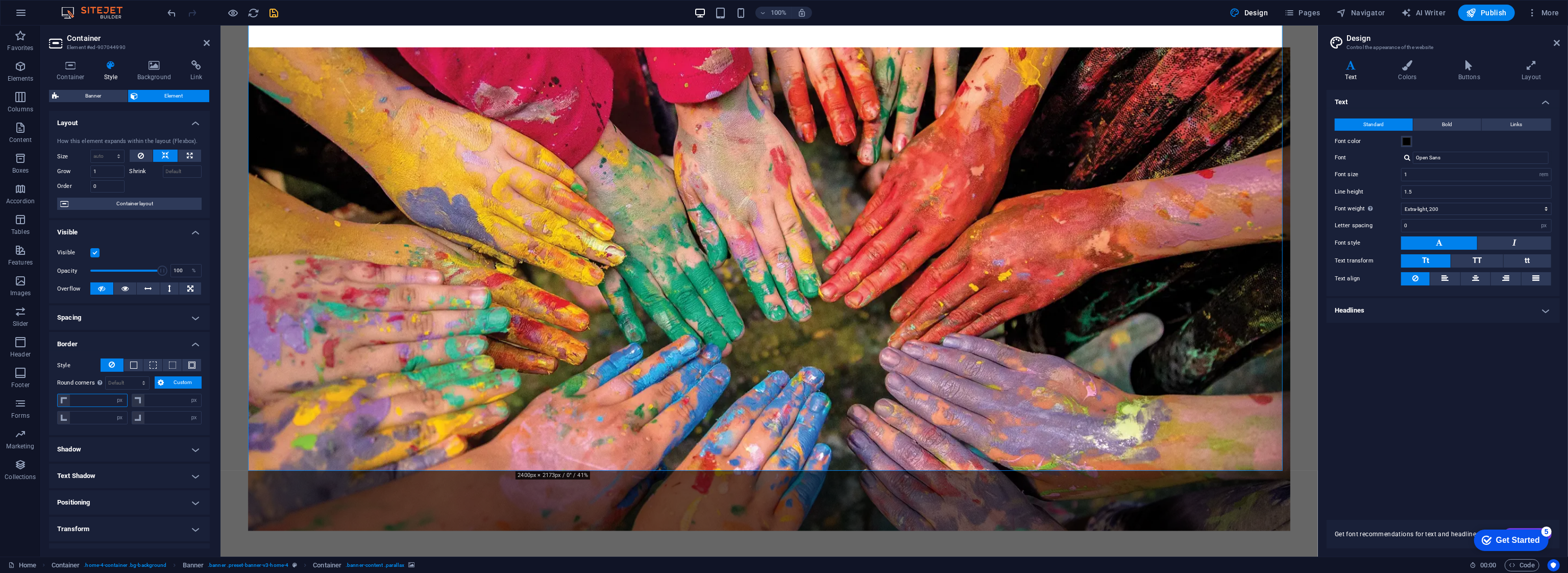
click at [94, 397] on input "number" at bounding box center [98, 400] width 57 height 12
type input "5"
type input "0"
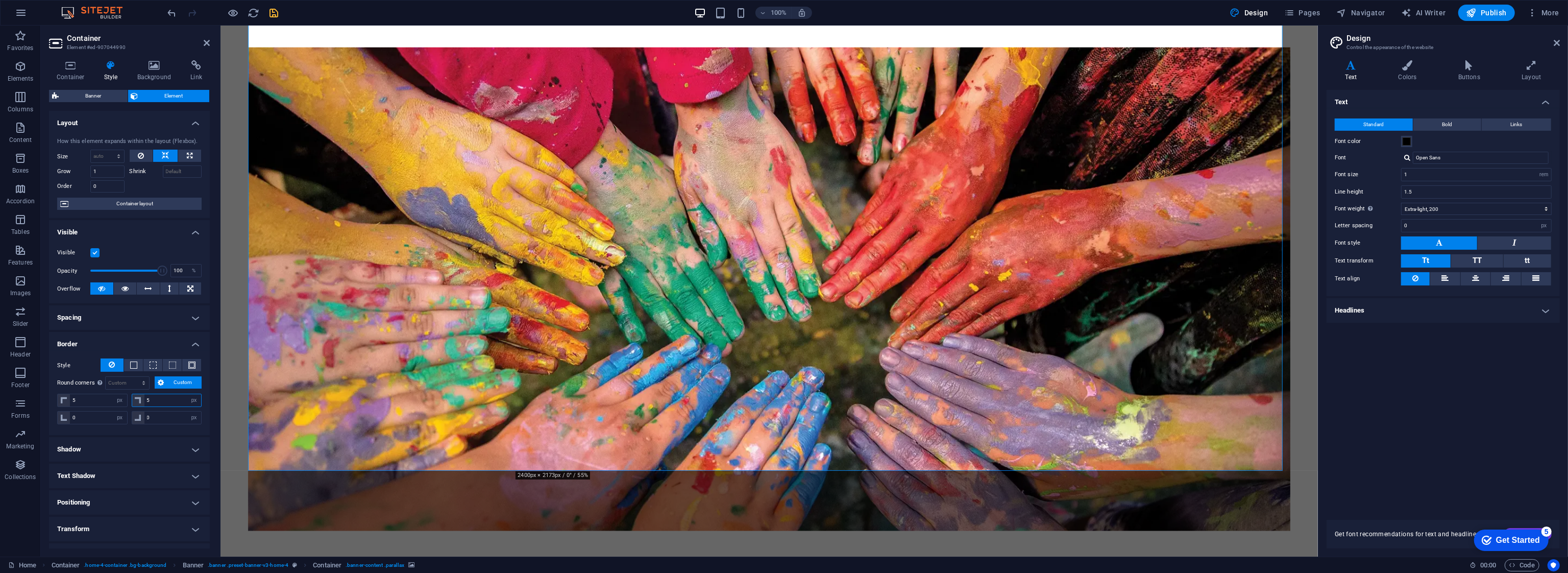
type input "5"
select select "px"
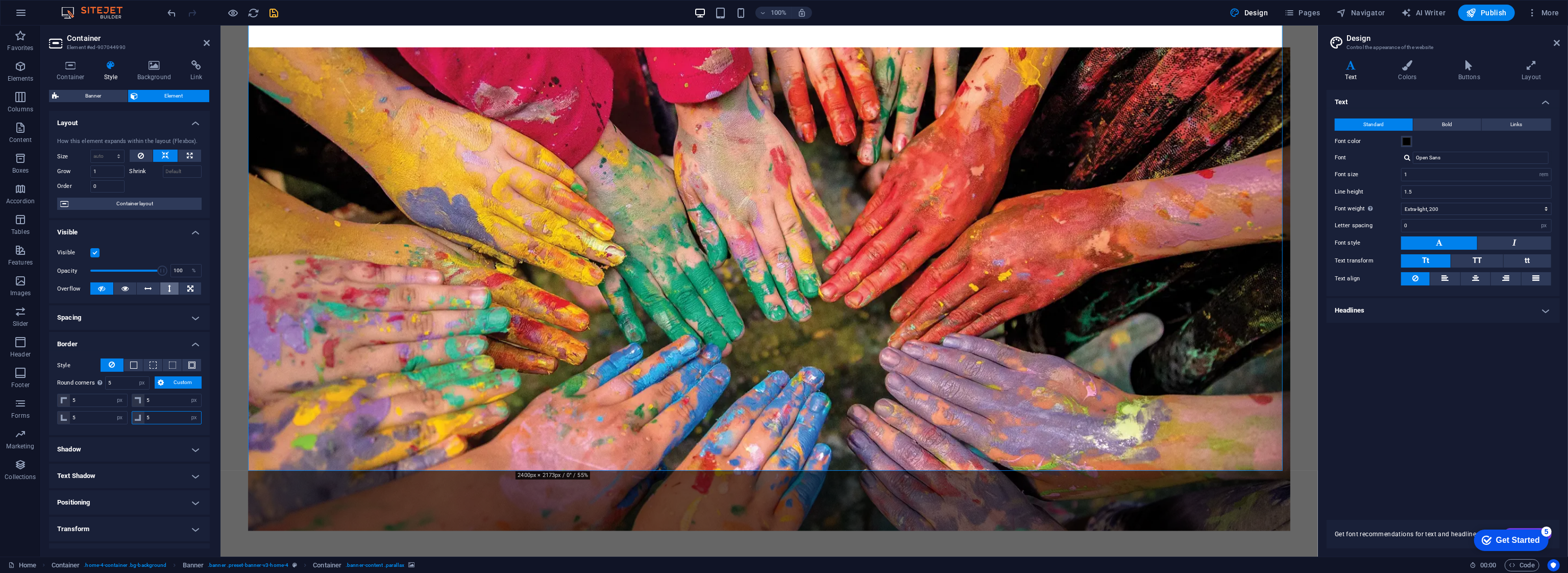
scroll to position [71, 0]
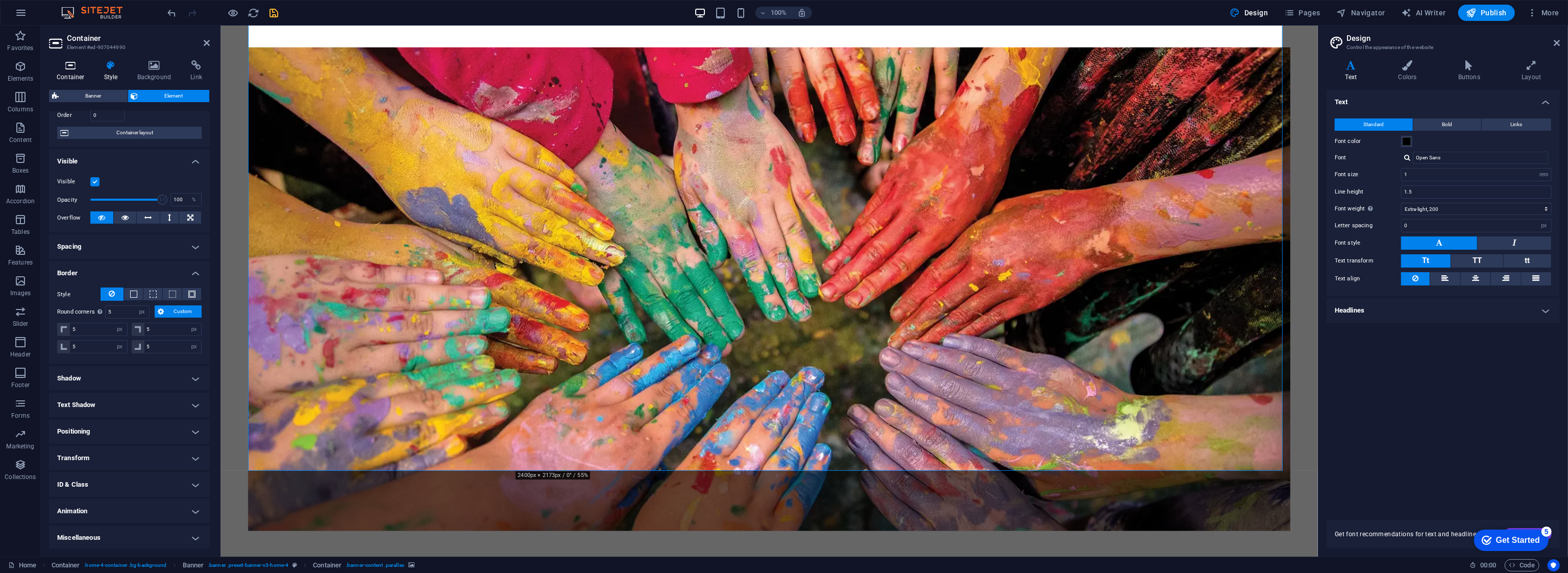
click at [77, 69] on icon at bounding box center [70, 65] width 44 height 10
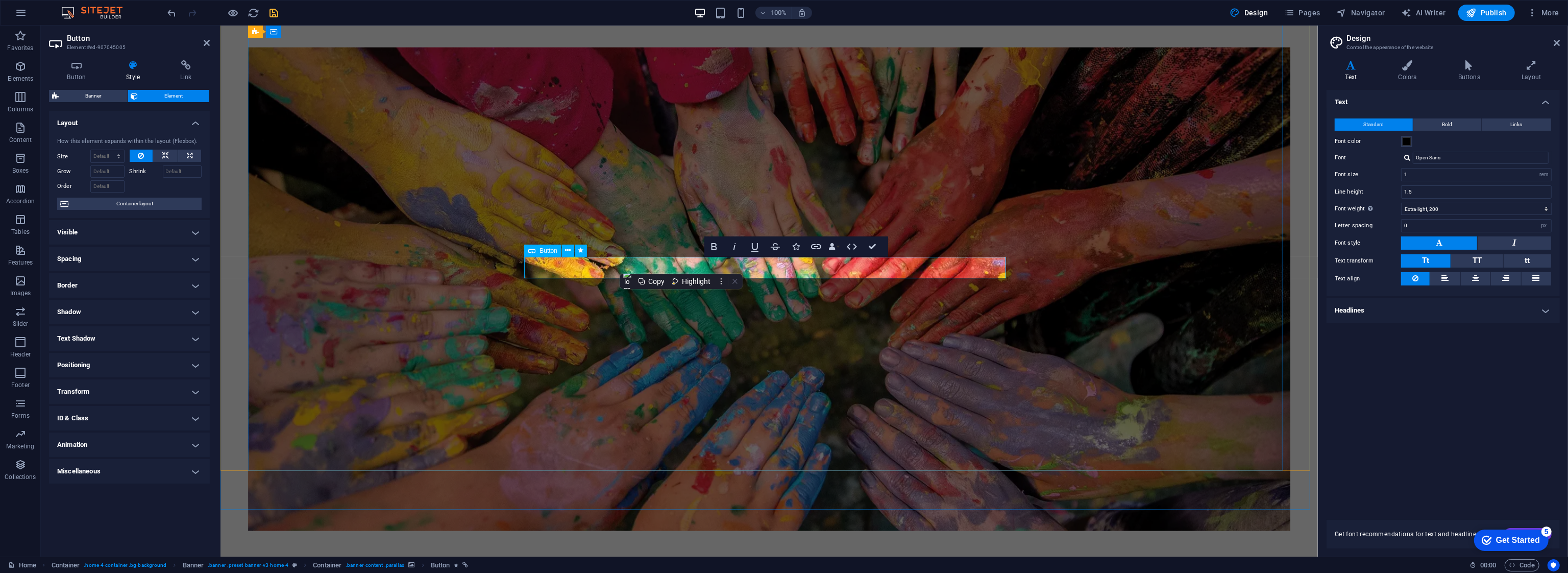
click at [535, 249] on icon at bounding box center [531, 251] width 7 height 12
click at [166, 232] on h4 "Visible" at bounding box center [129, 232] width 161 height 24
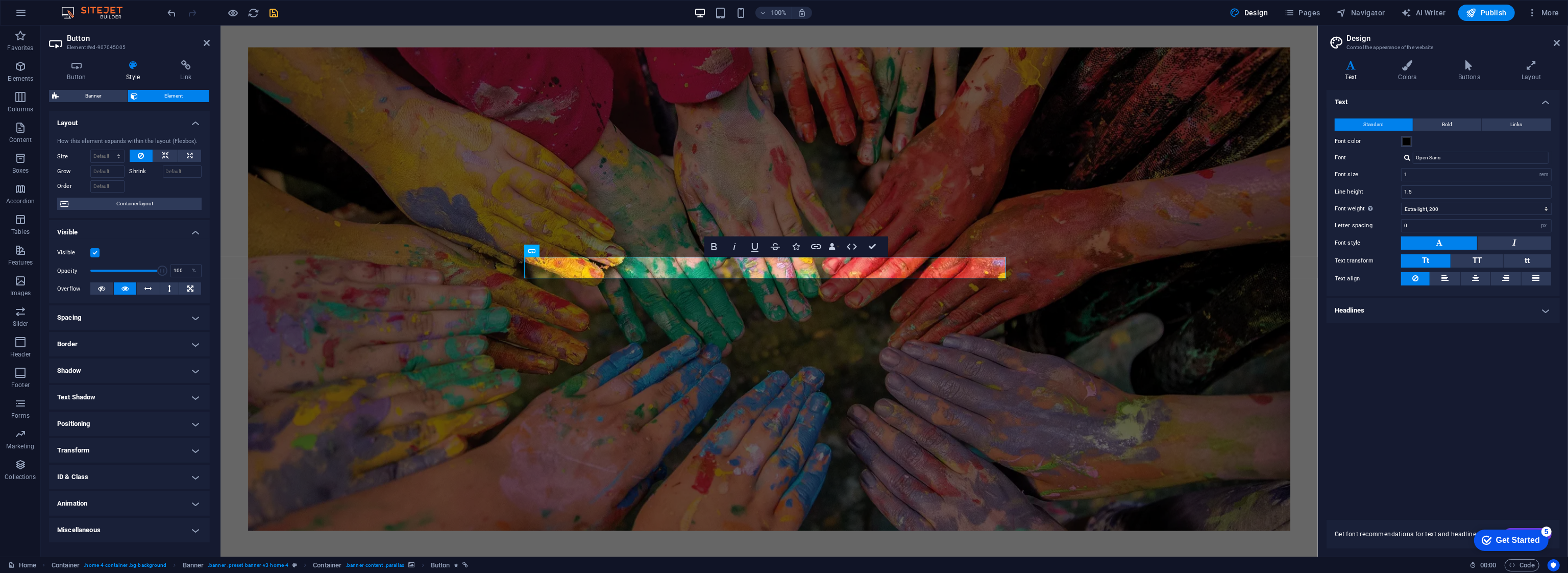
click at [167, 231] on h4 "Visible" at bounding box center [129, 229] width 161 height 18
click at [85, 72] on h4 "Button" at bounding box center [79, 71] width 60 height 21
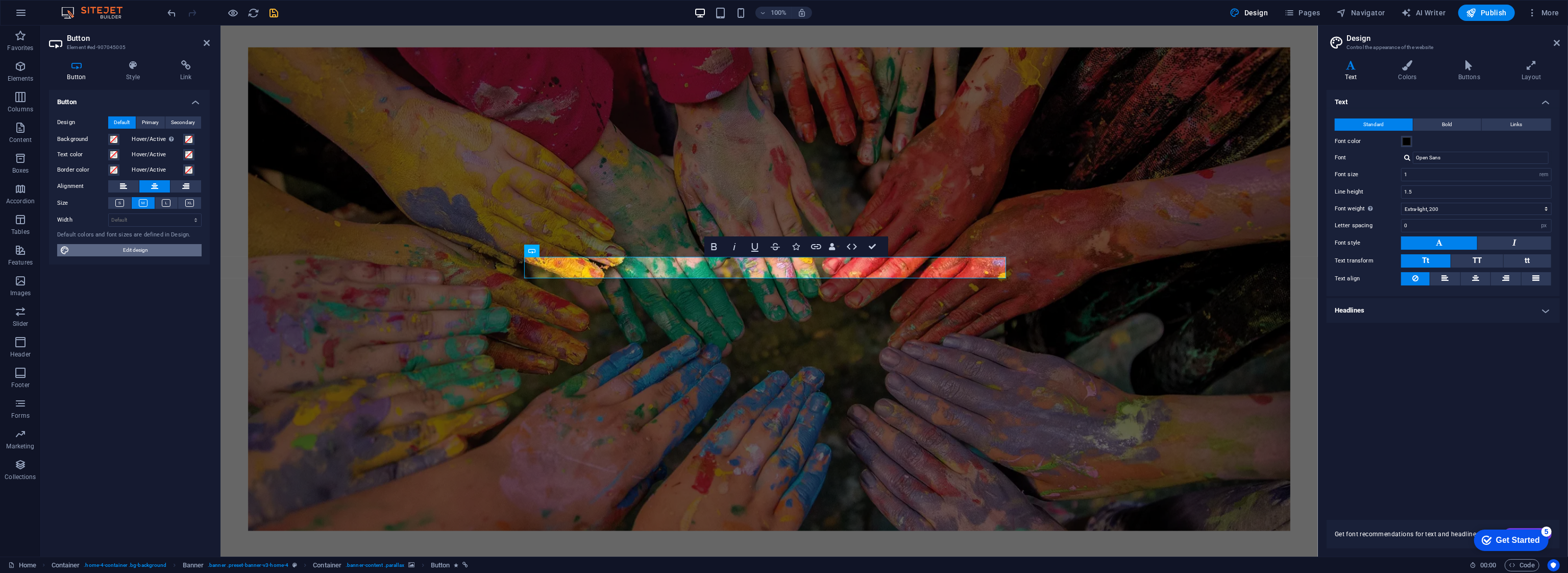
click at [147, 248] on span "Edit design" at bounding box center [135, 251] width 126 height 12
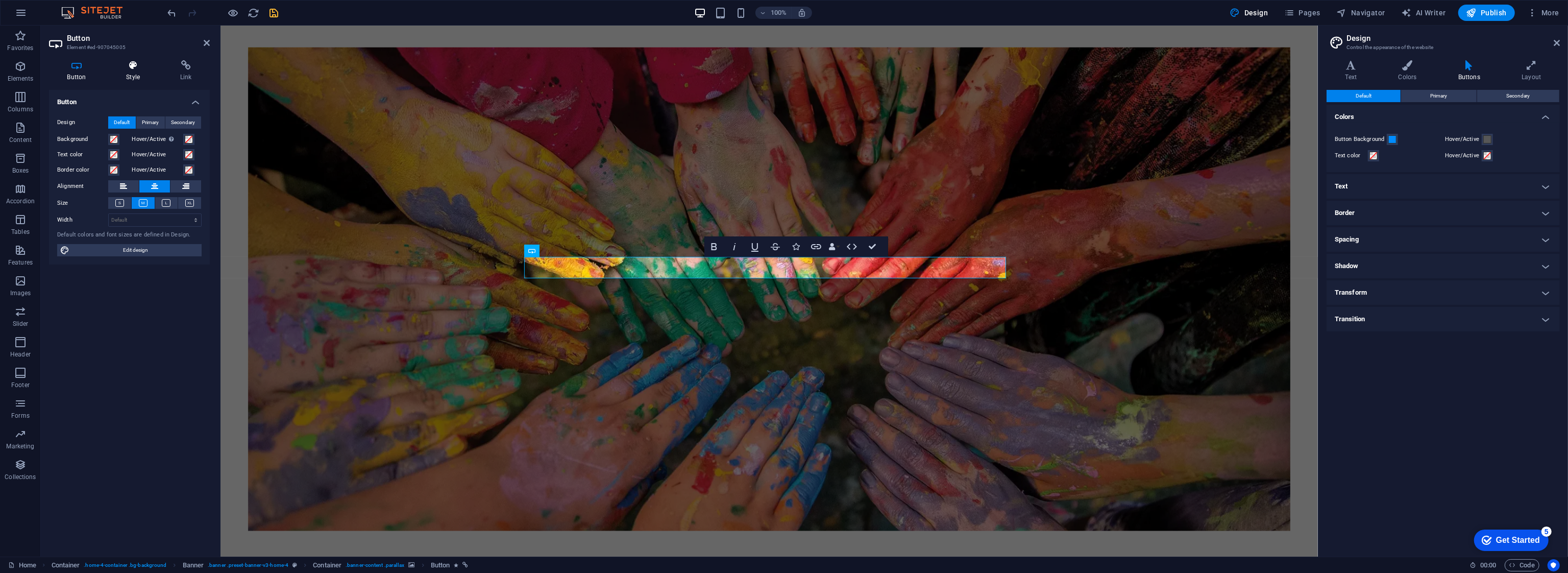
click at [132, 75] on h4 "Style" at bounding box center [135, 71] width 54 height 21
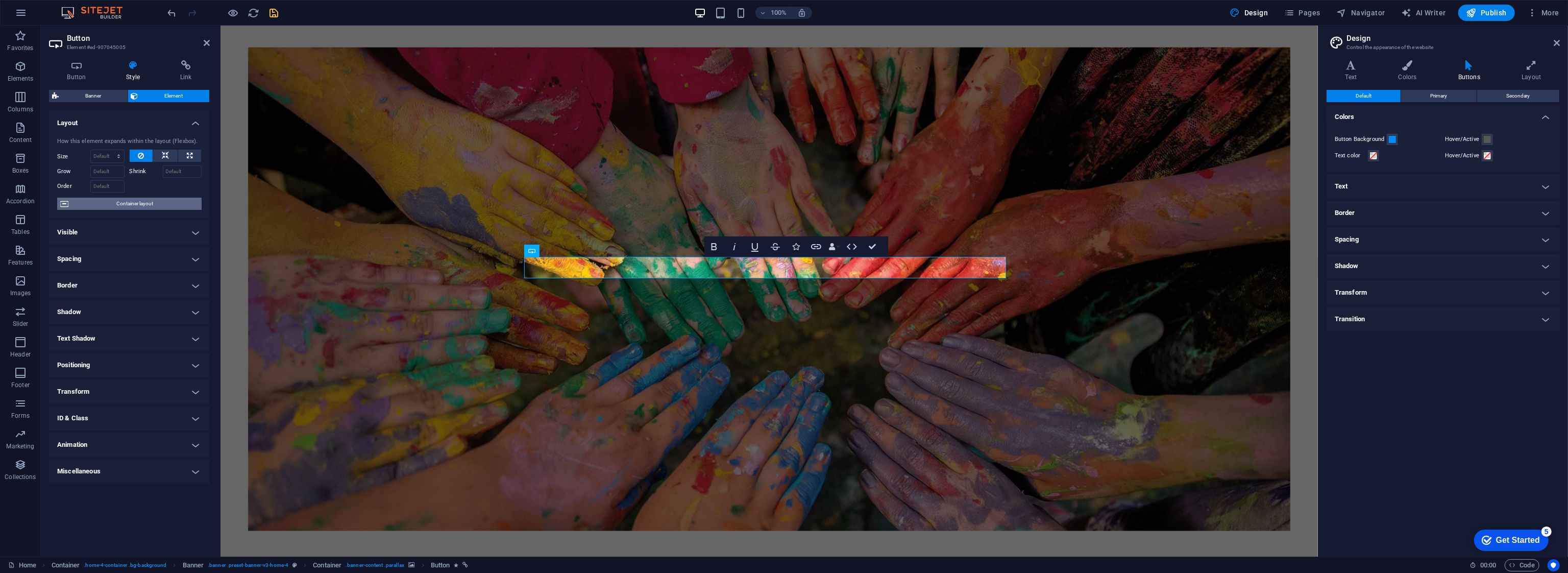
click at [157, 206] on span "Container layout" at bounding box center [135, 204] width 127 height 12
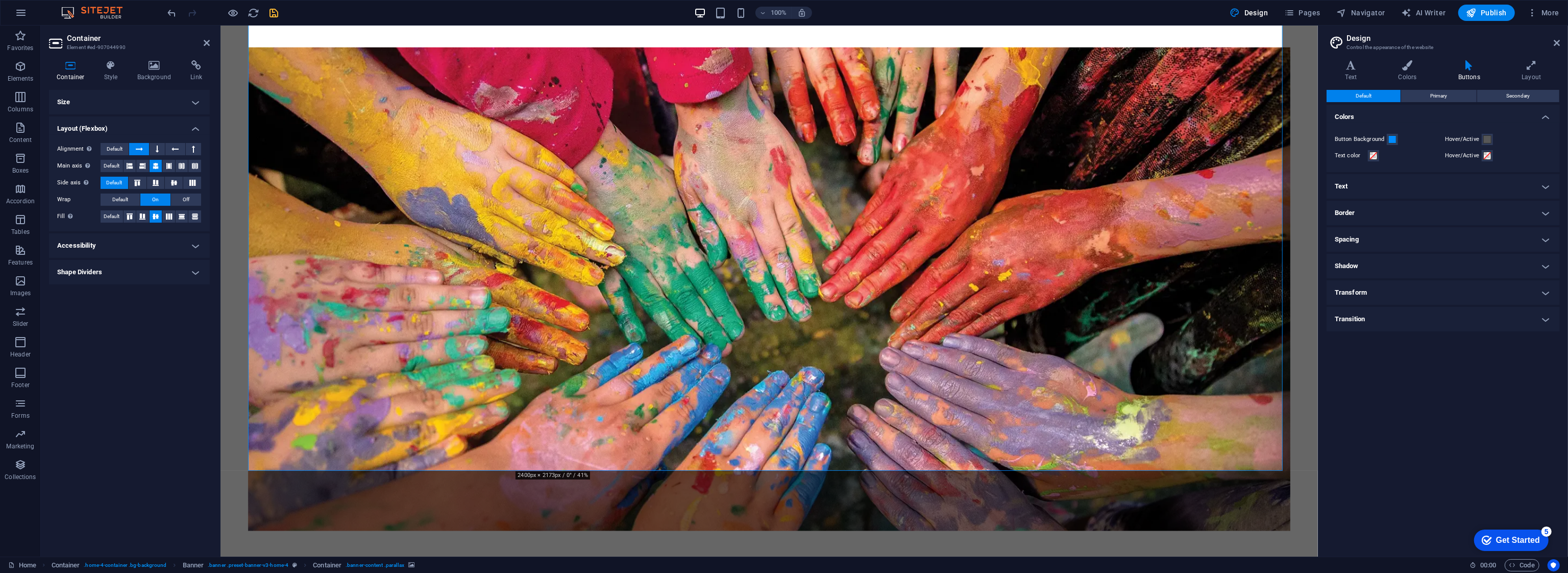
click at [138, 271] on h4 "Shape Dividers" at bounding box center [129, 272] width 161 height 24
click at [138, 250] on h4 "Accessibility" at bounding box center [129, 246] width 161 height 24
click at [138, 249] on h4 "Accessibility" at bounding box center [129, 243] width 161 height 18
click at [143, 105] on h4 "Size" at bounding box center [129, 102] width 161 height 24
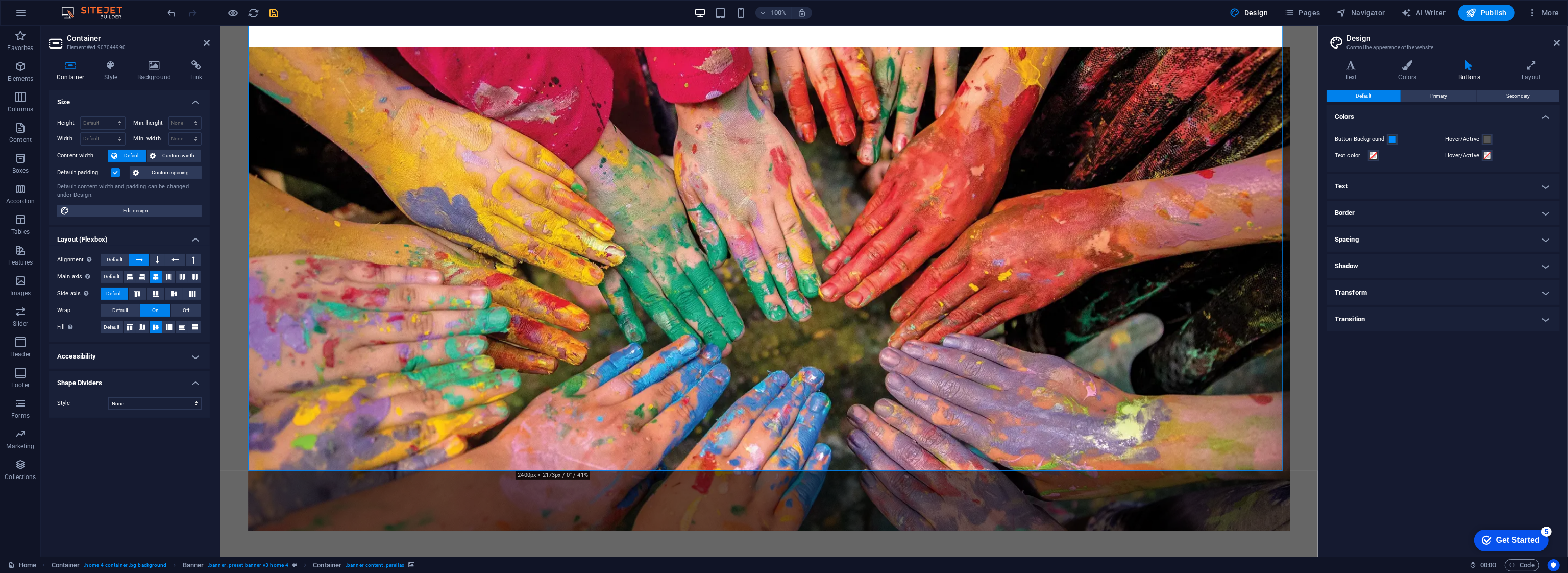
click at [143, 102] on h4 "Size" at bounding box center [129, 99] width 161 height 18
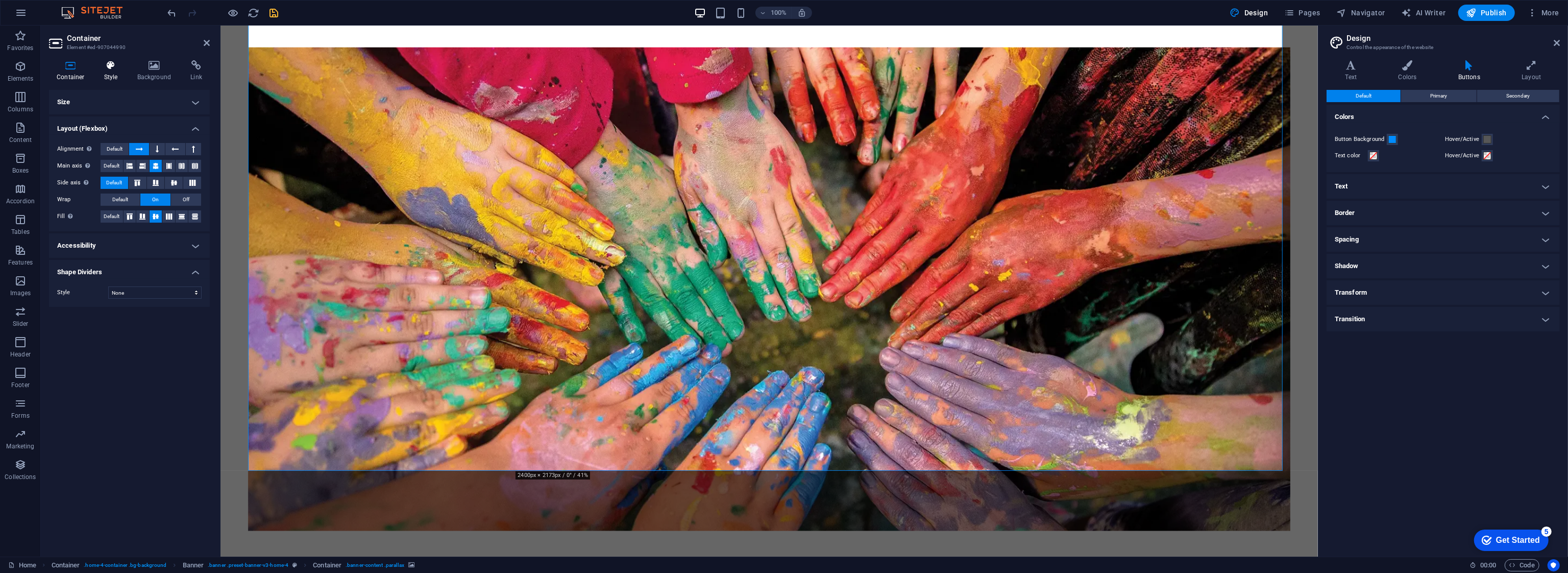
click at [111, 75] on h4 "Style" at bounding box center [112, 71] width 33 height 21
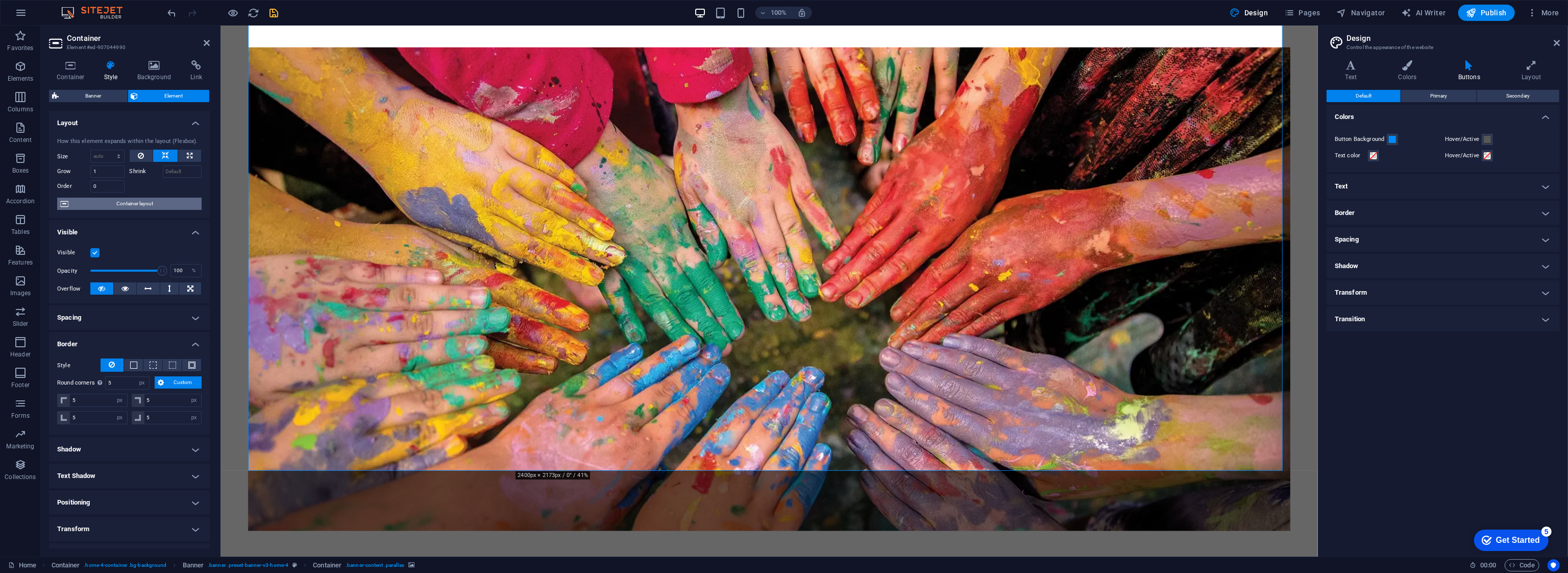
click at [150, 206] on span "Container layout" at bounding box center [135, 204] width 127 height 12
select select "preset-banner-v3-home-4"
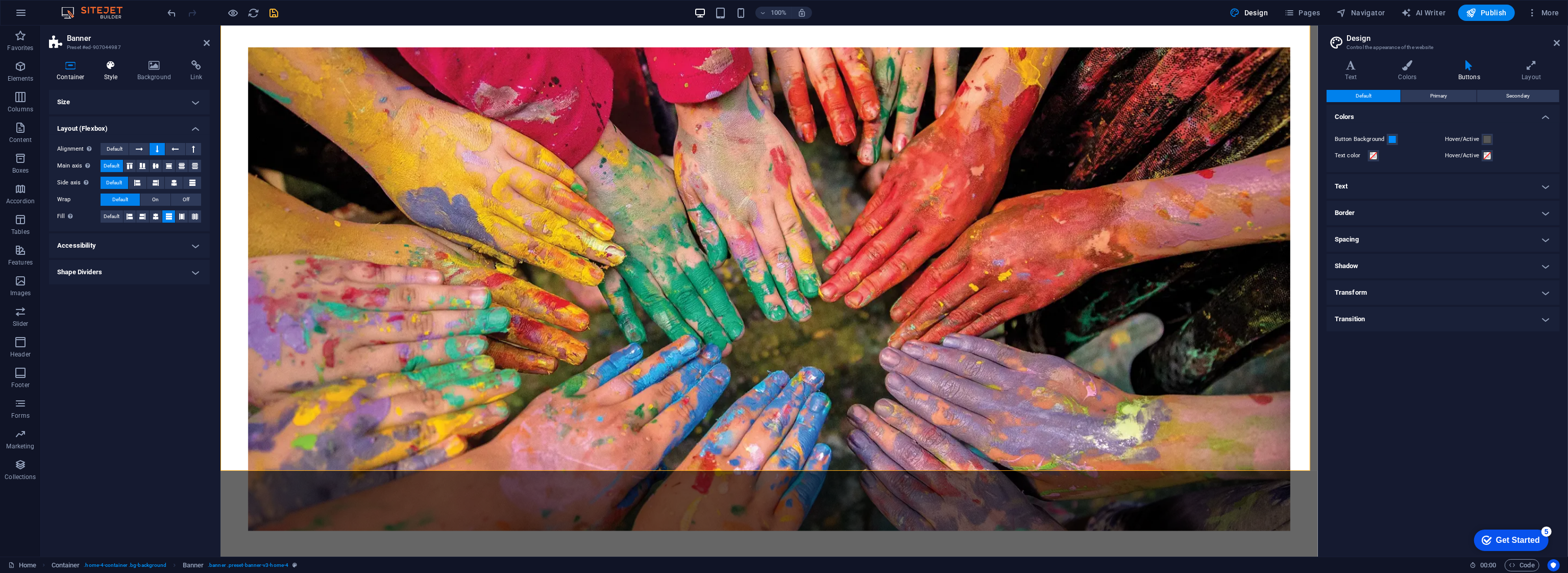
click at [108, 75] on h4 "Style" at bounding box center [112, 71] width 33 height 21
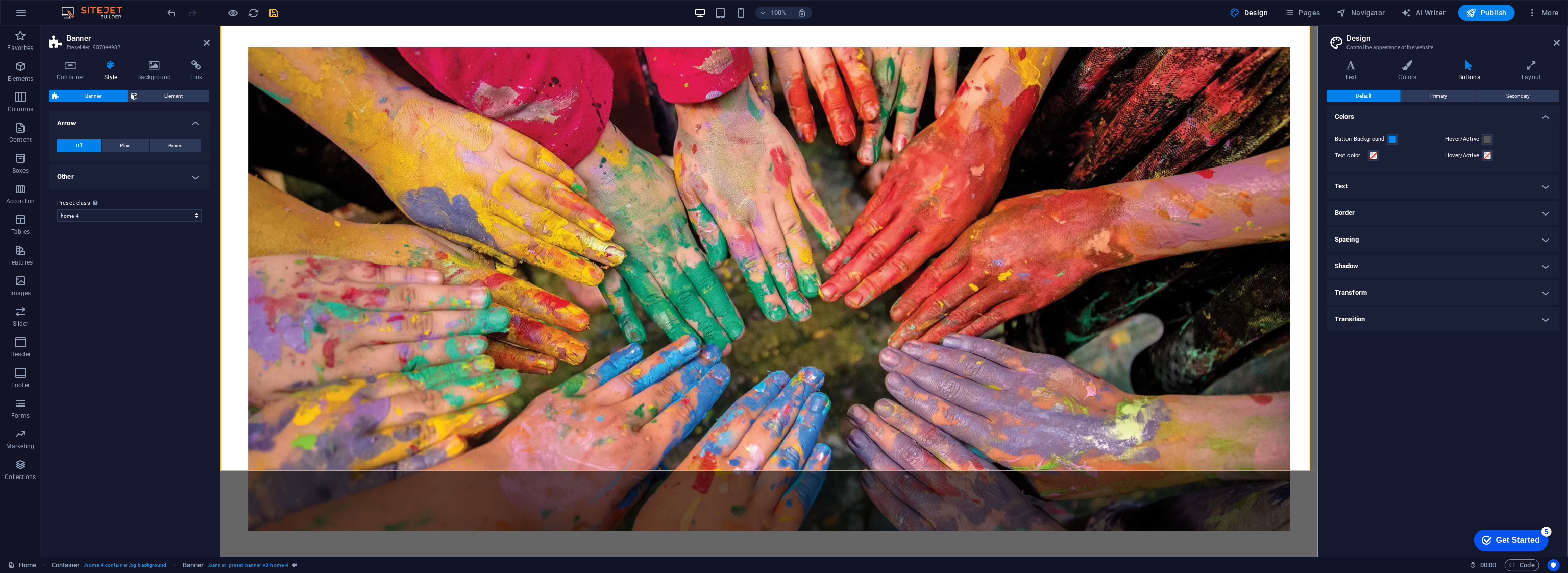
click at [171, 178] on h4 "Other" at bounding box center [129, 176] width 161 height 24
click at [171, 178] on h4 "Other" at bounding box center [129, 173] width 161 height 18
click at [66, 70] on icon at bounding box center [70, 65] width 44 height 10
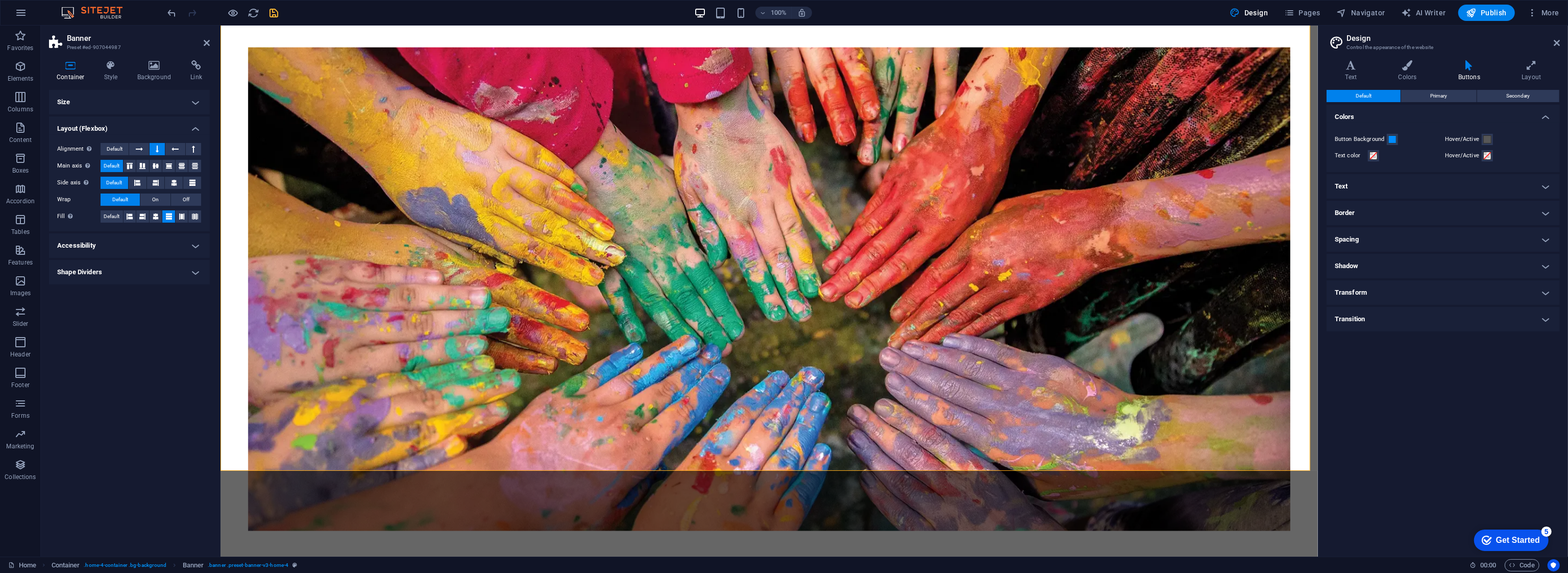
click at [121, 254] on h4 "Accessibility" at bounding box center [129, 246] width 161 height 24
click at [111, 334] on h4 "Shape Dividers" at bounding box center [129, 340] width 161 height 24
click at [150, 354] on select "None Triangle Square Diagonal Polygon 1 Polygon 2 Zigzag Multiple Zigzags Waves…" at bounding box center [155, 361] width 93 height 12
click at [152, 358] on select "None Triangle Square Diagonal Polygon 1 Polygon 2 Zigzag Multiple Zigzags Waves…" at bounding box center [155, 361] width 93 height 12
click at [121, 97] on h4 "Size" at bounding box center [129, 102] width 161 height 24
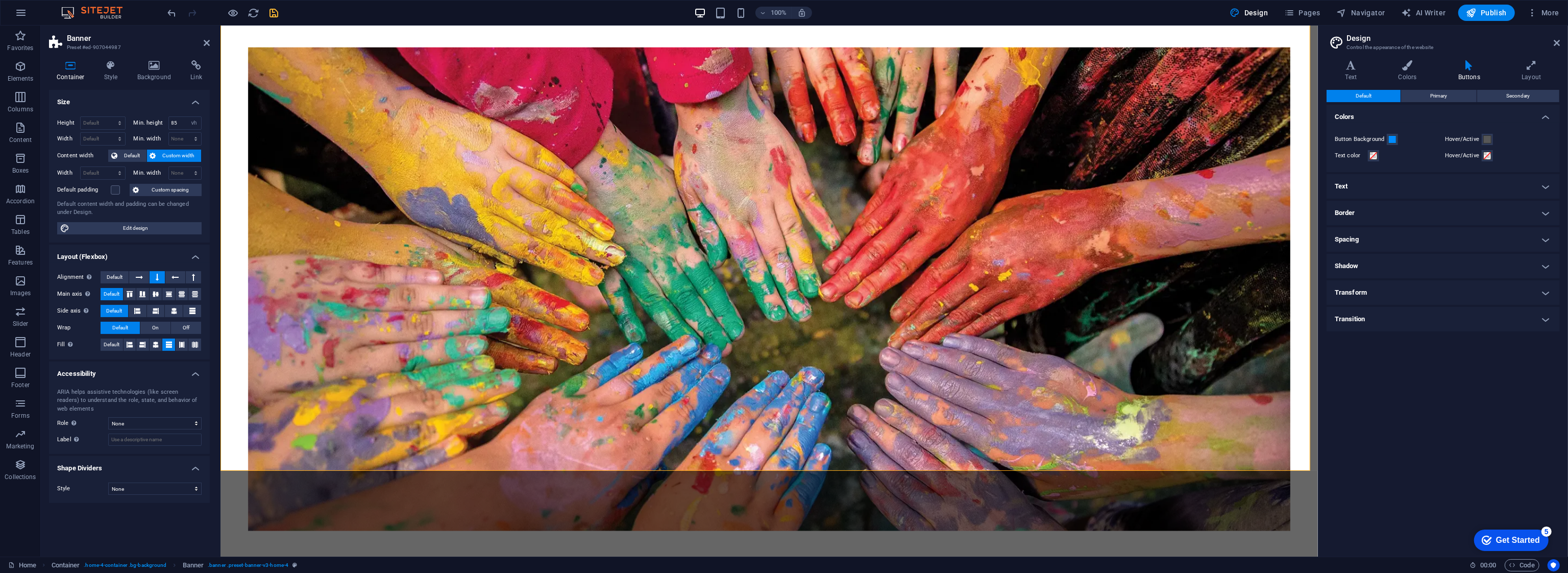
click at [79, 62] on icon at bounding box center [70, 65] width 44 height 10
click at [175, 211] on div "Default content width and padding can be changed under Design." at bounding box center [129, 209] width 144 height 17
click at [115, 62] on icon at bounding box center [111, 65] width 29 height 10
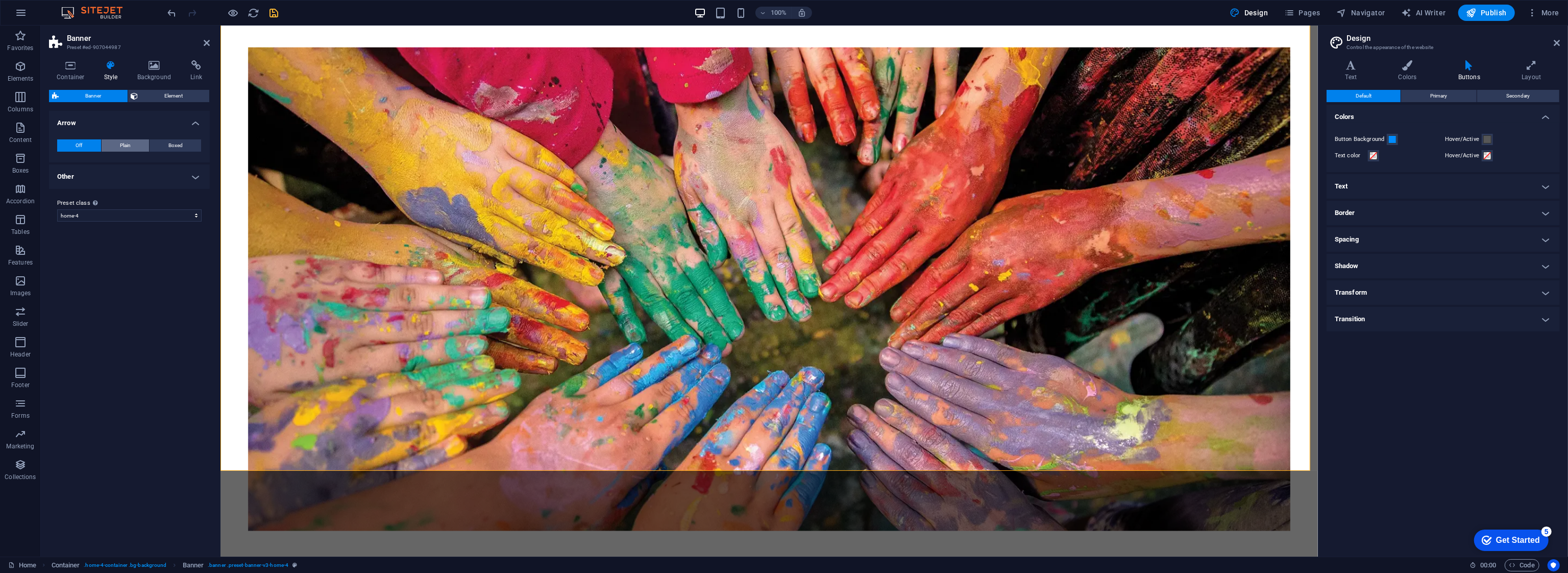
click at [127, 144] on span "Plain" at bounding box center [125, 146] width 11 height 12
click at [80, 143] on span "Off" at bounding box center [79, 146] width 7 height 12
click at [1453, 97] on button "Primary" at bounding box center [1438, 96] width 75 height 12
click at [1353, 99] on button "Default" at bounding box center [1363, 96] width 74 height 12
click at [1416, 184] on h4 "Text" at bounding box center [1444, 186] width 234 height 24
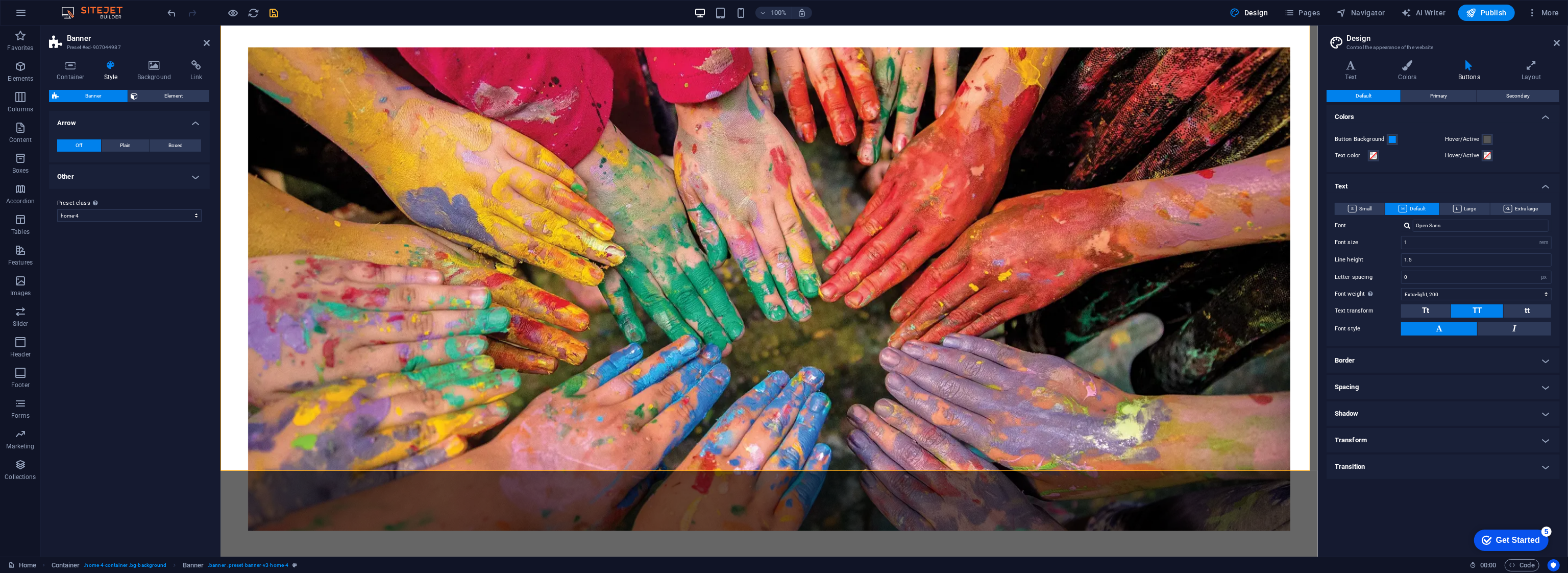
click at [1416, 186] on h4 "Text" at bounding box center [1444, 183] width 234 height 18
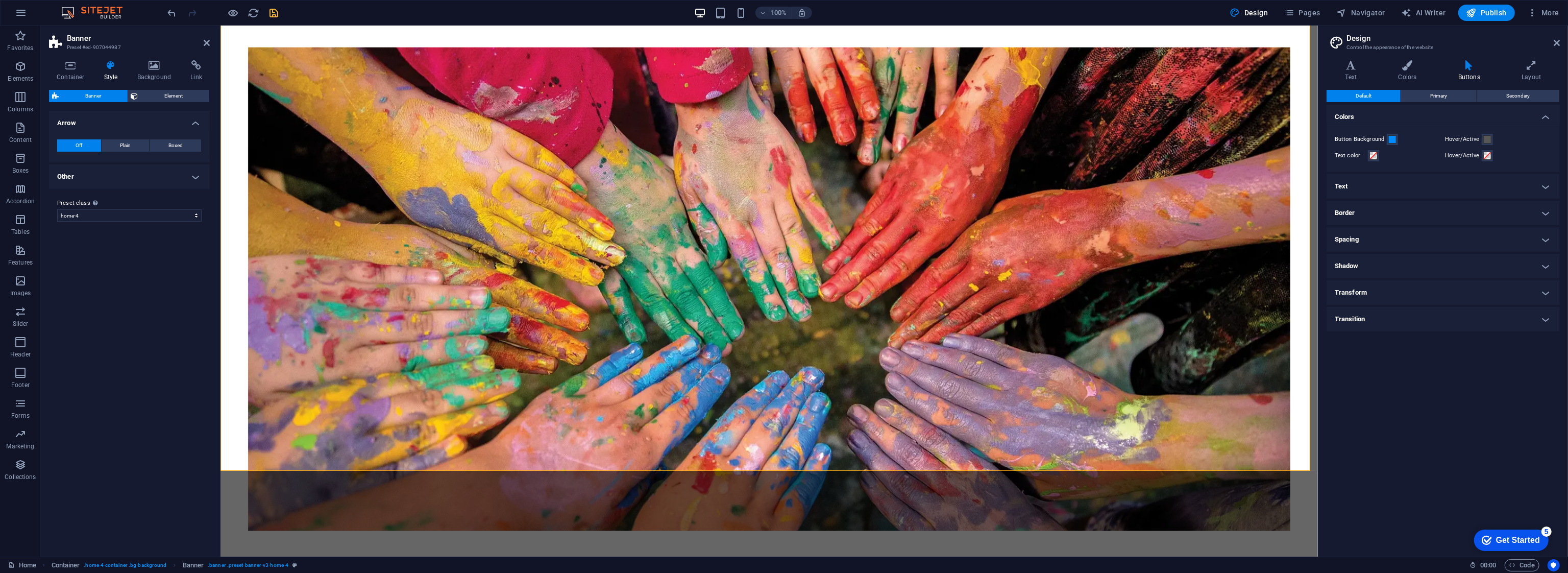
click at [1415, 210] on h4 "Border" at bounding box center [1444, 213] width 234 height 24
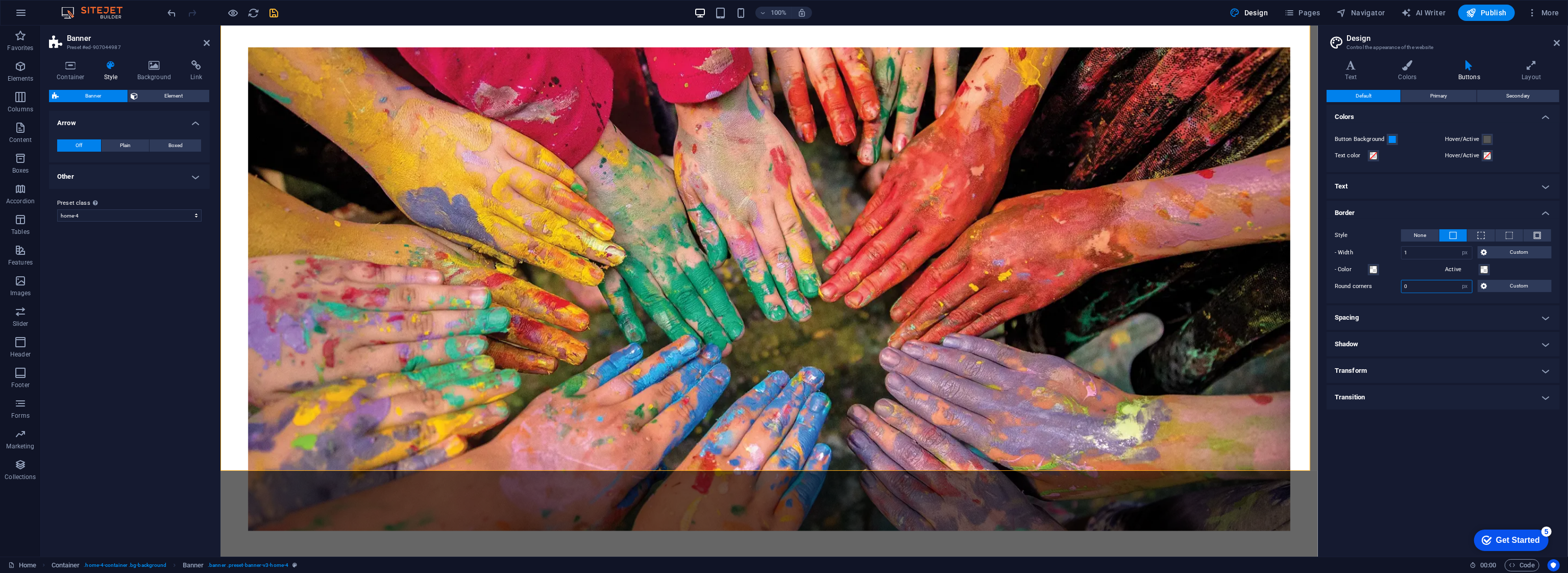
click at [1433, 286] on input "0" at bounding box center [1437, 286] width 70 height 12
drag, startPoint x: 1426, startPoint y: 284, endPoint x: 1394, endPoint y: 281, distance: 32.1
click at [1395, 281] on div "Round corners 5 px rem vh vw Custom Custom" at bounding box center [1443, 286] width 217 height 13
type input "10"
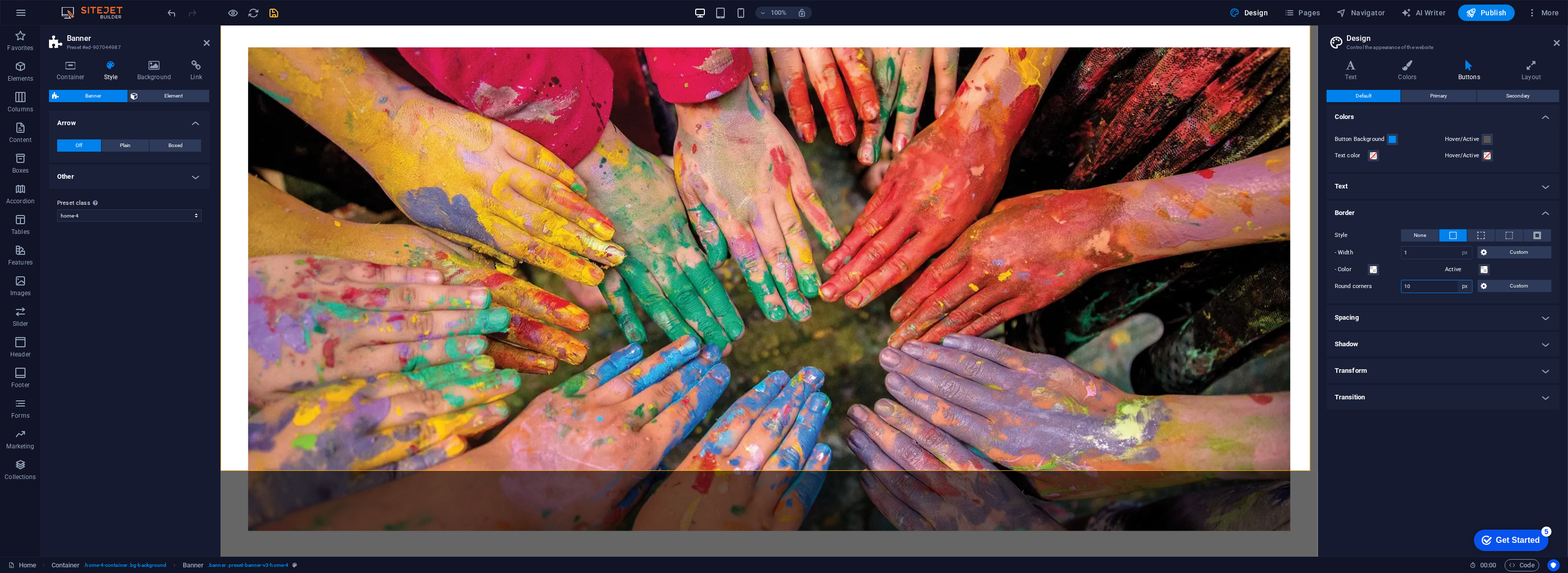
click at [1466, 287] on select "px rem vh vw Custom" at bounding box center [1465, 286] width 15 height 12
select select "rem"
click at [1458, 280] on select "px rem vh vw Custom" at bounding box center [1465, 286] width 15 height 12
type input "0.625"
click at [1467, 287] on select "px rem vh vw Custom" at bounding box center [1465, 286] width 15 height 12
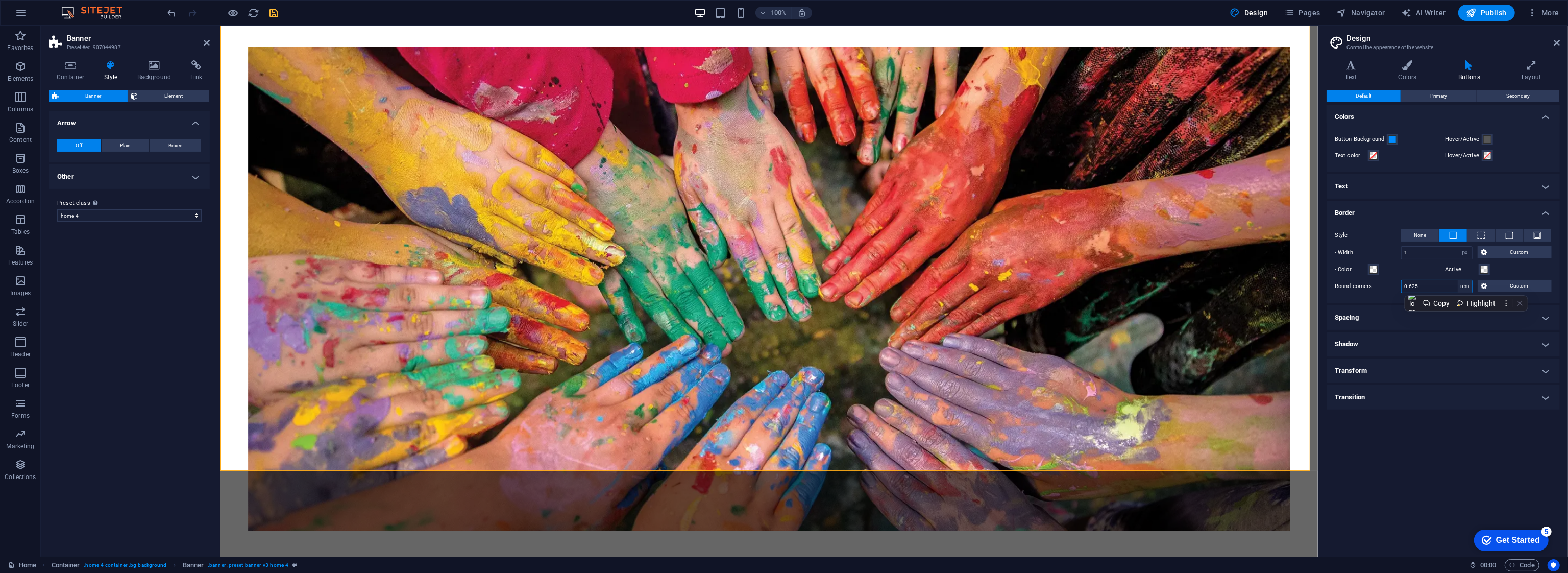
select select "px"
click at [1458, 280] on select "px rem vh vw Custom" at bounding box center [1465, 286] width 15 height 12
click at [1498, 286] on span "Custom" at bounding box center [1519, 286] width 59 height 12
click at [1440, 286] on input "10" at bounding box center [1437, 286] width 70 height 12
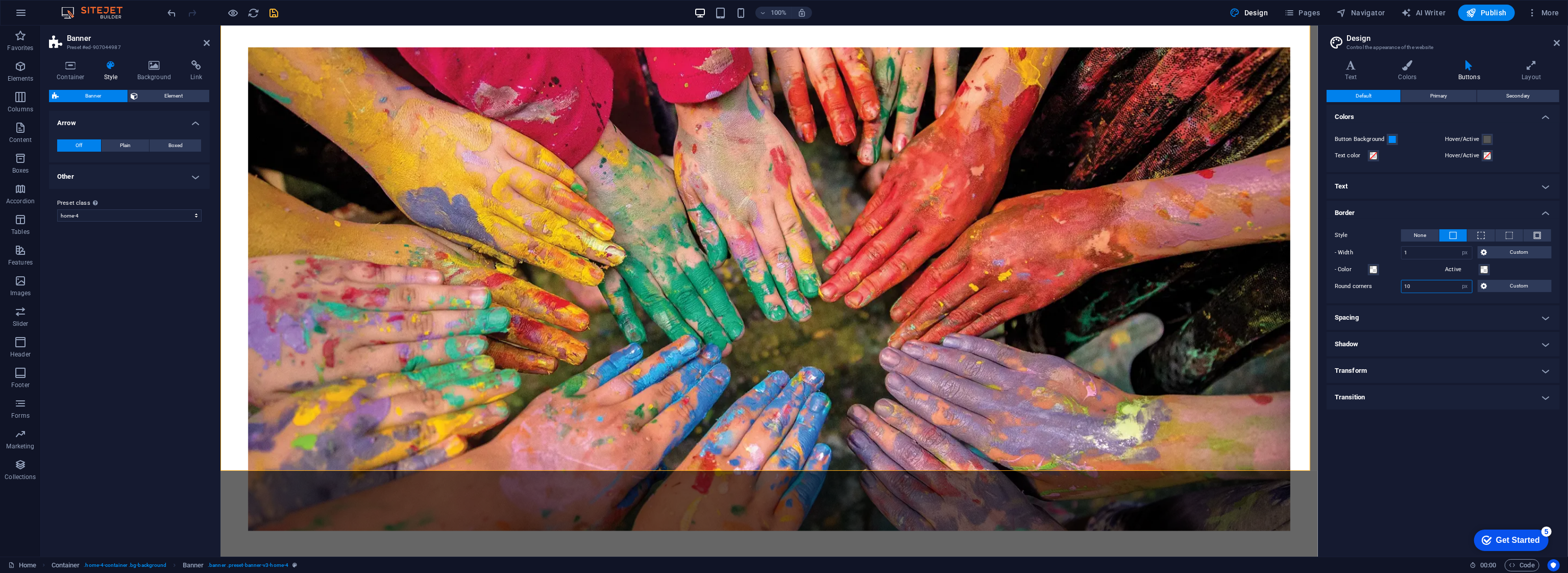
click at [1440, 286] on input "10" at bounding box center [1437, 286] width 70 height 12
type input "10"
click at [1387, 319] on h4 "Spacing" at bounding box center [1444, 318] width 234 height 24
click at [1472, 335] on span "Large" at bounding box center [1463, 340] width 24 height 12
click at [1361, 342] on span "Small" at bounding box center [1360, 340] width 24 height 12
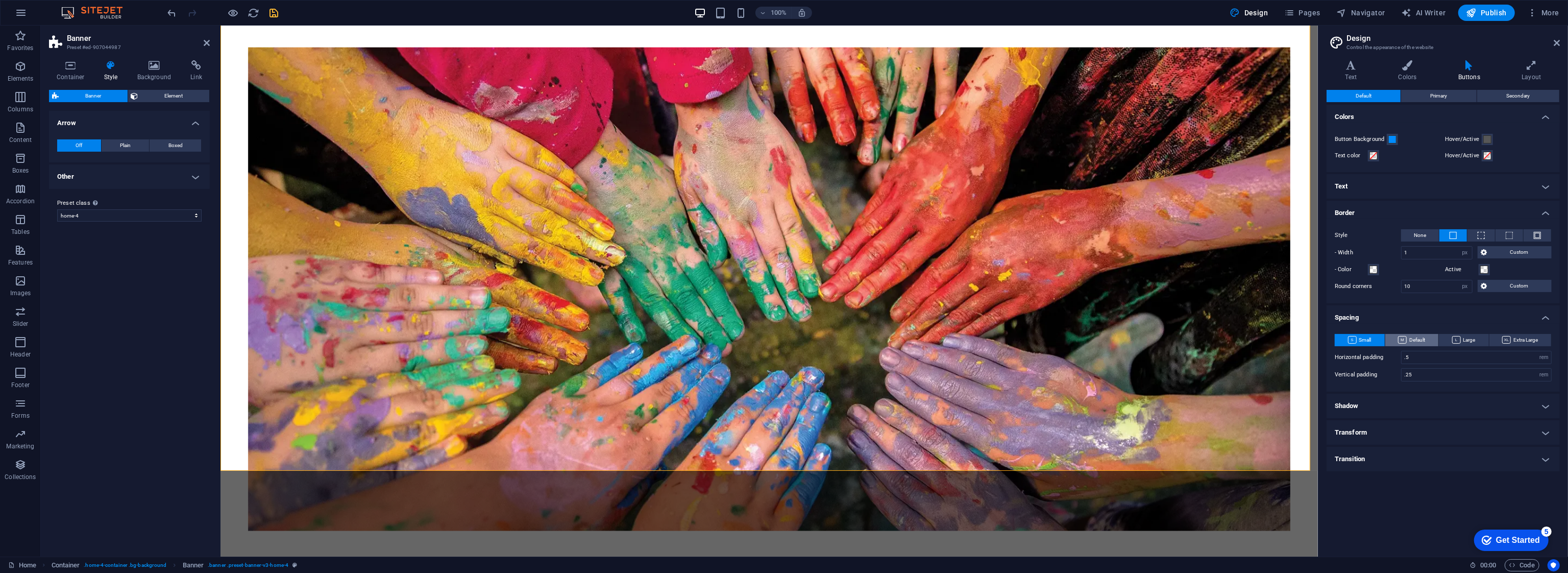
click at [1430, 335] on button "Default" at bounding box center [1412, 340] width 53 height 12
click at [1394, 406] on h4 "Shadow" at bounding box center [1444, 406] width 234 height 24
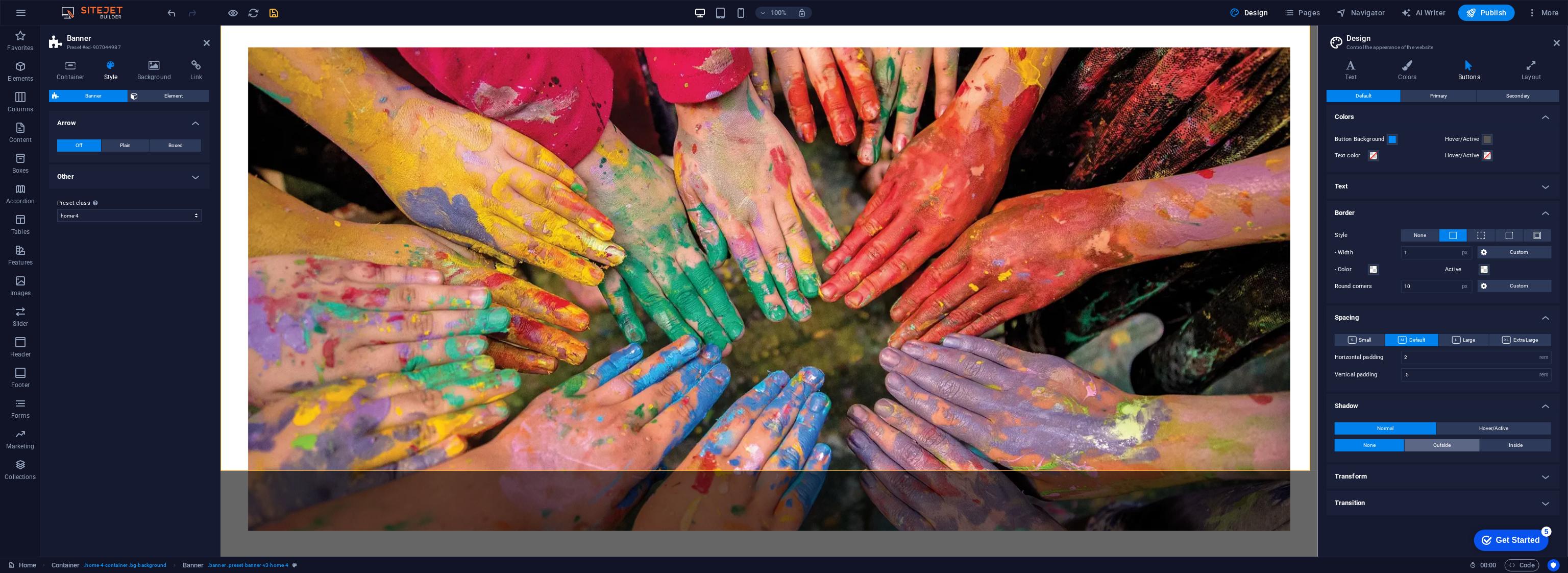
click at [1442, 445] on span "Outside" at bounding box center [1441, 445] width 18 height 12
type input "2"
type input "4"
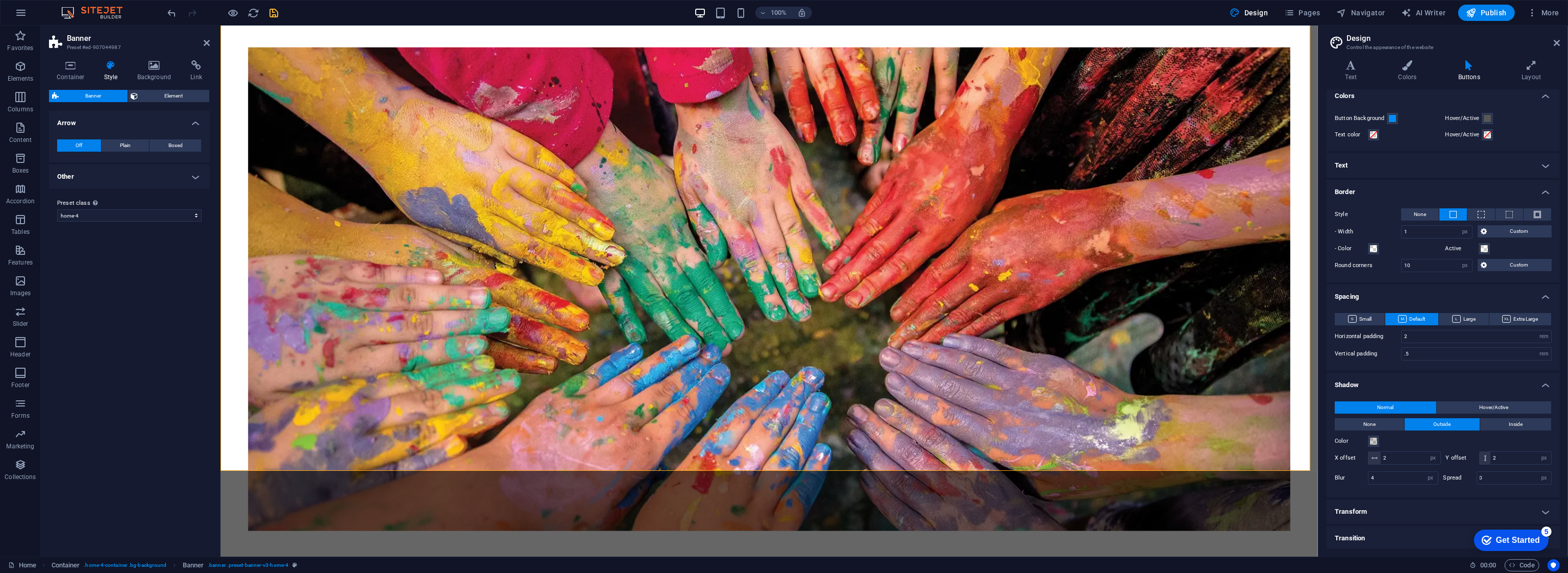
click at [1363, 378] on h4 "Shadow" at bounding box center [1444, 382] width 234 height 18
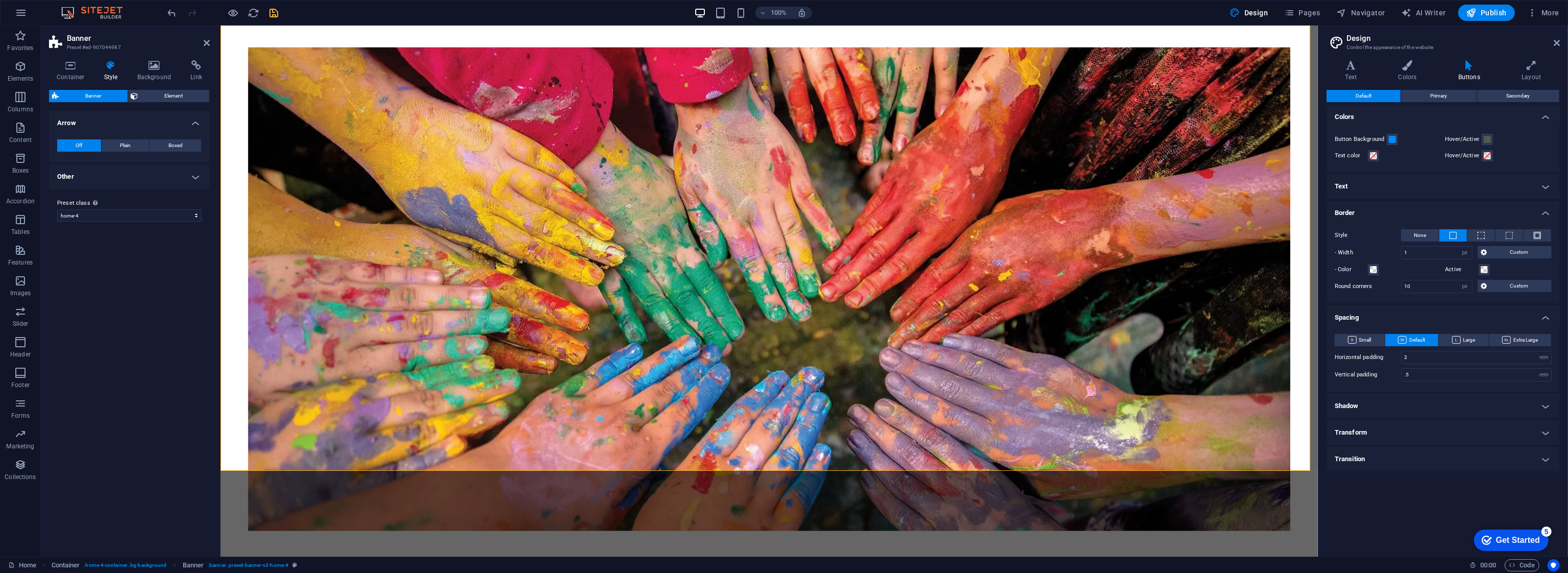
click at [1366, 456] on h4 "Transition" at bounding box center [1444, 459] width 234 height 24
click at [1366, 456] on h4 "Transition" at bounding box center [1444, 456] width 234 height 18
click at [1363, 401] on h4 "Shadow" at bounding box center [1444, 406] width 234 height 24
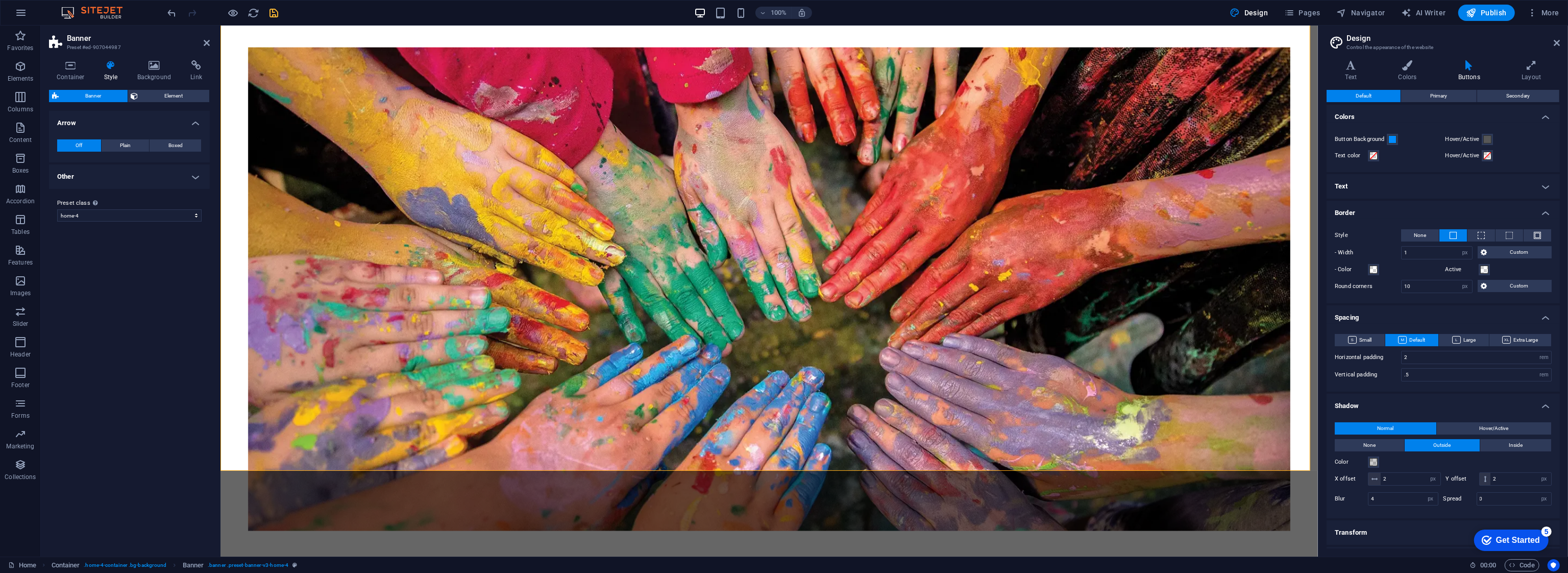
click at [1362, 403] on h4 "Shadow" at bounding box center [1444, 403] width 234 height 18
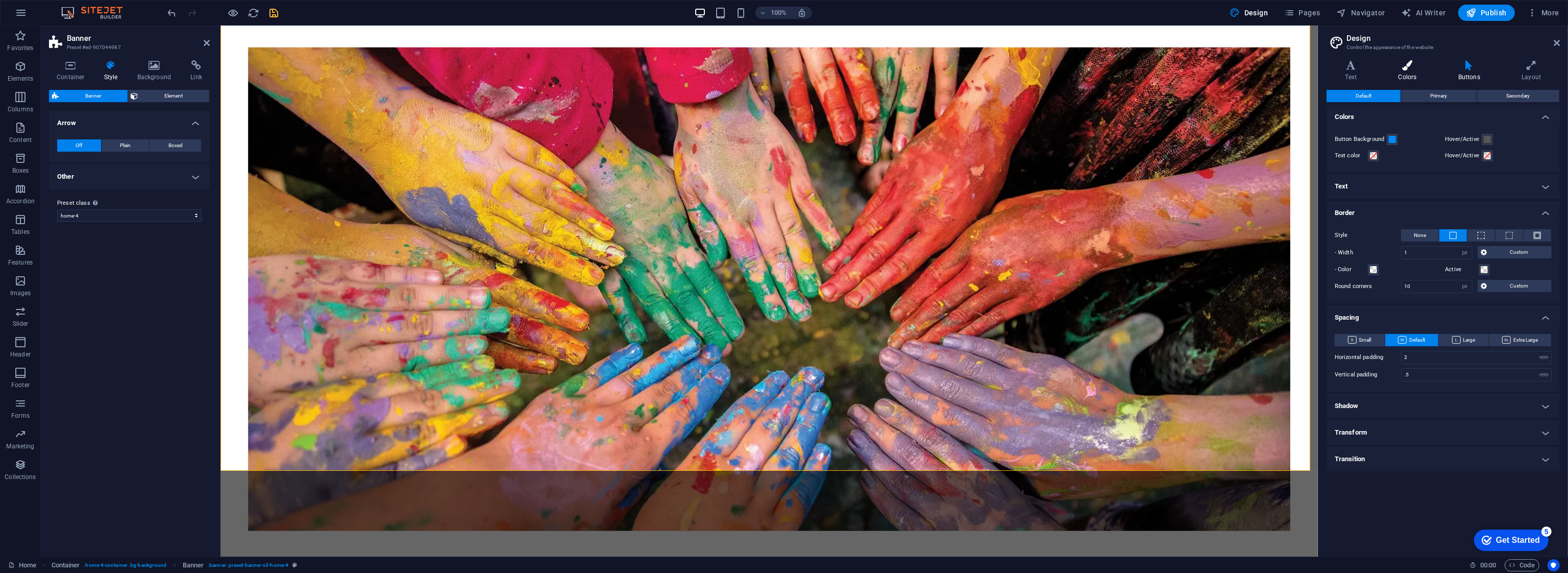
click at [1410, 78] on h4 "Colors" at bounding box center [1409, 71] width 60 height 21
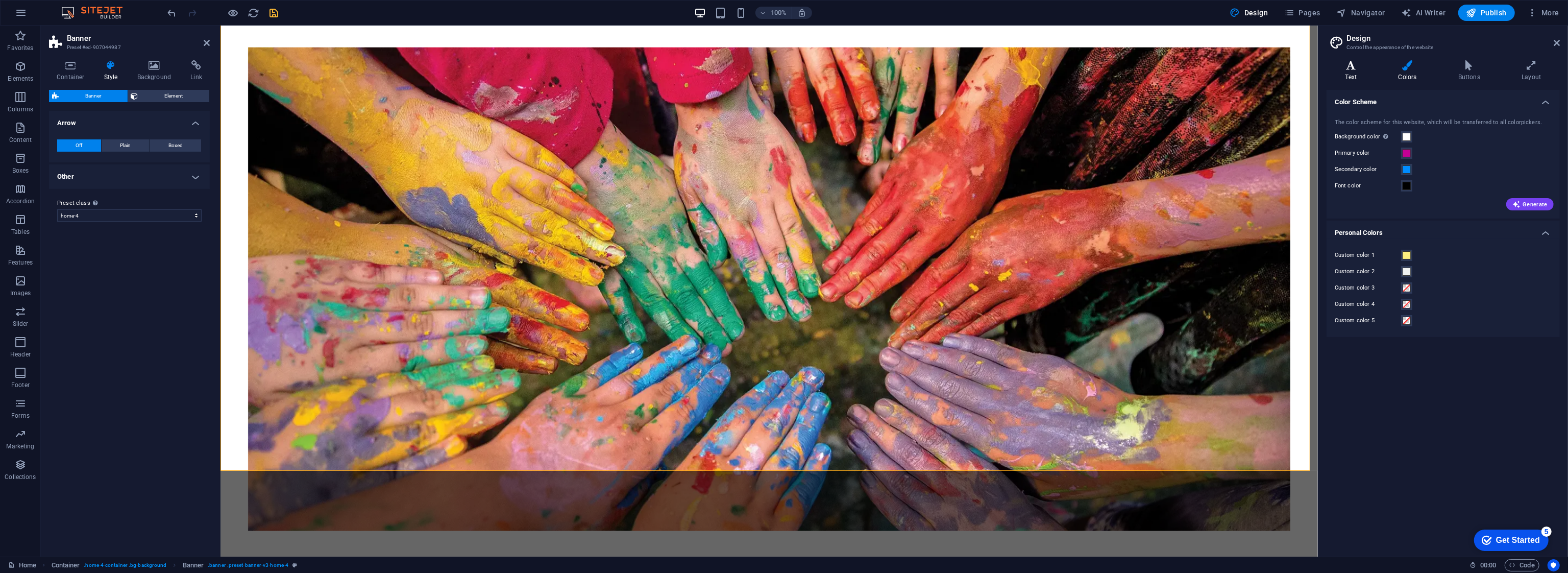
click at [1358, 74] on h4 "Text" at bounding box center [1353, 71] width 53 height 21
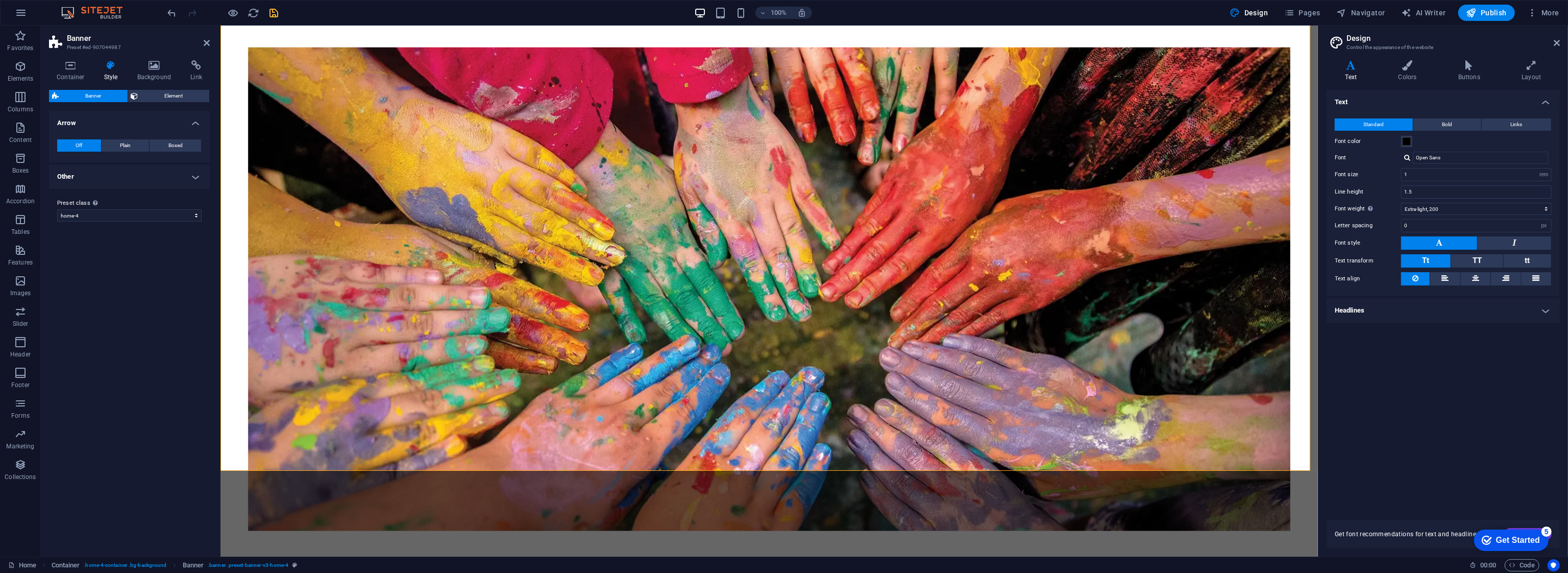
drag, startPoint x: 1491, startPoint y: 540, endPoint x: 2955, endPoint y: 1001, distance: 1534.9
click at [1490, 524] on html "checkmark Get Started 5 First Steps in the Editor Let's guide you through the t…" at bounding box center [1509, 539] width 87 height 31
click at [1490, 435] on div "Text Standard Bold Links Font color Font Open Sans Font size 1 rem px Line heig…" at bounding box center [1444, 299] width 234 height 418
click at [1483, 306] on h4 "Headlines" at bounding box center [1444, 310] width 234 height 24
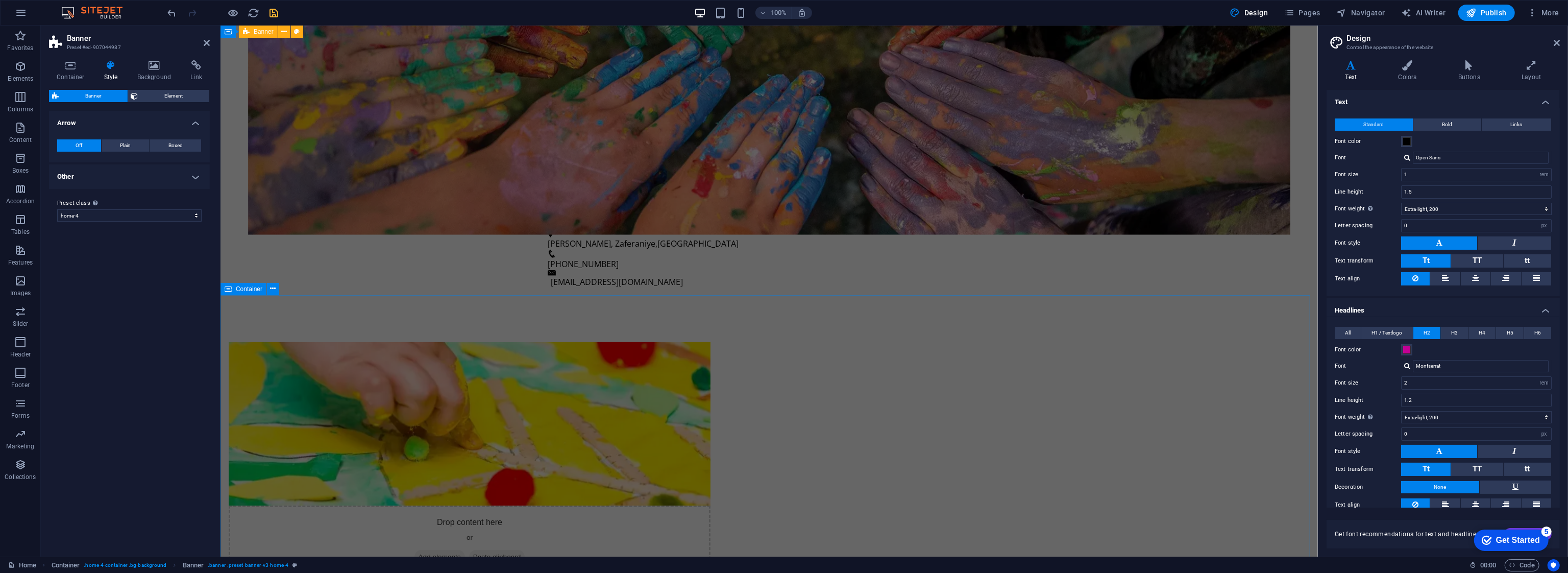
scroll to position [766, 0]
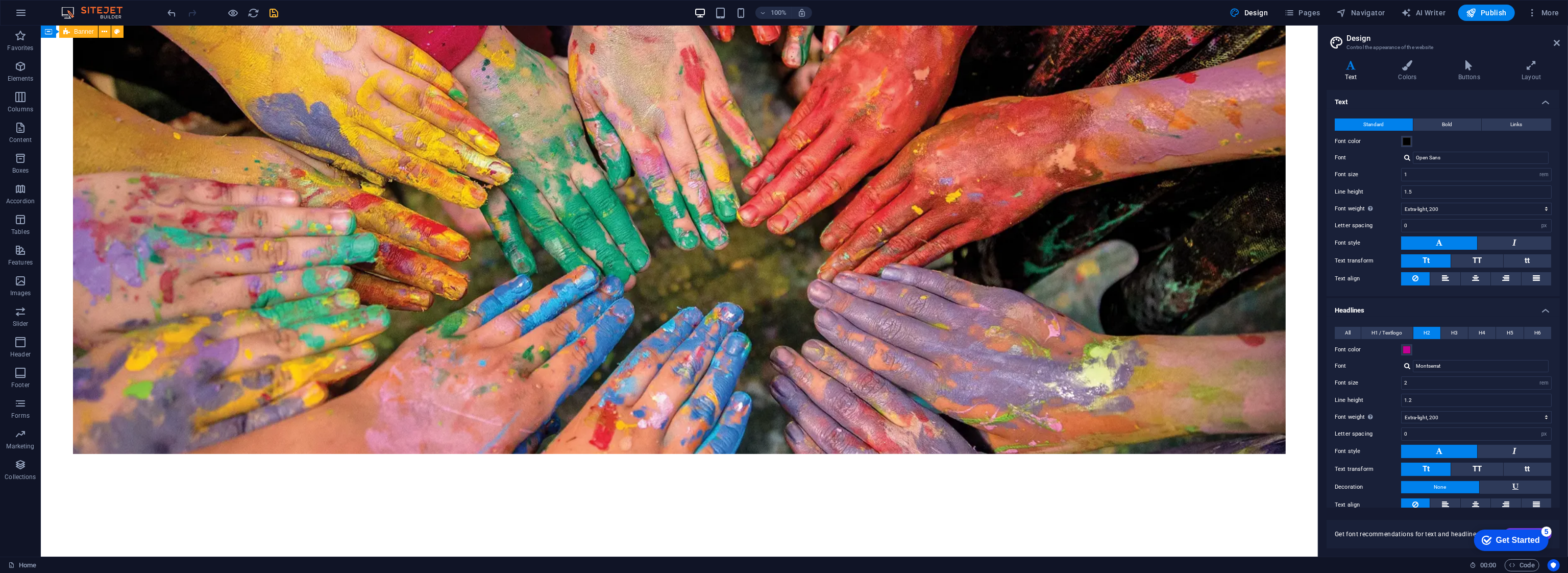
scroll to position [0, 0]
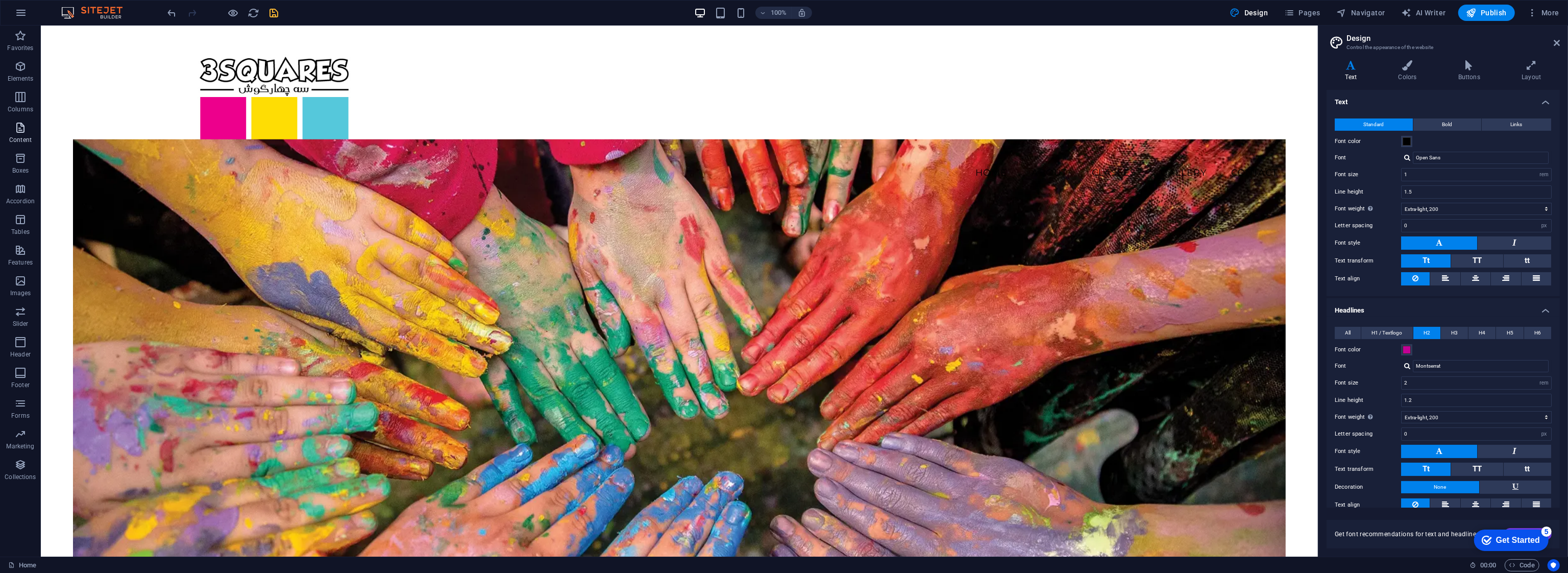
click at [21, 127] on icon "button" at bounding box center [21, 128] width 12 height 12
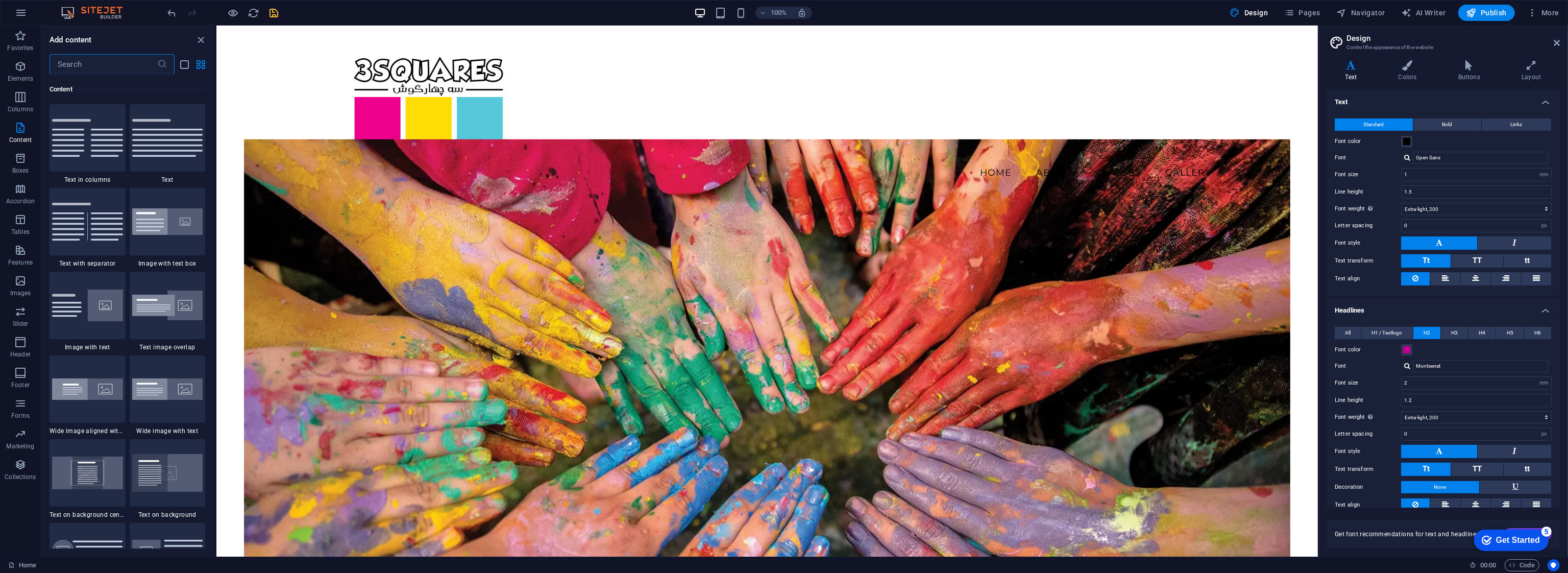
scroll to position [1582, 0]
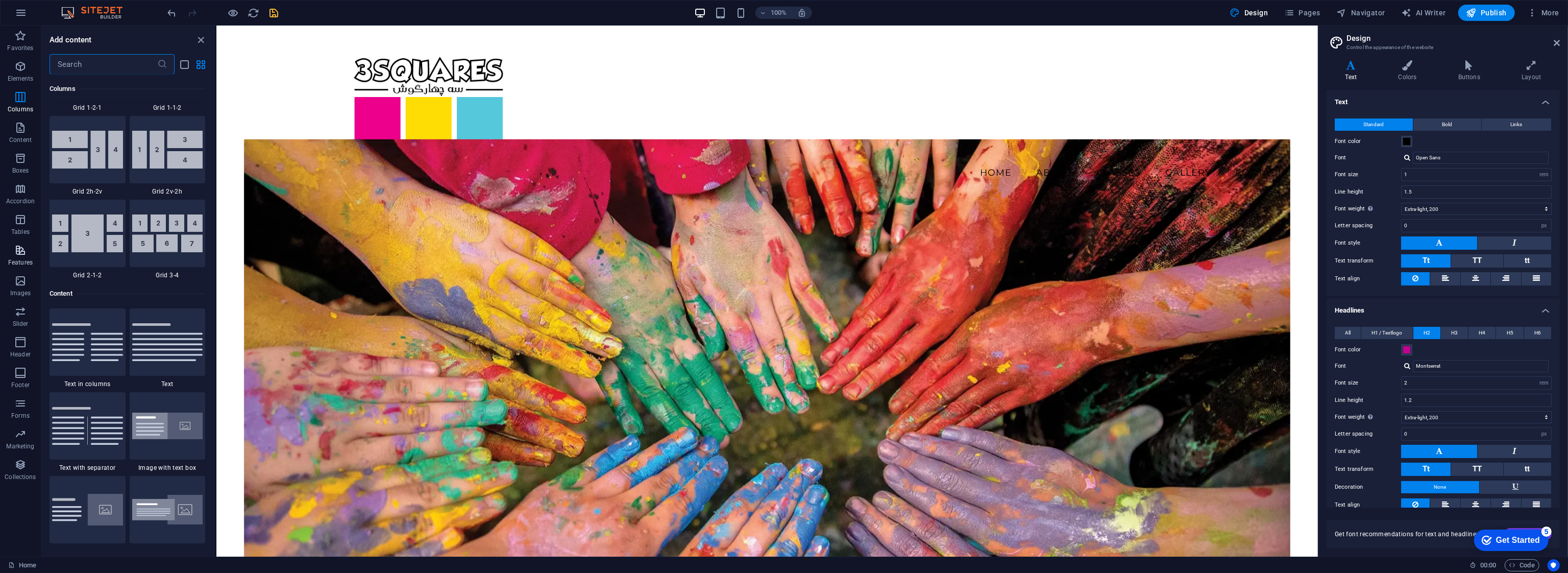
click at [15, 249] on icon "button" at bounding box center [21, 251] width 12 height 12
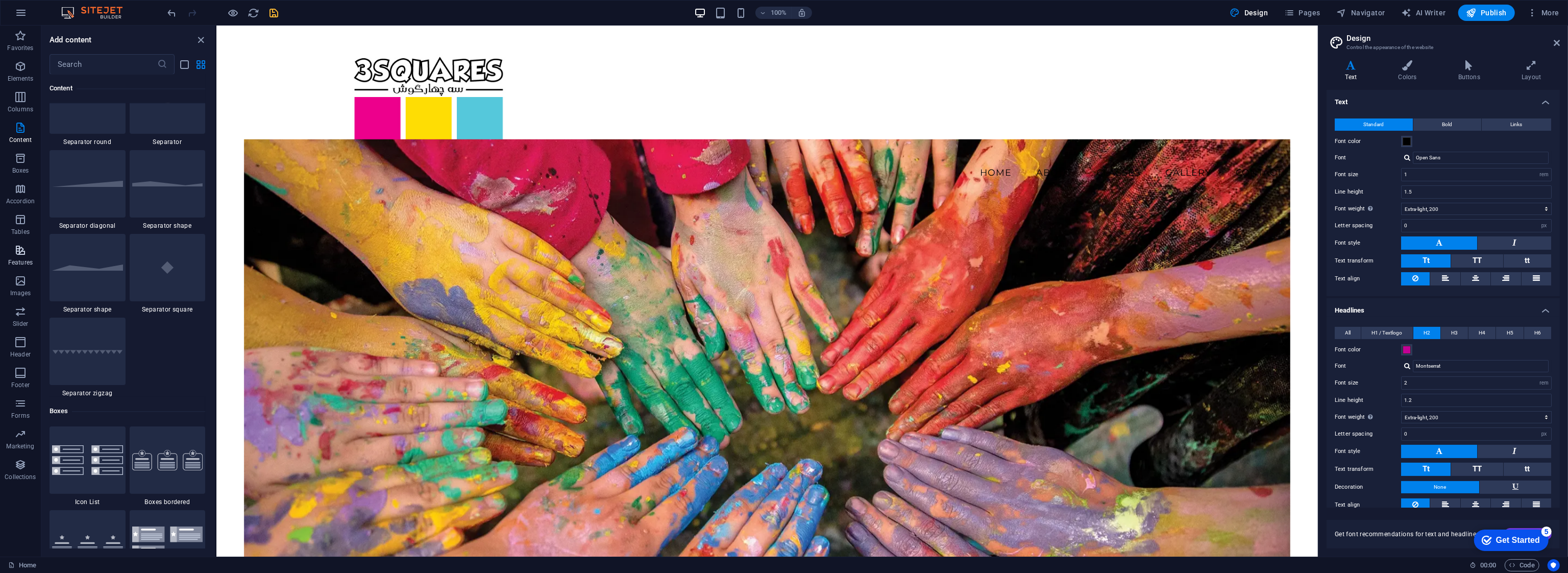
scroll to position [3981, 0]
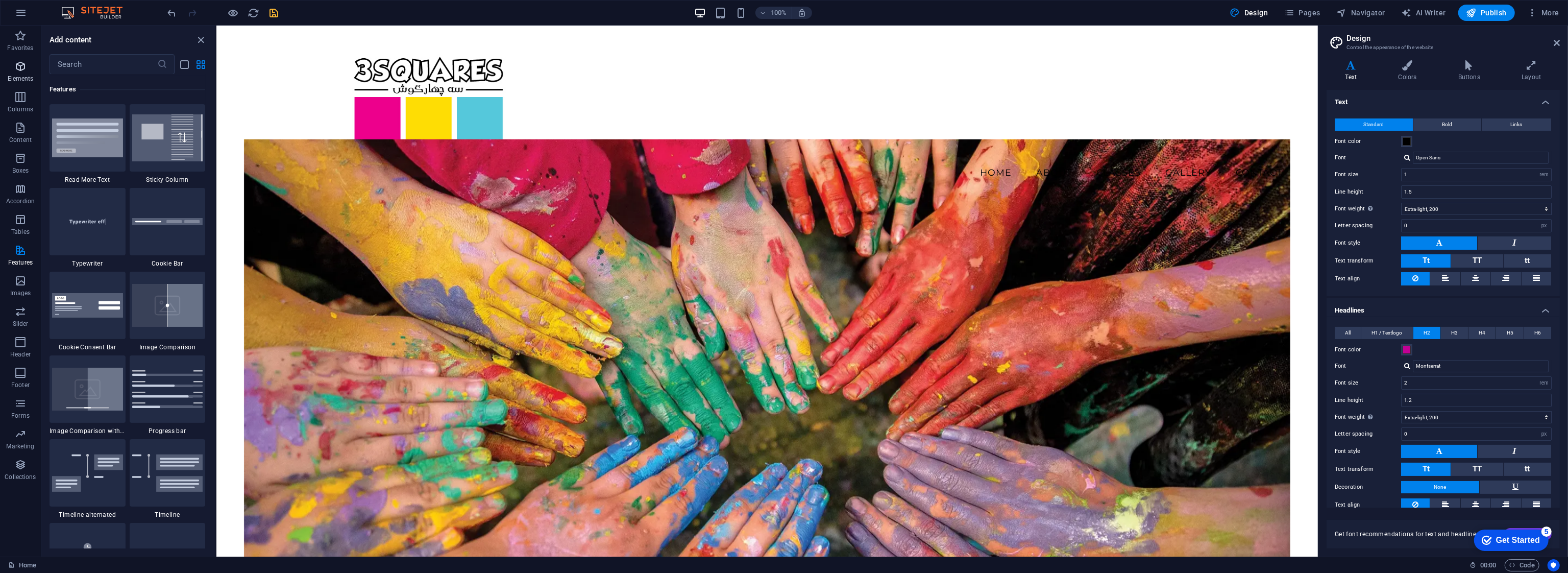
click at [23, 68] on icon "button" at bounding box center [21, 66] width 12 height 12
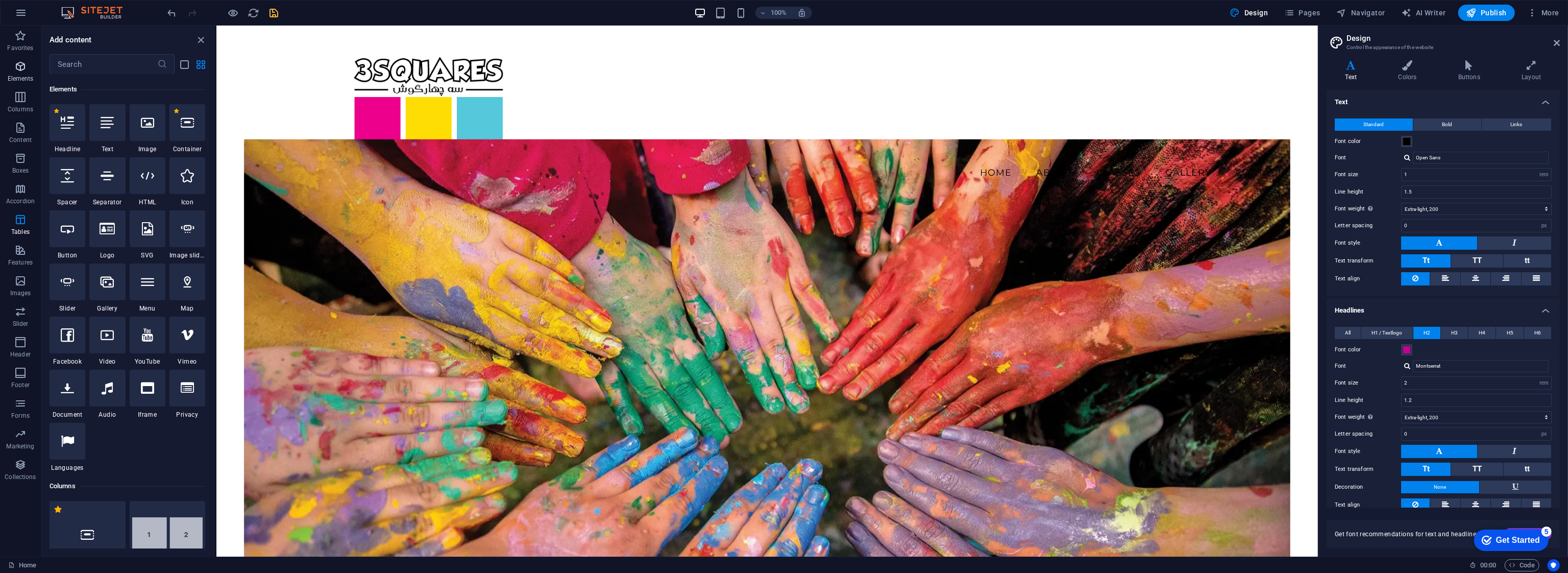
scroll to position [108, 0]
click at [187, 126] on icon at bounding box center [187, 122] width 13 height 13
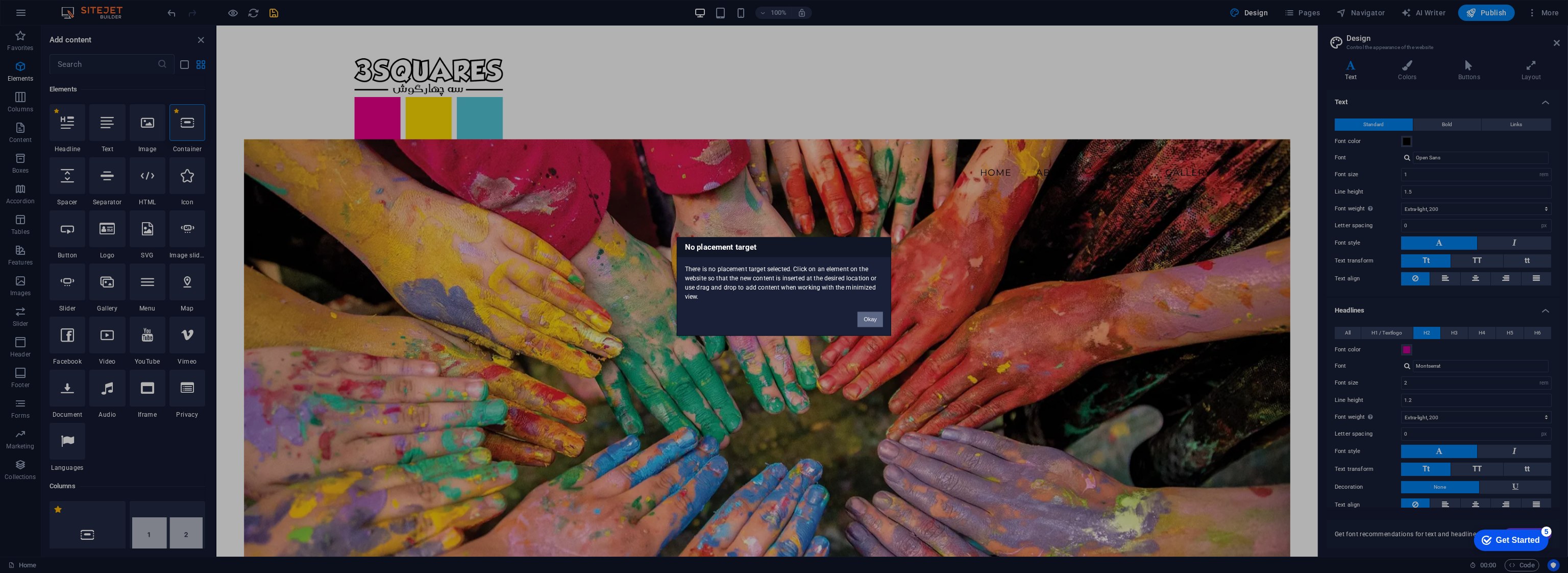
click at [866, 317] on button "Okay" at bounding box center [869, 320] width 25 height 15
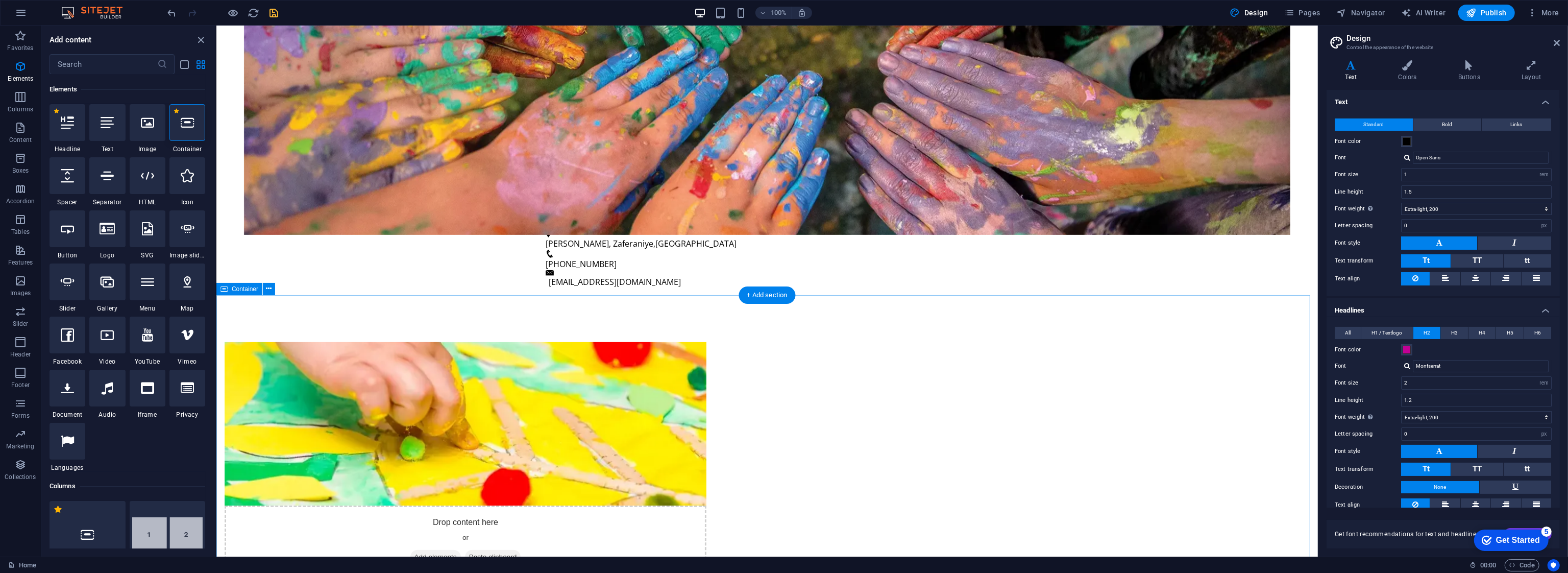
scroll to position [817, 0]
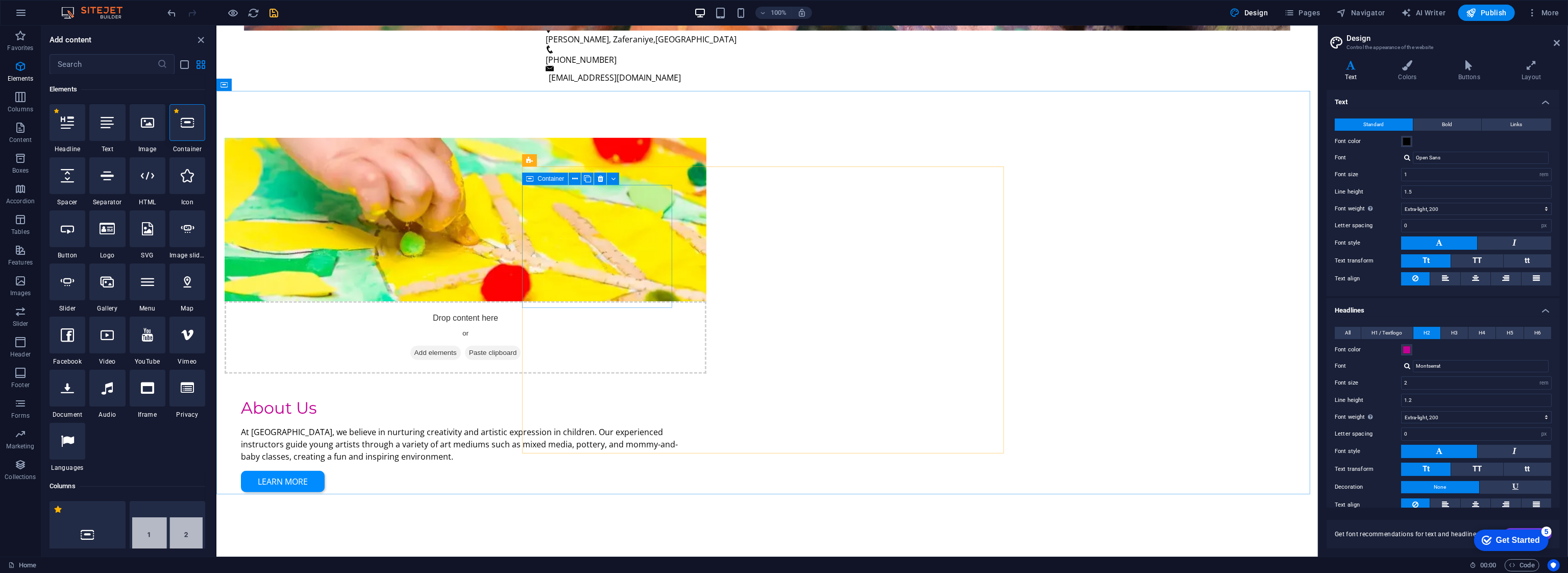
click at [534, 176] on icon at bounding box center [529, 179] width 7 height 12
click at [534, 178] on div "Container" at bounding box center [545, 179] width 46 height 12
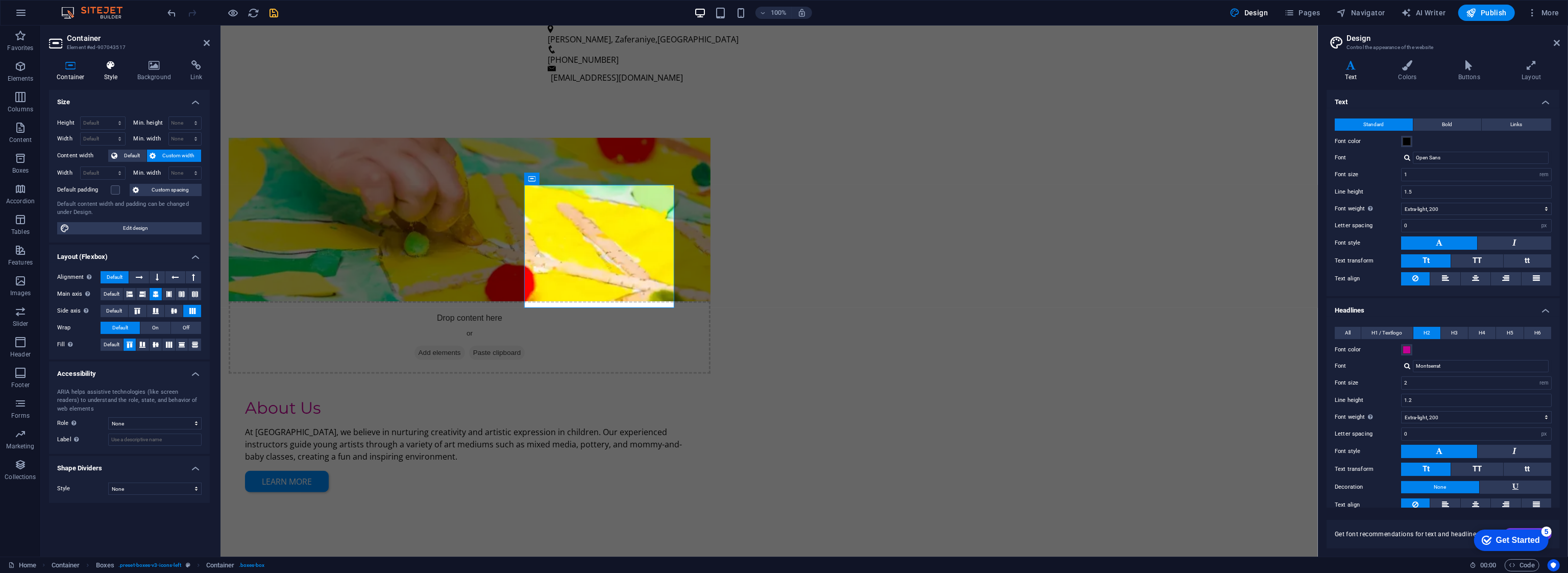
click at [111, 73] on h4 "Style" at bounding box center [112, 71] width 33 height 21
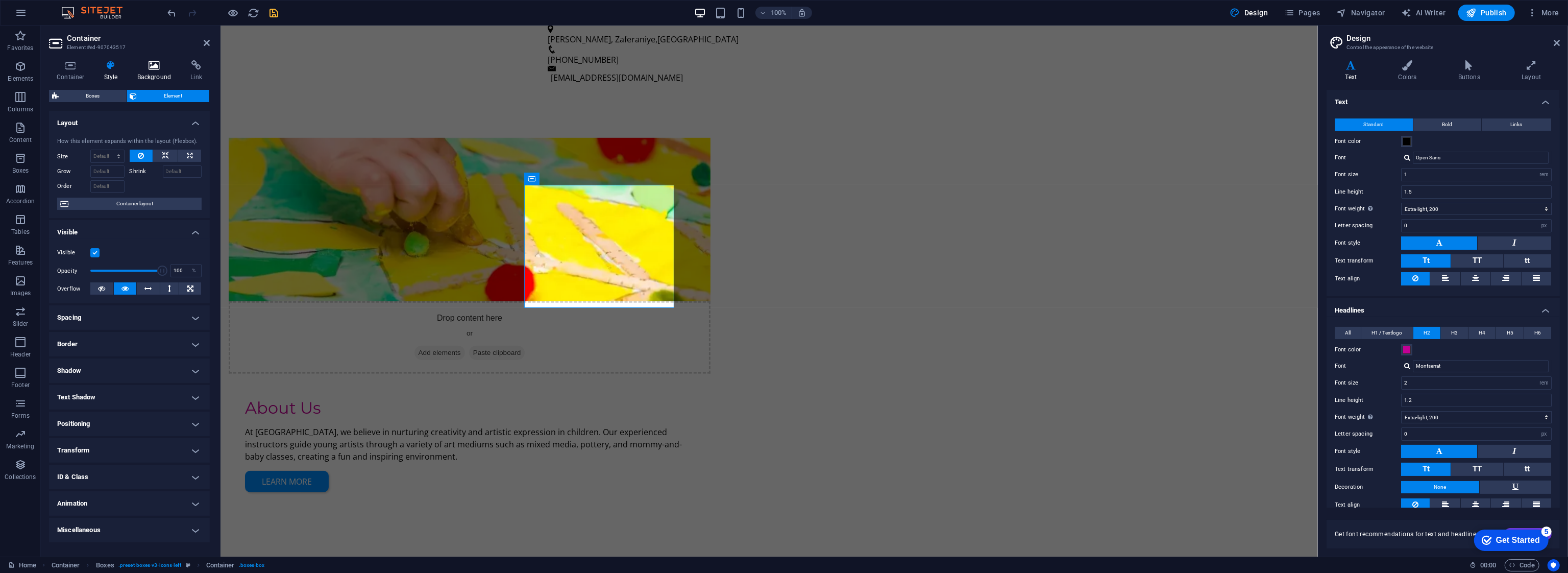
click at [151, 73] on h4 "Background" at bounding box center [156, 71] width 53 height 21
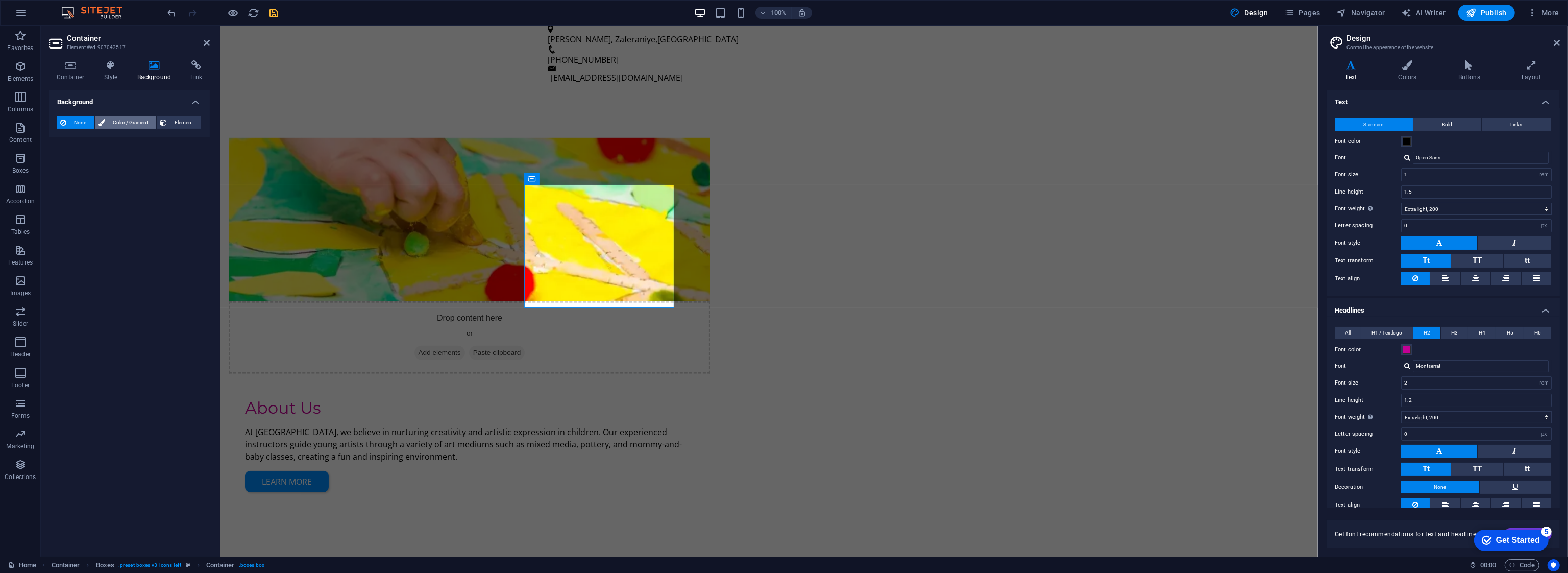
click at [124, 121] on span "Color / Gradient" at bounding box center [131, 122] width 45 height 12
click at [175, 125] on span "Element" at bounding box center [184, 122] width 28 height 12
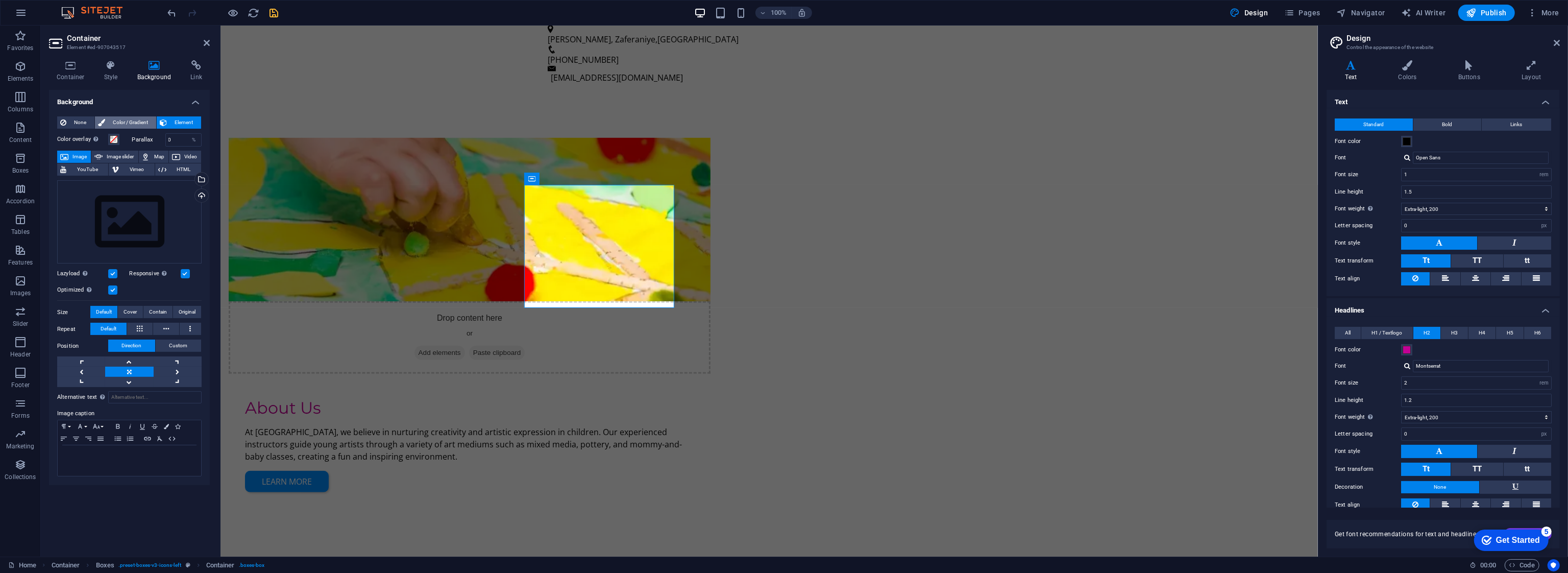
click at [132, 125] on span "Color / Gradient" at bounding box center [131, 122] width 45 height 12
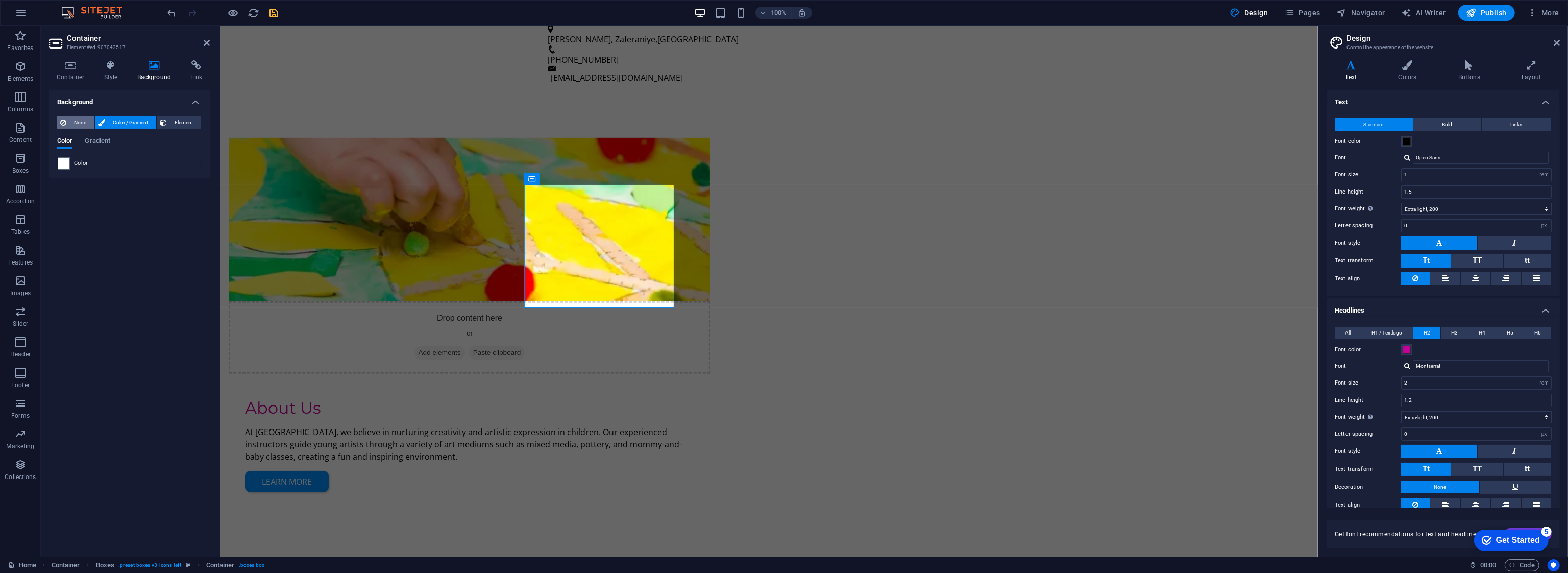
click at [76, 121] on span "None" at bounding box center [80, 122] width 22 height 12
click at [115, 121] on span "Color / Gradient" at bounding box center [131, 122] width 45 height 12
click at [65, 162] on span at bounding box center [63, 163] width 11 height 11
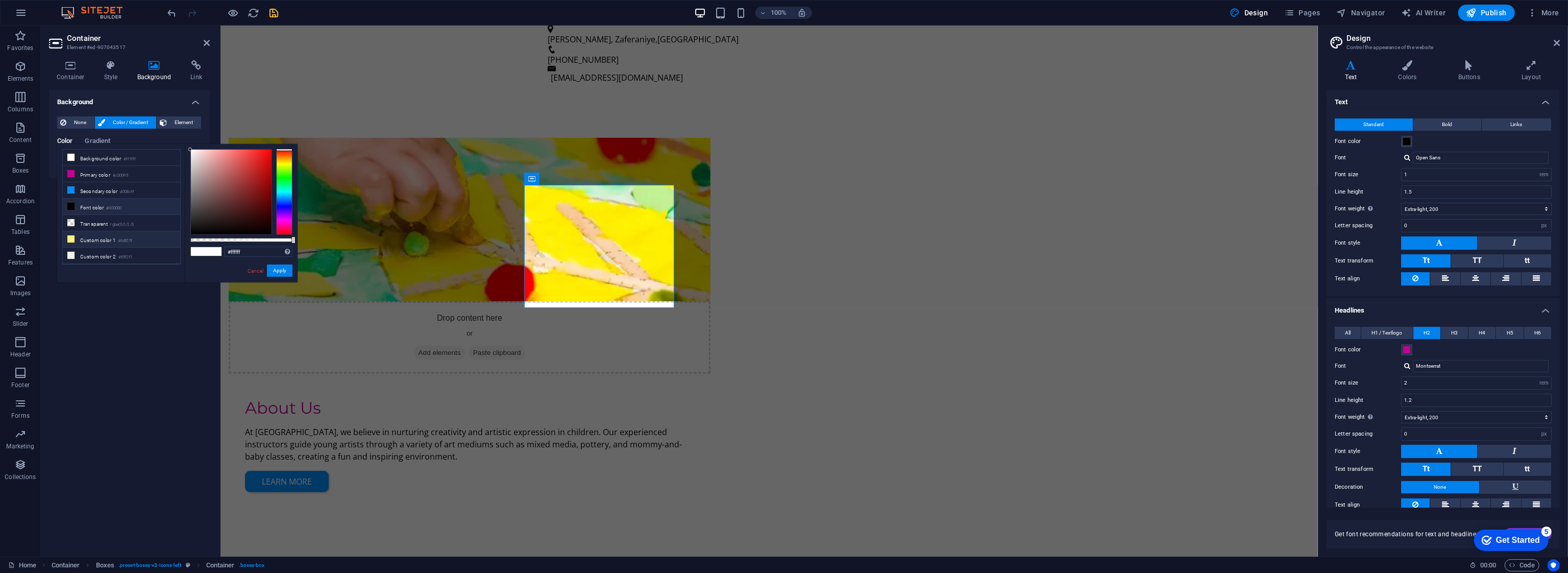
click at [96, 238] on li "Custom color 1 #fdf07f" at bounding box center [121, 239] width 118 height 16
type input "#fdf07f"
click at [153, 335] on div "Background None Color / Gradient Element Stretch background to full-width Color…" at bounding box center [129, 319] width 161 height 458
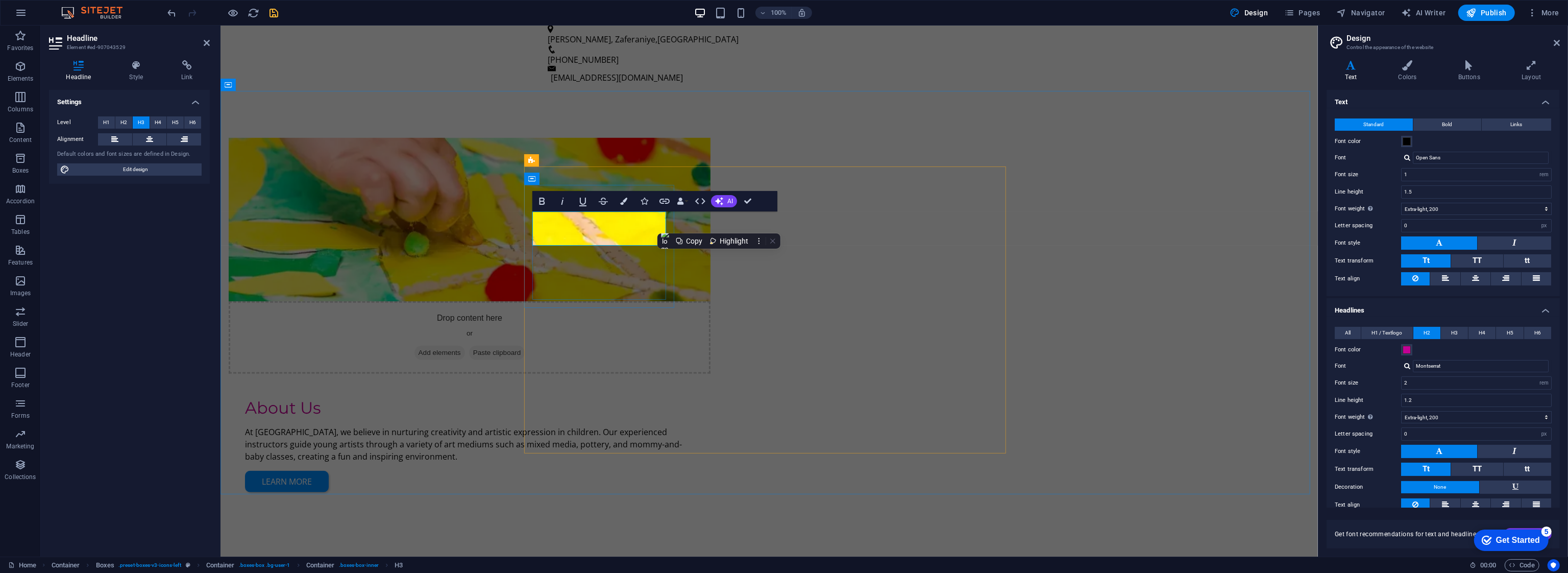
drag, startPoint x: 631, startPoint y: 219, endPoint x: 698, endPoint y: 246, distance: 72.2
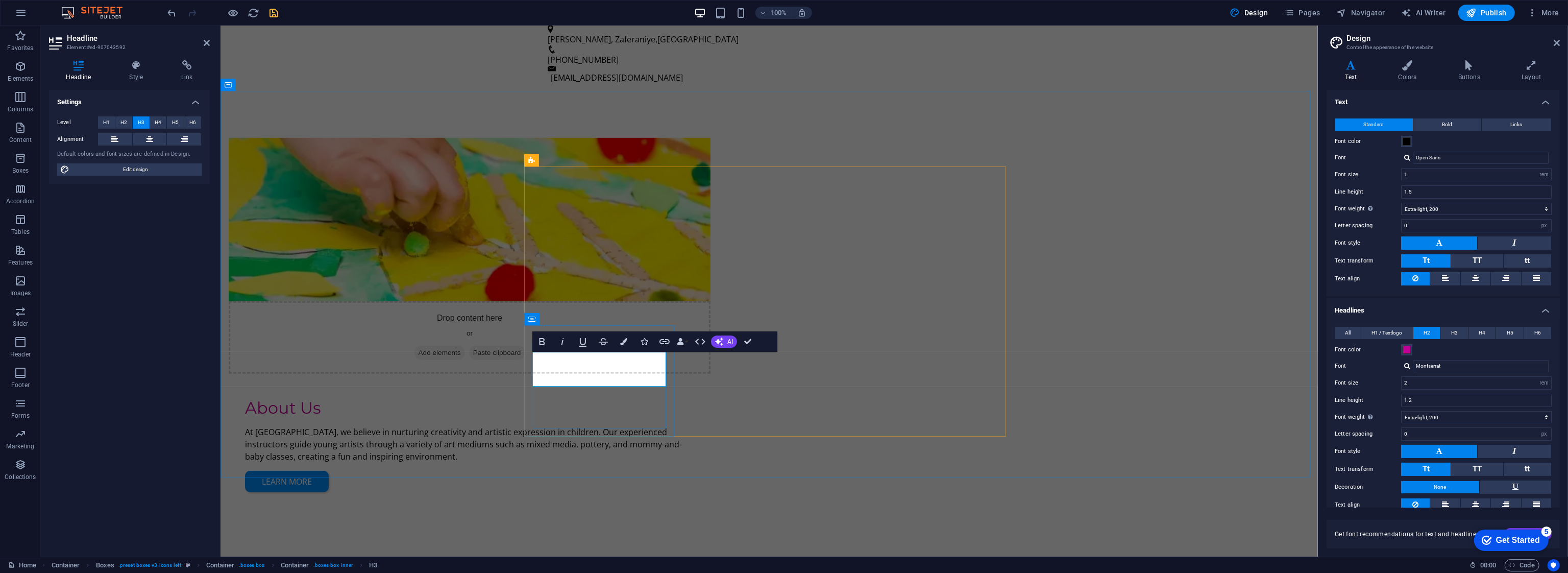
drag, startPoint x: 634, startPoint y: 377, endPoint x: 555, endPoint y: 375, distance: 79.0
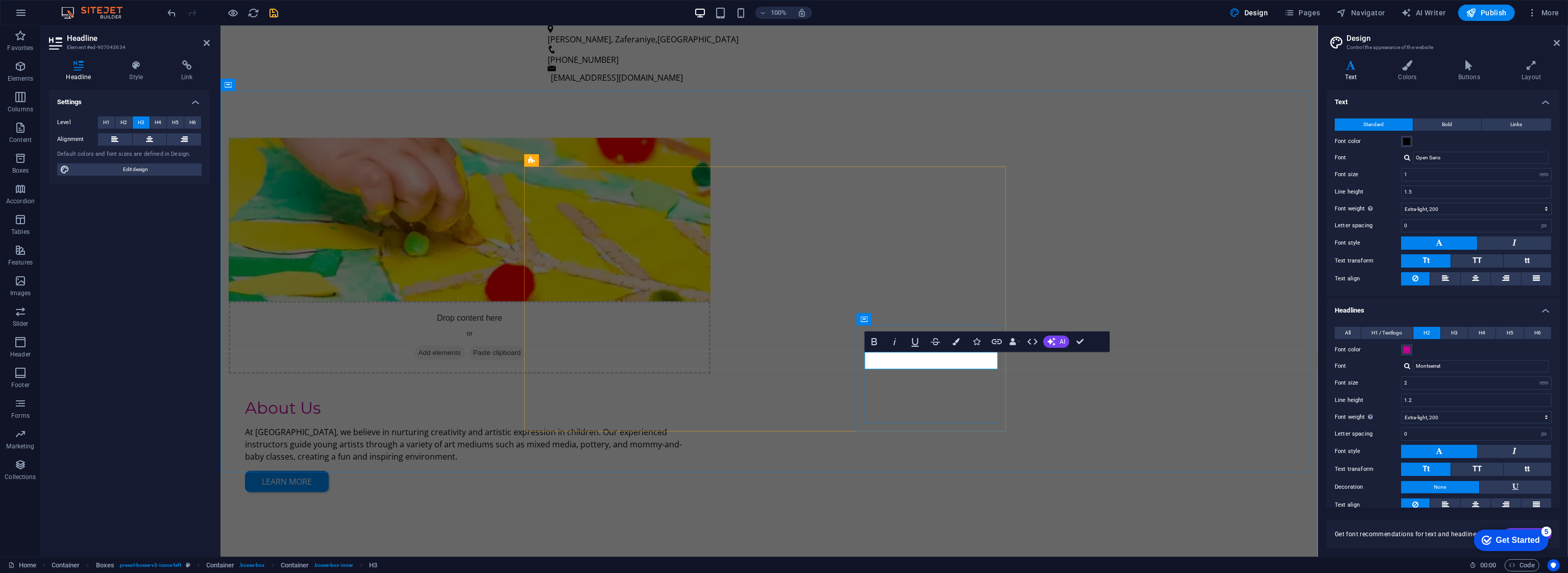
drag, startPoint x: 942, startPoint y: 359, endPoint x: 821, endPoint y: 366, distance: 121.2
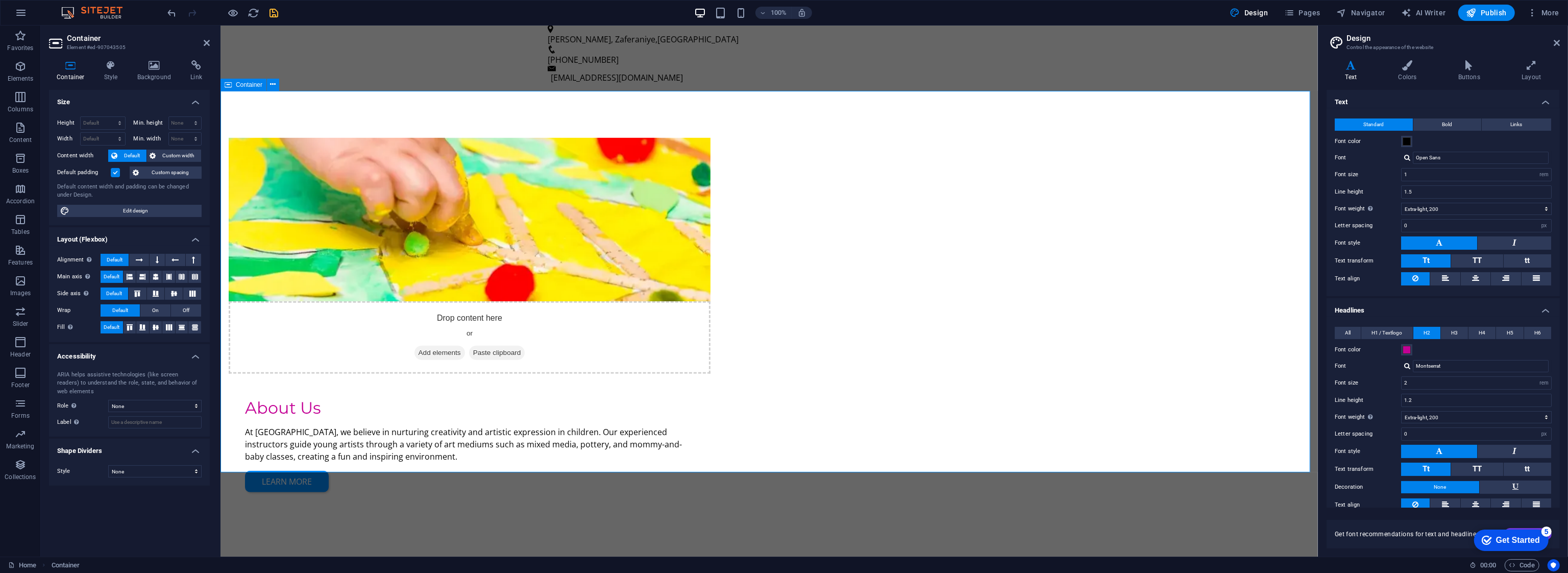
click at [705, 177] on div "Container" at bounding box center [714, 179] width 46 height 12
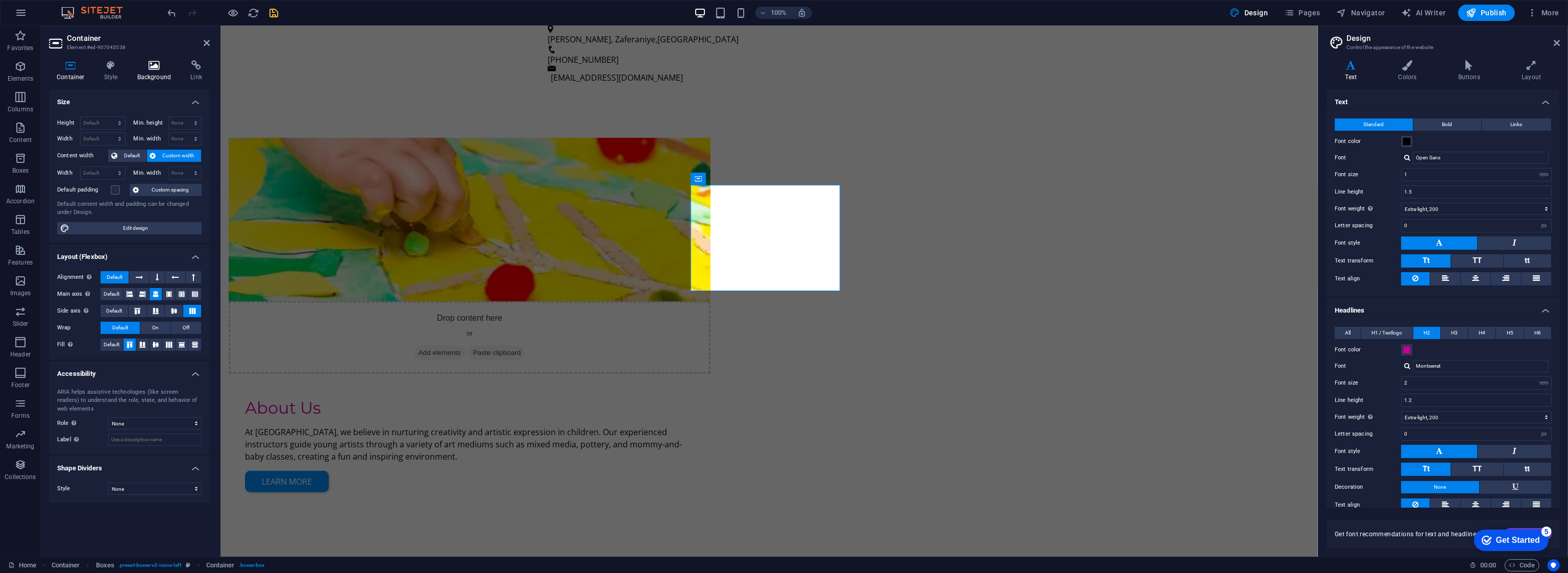
click at [143, 68] on icon at bounding box center [154, 65] width 50 height 10
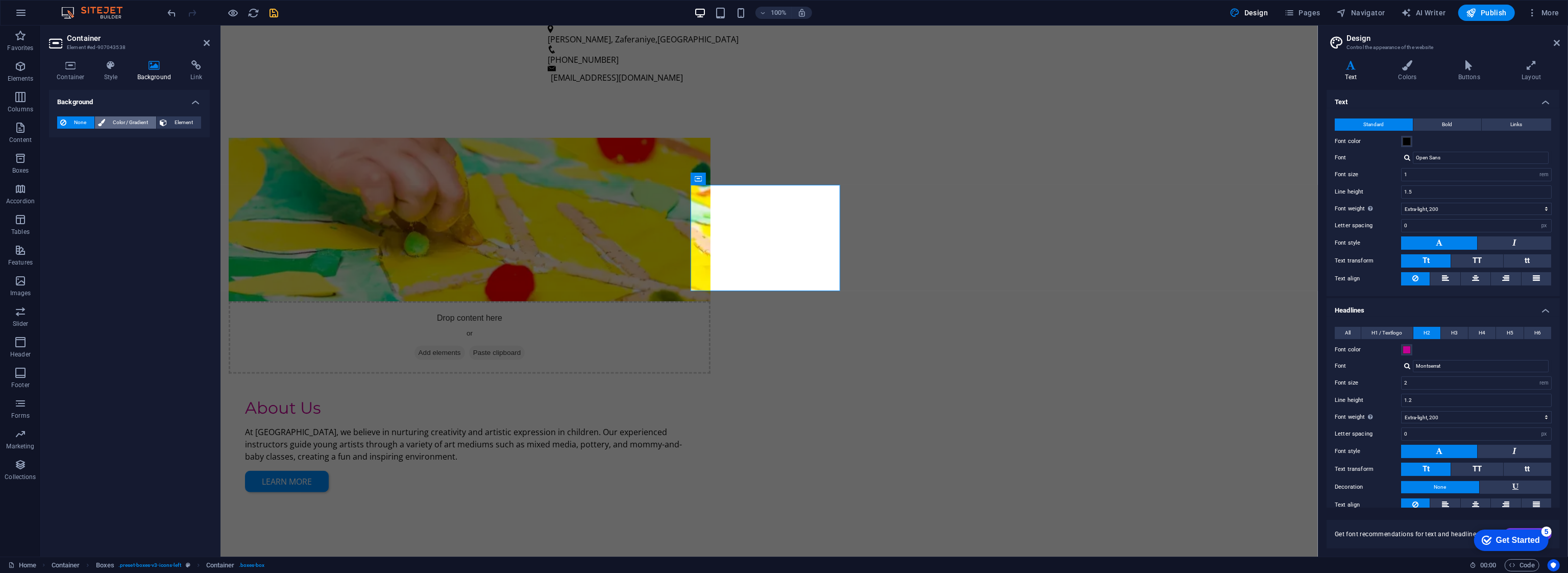
click at [131, 124] on span "Color / Gradient" at bounding box center [131, 122] width 45 height 12
click at [63, 166] on span at bounding box center [63, 163] width 11 height 11
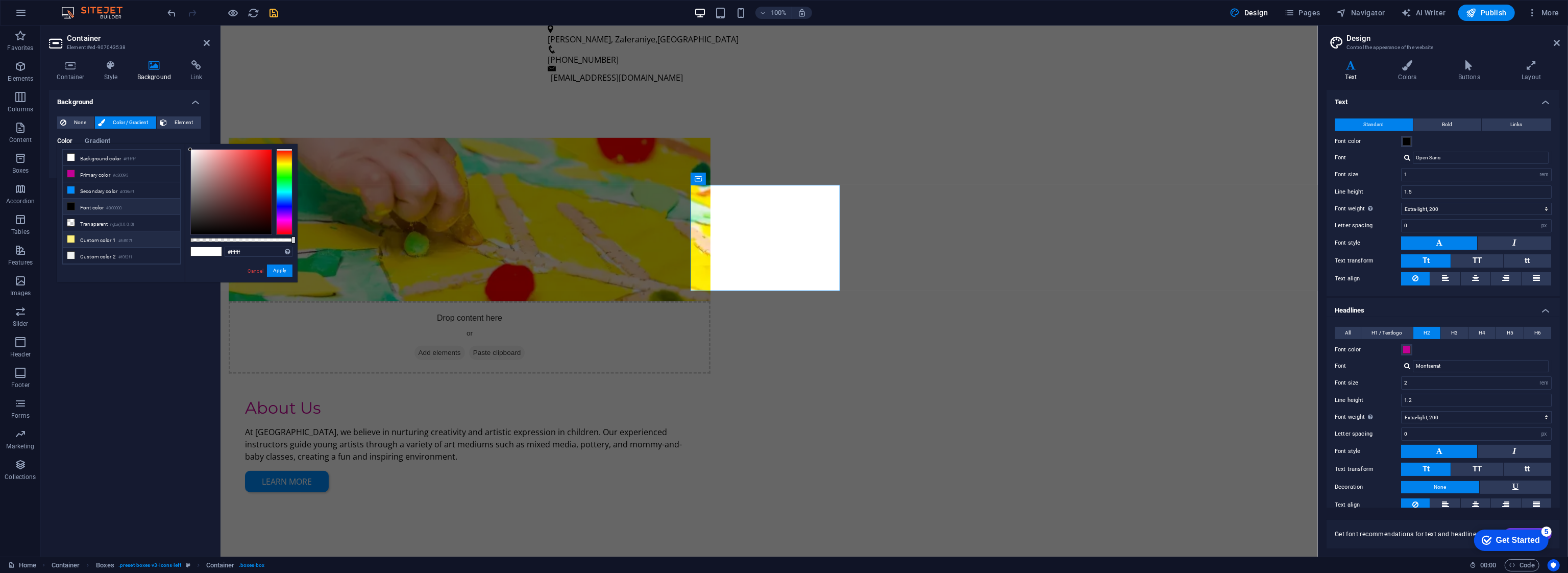
click at [87, 238] on li "Custom color 1 #fdf07f" at bounding box center [121, 239] width 118 height 16
type input "#fdf07f"
click at [286, 265] on button "Apply" at bounding box center [279, 270] width 25 height 12
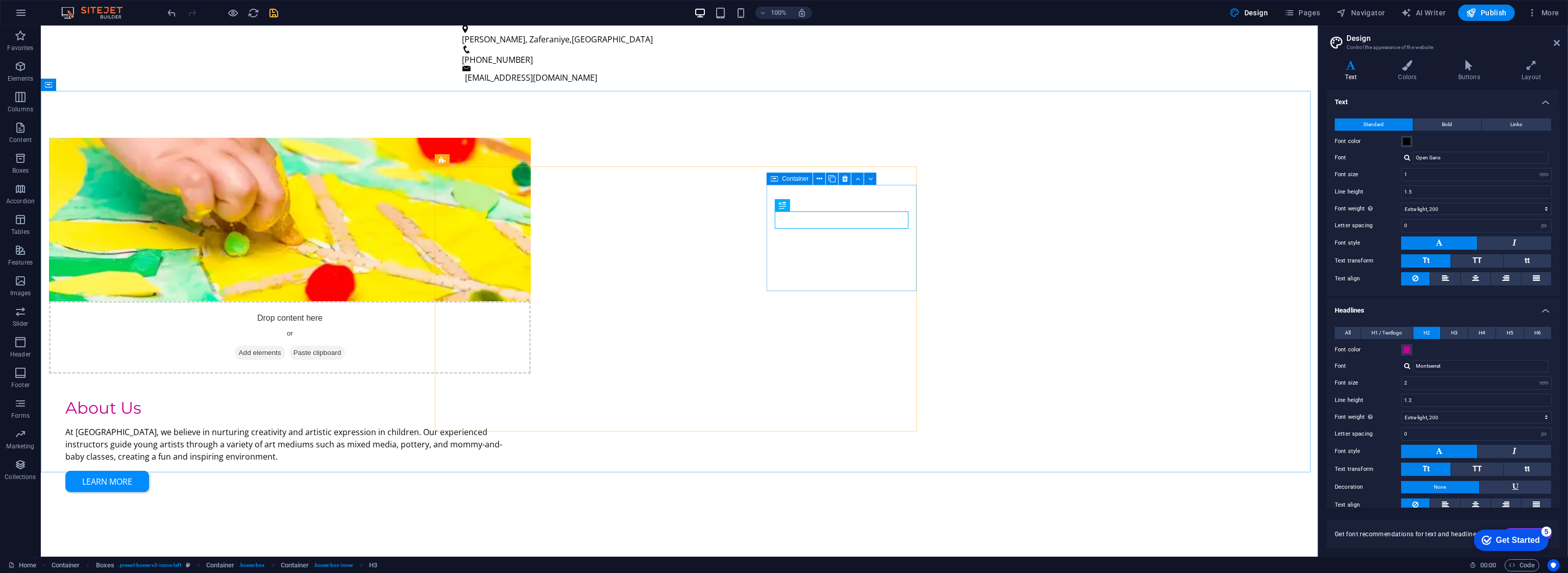
click at [776, 181] on icon at bounding box center [774, 179] width 7 height 12
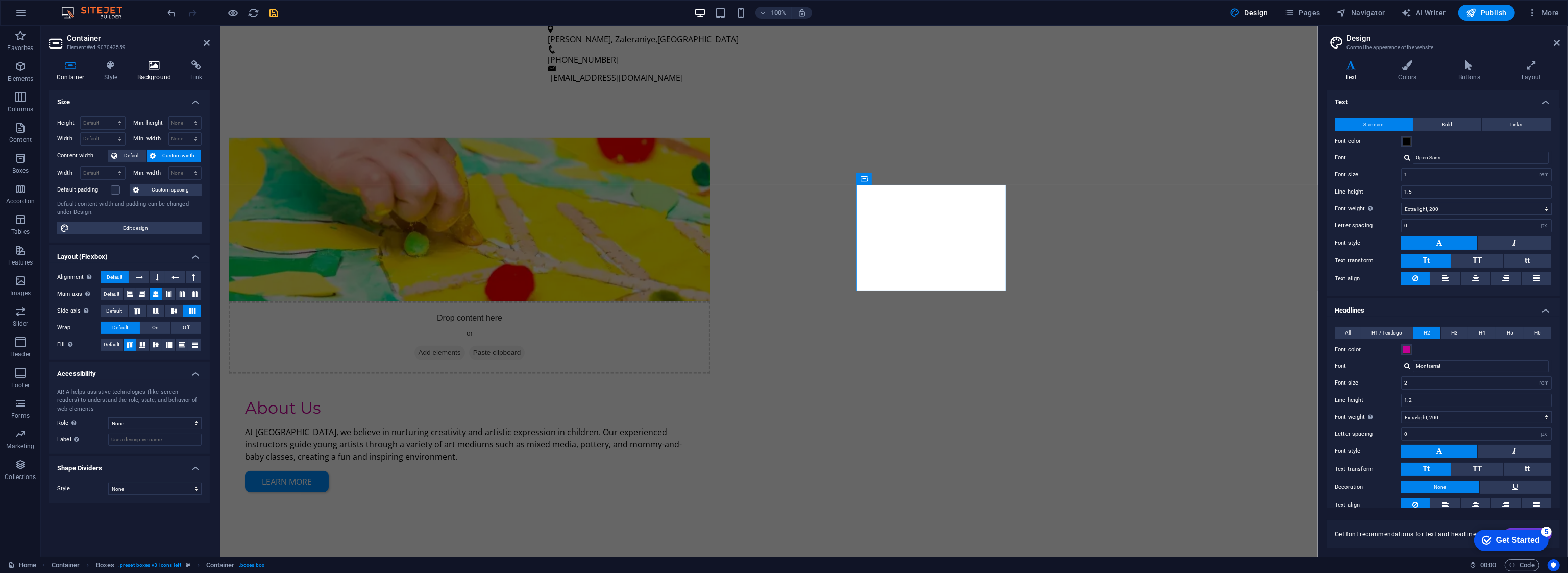
click at [164, 71] on h4 "Background" at bounding box center [156, 71] width 53 height 21
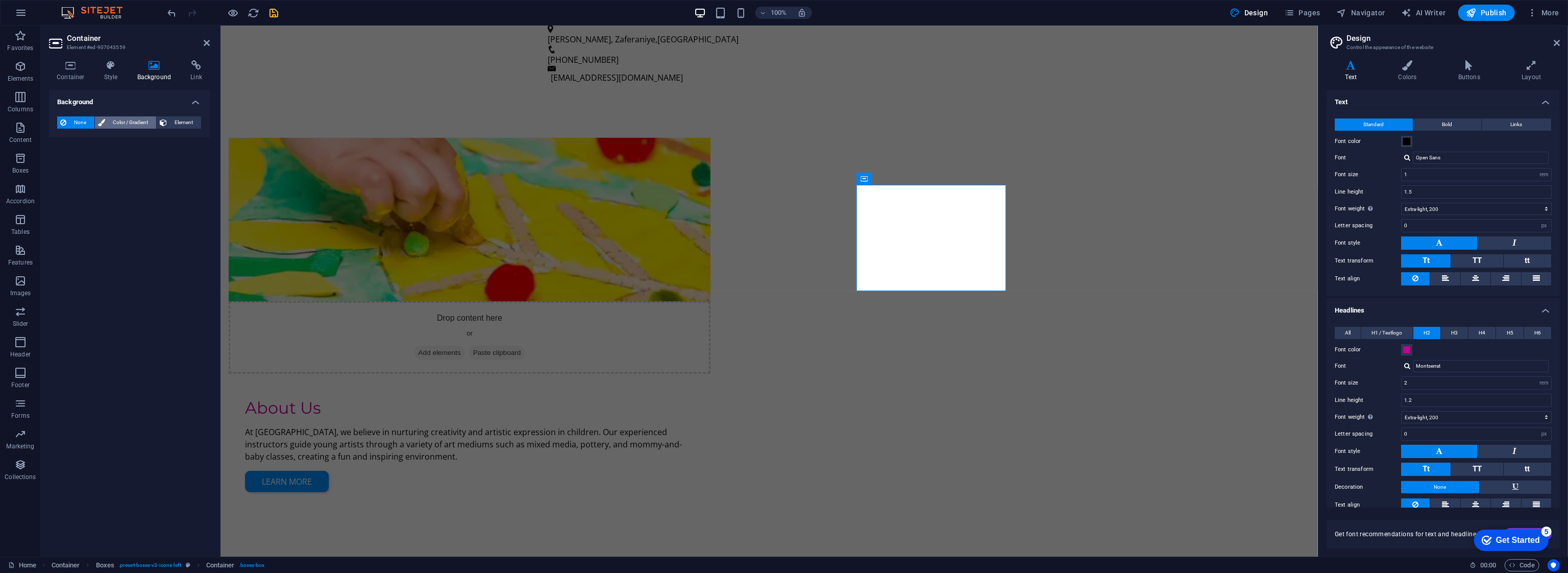
click at [144, 122] on span "Color / Gradient" at bounding box center [131, 122] width 45 height 12
click at [179, 119] on span "Element" at bounding box center [184, 122] width 28 height 12
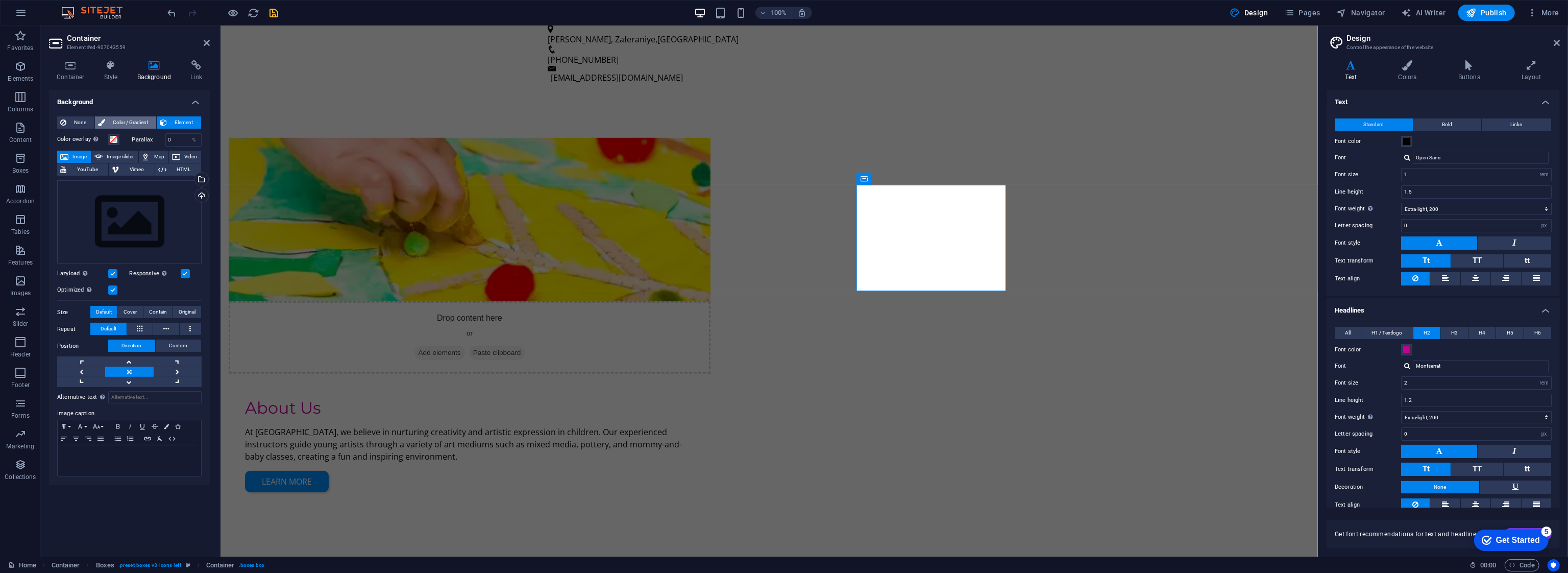
click at [127, 121] on span "Color / Gradient" at bounding box center [131, 122] width 45 height 12
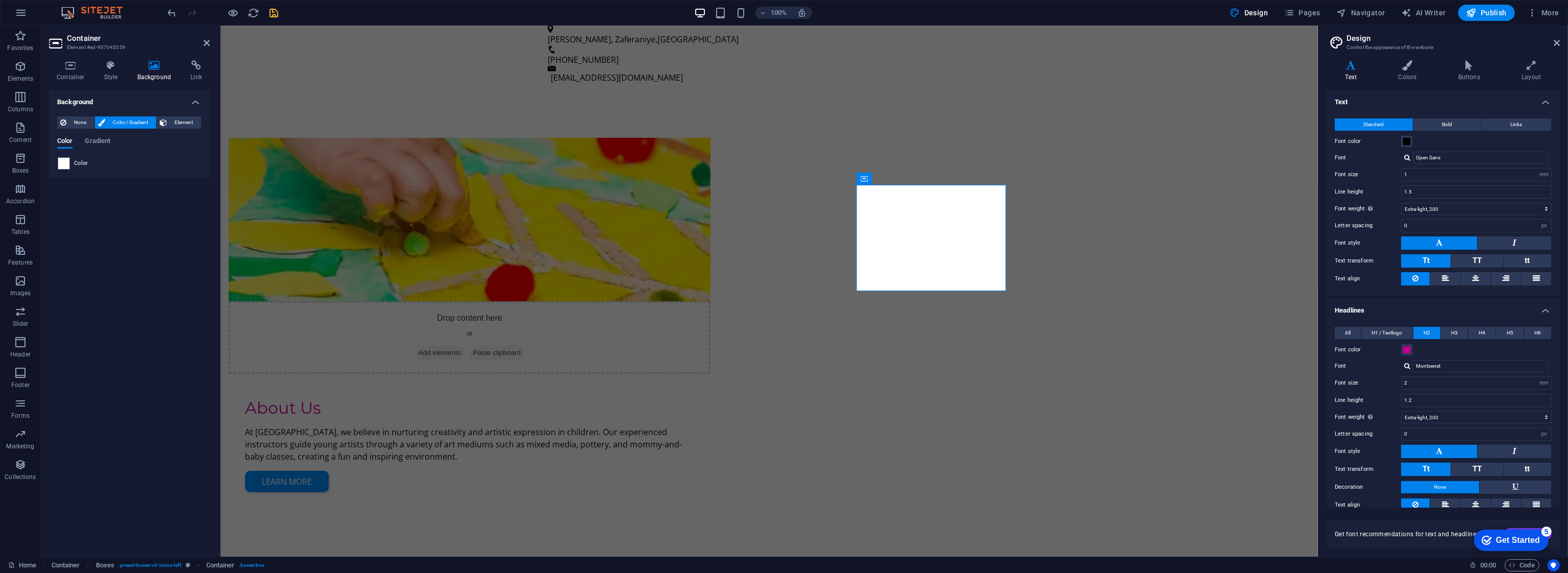
click at [72, 161] on div "Color" at bounding box center [130, 163] width 144 height 12
click at [67, 160] on span at bounding box center [63, 163] width 11 height 11
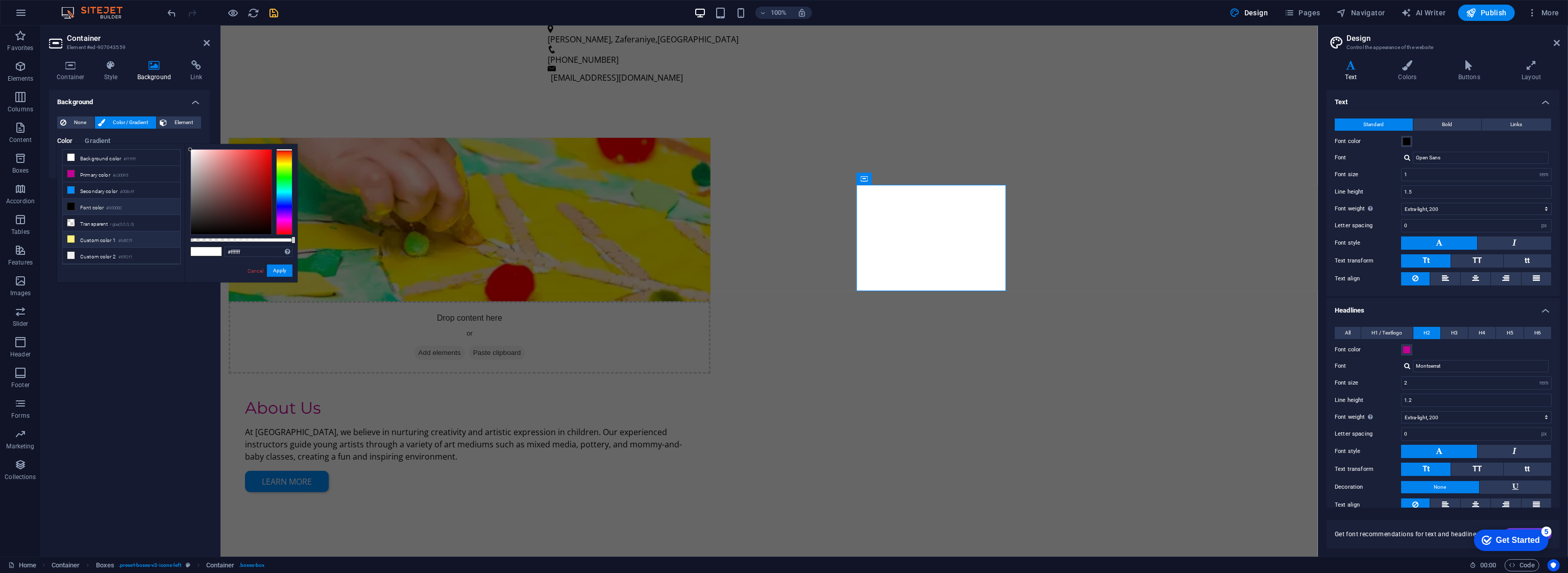
click at [110, 239] on li "Custom color 1 #fdf07f" at bounding box center [121, 239] width 118 height 16
type input "#fdf07f"
drag, startPoint x: 287, startPoint y: 275, endPoint x: 75, endPoint y: 248, distance: 213.7
click at [287, 275] on button "Apply" at bounding box center [279, 270] width 25 height 12
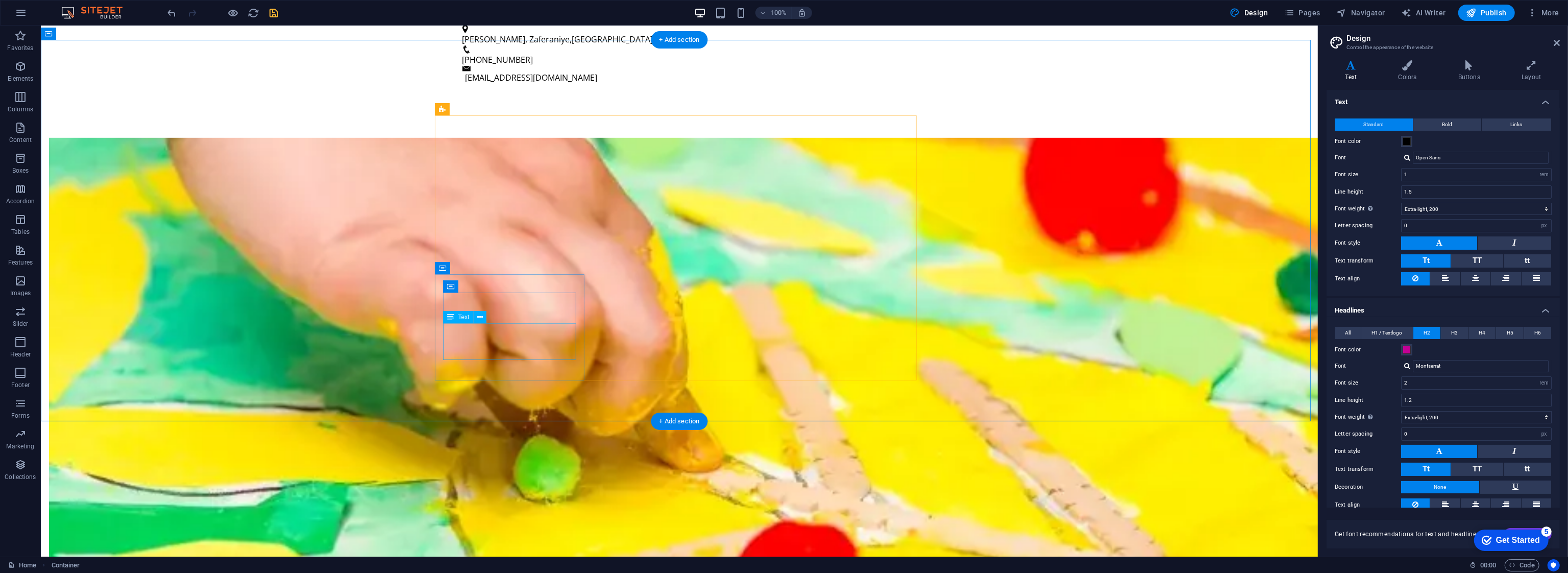
scroll to position [869, 0]
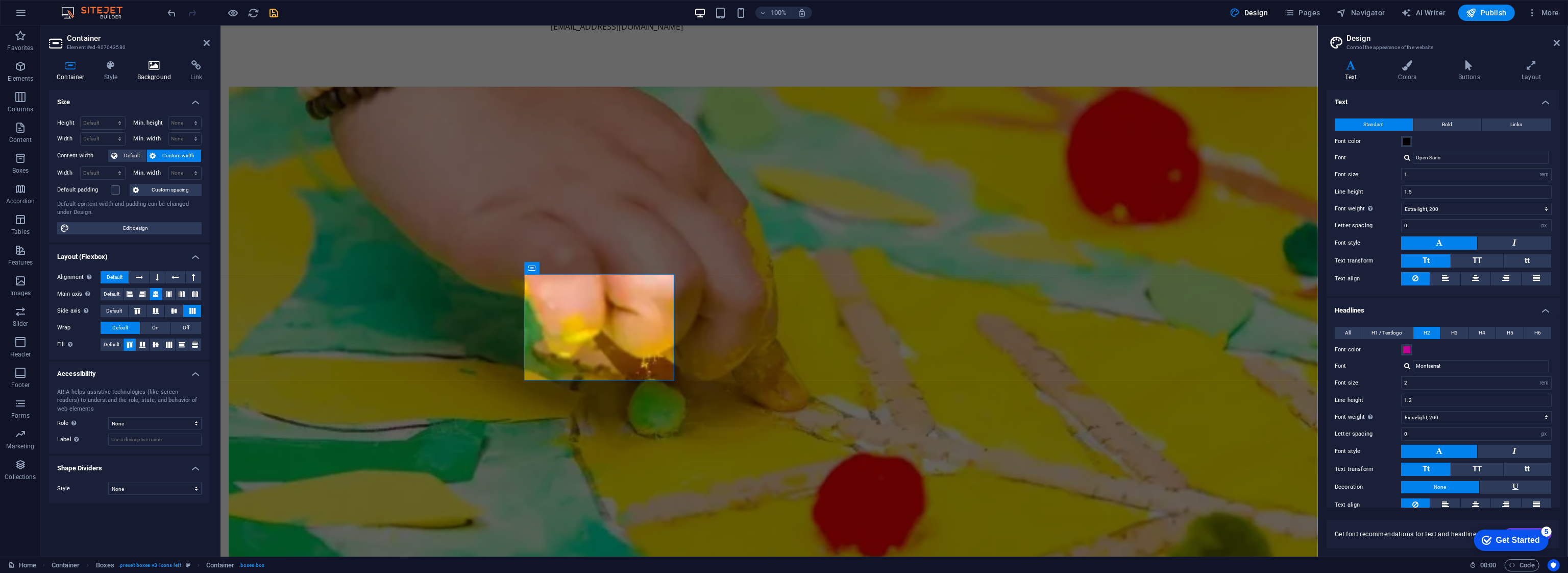
click at [152, 68] on icon at bounding box center [154, 65] width 50 height 10
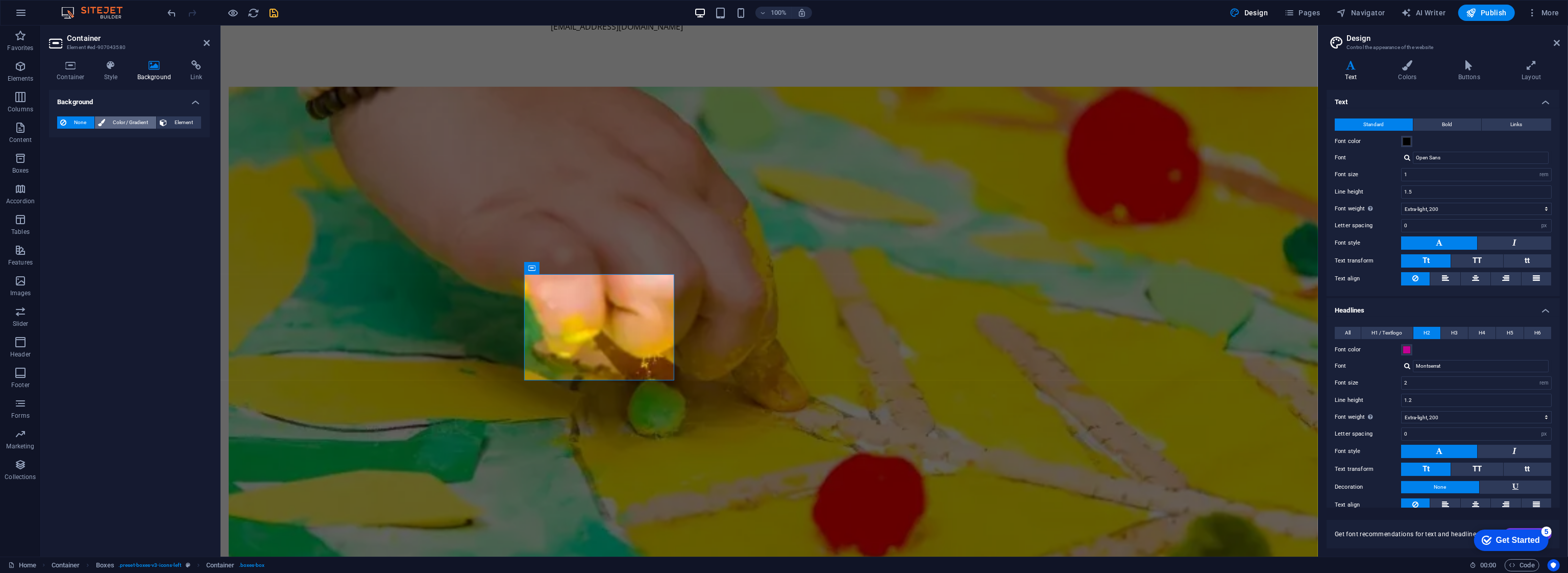
click at [124, 121] on span "Color / Gradient" at bounding box center [131, 122] width 45 height 12
click at [70, 159] on div "Color" at bounding box center [130, 163] width 144 height 12
click at [66, 165] on span at bounding box center [63, 163] width 11 height 11
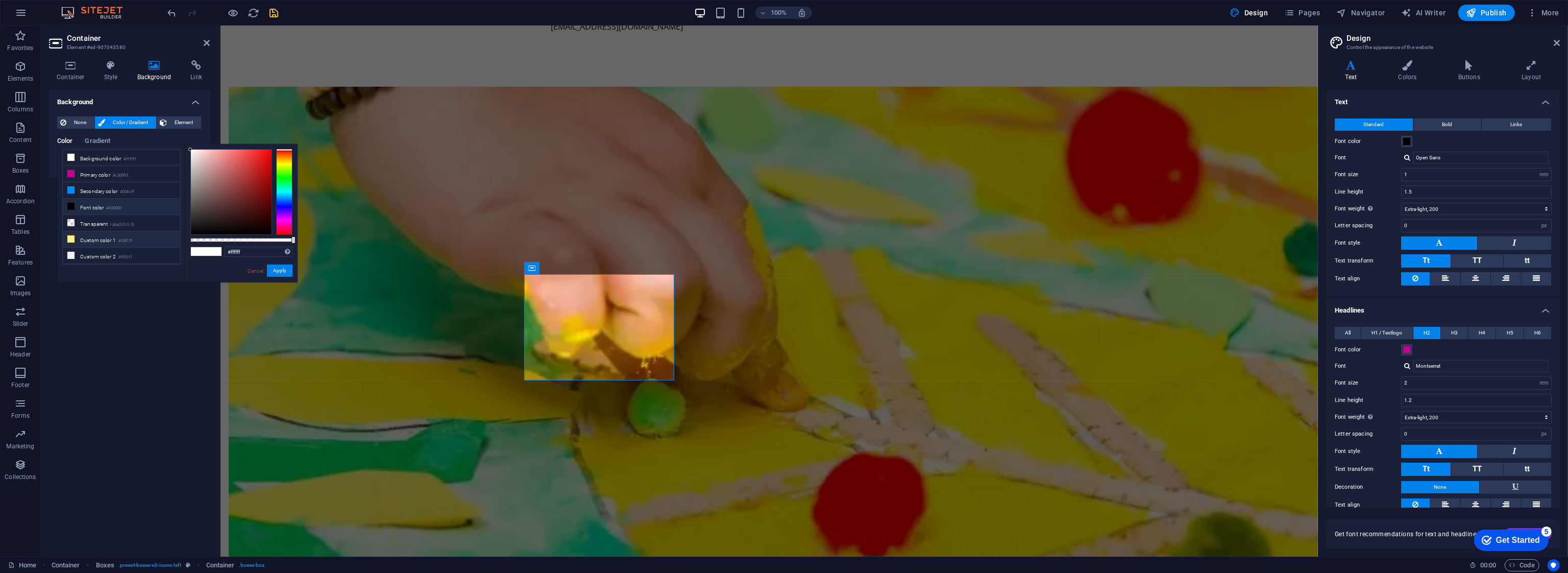
click at [107, 243] on li "Custom color 1 #fdf07f" at bounding box center [121, 239] width 118 height 16
type input "#fdf07f"
click at [278, 274] on button "Apply" at bounding box center [279, 270] width 25 height 12
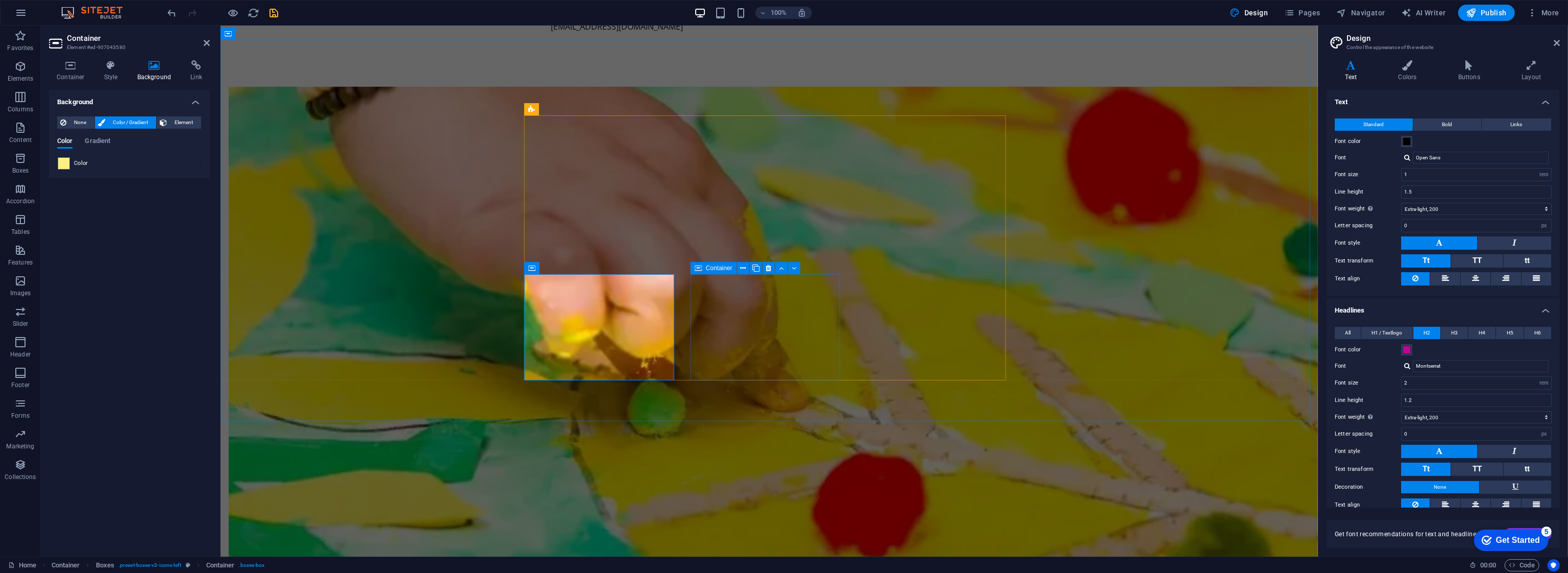
drag, startPoint x: 713, startPoint y: 287, endPoint x: 924, endPoint y: 299, distance: 211.3
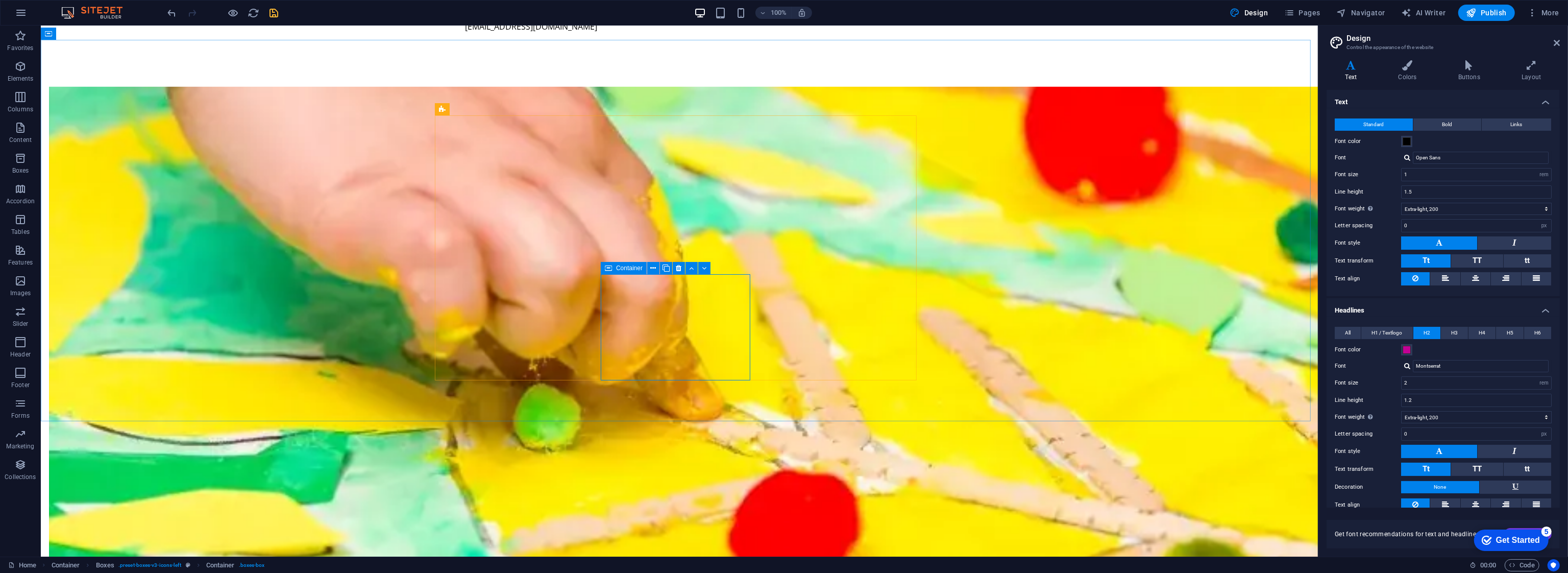
click at [702, 270] on icon at bounding box center [705, 268] width 5 height 11
click at [614, 270] on div "Container" at bounding box center [624, 268] width 46 height 12
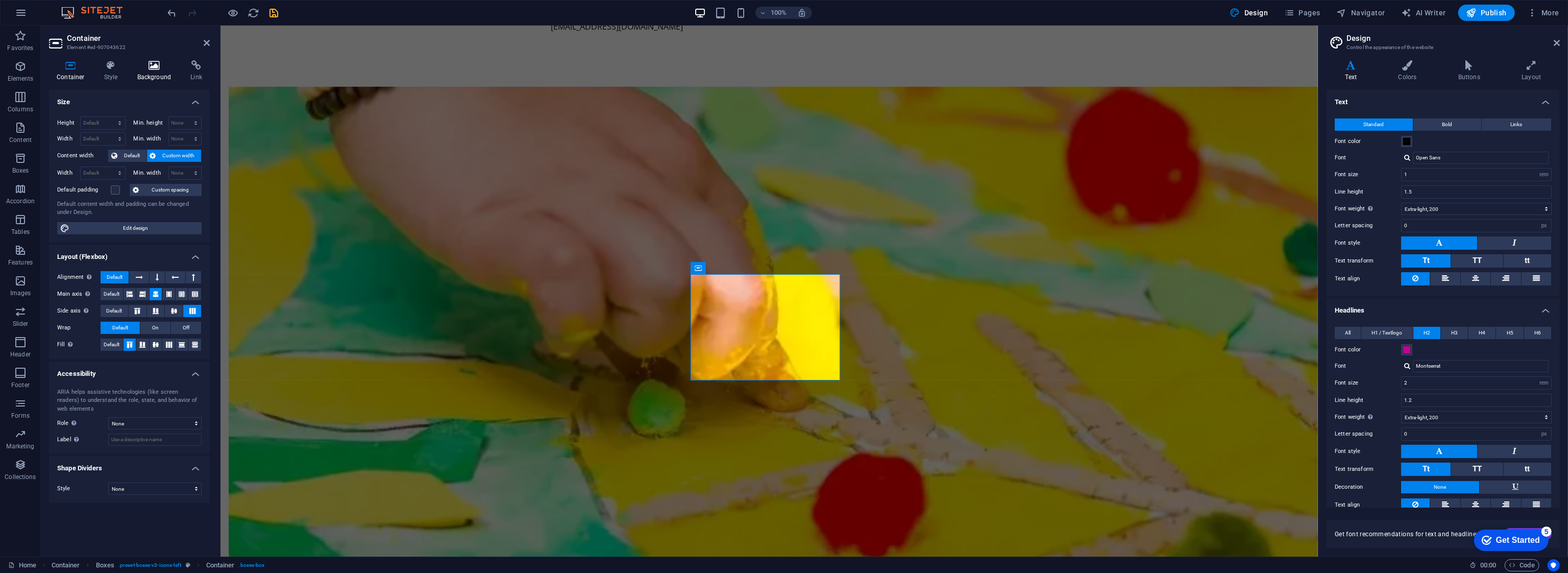
click at [144, 70] on icon at bounding box center [154, 65] width 50 height 10
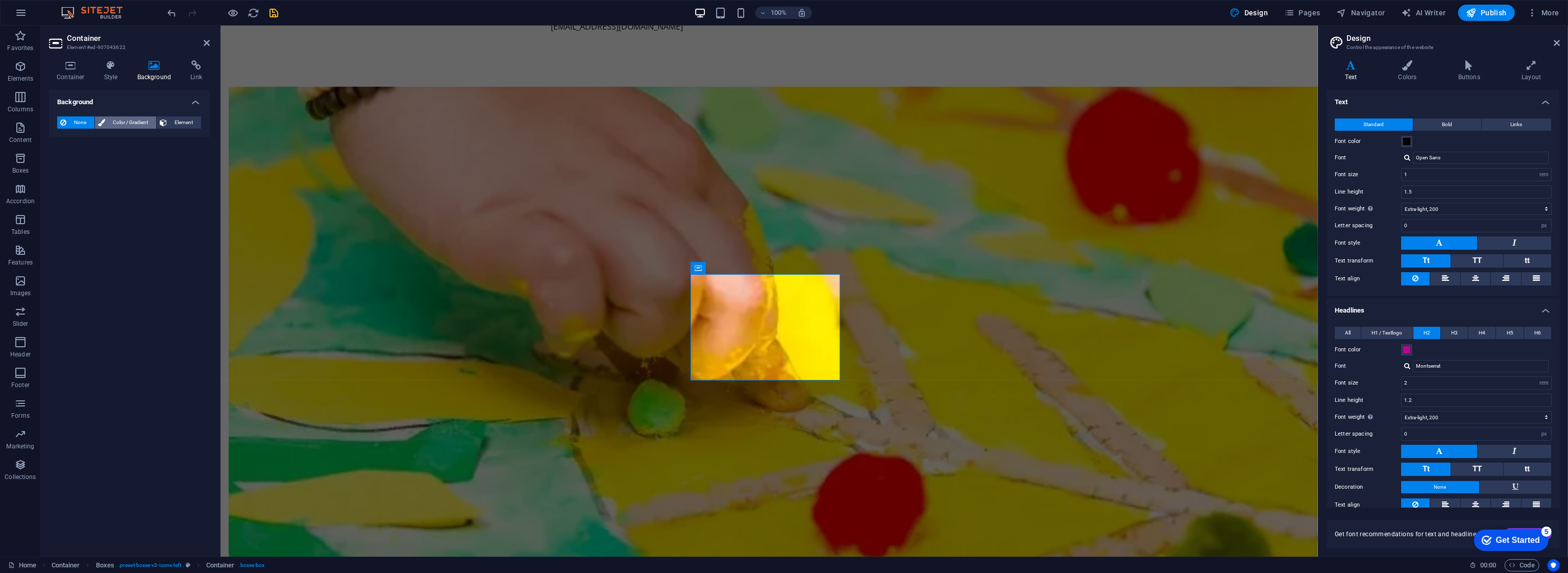
click at [107, 125] on button "Color / Gradient" at bounding box center [125, 122] width 61 height 12
click at [76, 160] on span "Color" at bounding box center [81, 163] width 15 height 8
click at [63, 163] on span at bounding box center [63, 163] width 11 height 11
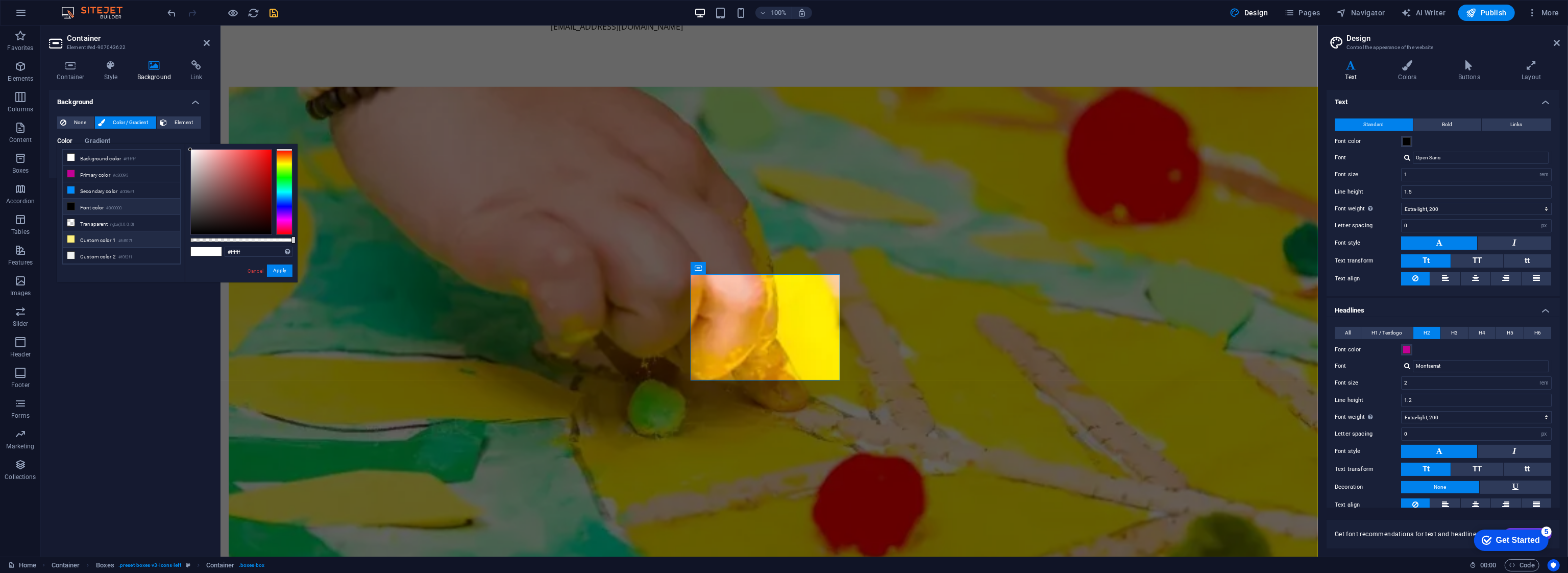
click at [107, 232] on li "Custom color 1 #fdf07f" at bounding box center [121, 239] width 118 height 16
type input "#fdf07f"
drag, startPoint x: 273, startPoint y: 267, endPoint x: 53, endPoint y: 242, distance: 221.4
click at [273, 267] on button "Apply" at bounding box center [279, 270] width 25 height 12
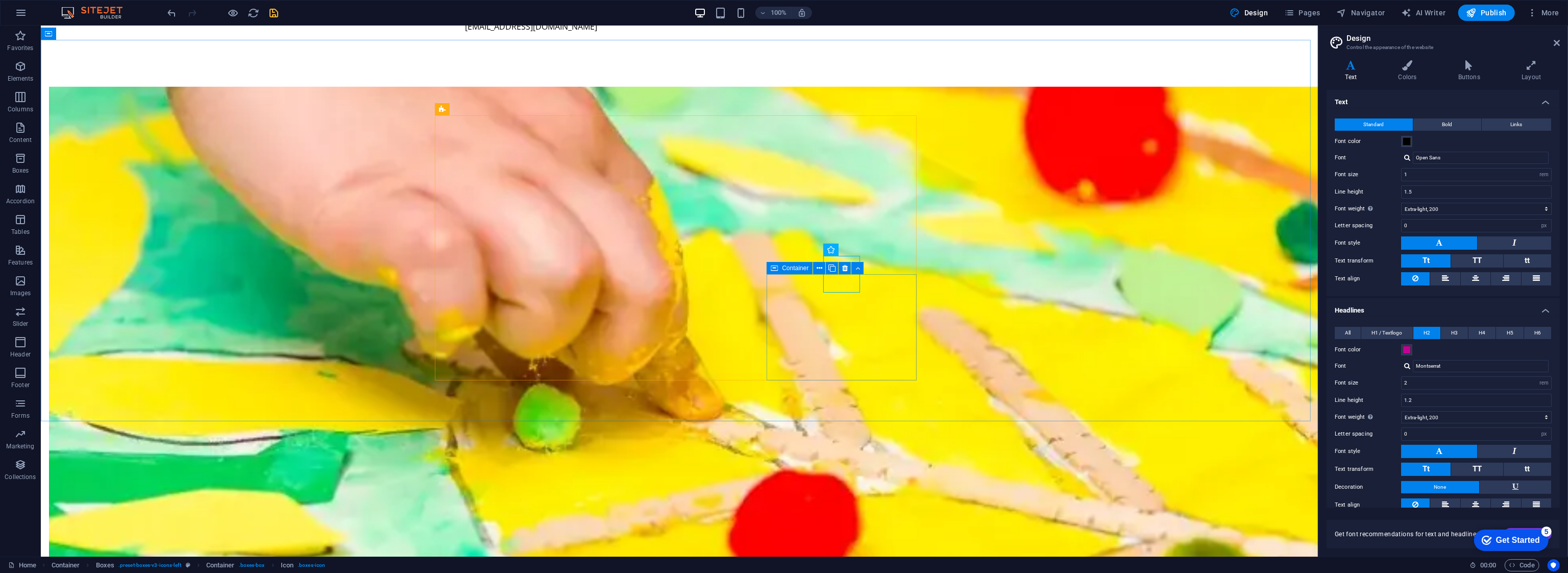
click at [791, 269] on span "Container" at bounding box center [795, 268] width 27 height 6
drag, startPoint x: 791, startPoint y: 269, endPoint x: 569, endPoint y: 241, distance: 223.8
click at [791, 269] on span "Container" at bounding box center [795, 268] width 27 height 6
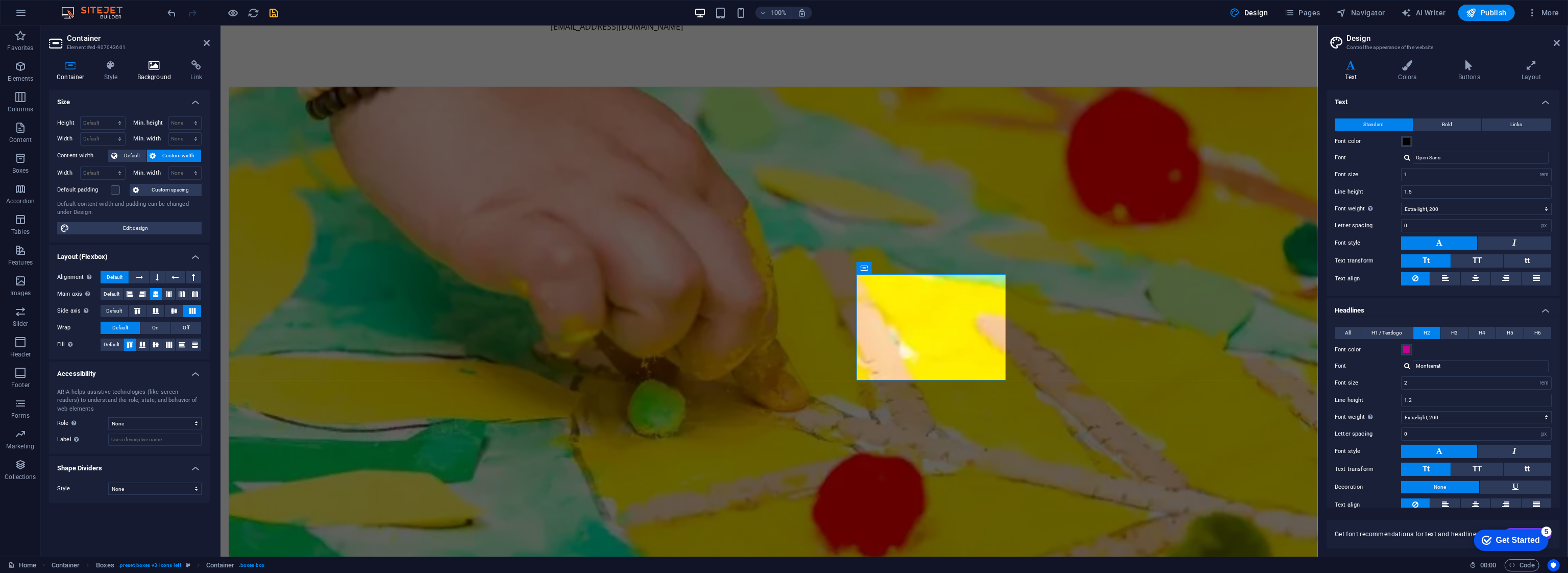
click at [171, 61] on icon at bounding box center [154, 65] width 50 height 10
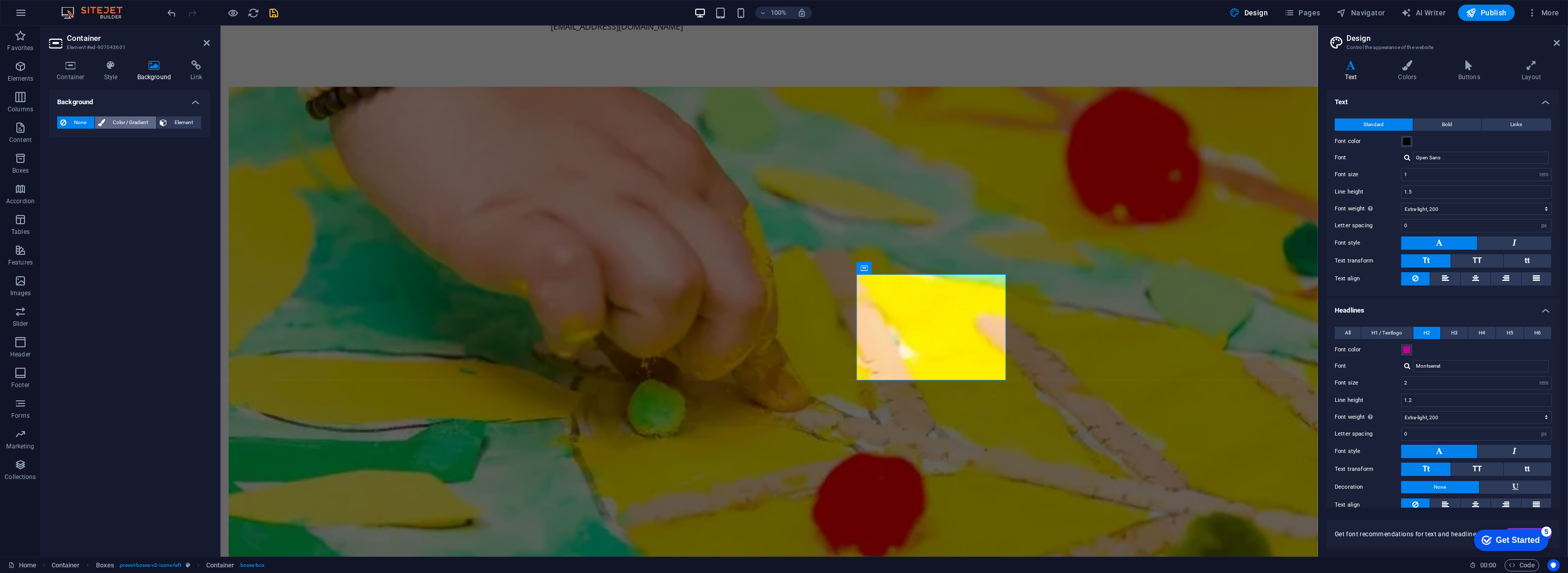
click at [116, 121] on span "Color / Gradient" at bounding box center [131, 122] width 45 height 12
click at [68, 163] on span at bounding box center [63, 163] width 11 height 11
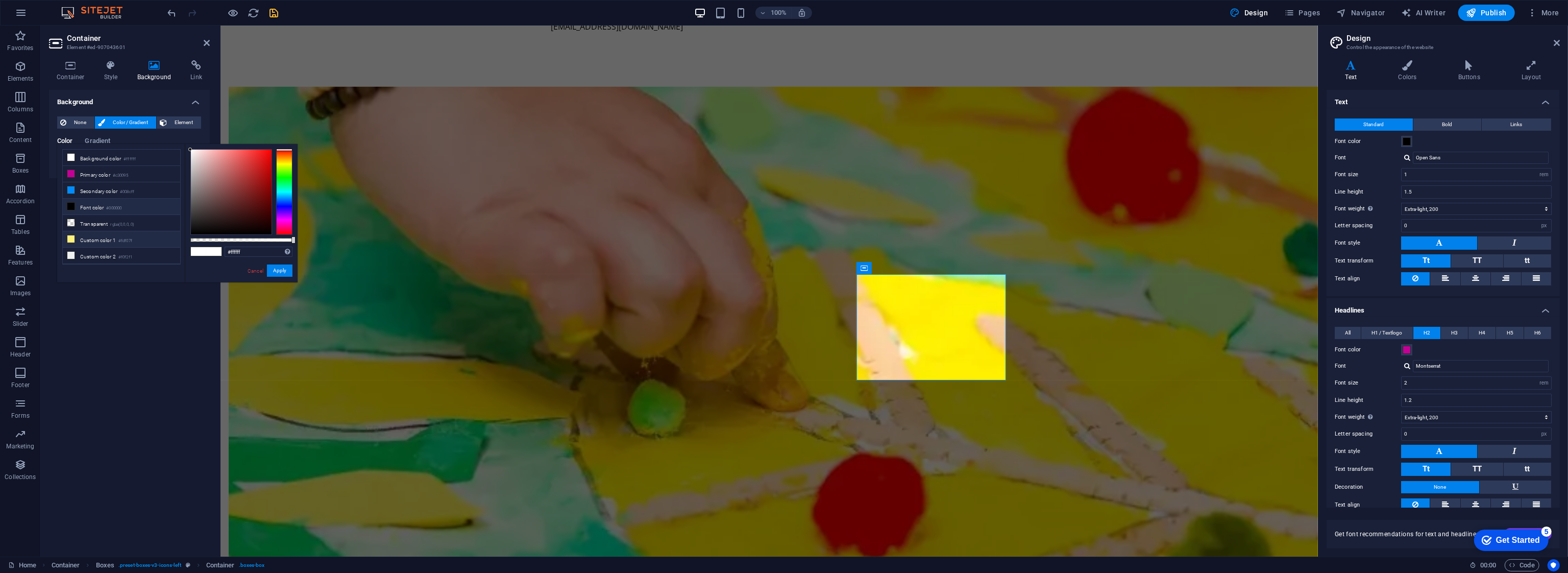
click at [89, 239] on li "Custom color 1 #fdf07f" at bounding box center [121, 239] width 118 height 16
type input "#fdf07f"
click at [285, 271] on button "Apply" at bounding box center [279, 270] width 25 height 12
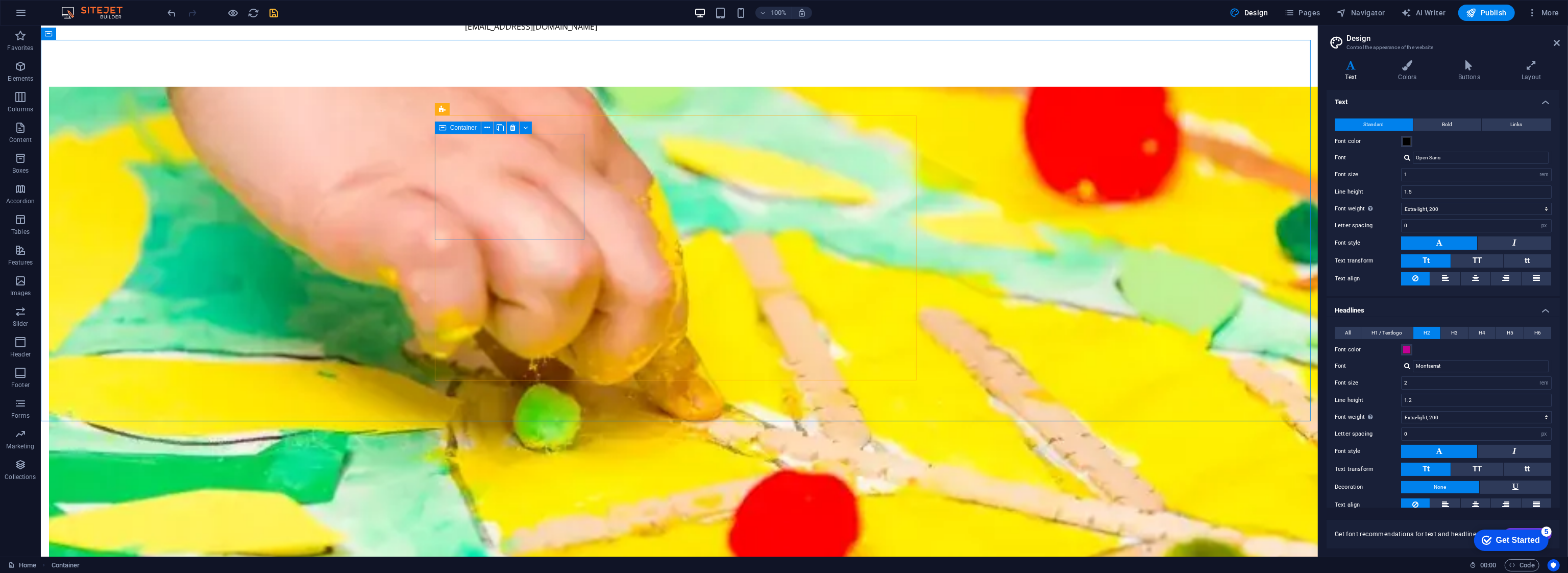
click at [447, 125] on div "Container" at bounding box center [458, 128] width 46 height 12
drag, startPoint x: 447, startPoint y: 125, endPoint x: 247, endPoint y: 115, distance: 200.2
click at [447, 125] on div "Container" at bounding box center [458, 128] width 46 height 12
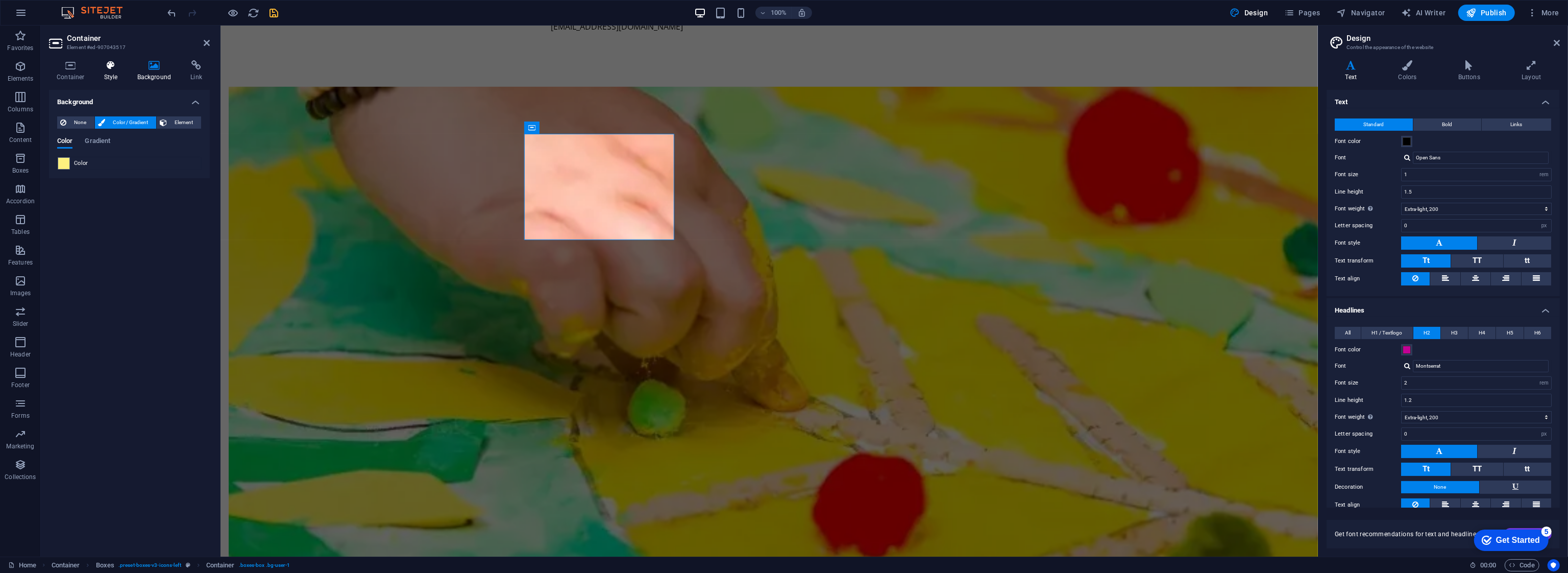
click at [110, 75] on h4 "Style" at bounding box center [112, 71] width 33 height 21
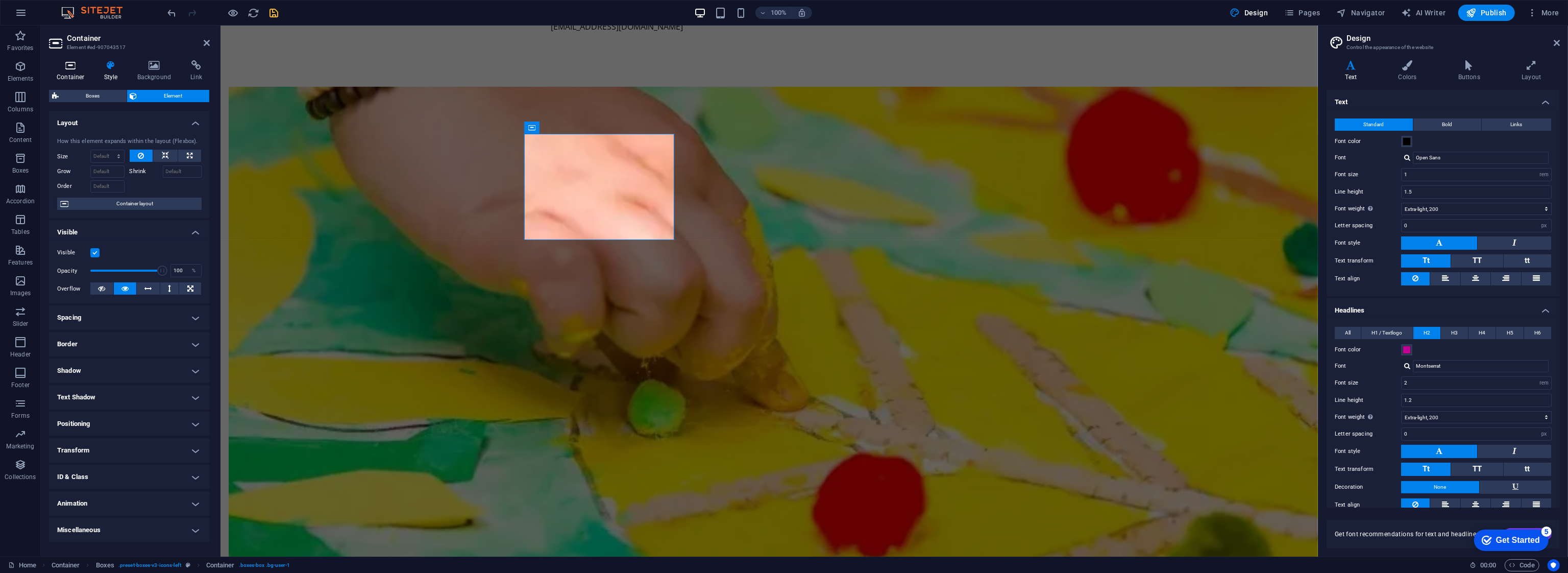
click at [63, 70] on h4 "Container" at bounding box center [73, 71] width 47 height 21
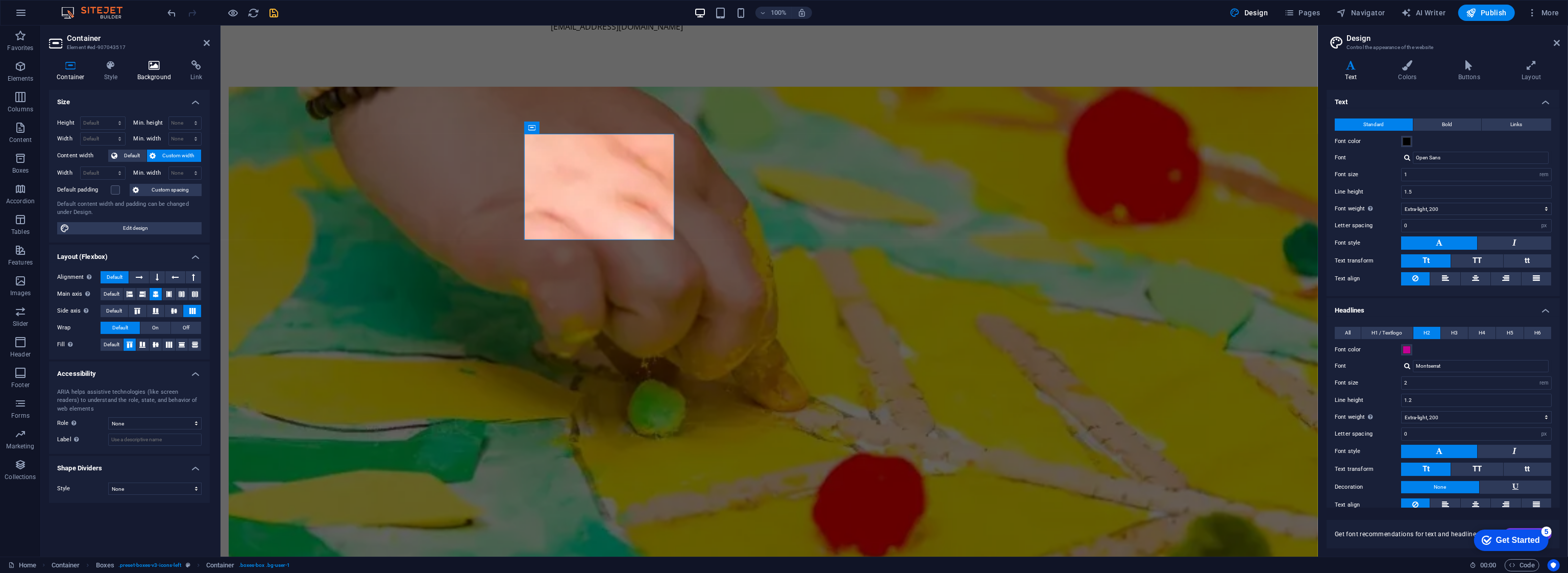
click at [146, 73] on h4 "Background" at bounding box center [156, 71] width 53 height 21
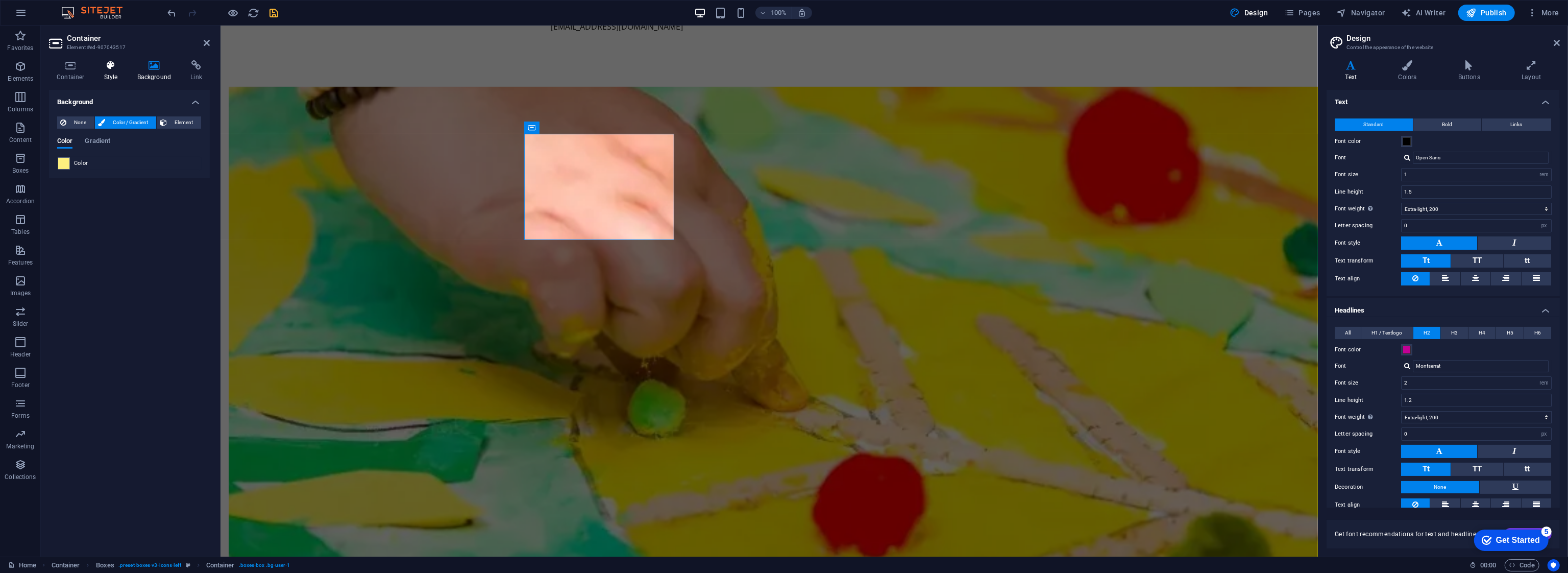
click at [116, 71] on h4 "Style" at bounding box center [112, 71] width 33 height 21
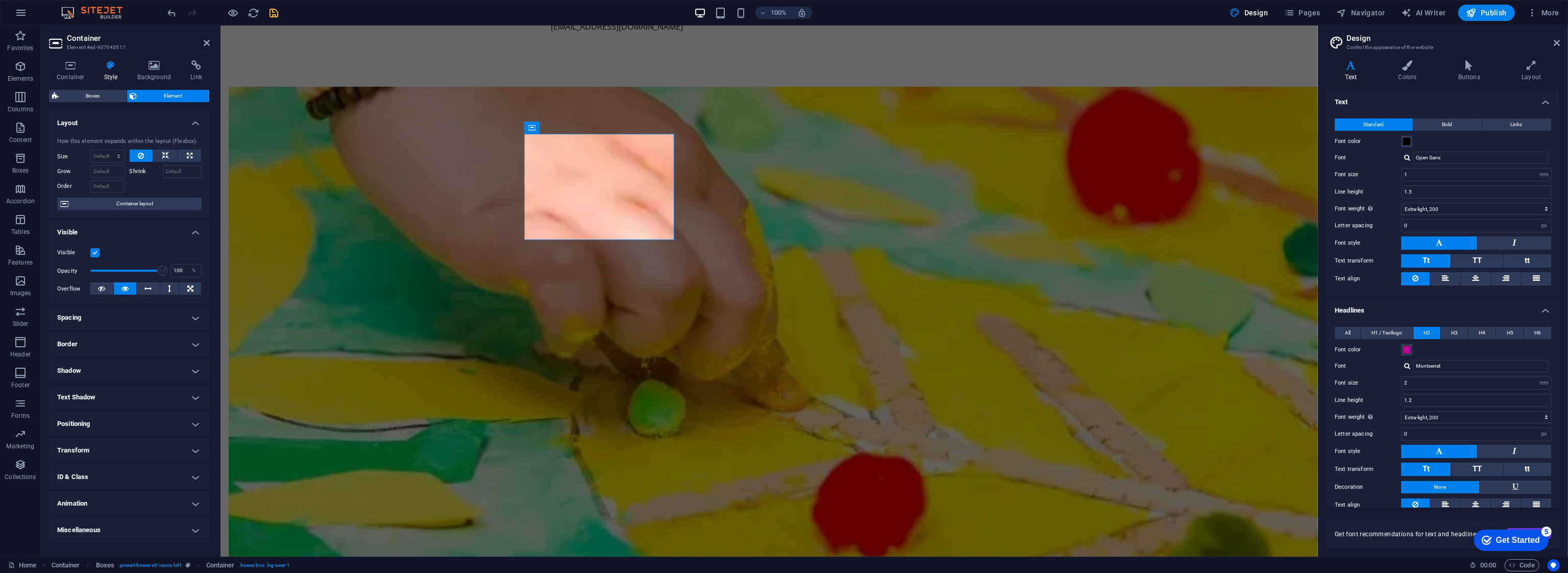
click at [173, 348] on h4 "Border" at bounding box center [129, 345] width 161 height 24
click at [125, 381] on select "Default px rem % vh vw Custom" at bounding box center [127, 383] width 44 height 12
select select "px"
click at [134, 377] on select "Default px rem % vh vw Custom" at bounding box center [127, 383] width 44 height 12
type input "0"
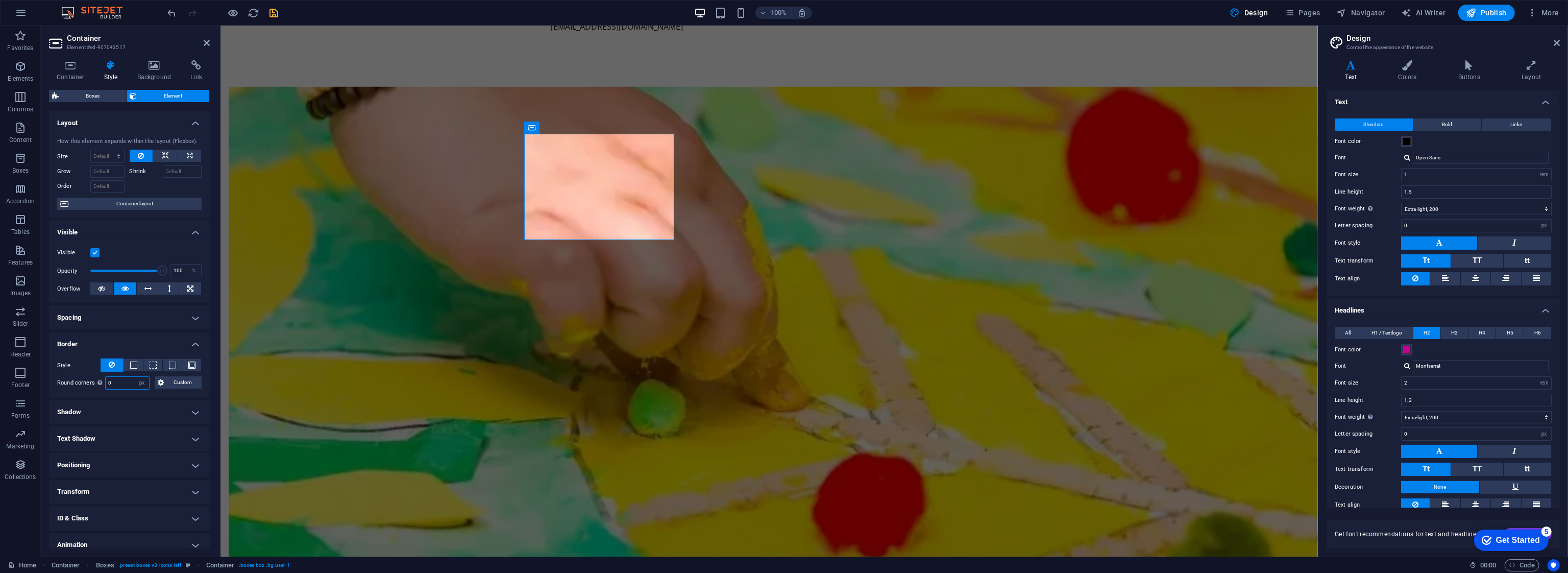
click at [130, 406] on h4 "Shadow" at bounding box center [129, 413] width 161 height 24
click at [121, 384] on input "0" at bounding box center [127, 383] width 44 height 12
type input "25"
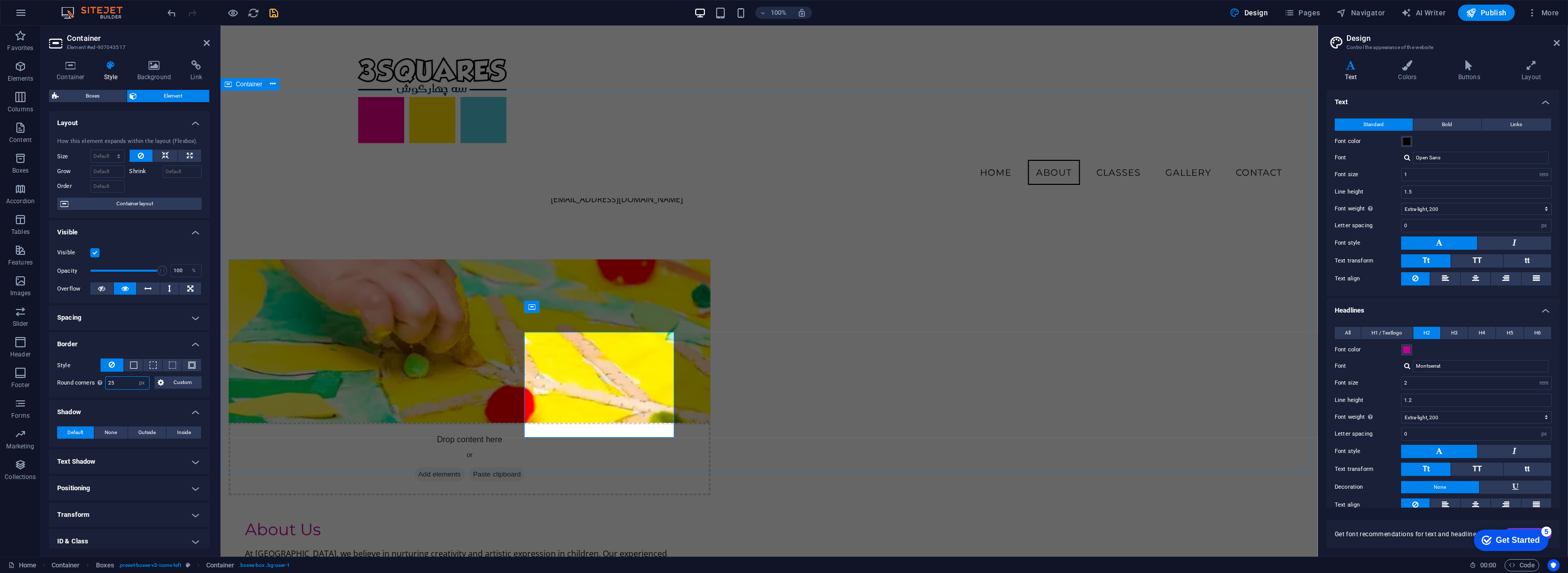
scroll to position [466, 0]
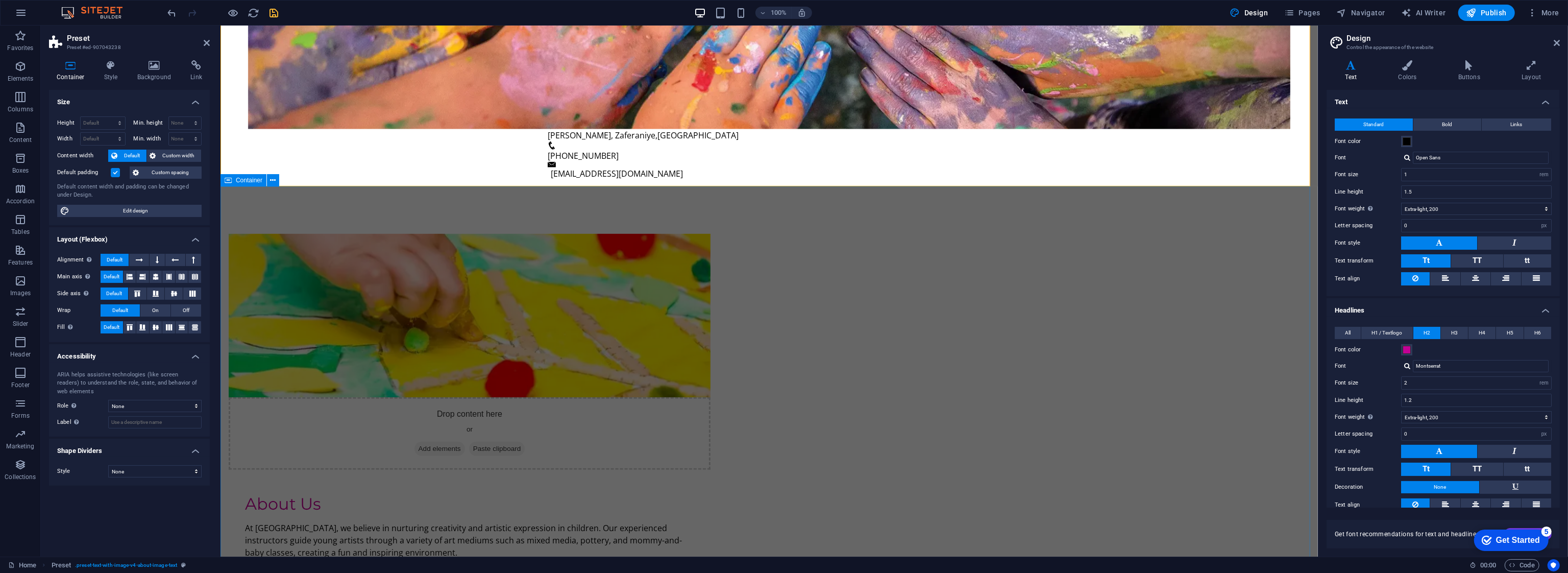
scroll to position [772, 0]
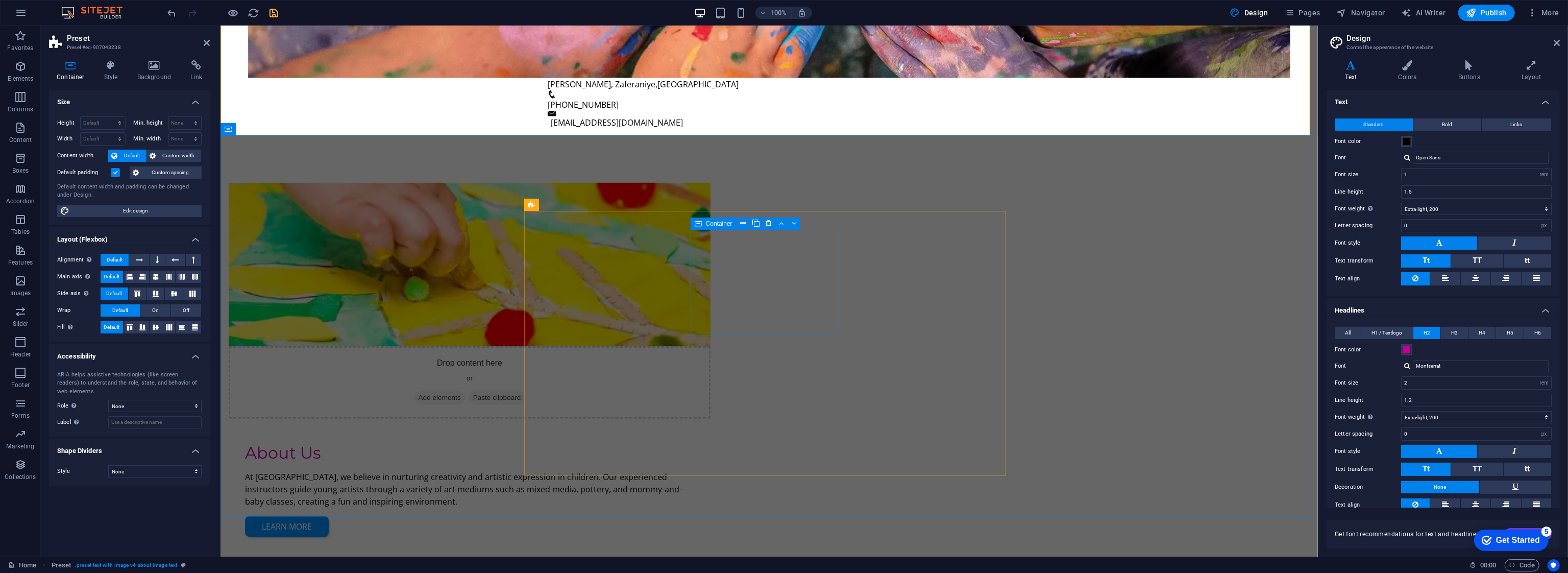
click at [705, 223] on div "Container" at bounding box center [714, 224] width 46 height 12
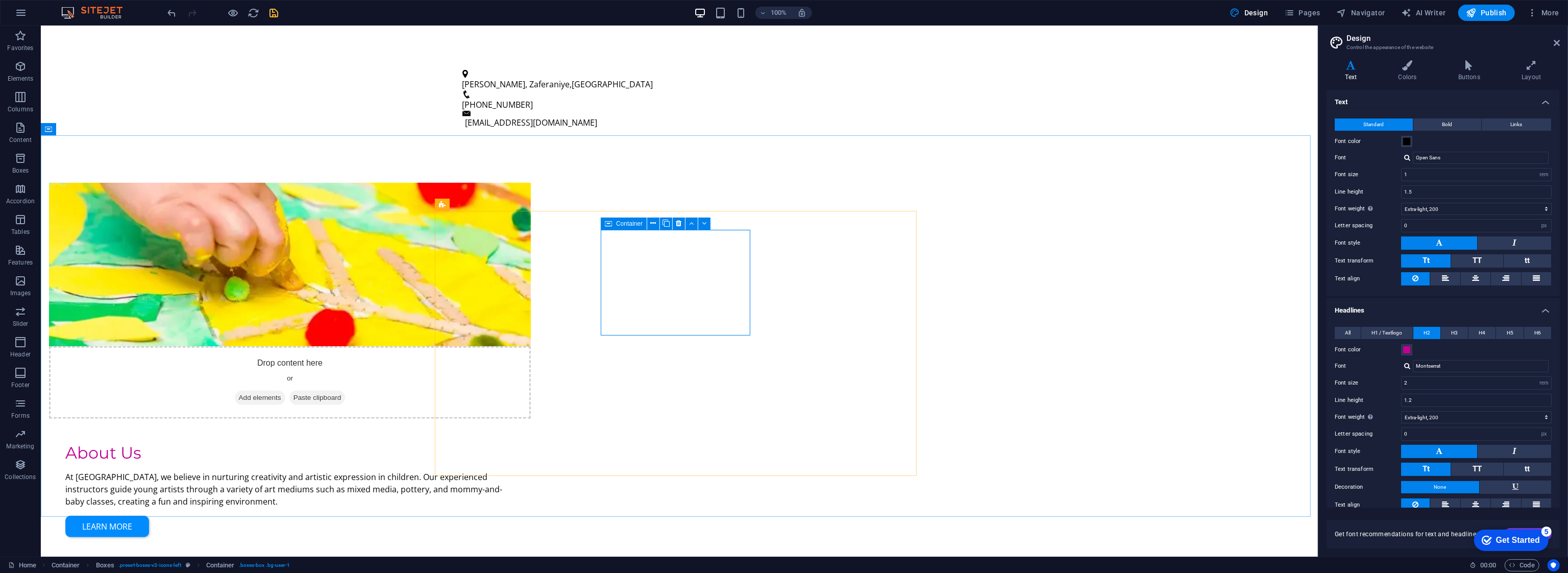
click at [611, 220] on icon at bounding box center [608, 224] width 7 height 12
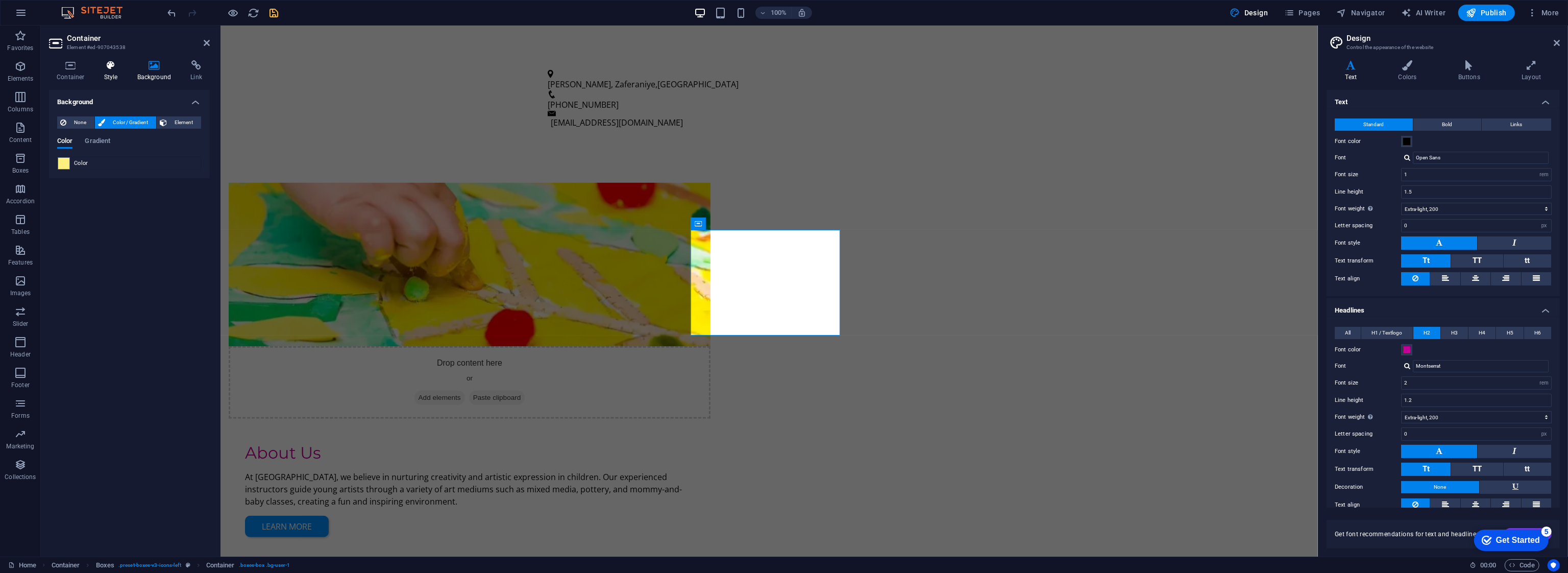
click at [102, 72] on h4 "Style" at bounding box center [112, 71] width 33 height 21
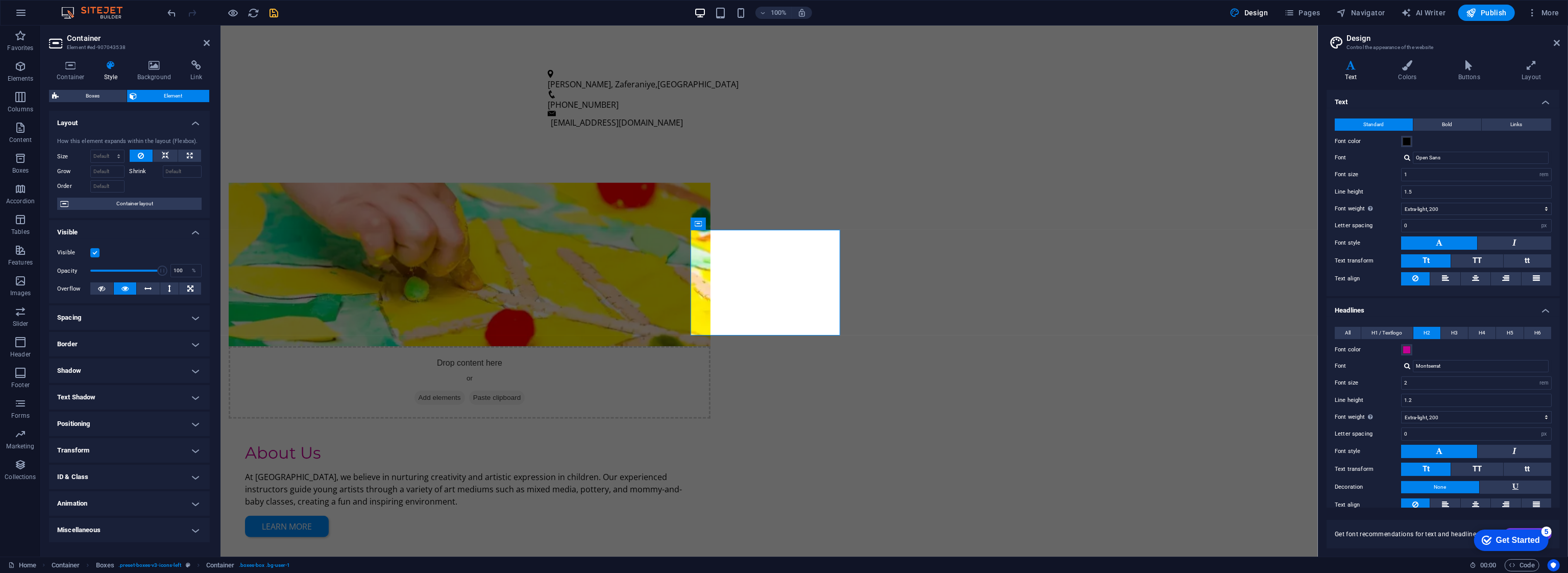
click at [154, 341] on h4 "Border" at bounding box center [129, 345] width 161 height 24
click at [130, 381] on select "Default px rem % vh vw Custom" at bounding box center [127, 383] width 44 height 12
select select "px"
click at [134, 377] on select "Default px rem % vh vw Custom" at bounding box center [127, 383] width 44 height 12
type input "25"
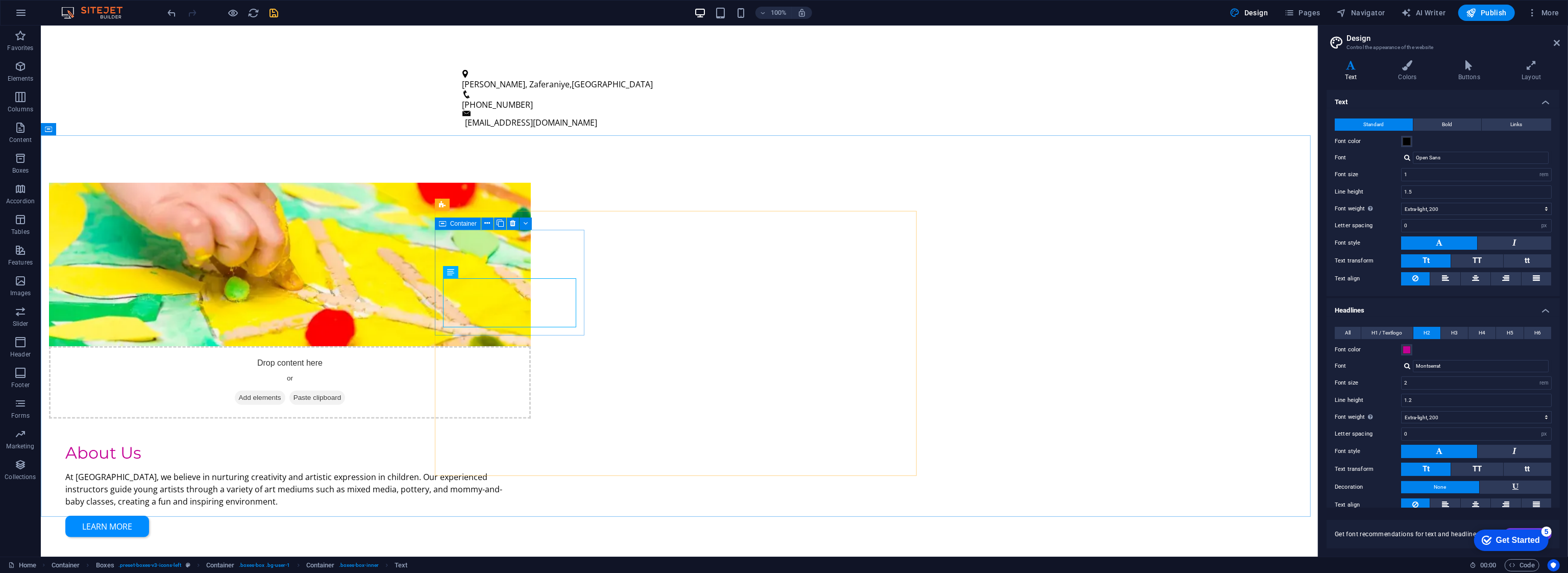
click at [446, 224] on icon at bounding box center [442, 224] width 7 height 12
select select "px"
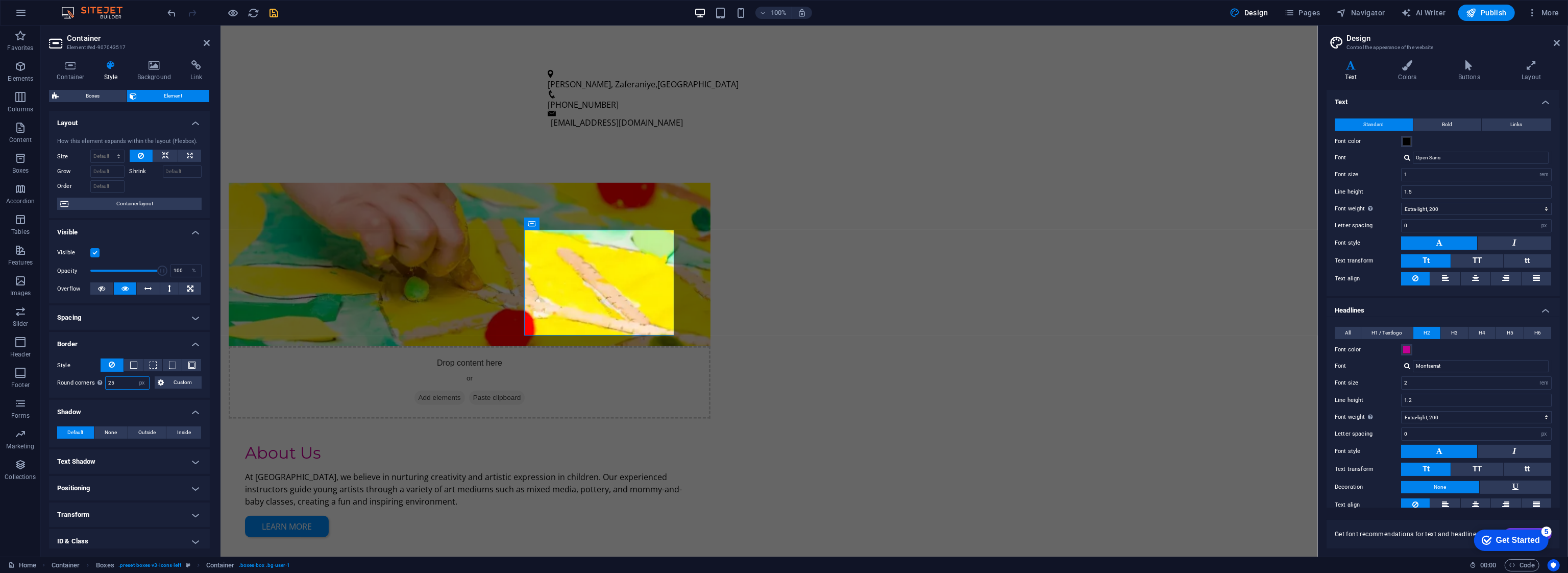
click at [116, 383] on input "25" at bounding box center [127, 383] width 44 height 12
click at [896, 272] on div "Spacer" at bounding box center [884, 267] width 39 height 12
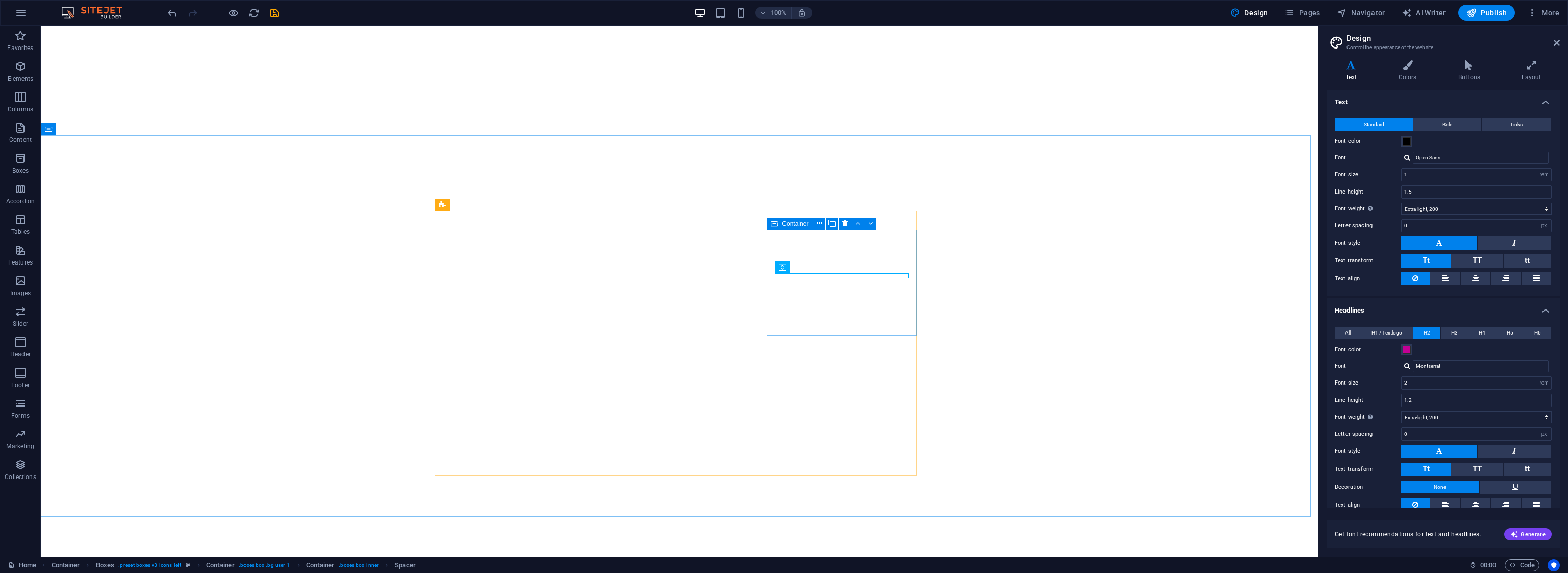
select select "rem"
select select "200"
select select "px"
select select "rem"
select select "200"
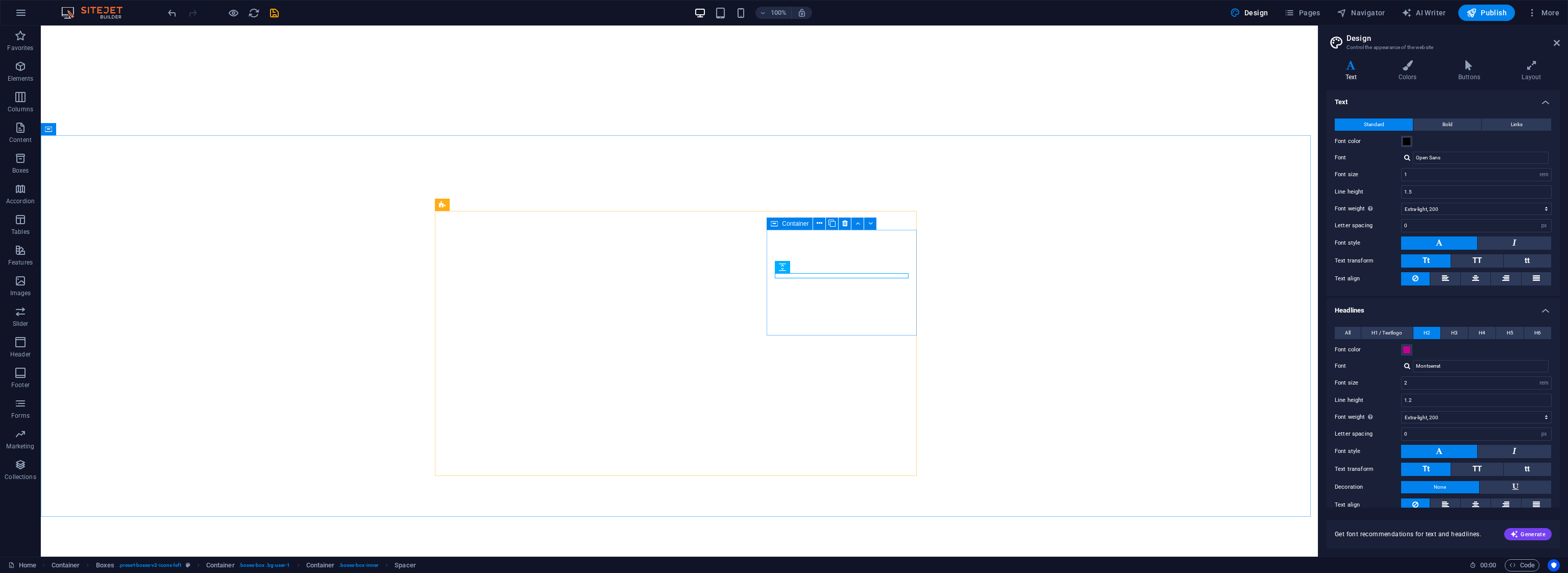
select select "px"
select select "rem"
click at [783, 223] on span "Container" at bounding box center [795, 224] width 27 height 6
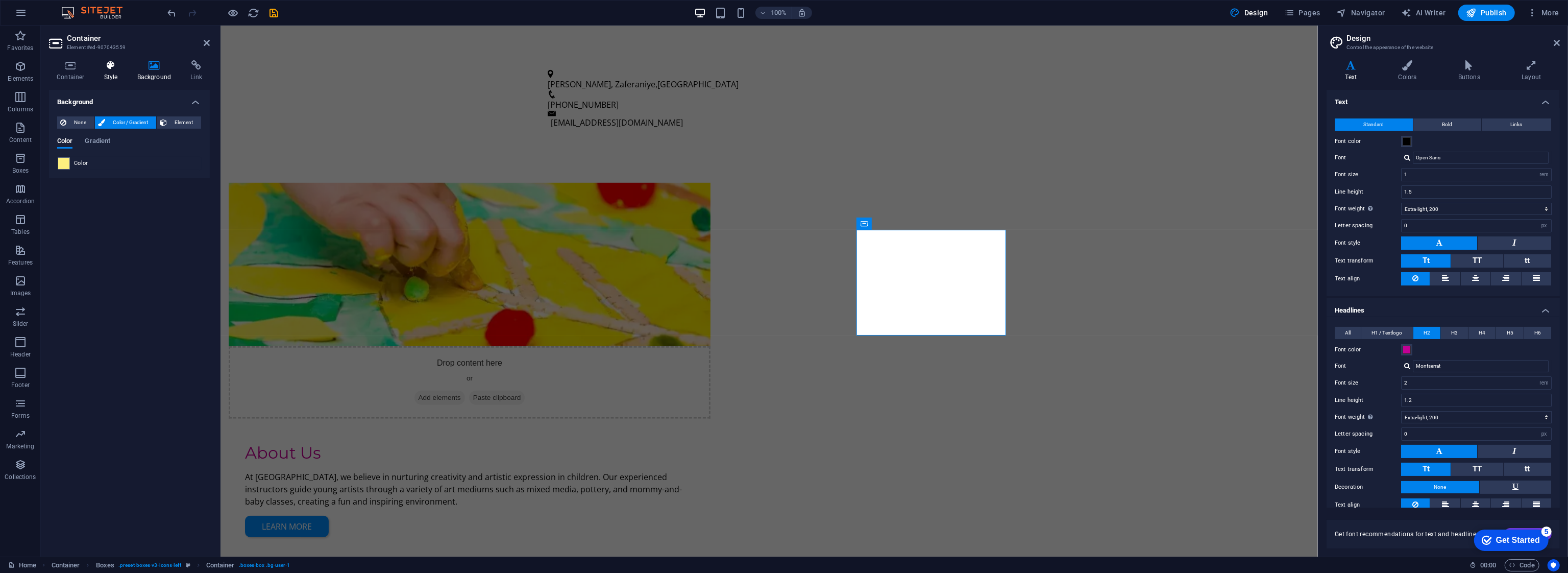
click at [121, 70] on icon at bounding box center [111, 65] width 29 height 10
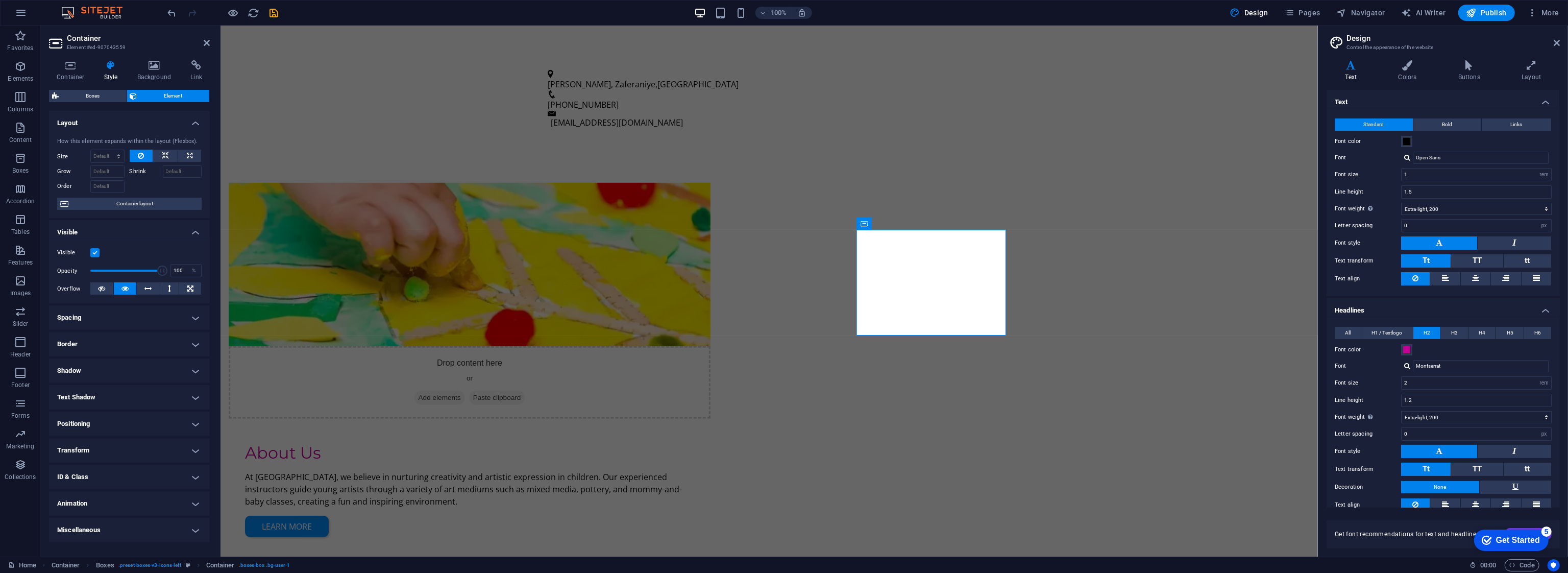
click at [105, 342] on h4 "Border" at bounding box center [129, 345] width 161 height 24
click at [119, 381] on select "Default px rem % vh vw Custom" at bounding box center [127, 383] width 44 height 12
select select "px"
click at [134, 377] on select "Default px rem % vh vw Custom" at bounding box center [127, 383] width 44 height 12
paste input "25"
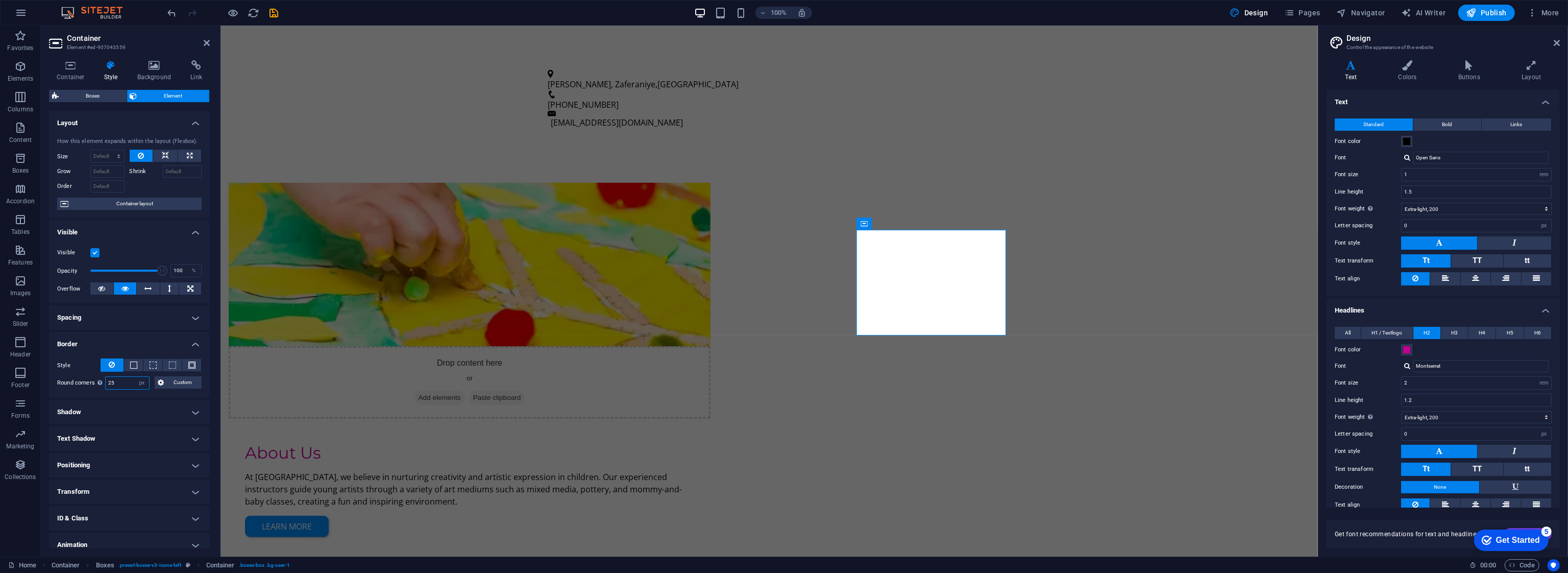
type input "25"
click at [581, 419] on div "Text" at bounding box center [557, 413] width 50 height 13
click at [538, 364] on div "Container" at bounding box center [547, 364] width 46 height 12
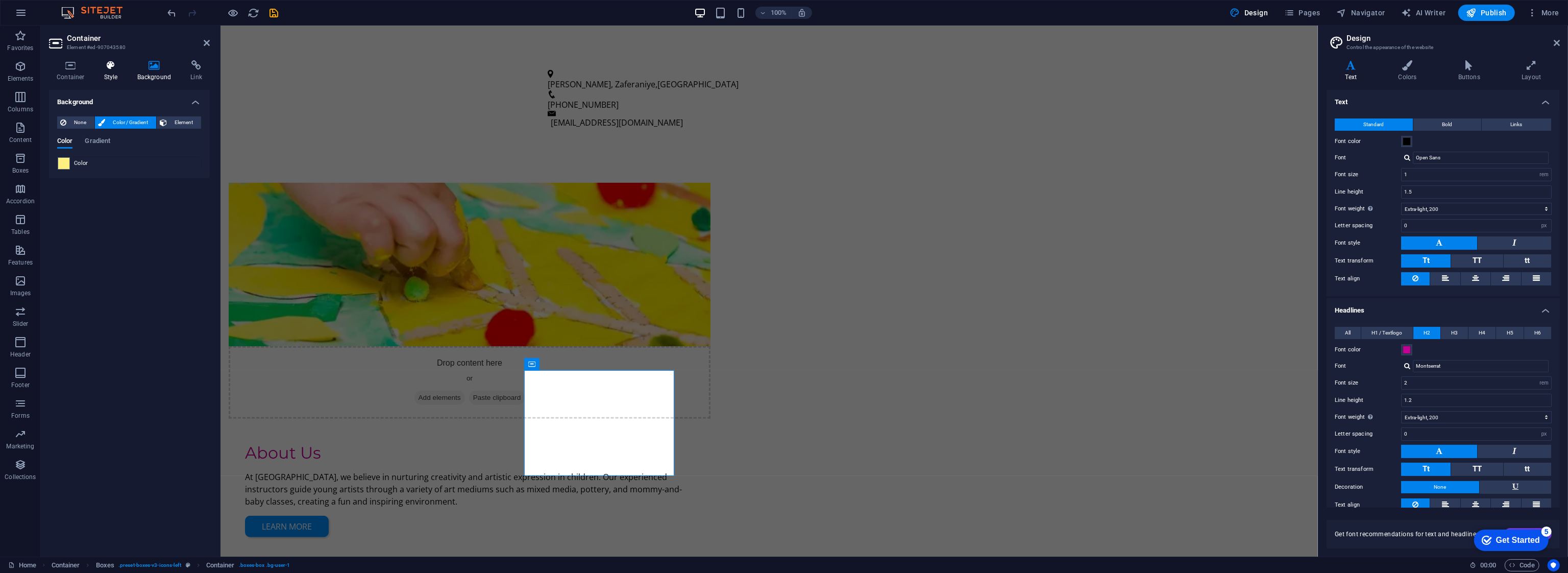
click at [116, 70] on icon at bounding box center [111, 65] width 29 height 10
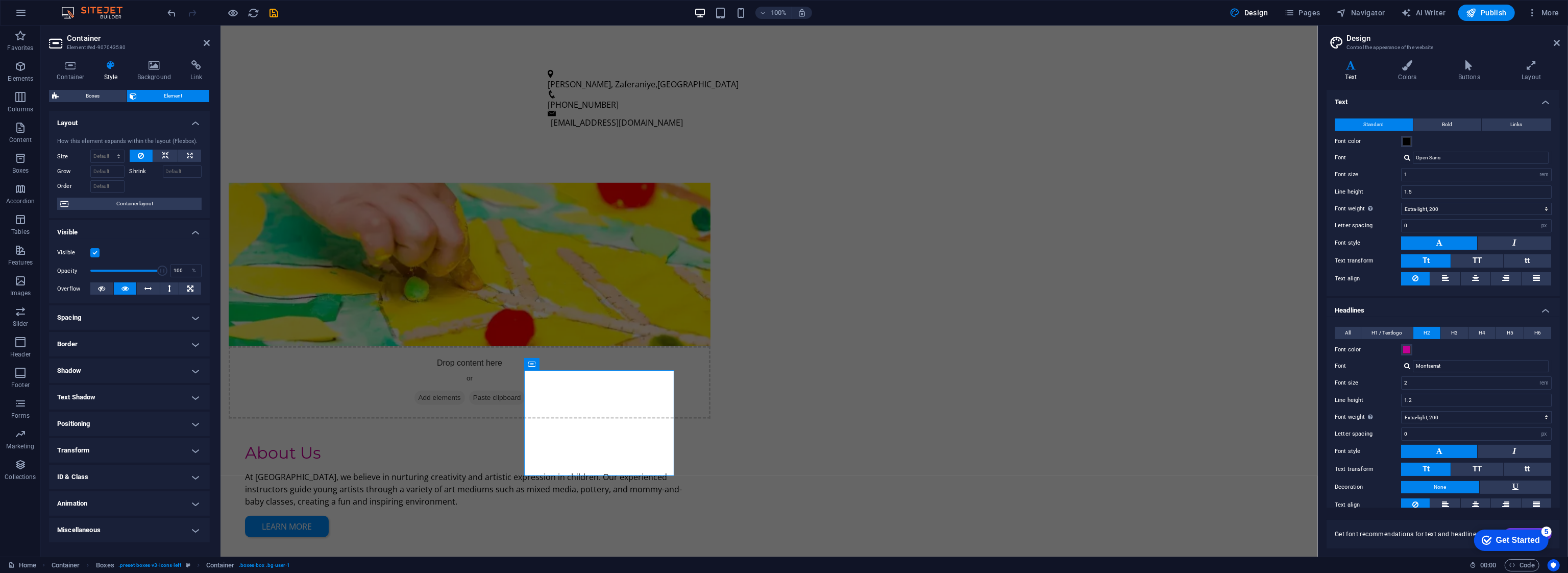
click at [106, 342] on h4 "Border" at bounding box center [129, 345] width 161 height 24
click at [124, 383] on select "Default px rem % vh vw Custom" at bounding box center [127, 383] width 44 height 12
select select "px"
click at [134, 377] on select "Default px rem % vh vw Custom" at bounding box center [127, 383] width 44 height 12
click at [119, 383] on input "number" at bounding box center [127, 383] width 44 height 12
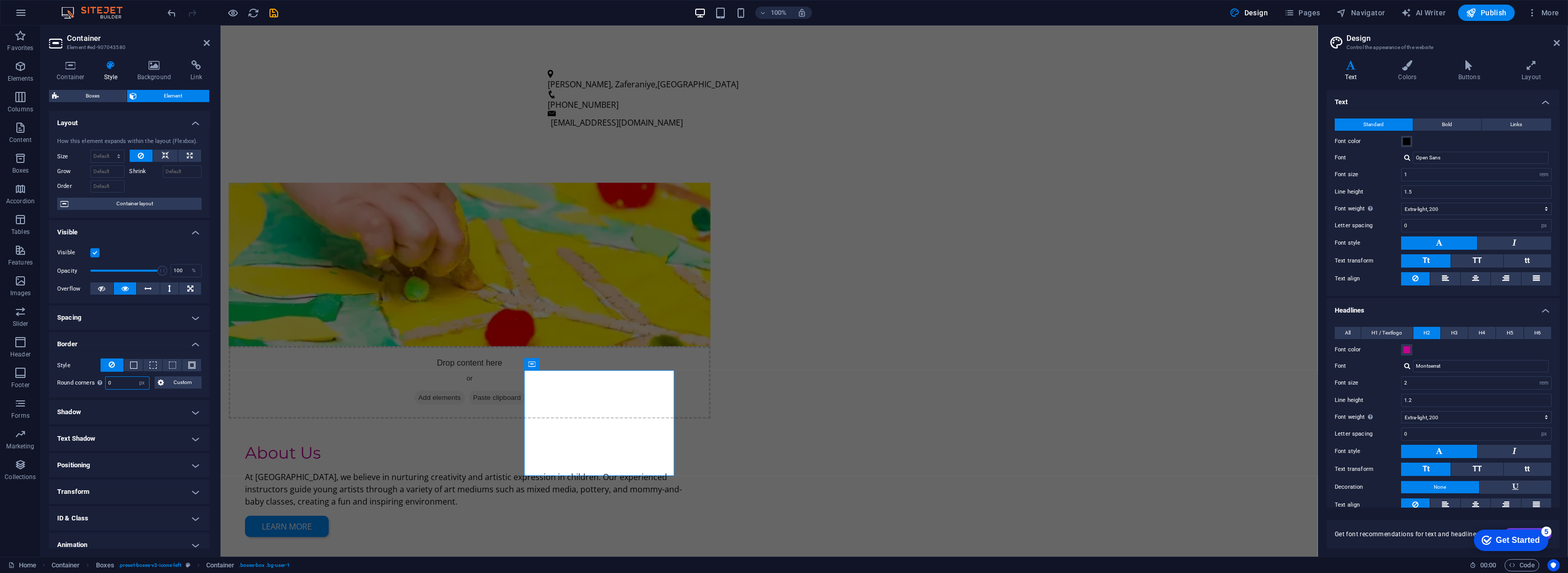
click at [119, 383] on input "0" at bounding box center [127, 383] width 44 height 12
paste input "25"
type input "25"
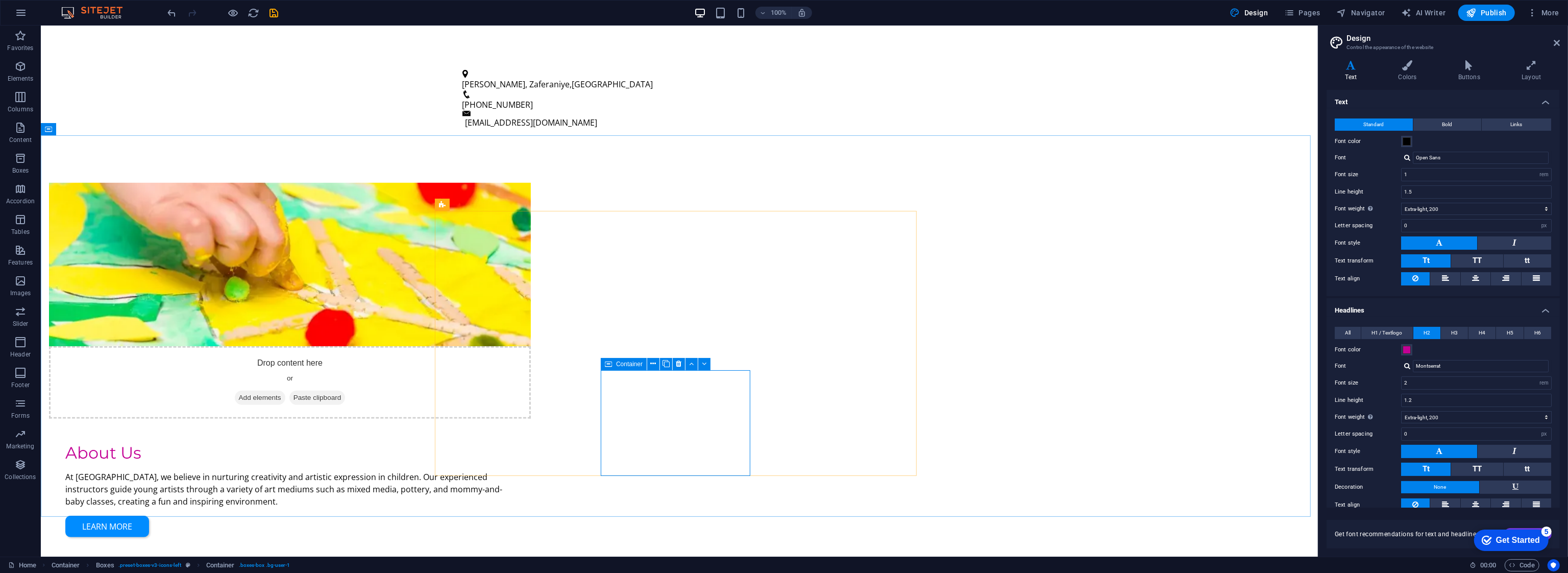
click at [608, 364] on icon at bounding box center [608, 364] width 7 height 12
